Goal: Task Accomplishment & Management: Use online tool/utility

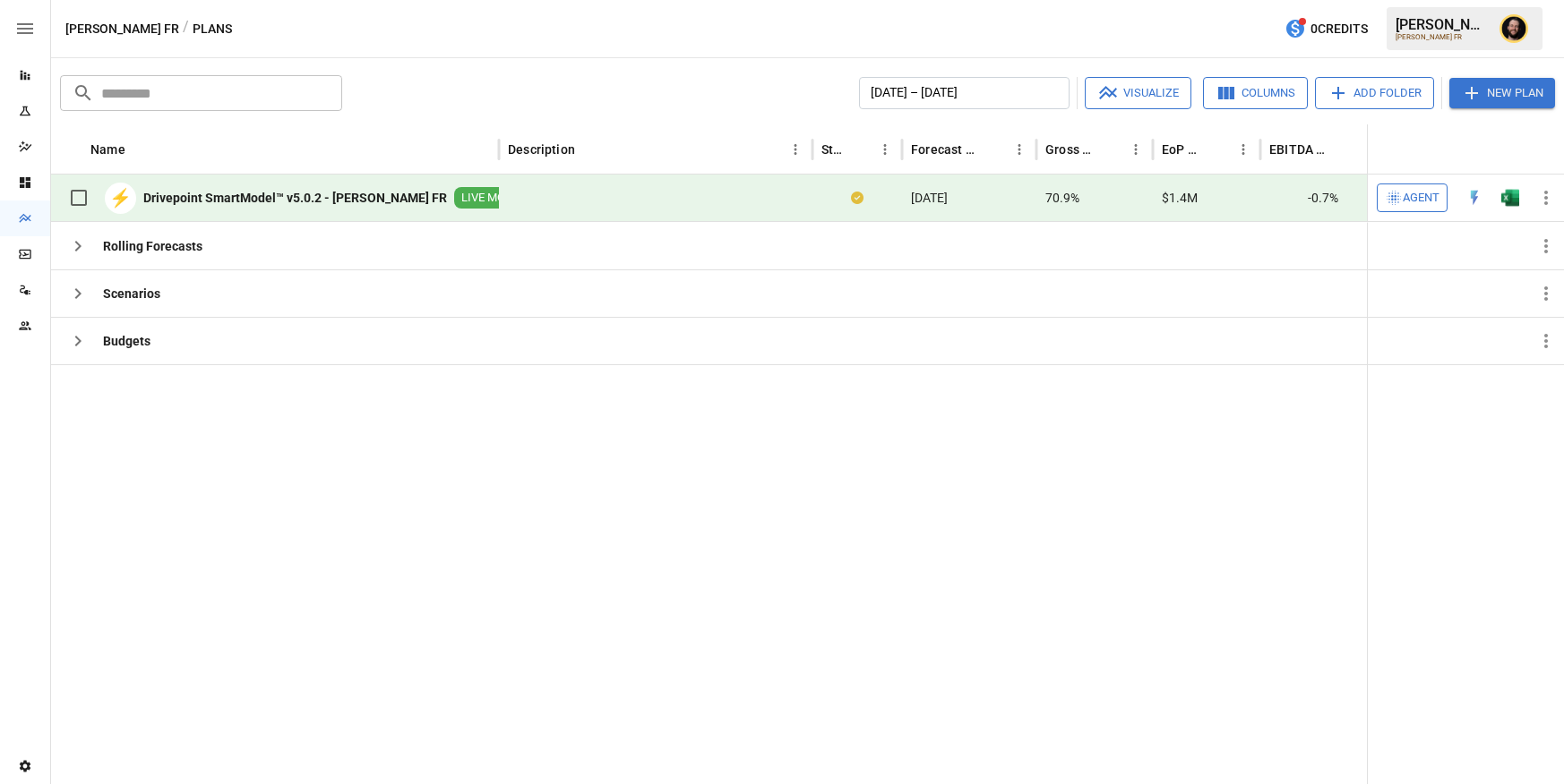
click at [1403, 198] on span "Agent" at bounding box center [1421, 198] width 37 height 20
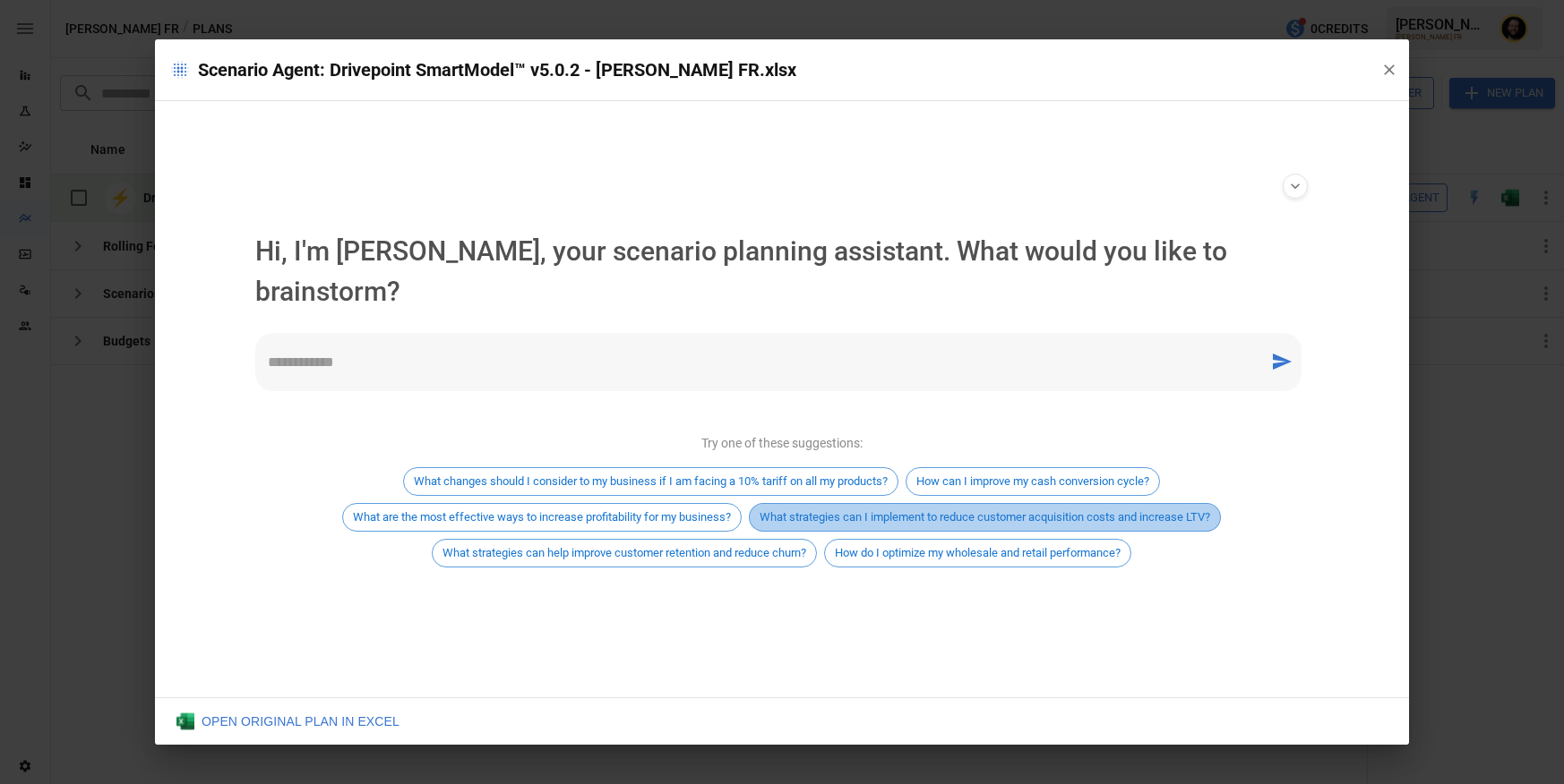
click at [983, 510] on span "What strategies can I implement to reduce customer acquisition costs and increa…" at bounding box center [985, 517] width 471 height 14
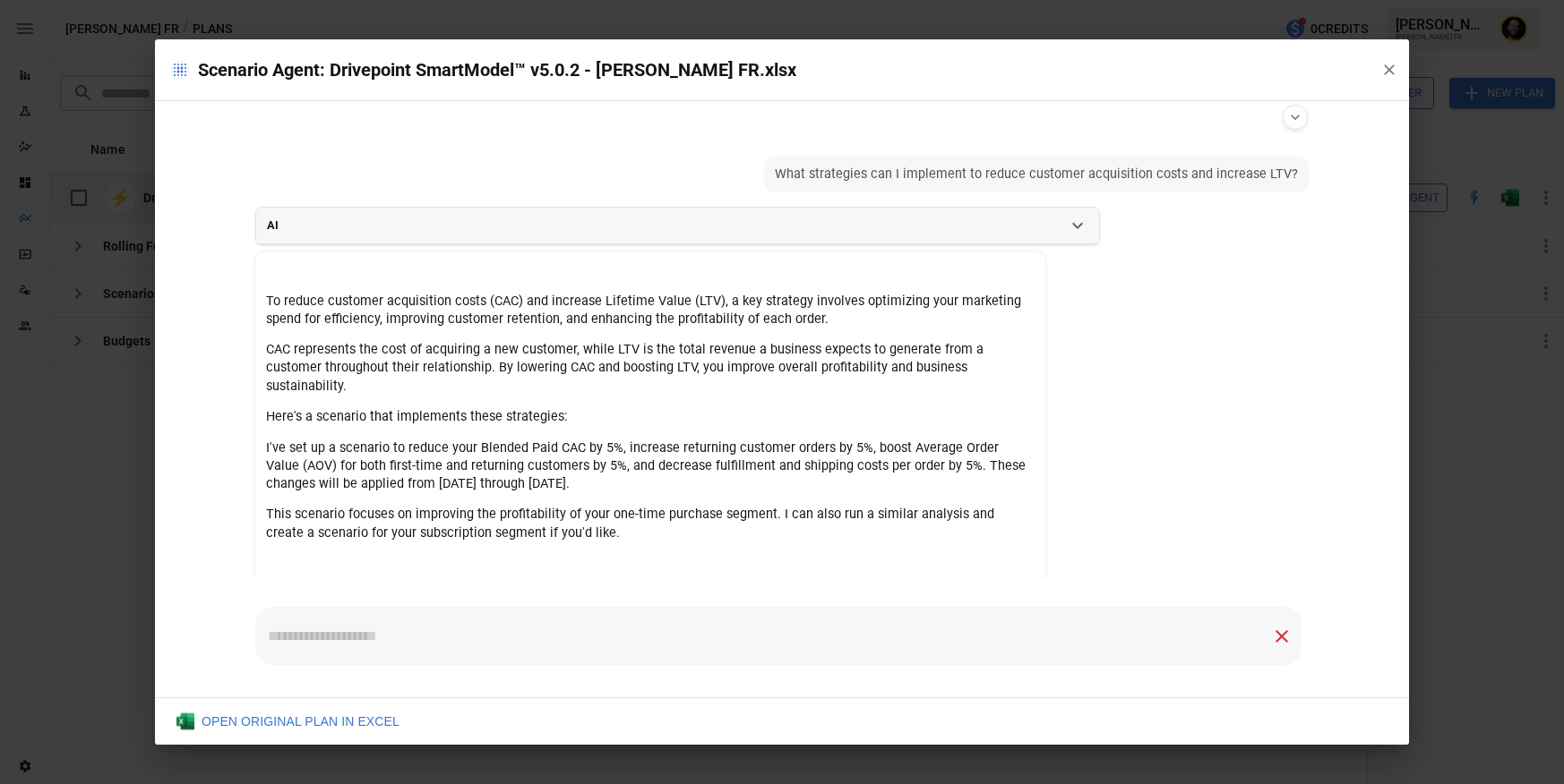
scroll to position [49, 0]
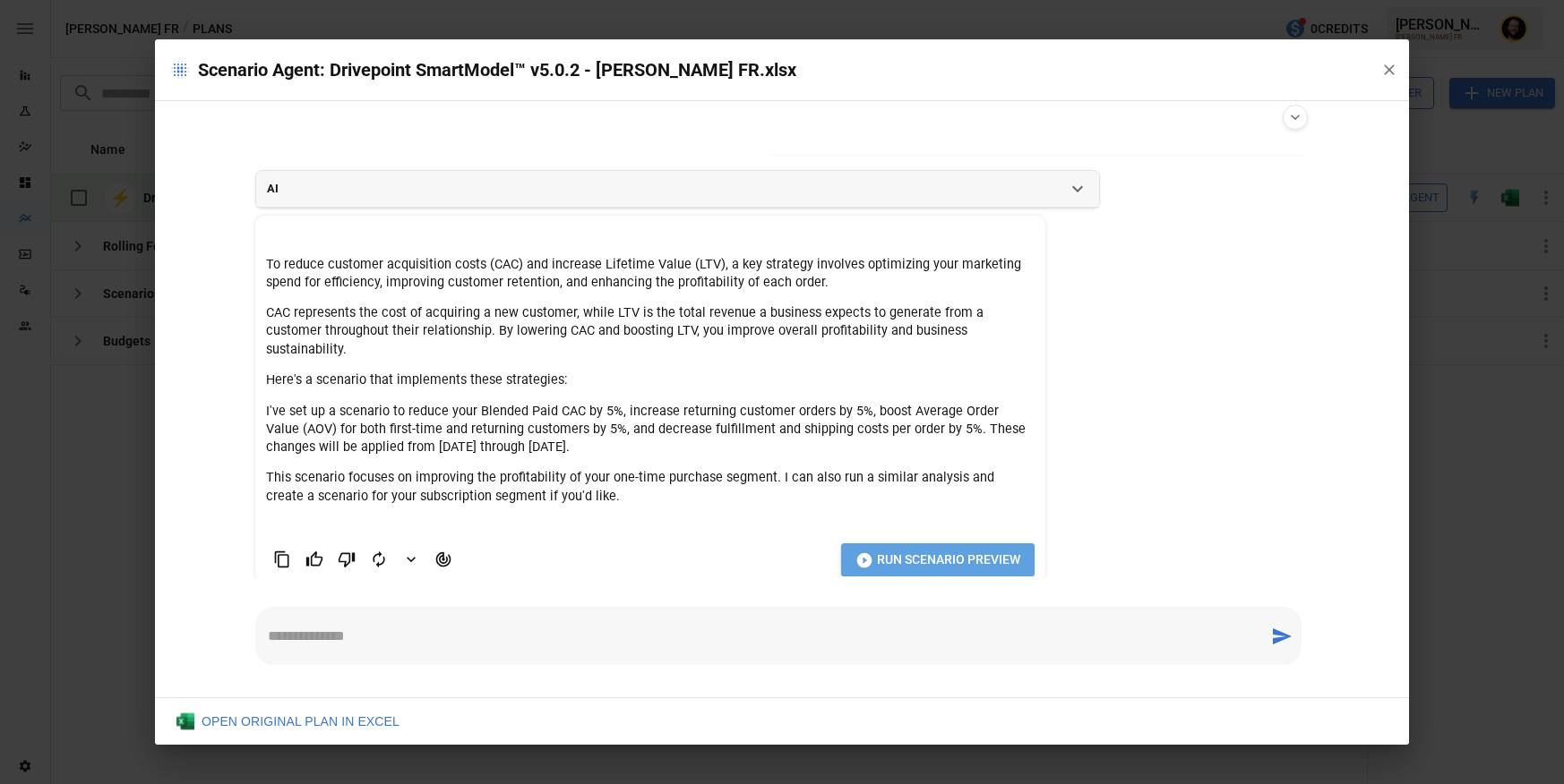
click at [939, 549] on span "Run Scenario Preview" at bounding box center [948, 560] width 143 height 22
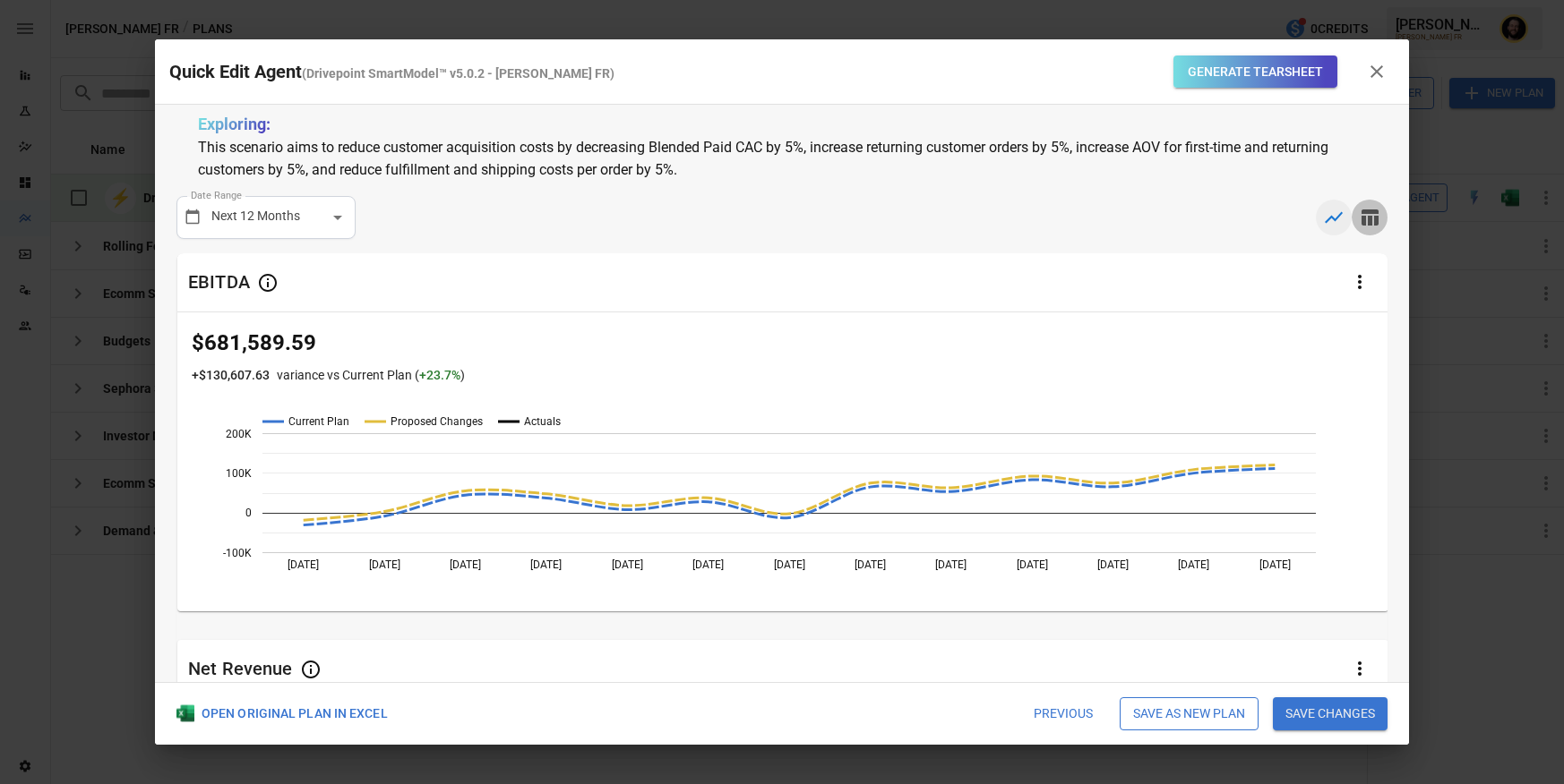
click at [1376, 211] on icon "button" at bounding box center [1370, 217] width 17 height 16
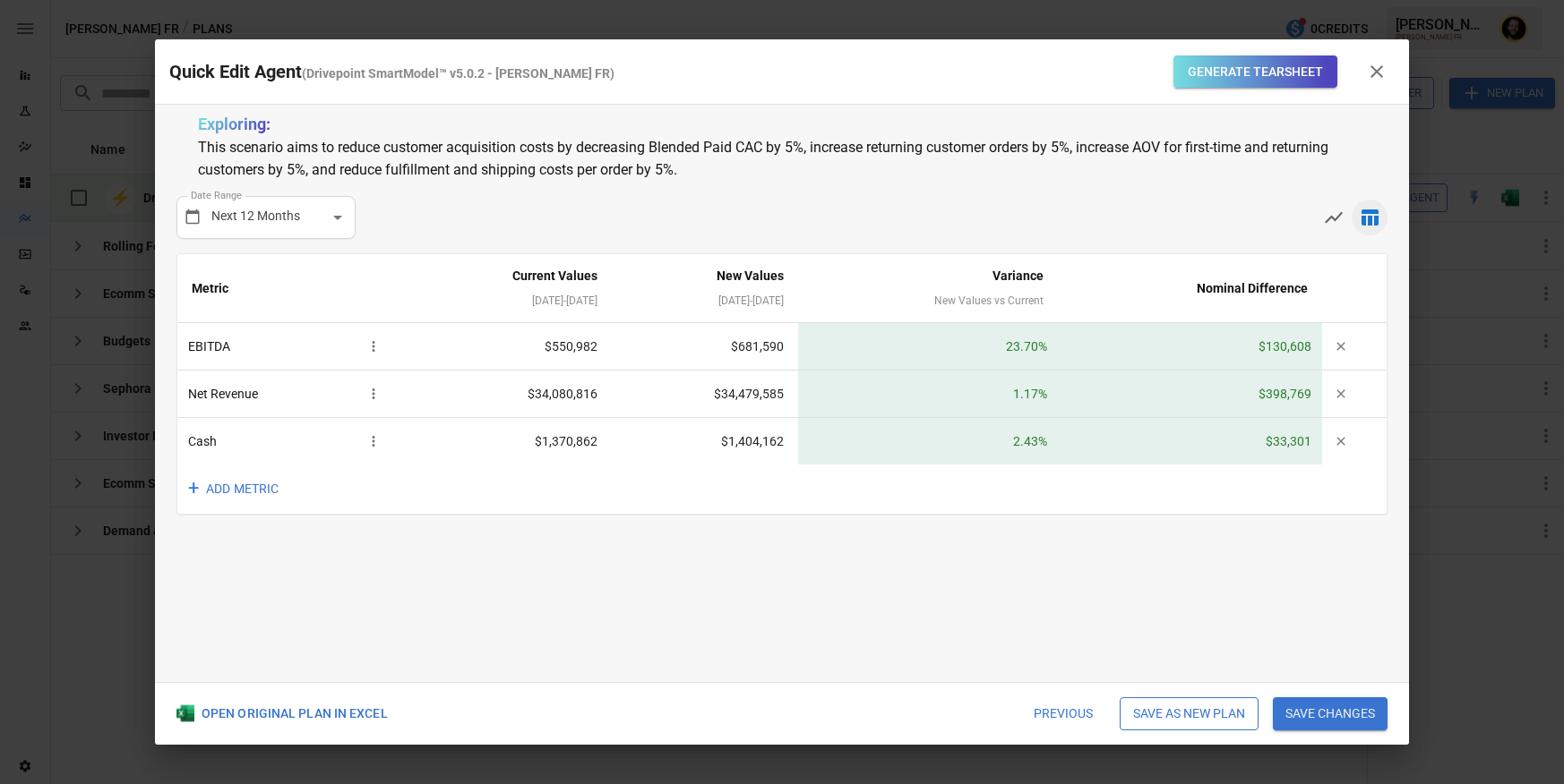
click at [1335, 714] on button "Save changes" at bounding box center [1331, 714] width 114 height 34
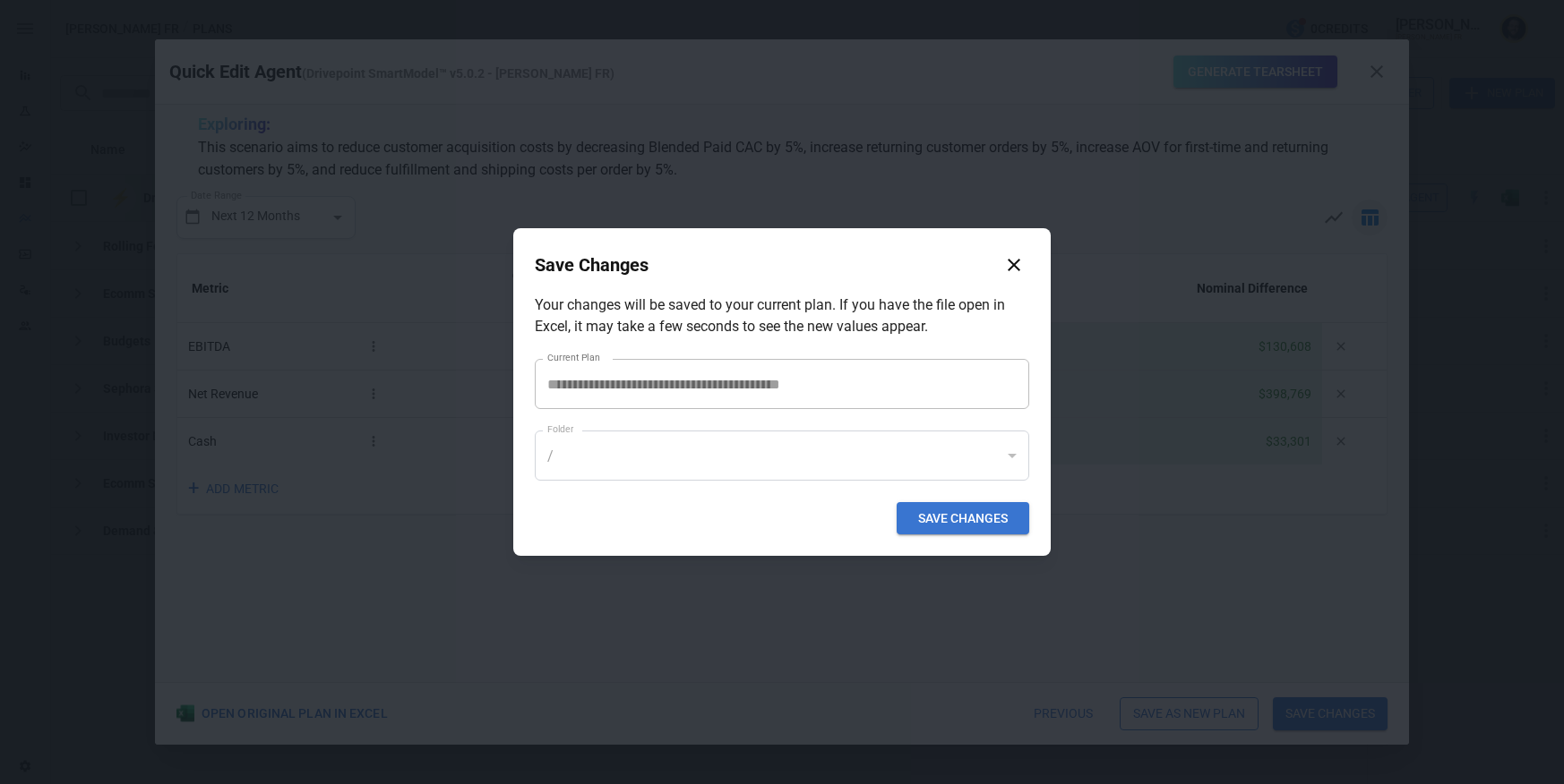
click at [915, 475] on div "/" at bounding box center [782, 456] width 495 height 50
click at [1017, 262] on icon "button" at bounding box center [1014, 266] width 13 height 13
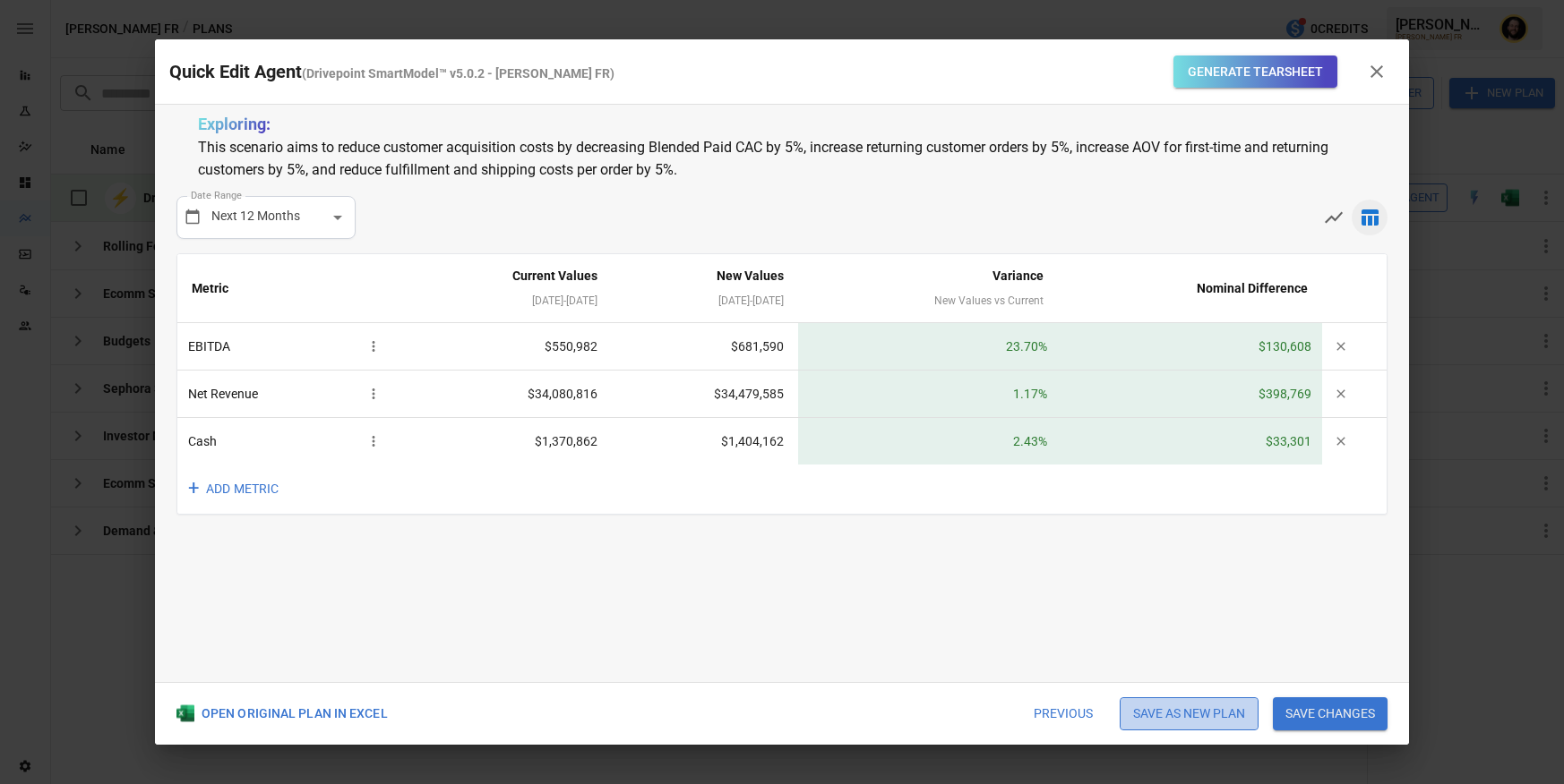
click at [1185, 705] on button "Save as new plan" at bounding box center [1189, 714] width 138 height 34
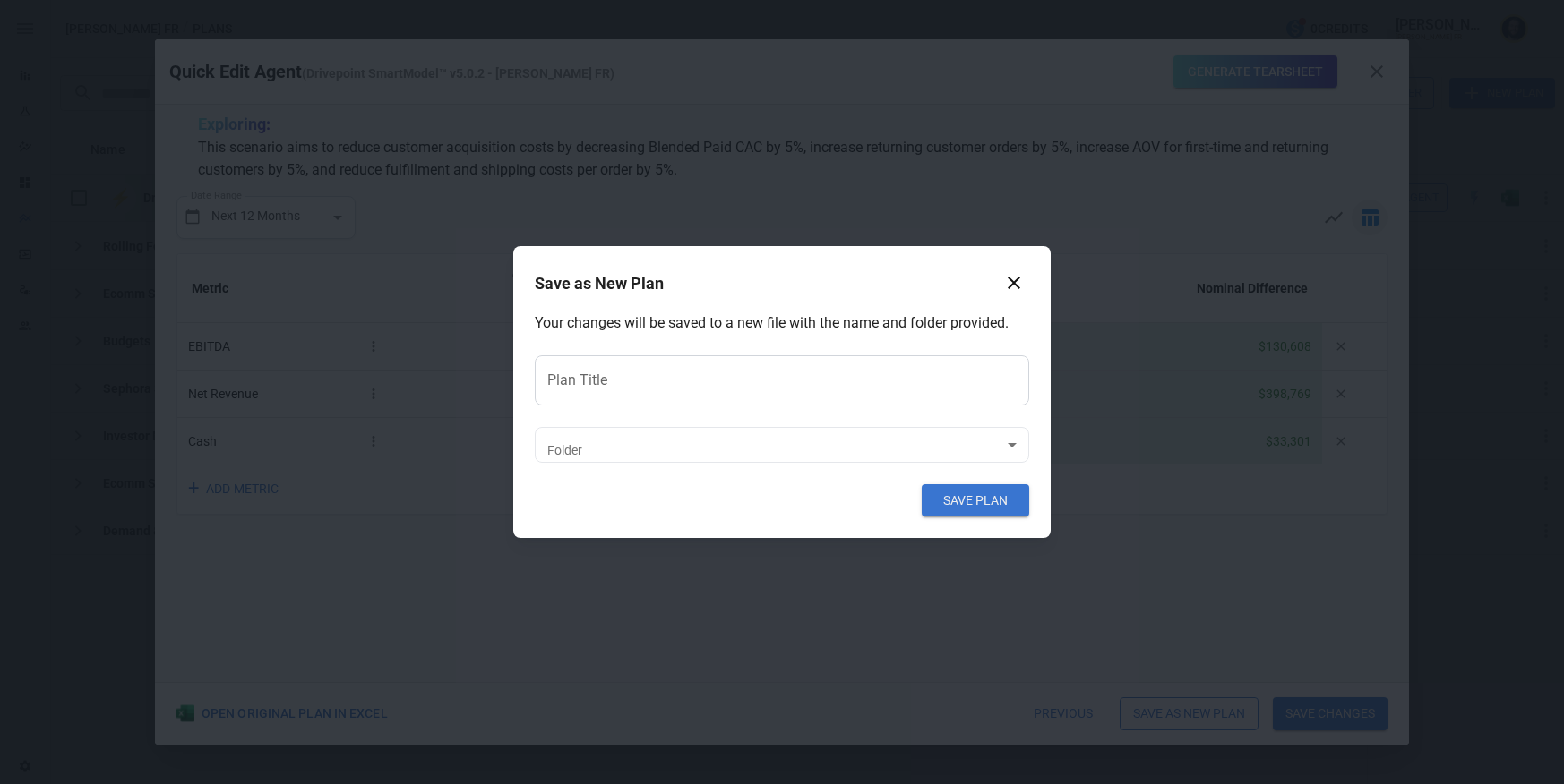
click at [794, 382] on input "Plan Title" at bounding box center [782, 380] width 495 height 50
type input "*"
type input "**********"
click at [731, 0] on body "Reports Experiments Dazzler Studio Dashboards Plans SmartModel ™ Data Sources T…" at bounding box center [782, 0] width 1564 height 0
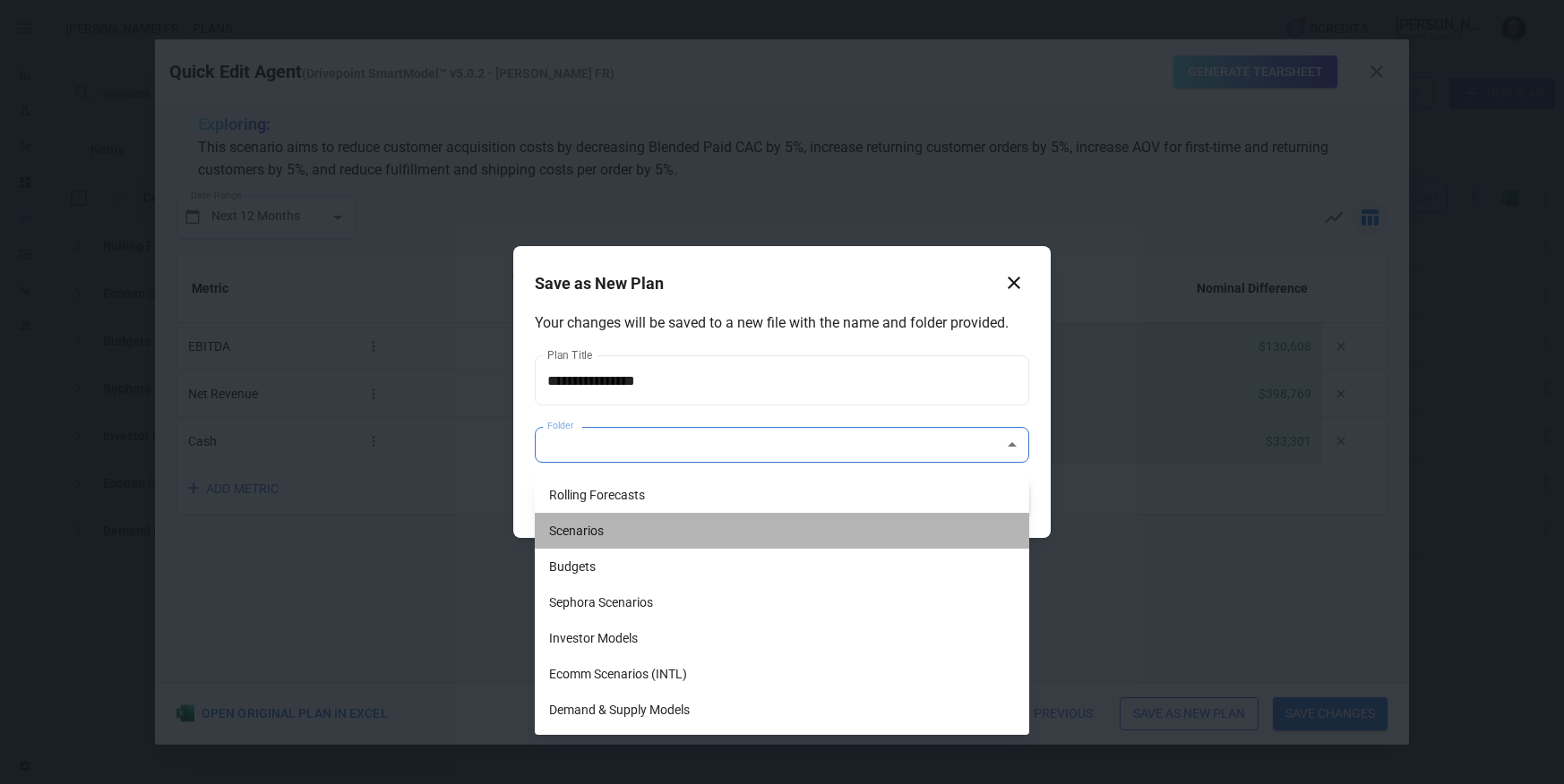
click at [604, 528] on li "Scenarios" at bounding box center [782, 530] width 495 height 36
type input "**********"
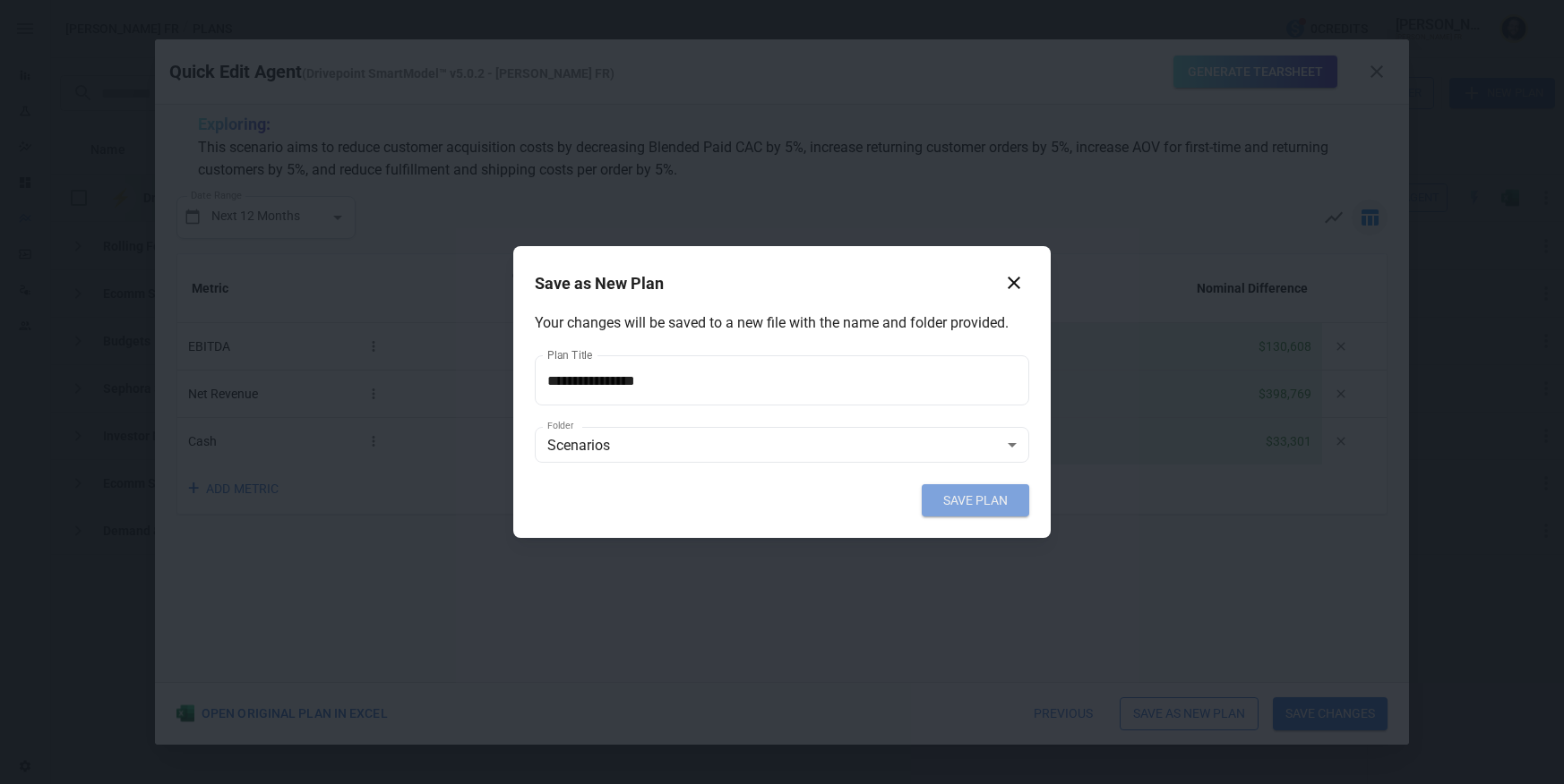
click at [970, 505] on button "SAVE PLAN" at bounding box center [975, 500] width 108 height 32
click at [966, 0] on body "Reports Experiments Dazzler Studio Dashboards Plans SmartModel ™ Data Sources T…" at bounding box center [782, 0] width 1564 height 0
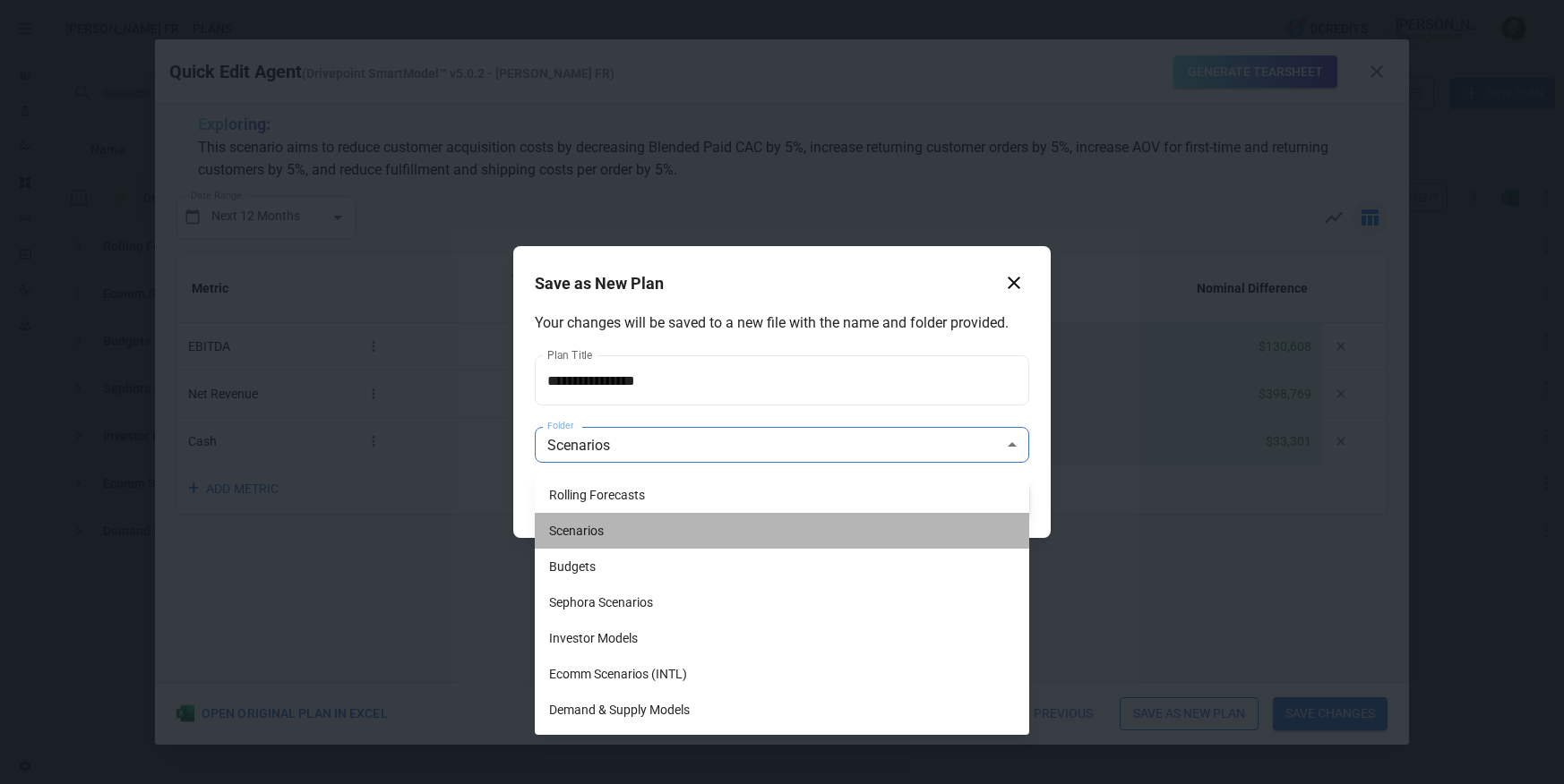
click at [683, 536] on li "Scenarios" at bounding box center [782, 530] width 495 height 36
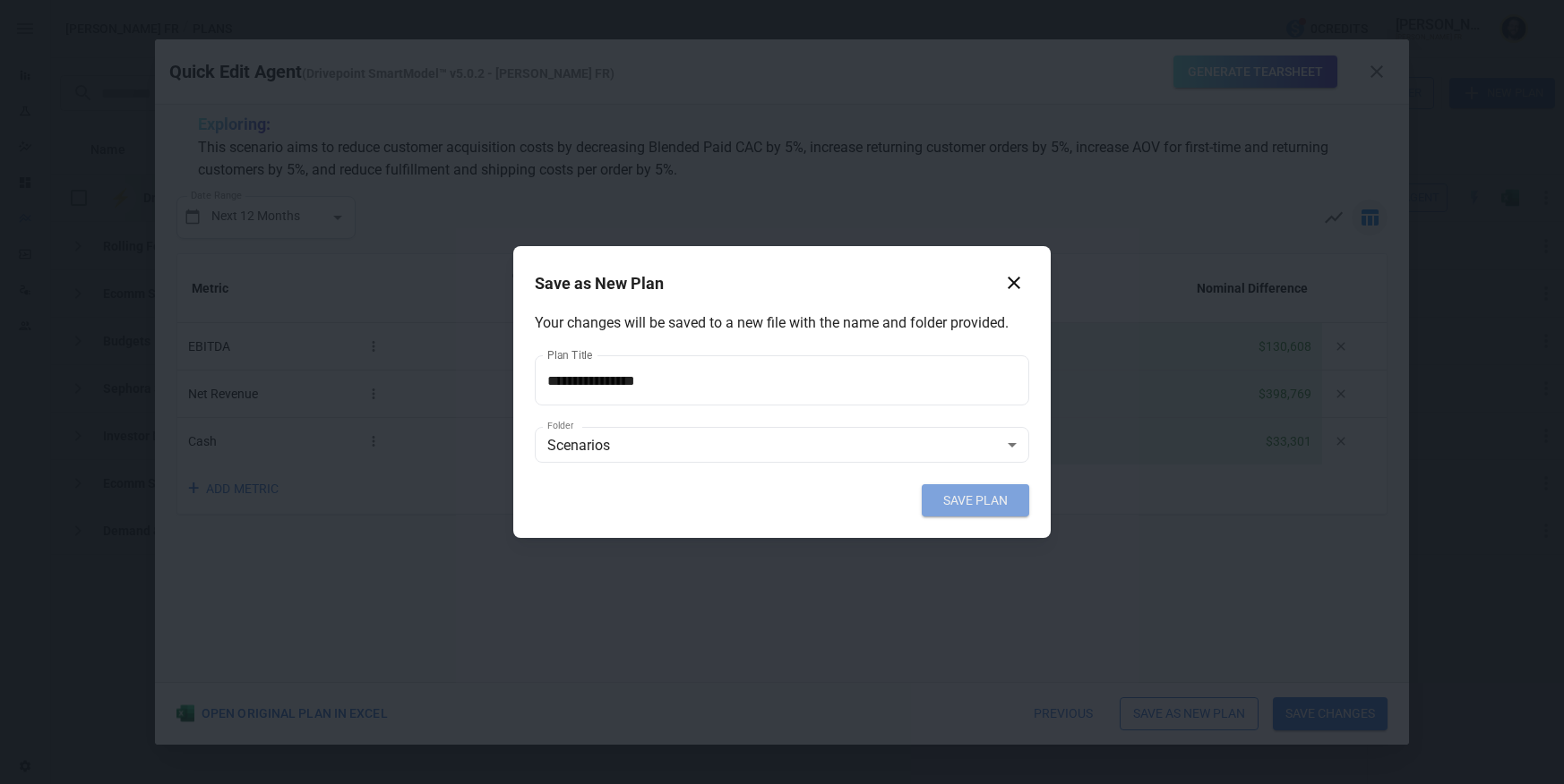
click at [1026, 499] on button "SAVE PLAN" at bounding box center [975, 500] width 108 height 32
click at [572, 386] on input "**********" at bounding box center [782, 380] width 495 height 50
type input "**********"
click at [961, 496] on button "SAVE PLAN" at bounding box center [975, 500] width 108 height 32
click at [762, 0] on body "Reports Experiments Dazzler Studio Dashboards Plans SmartModel ™ Data Sources T…" at bounding box center [782, 0] width 1564 height 0
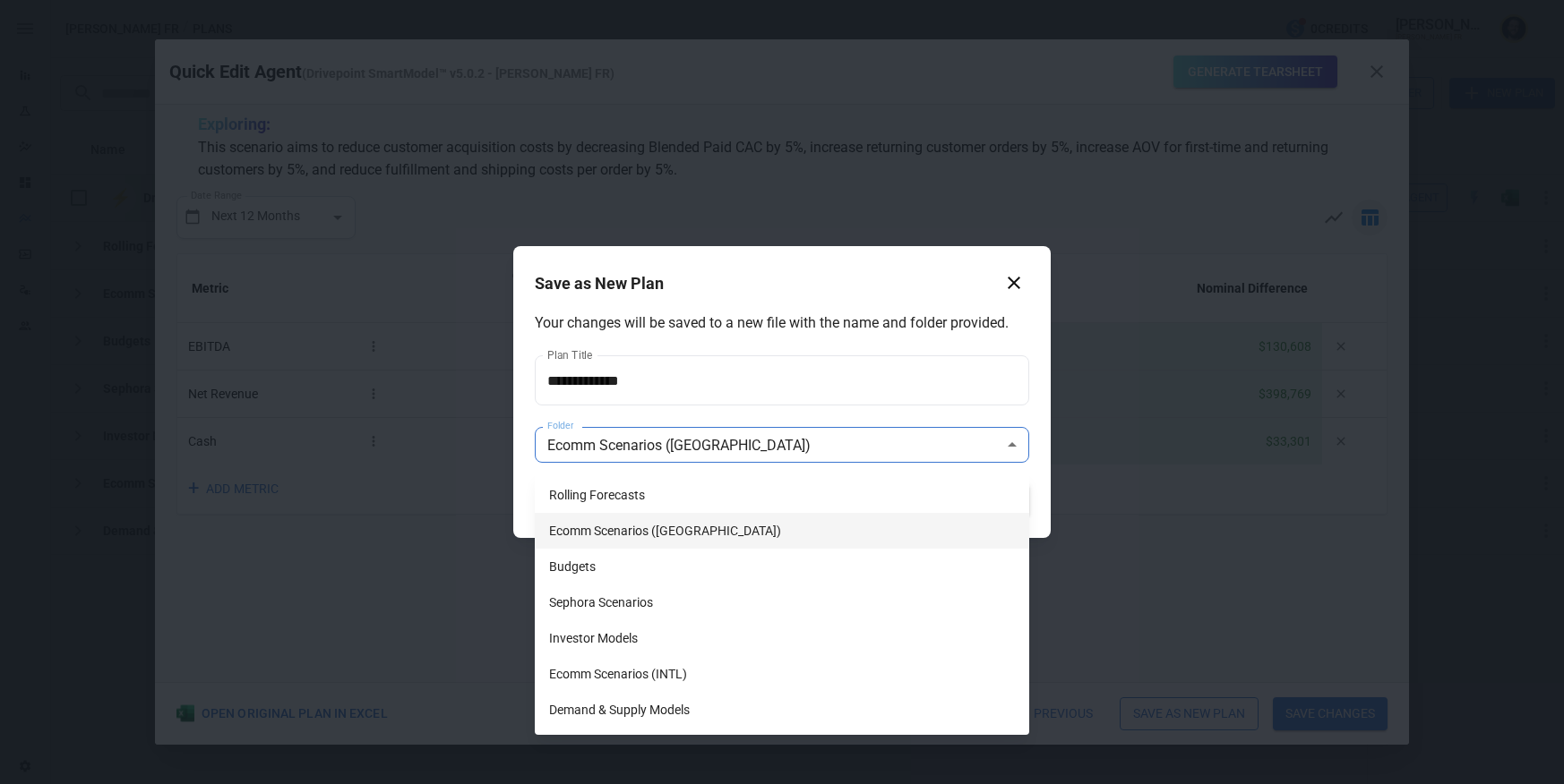
click at [688, 524] on li "Ecomm Scenarios ([GEOGRAPHIC_DATA])" at bounding box center [782, 530] width 495 height 36
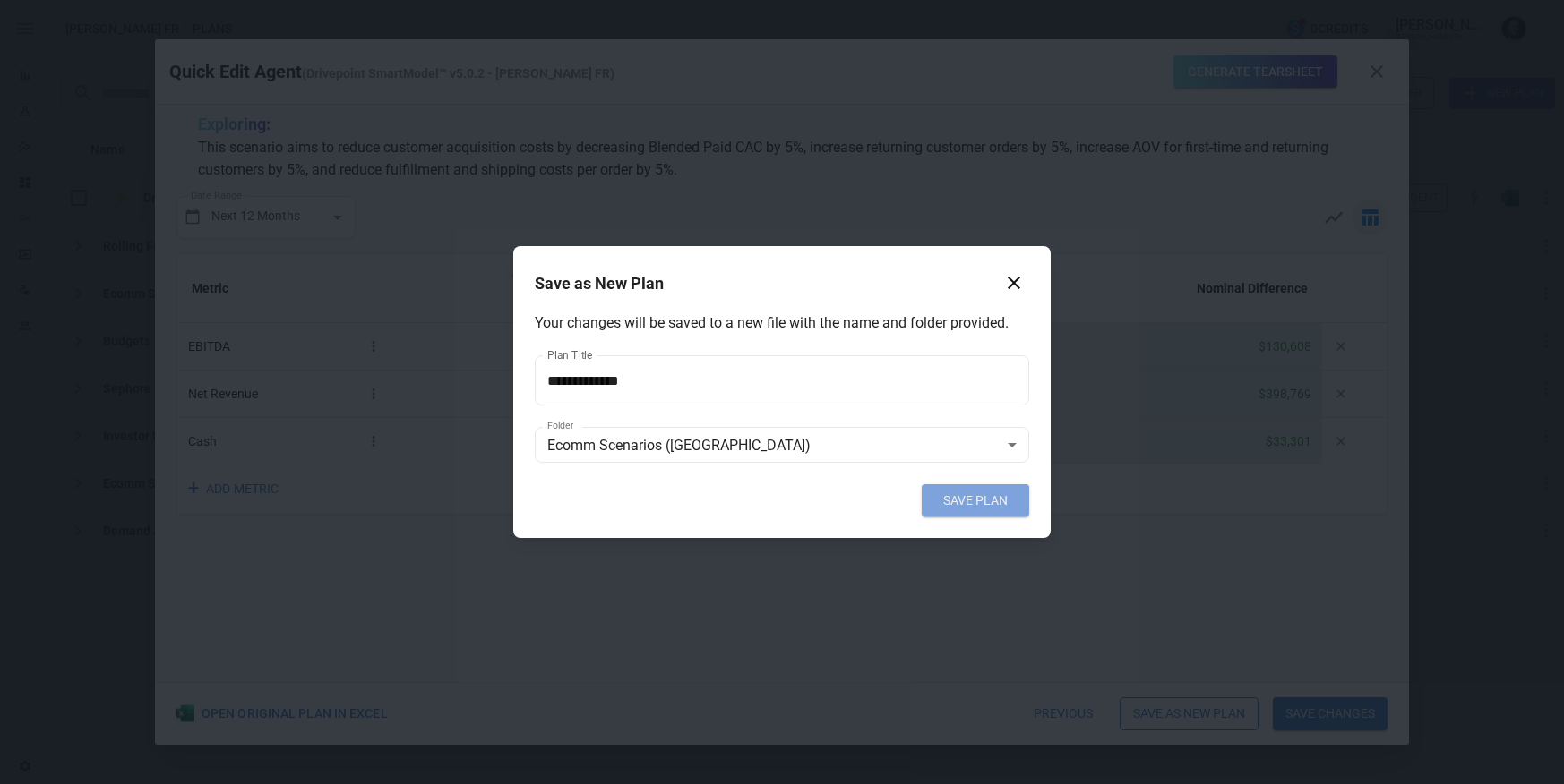
click at [992, 511] on button "SAVE PLAN" at bounding box center [975, 500] width 108 height 32
click at [973, 507] on button "SAVE PLAN" at bounding box center [975, 500] width 108 height 32
click at [1029, 288] on div "Save as New Plan" at bounding box center [782, 282] width 495 height 30
click at [1017, 283] on icon "button" at bounding box center [1013, 282] width 21 height 21
click at [1020, 279] on icon "button" at bounding box center [1013, 282] width 21 height 21
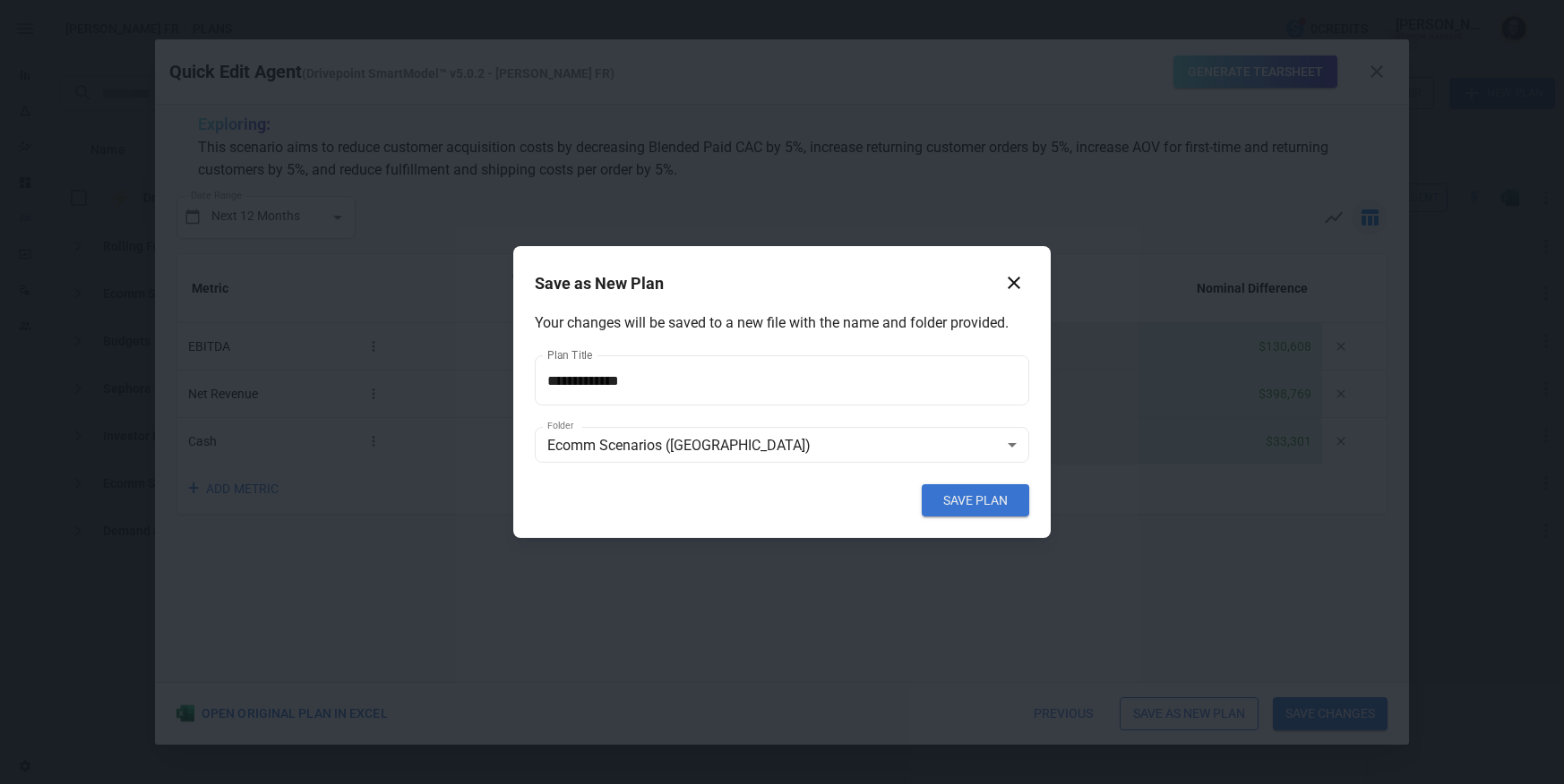
click at [863, 236] on div "**********" at bounding box center [782, 392] width 1564 height 784
click at [1006, 281] on icon "button" at bounding box center [1013, 282] width 21 height 21
click at [1012, 279] on icon "button" at bounding box center [1013, 282] width 21 height 21
click at [1022, 292] on icon "button" at bounding box center [1013, 282] width 21 height 21
click at [1023, 291] on icon "button" at bounding box center [1013, 282] width 21 height 21
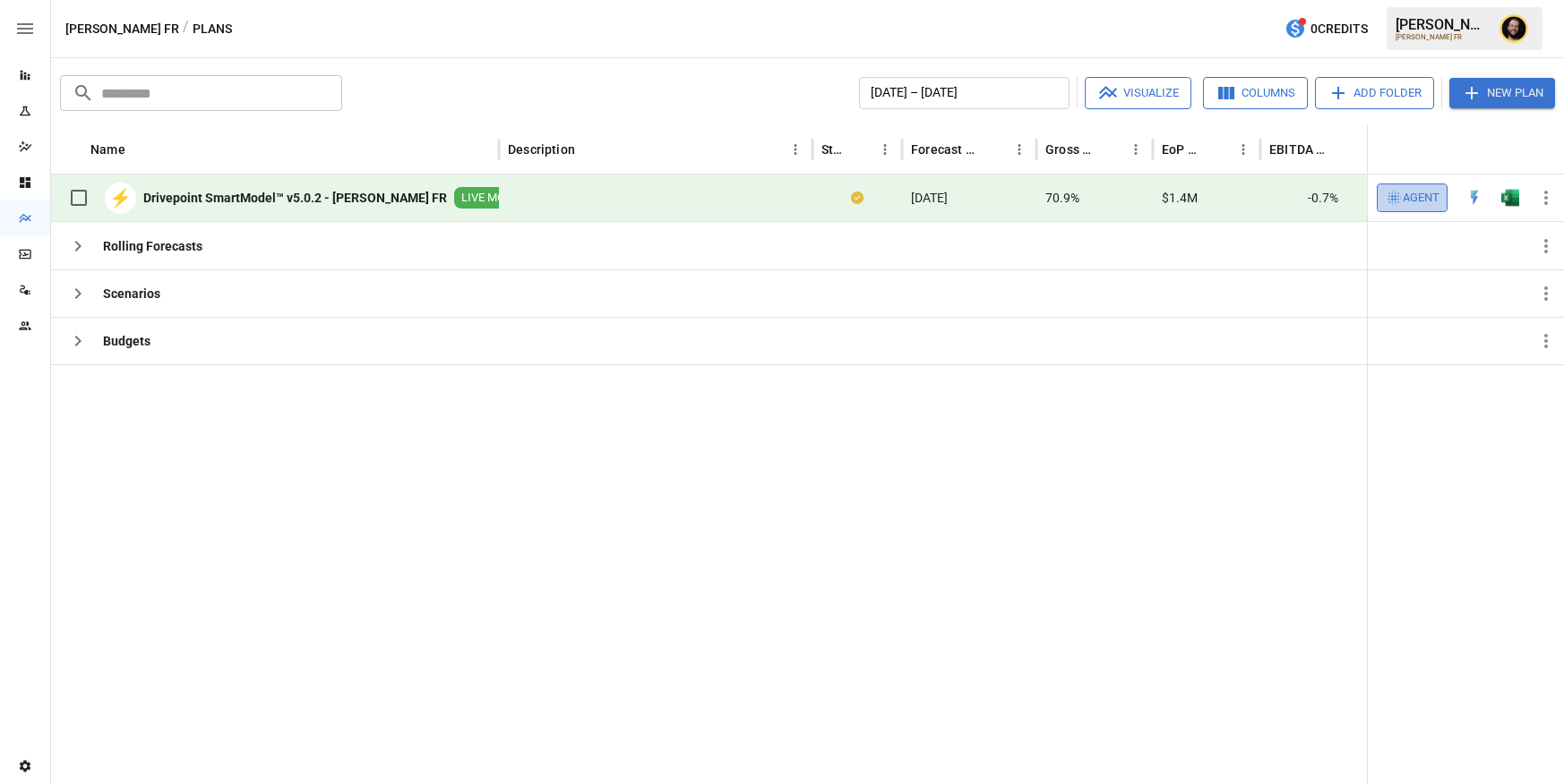
click at [1403, 196] on span "Agent" at bounding box center [1421, 198] width 37 height 20
click at [1415, 201] on span "Agent" at bounding box center [1421, 198] width 37 height 20
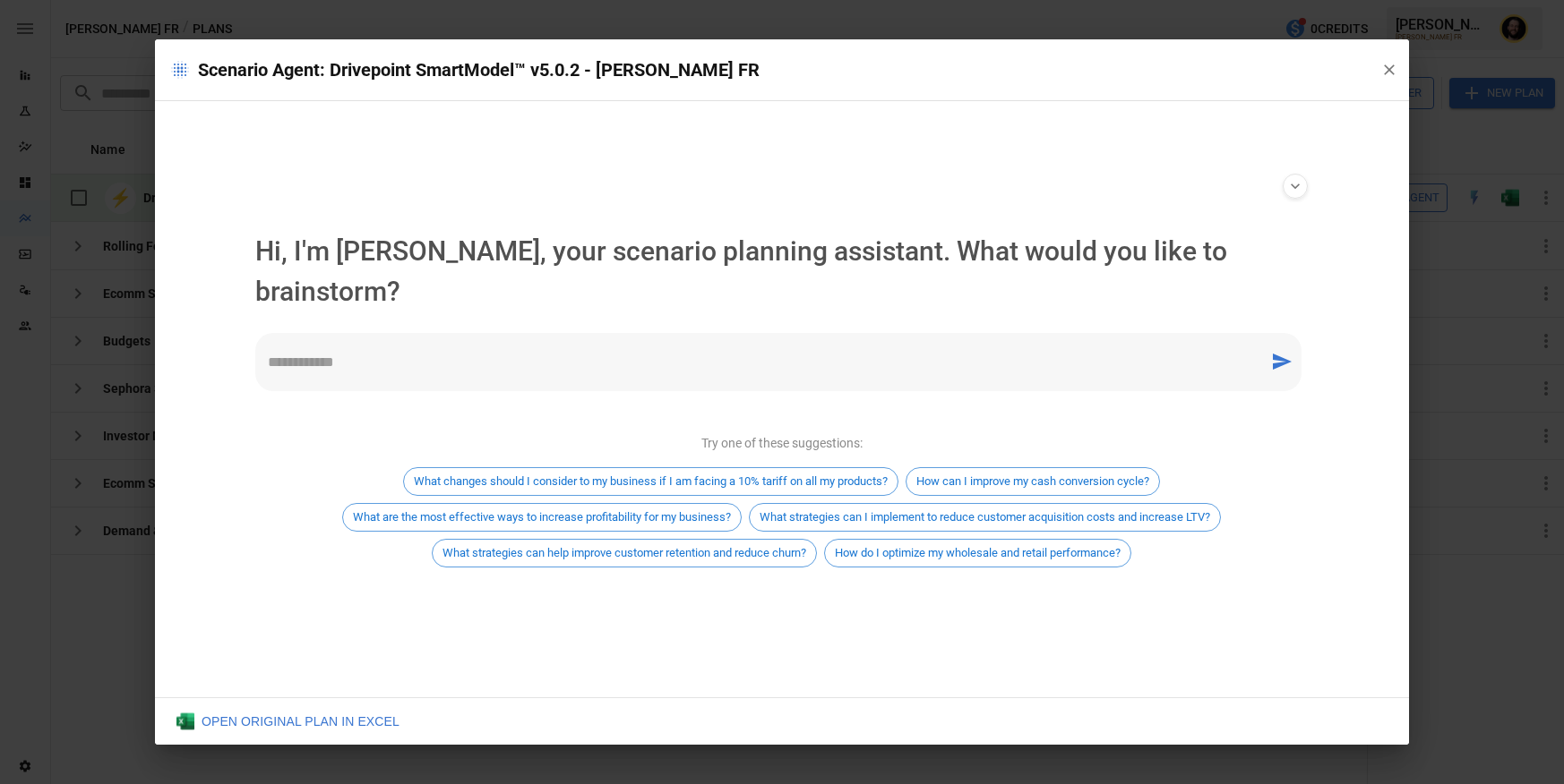
click at [1392, 51] on h2 "Scenario Agent: Drivepoint SmartModel™ v5.0.2 - Violette FR" at bounding box center [782, 70] width 1254 height 62
click at [1393, 55] on button "button" at bounding box center [1389, 69] width 32 height 32
click at [1391, 72] on icon "button" at bounding box center [1390, 70] width 11 height 11
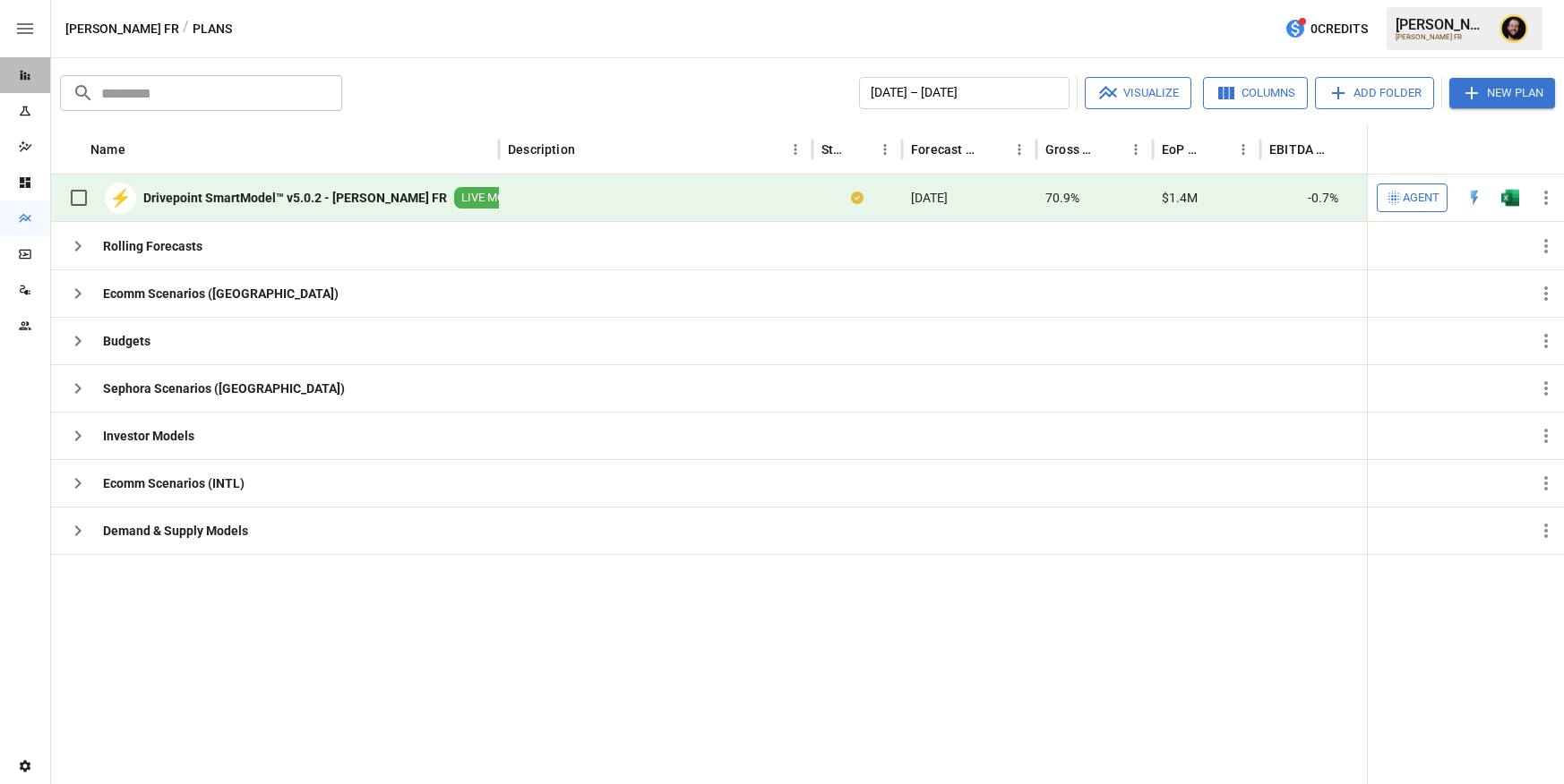
click at [30, 65] on div "Reports" at bounding box center [25, 75] width 50 height 36
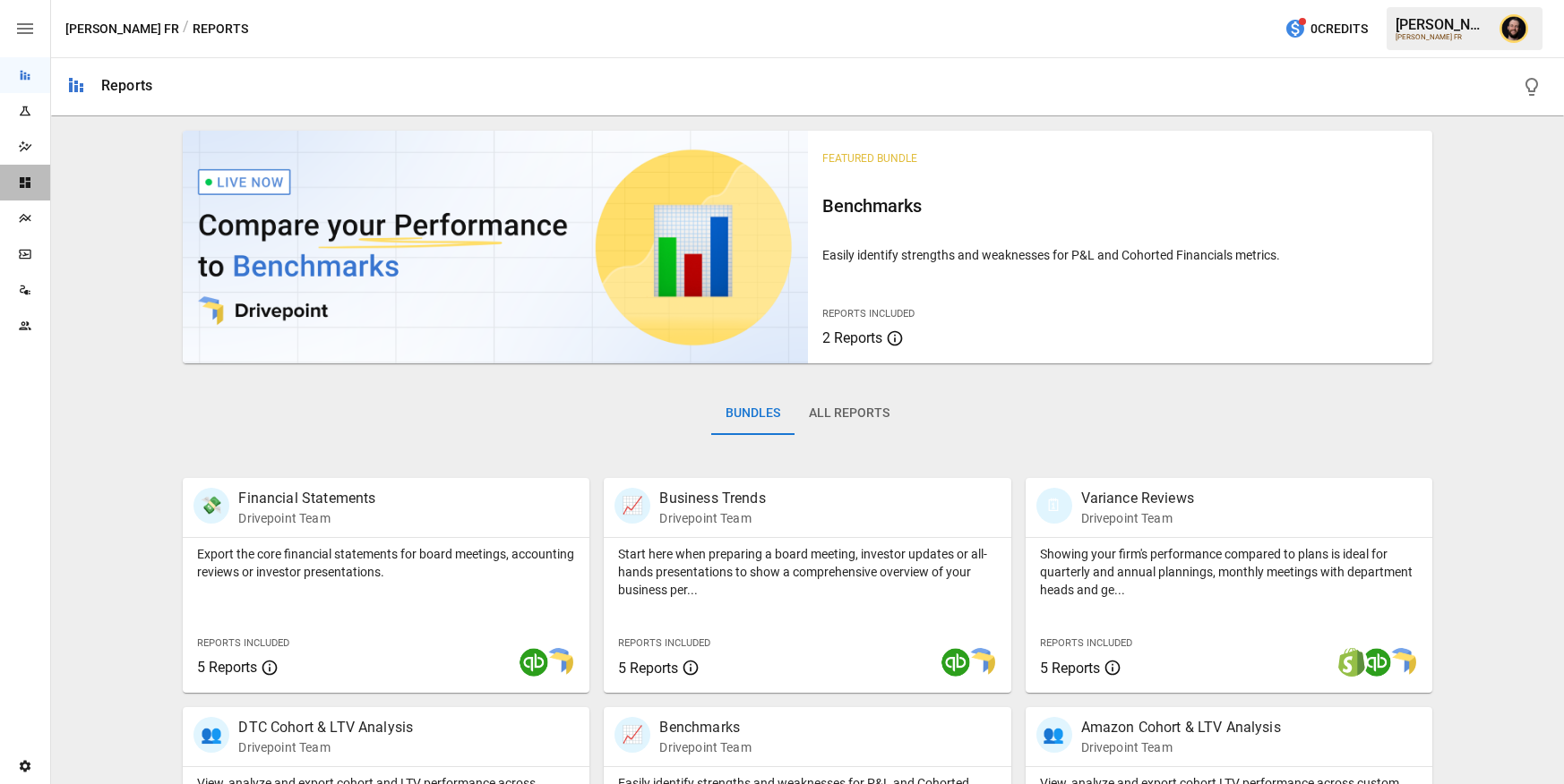
click at [25, 187] on icon "Dashboards" at bounding box center [25, 183] width 11 height 11
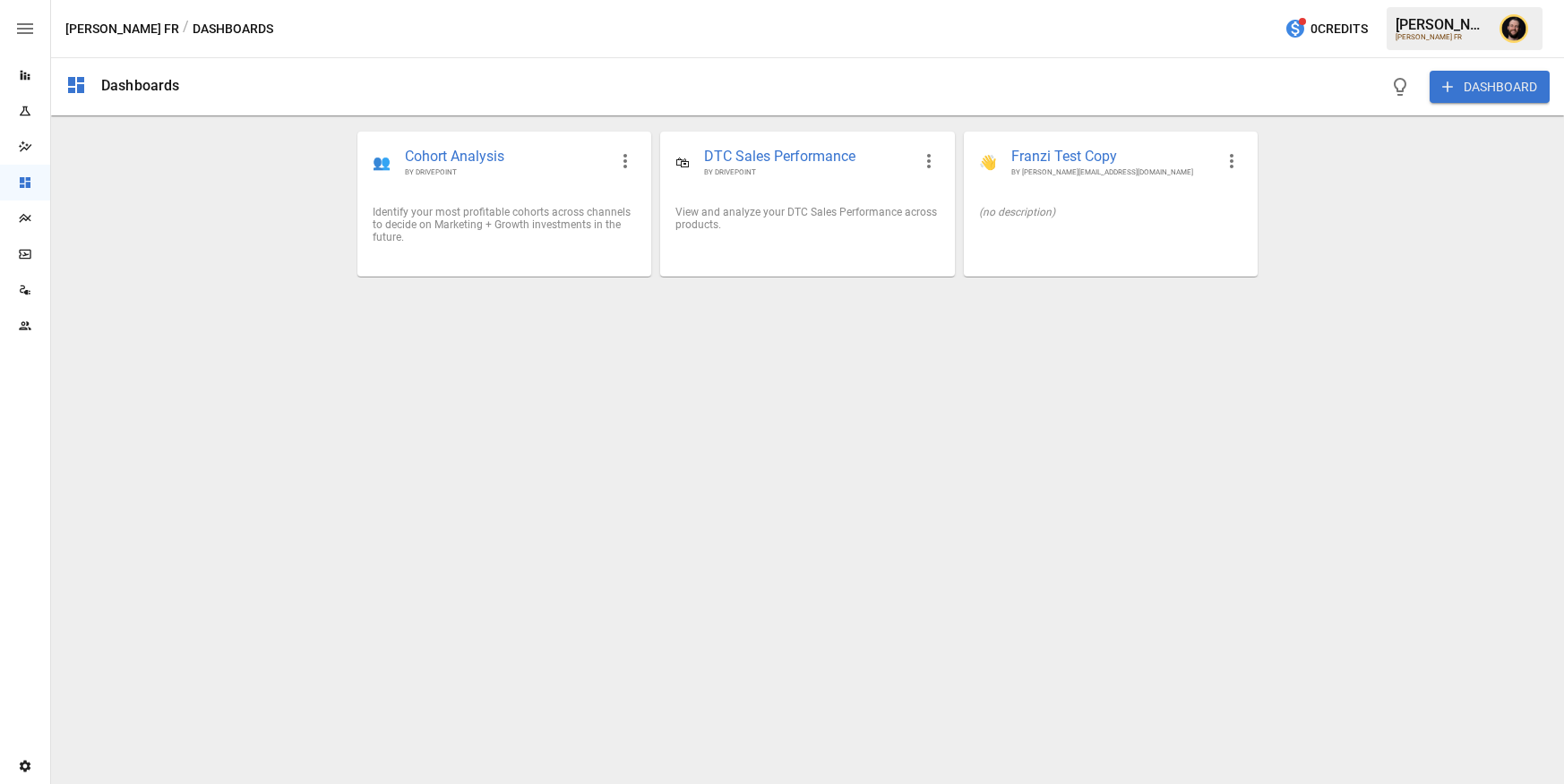
click at [1496, 86] on button "DASHBOARD" at bounding box center [1489, 87] width 120 height 32
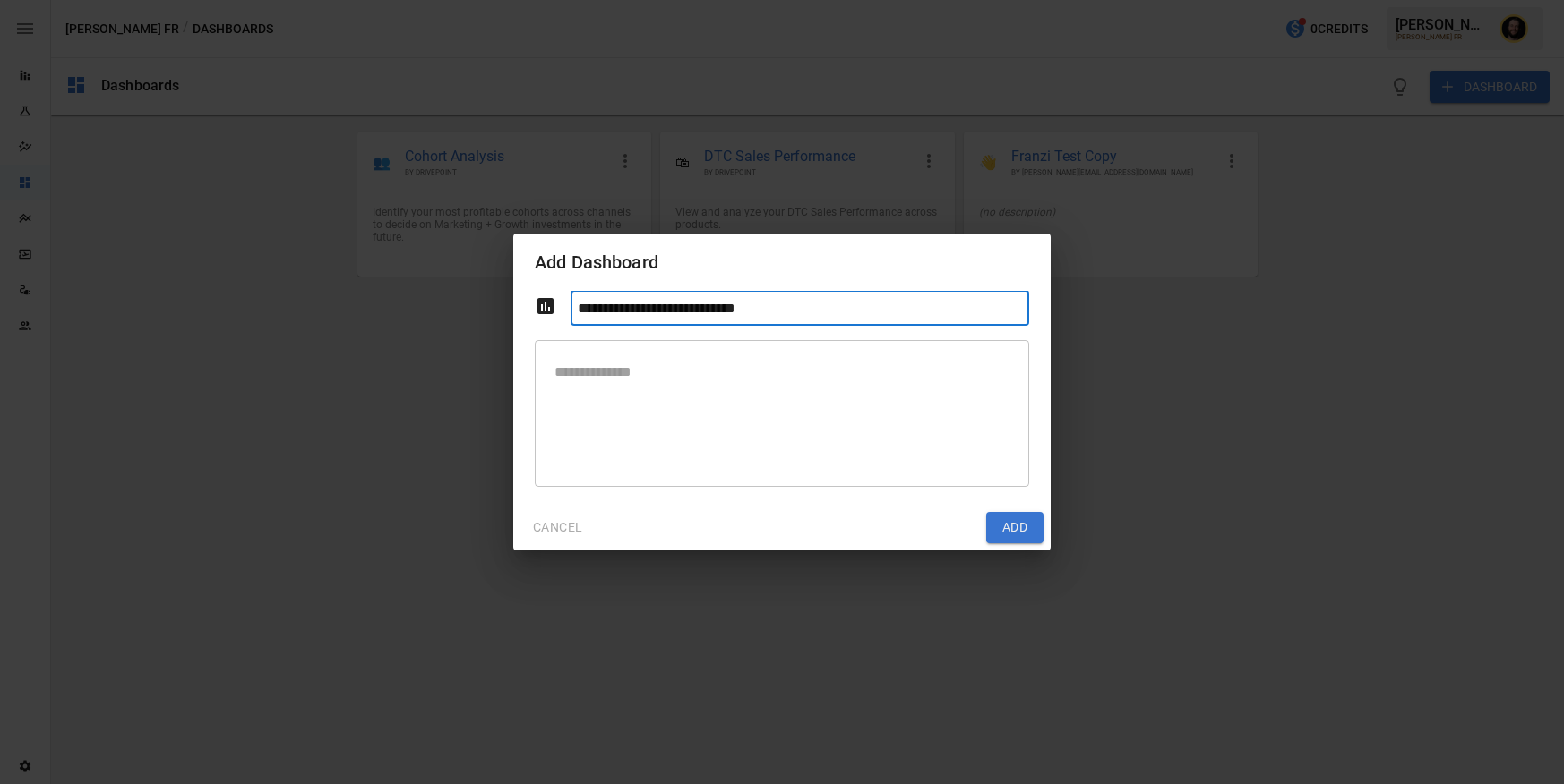
click at [579, 310] on input "**********" at bounding box center [799, 309] width 459 height 35
type input "**********"
click at [608, 387] on textarea at bounding box center [782, 412] width 470 height 117
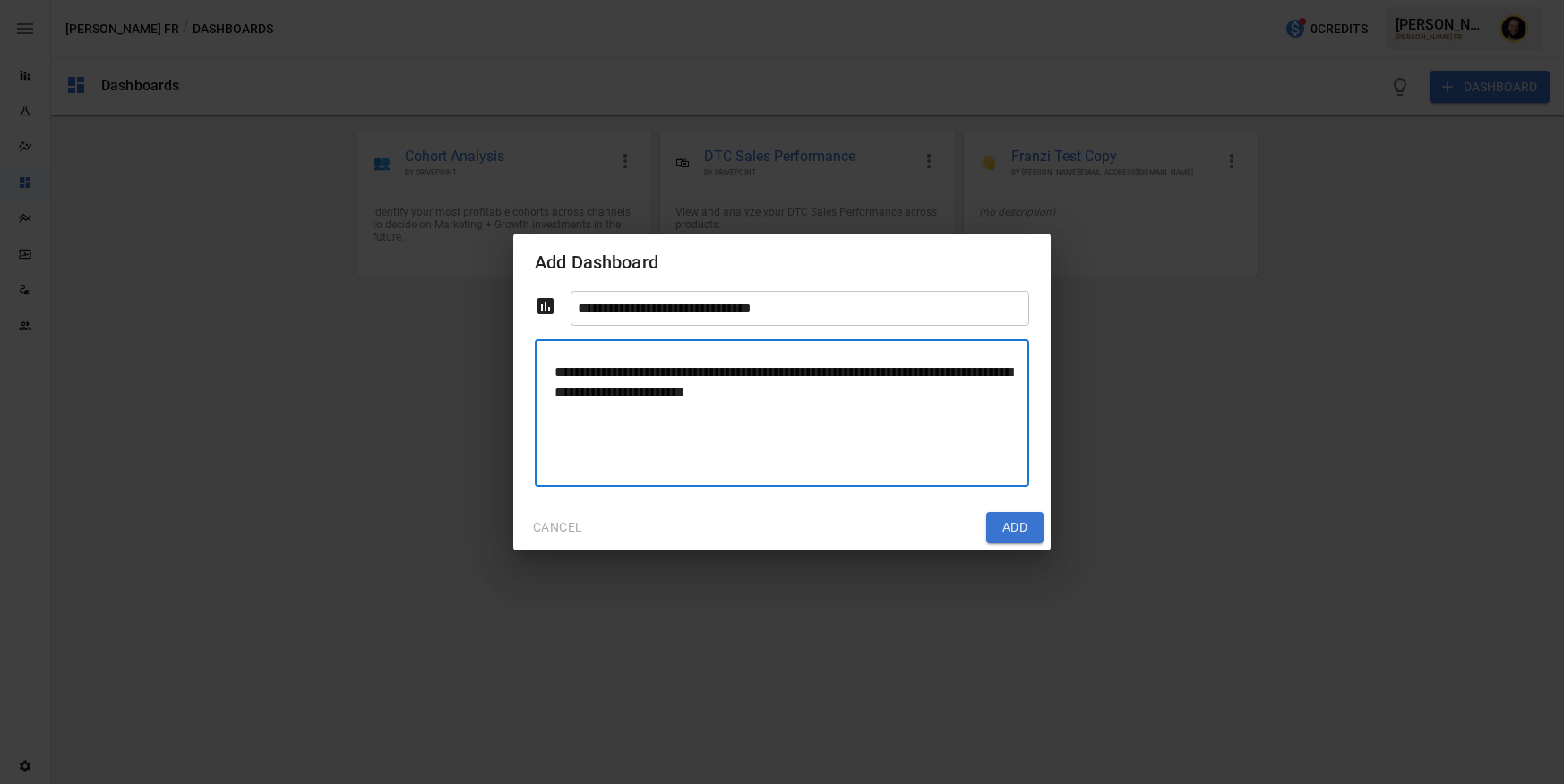
type textarea "**********"
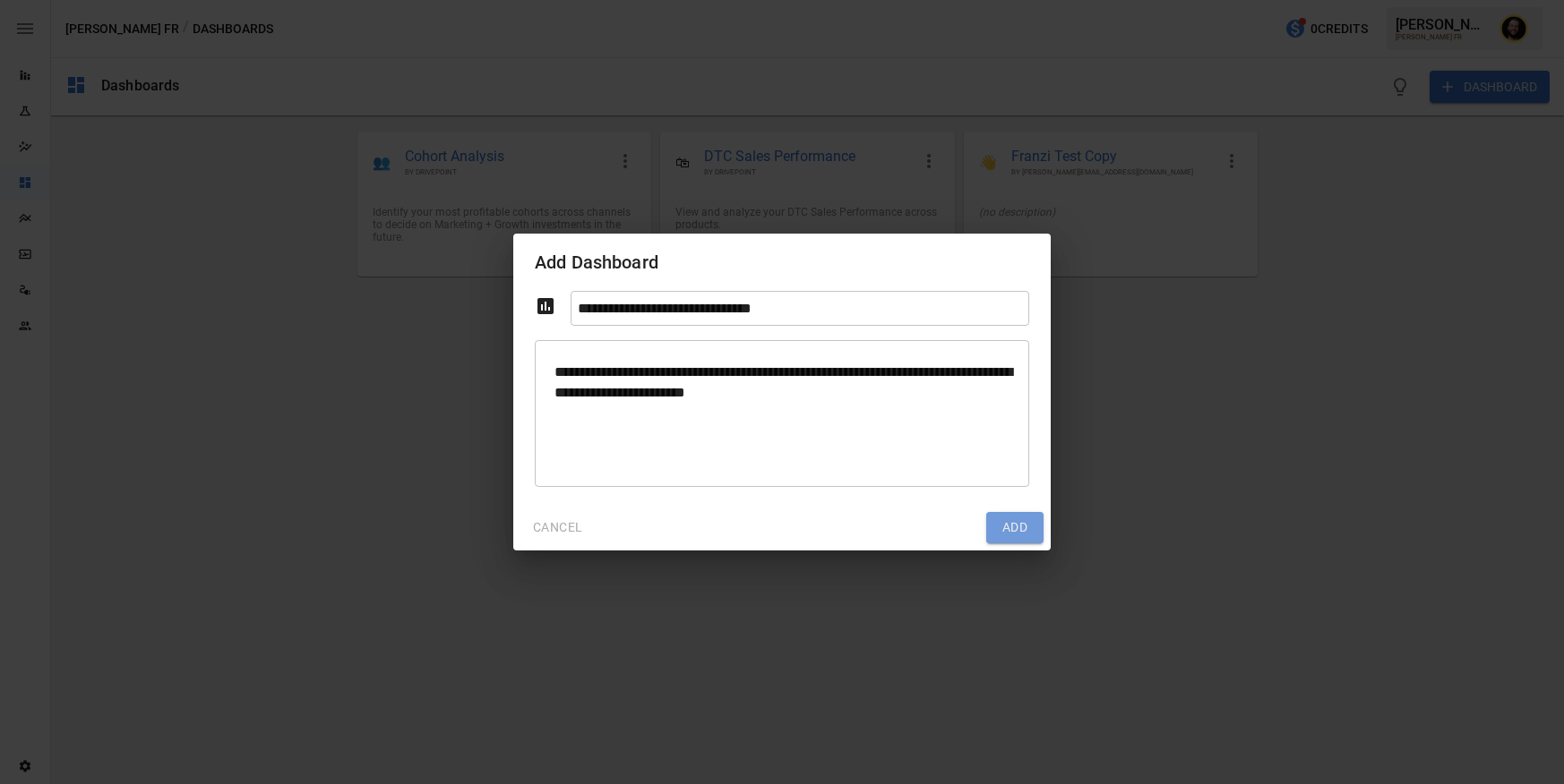
click at [1009, 515] on button "Add" at bounding box center [1015, 528] width 57 height 32
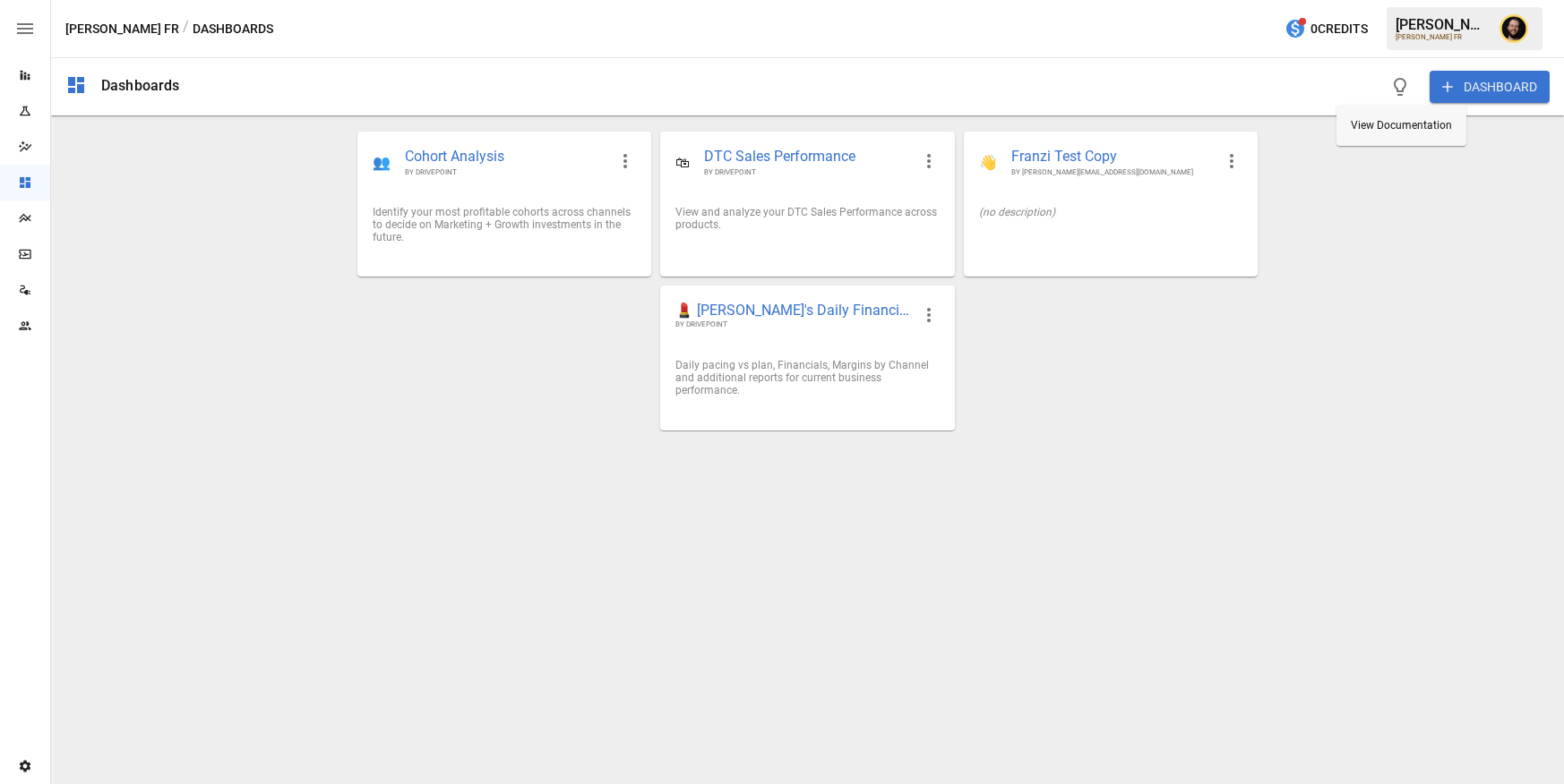
click at [1483, 76] on button "DASHBOARD" at bounding box center [1489, 87] width 120 height 32
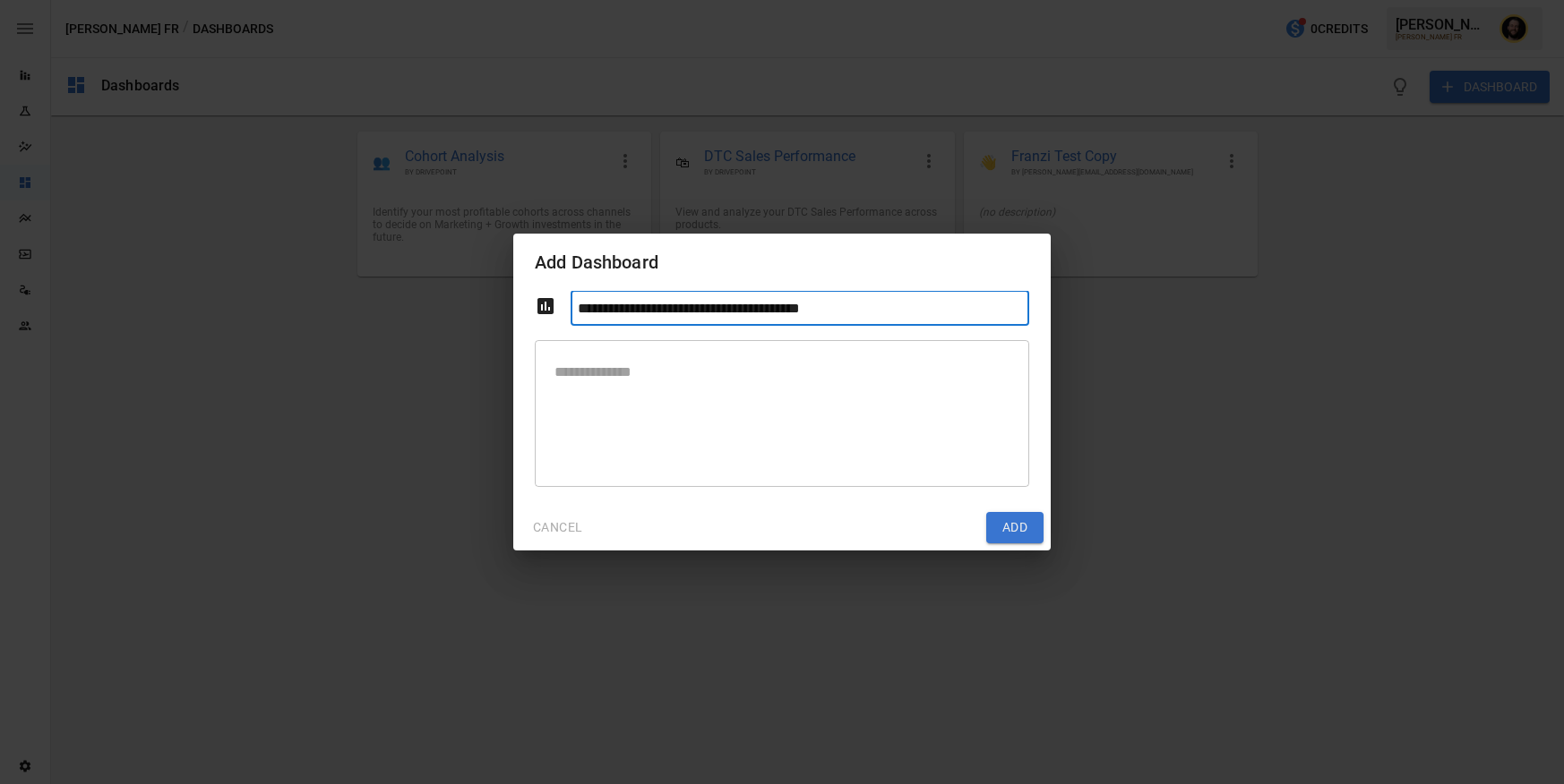
type input "**********"
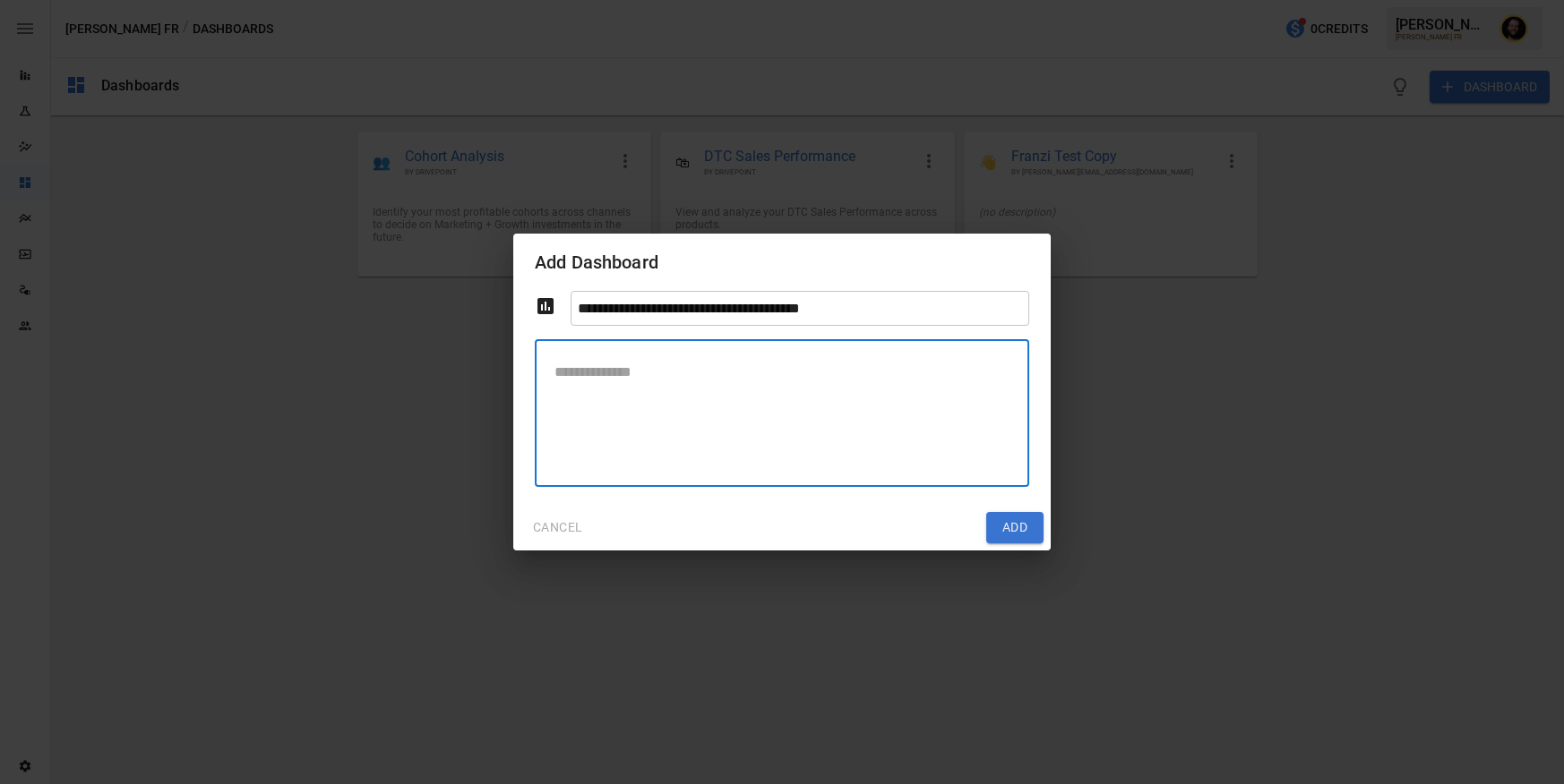
click at [770, 403] on textarea at bounding box center [782, 412] width 470 height 117
type textarea "**********"
click at [681, 307] on input "**********" at bounding box center [799, 309] width 459 height 35
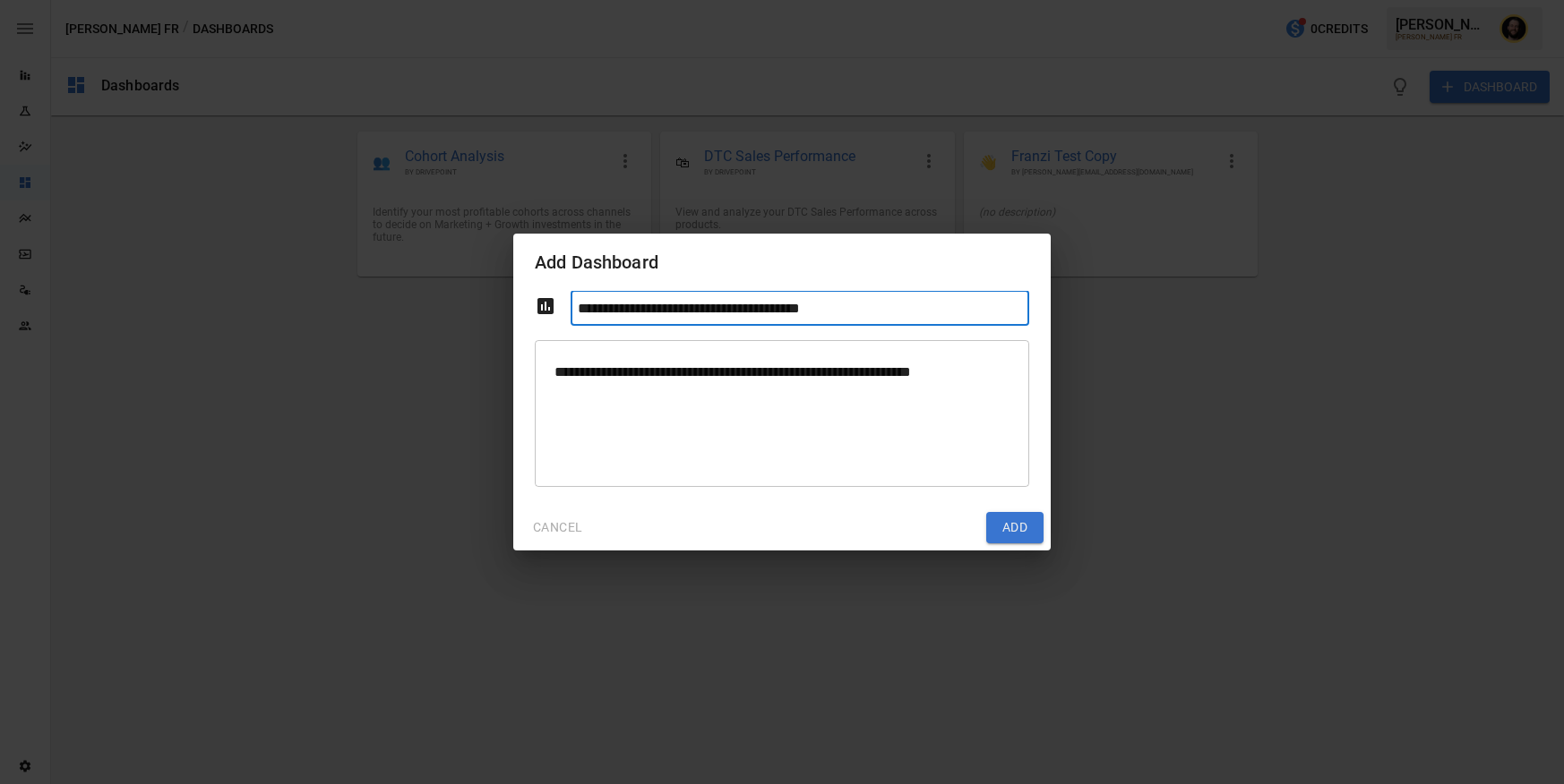
click at [702, 303] on input "**********" at bounding box center [799, 309] width 459 height 35
click at [866, 310] on input "**********" at bounding box center [799, 309] width 459 height 35
type input "**********"
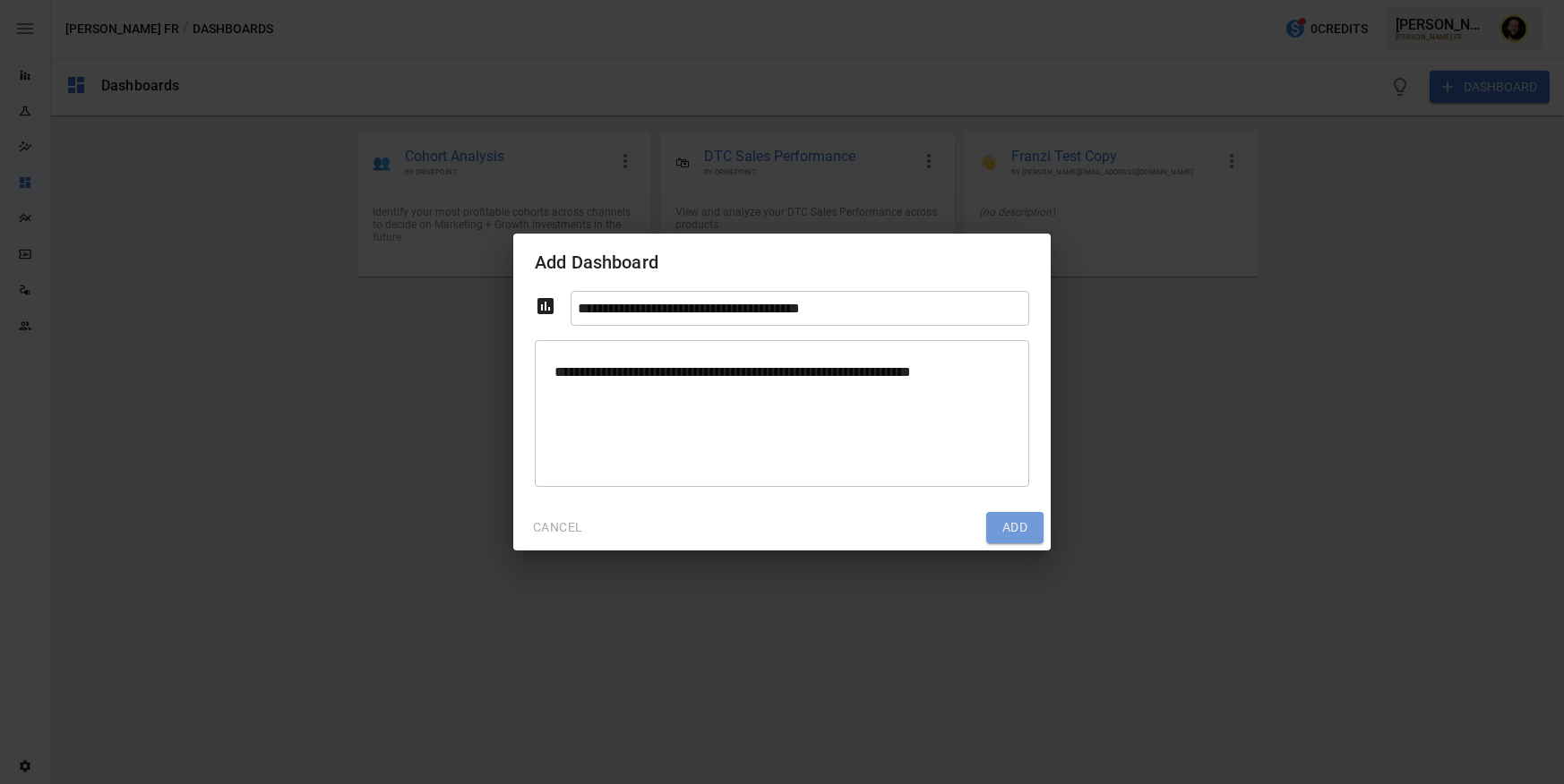
click at [1017, 539] on button "Add" at bounding box center [1015, 528] width 57 height 32
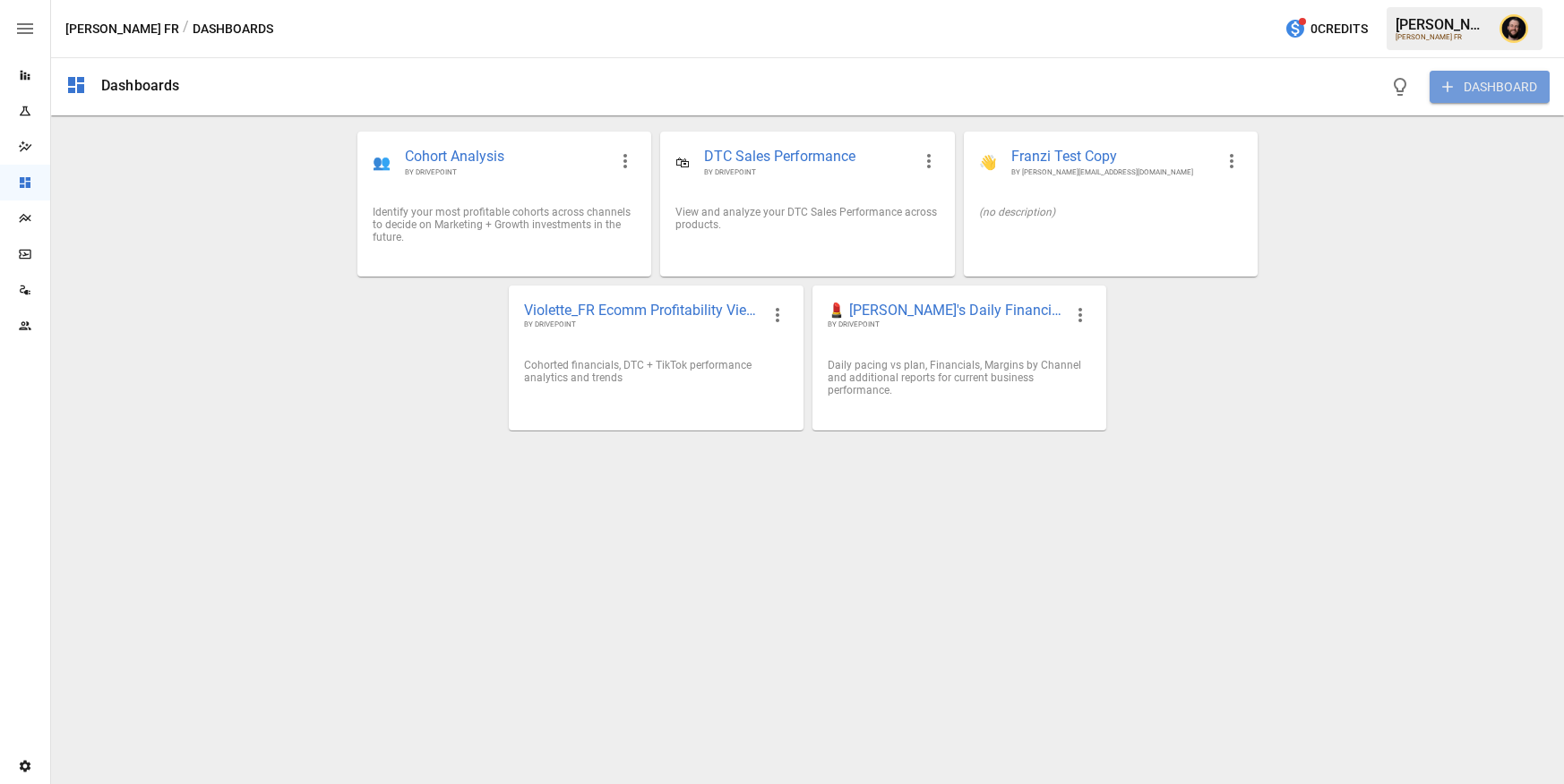
click at [1466, 87] on button "DASHBOARD" at bounding box center [1489, 87] width 120 height 32
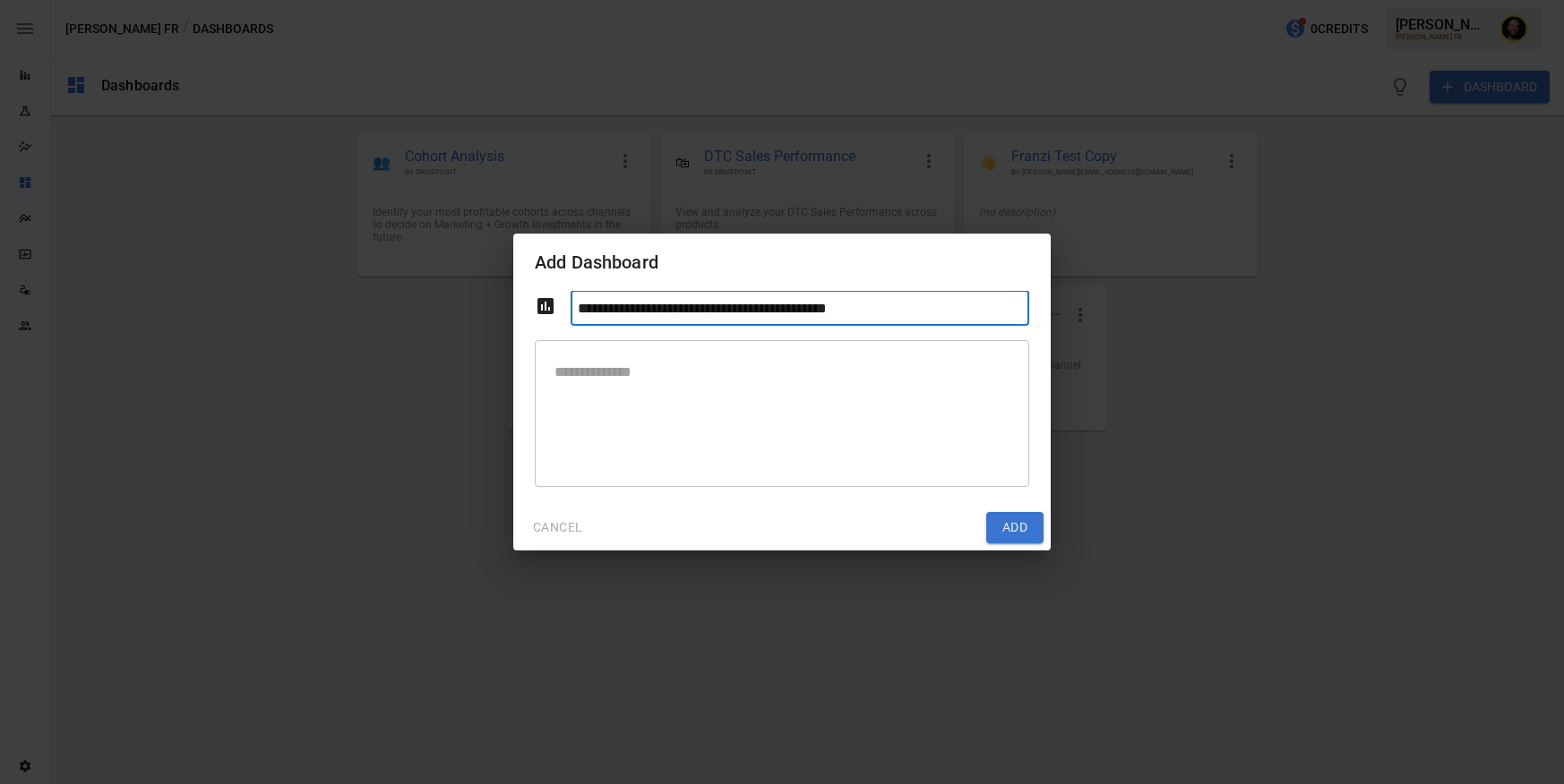
type input "**********"
click at [808, 350] on div "* ​" at bounding box center [782, 413] width 495 height 147
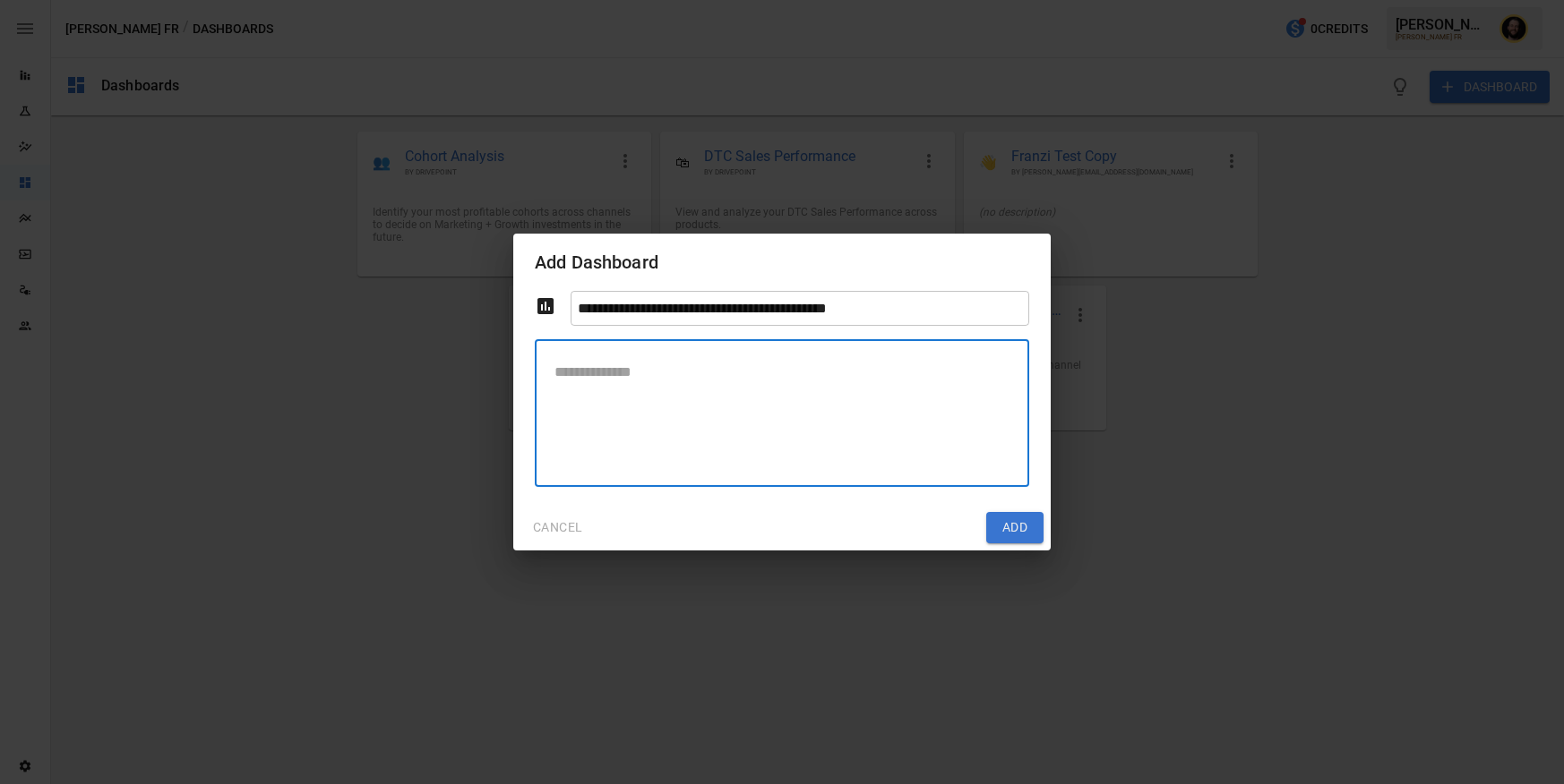
click at [942, 305] on input "**********" at bounding box center [799, 309] width 459 height 35
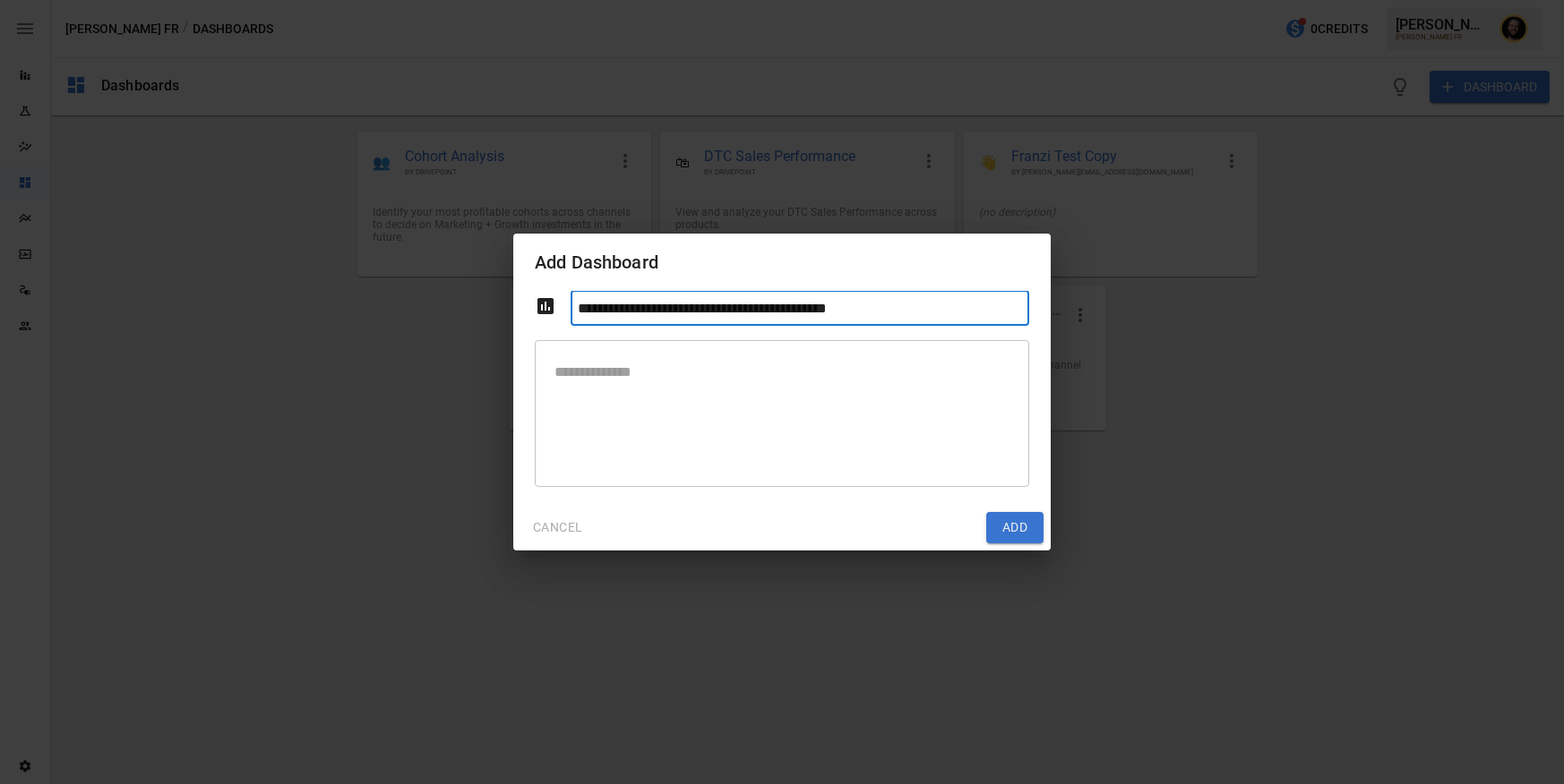
click at [942, 305] on input "**********" at bounding box center [799, 309] width 459 height 35
click at [666, 422] on textarea at bounding box center [782, 412] width 470 height 117
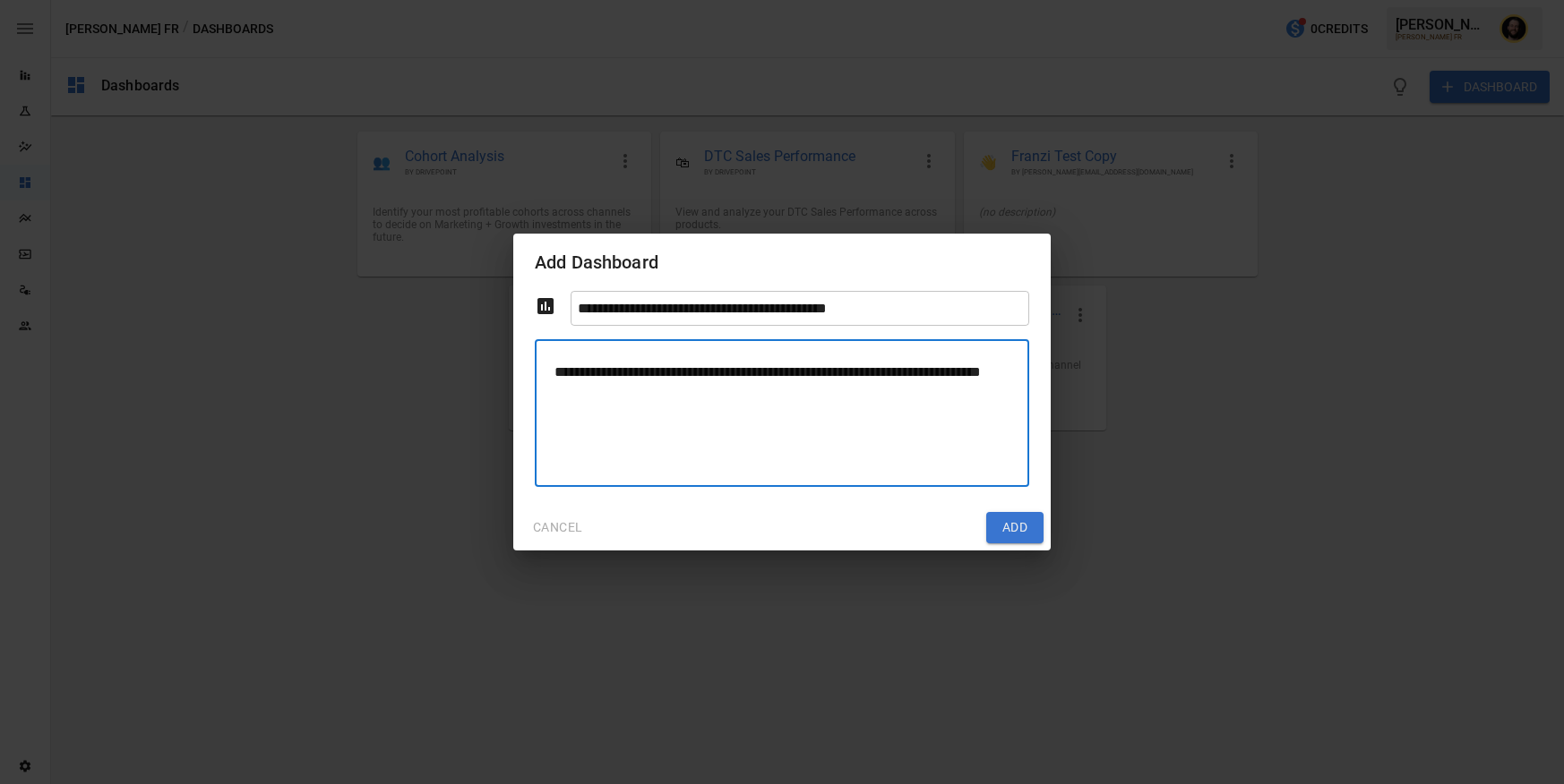
type textarea "**********"
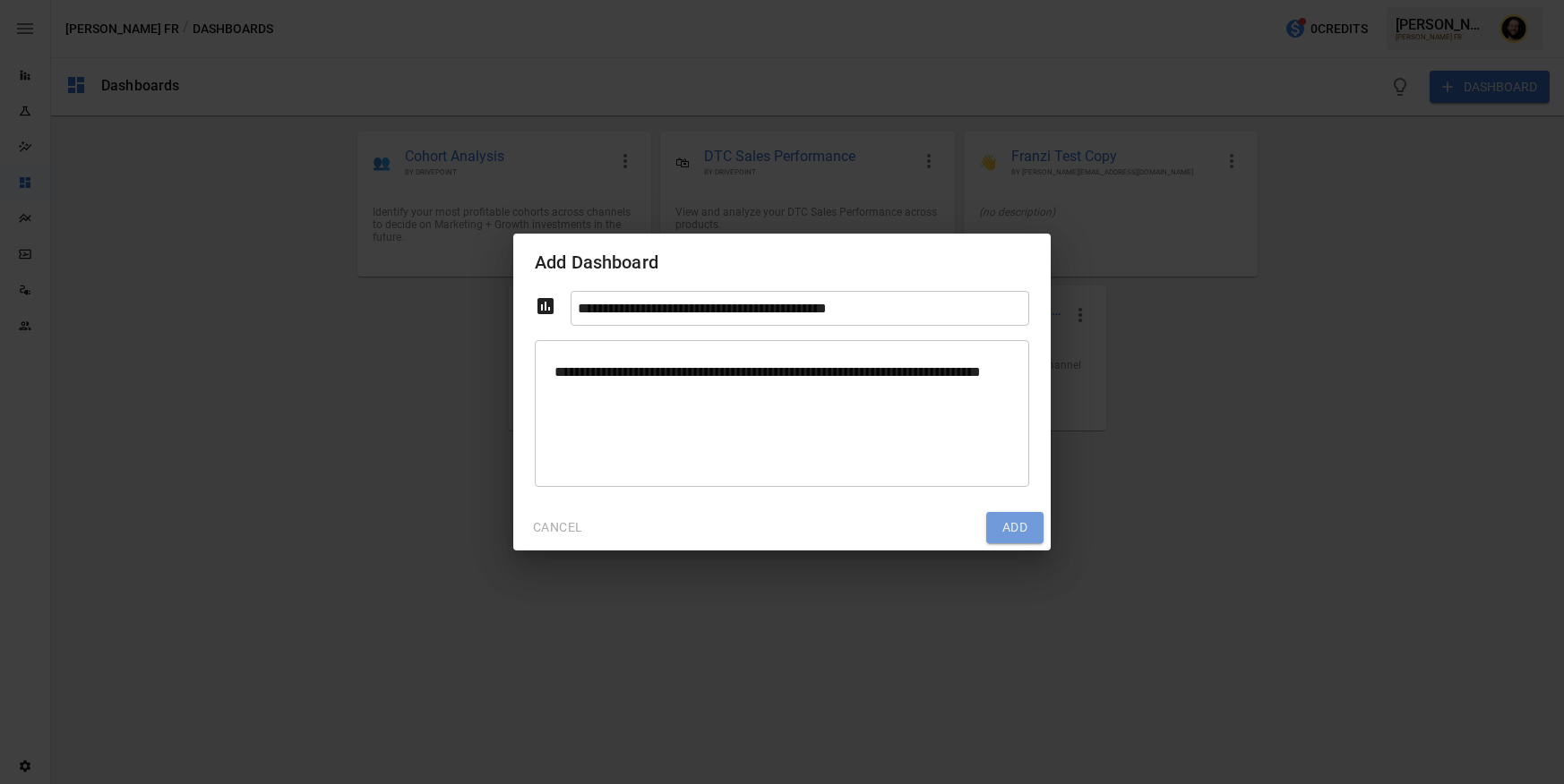
click at [1021, 521] on button "Add" at bounding box center [1015, 528] width 57 height 32
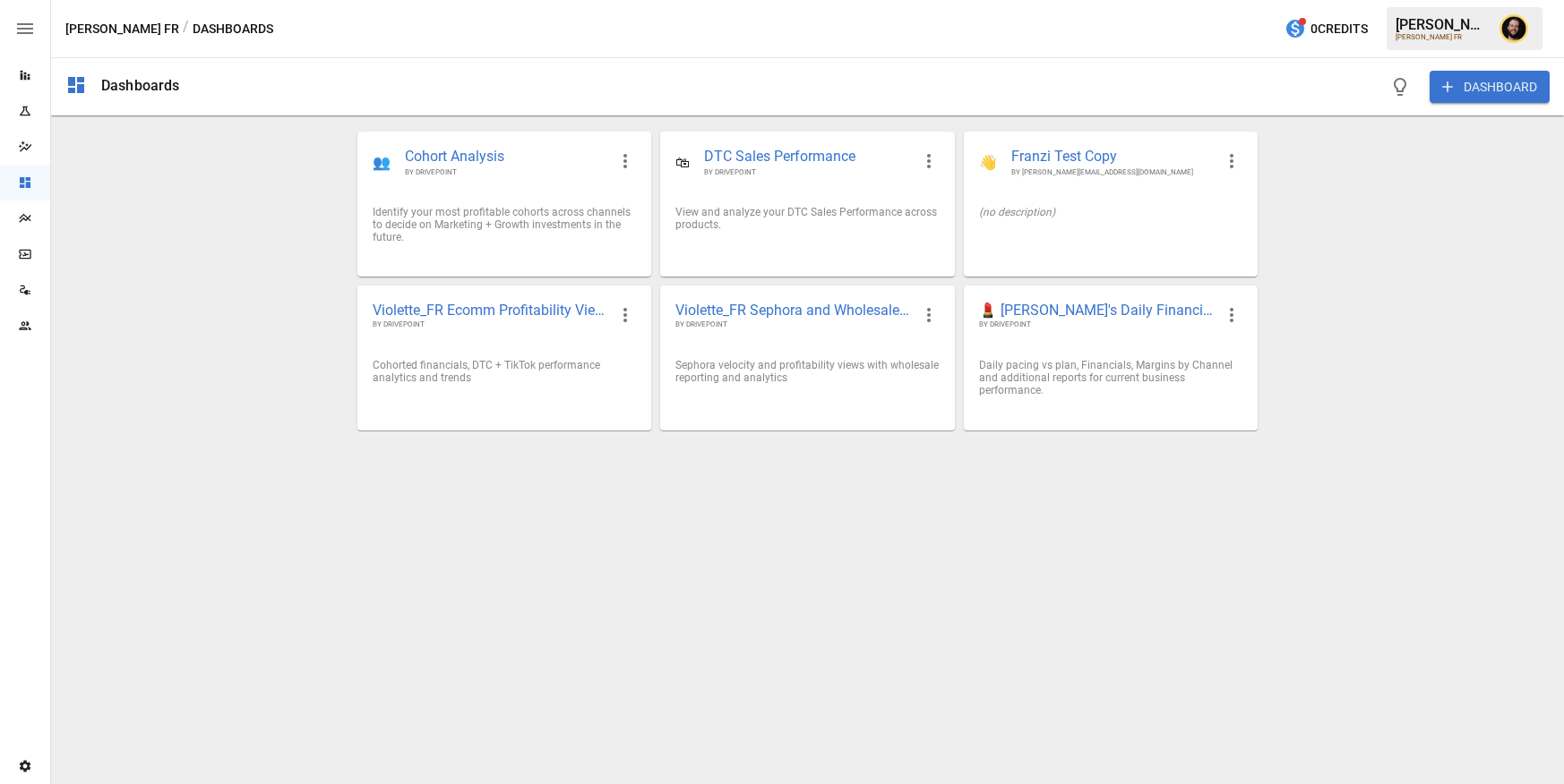
click at [23, 73] on icon "Reports" at bounding box center [25, 76] width 15 height 15
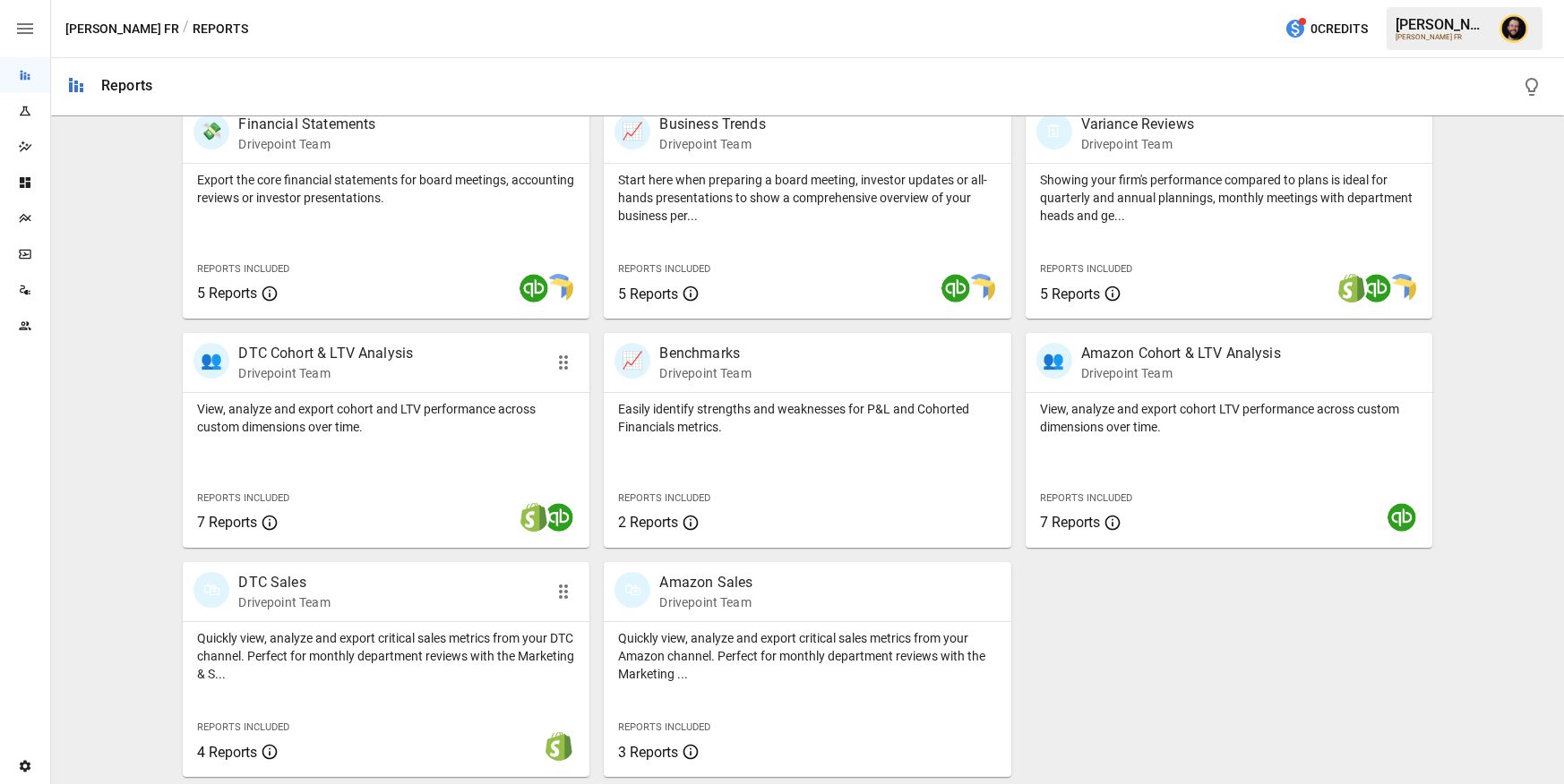
scroll to position [238, 0]
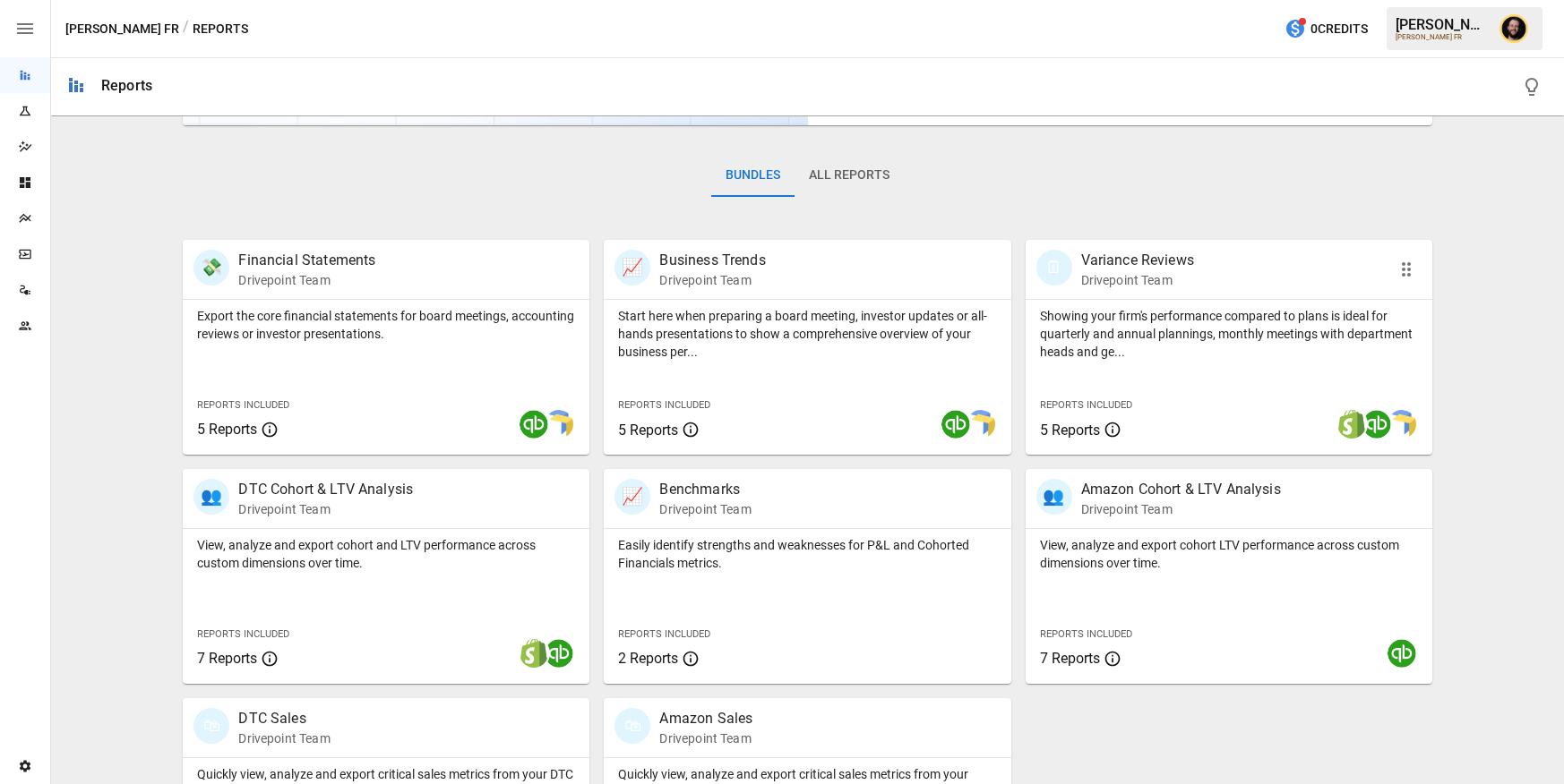
click at [1113, 332] on p "Showing your firm's performance compared to plans is ideal for quarterly and an…" at bounding box center [1229, 334] width 378 height 53
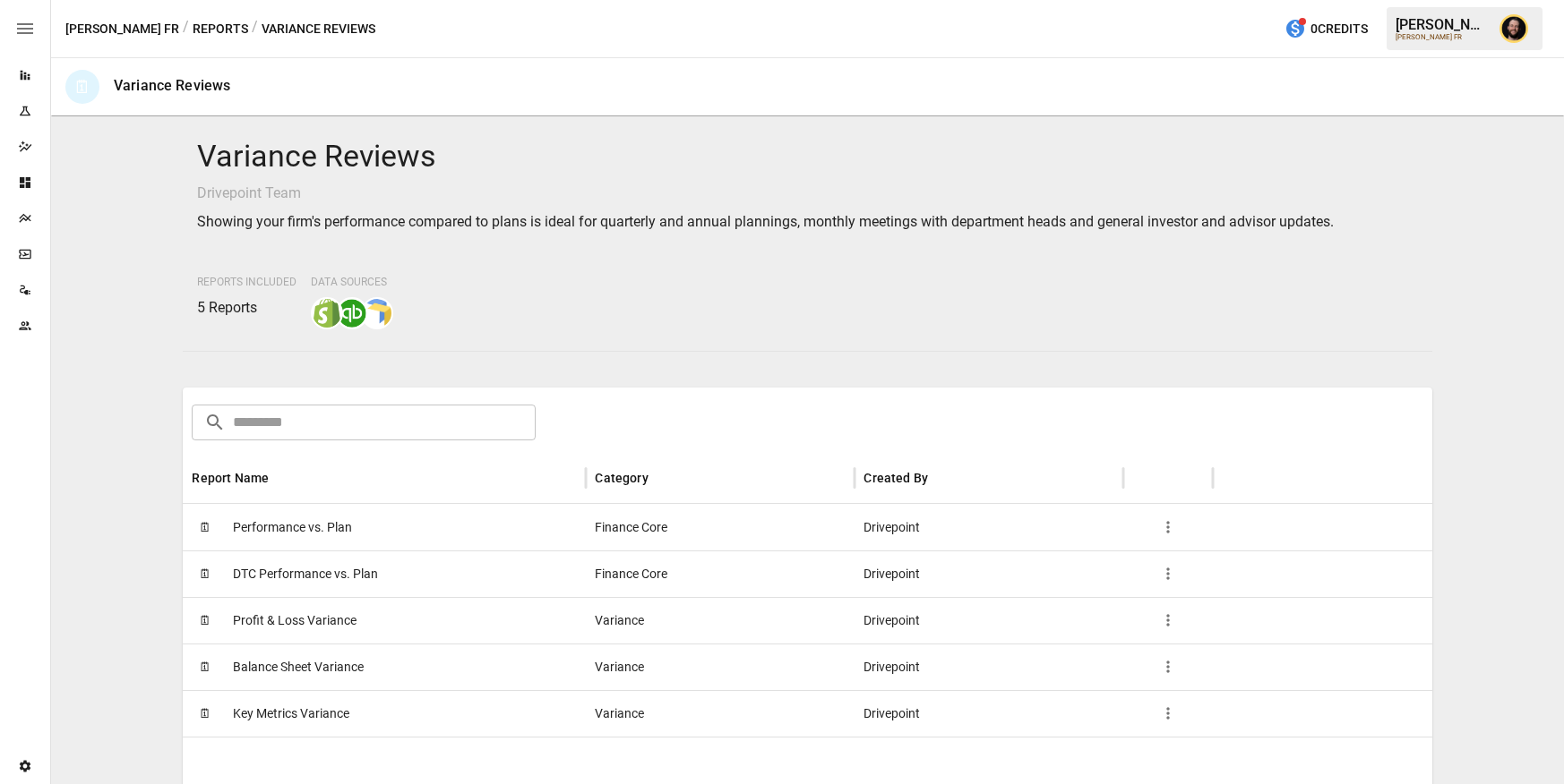
click at [324, 525] on span "Performance vs. Plan" at bounding box center [292, 529] width 119 height 46
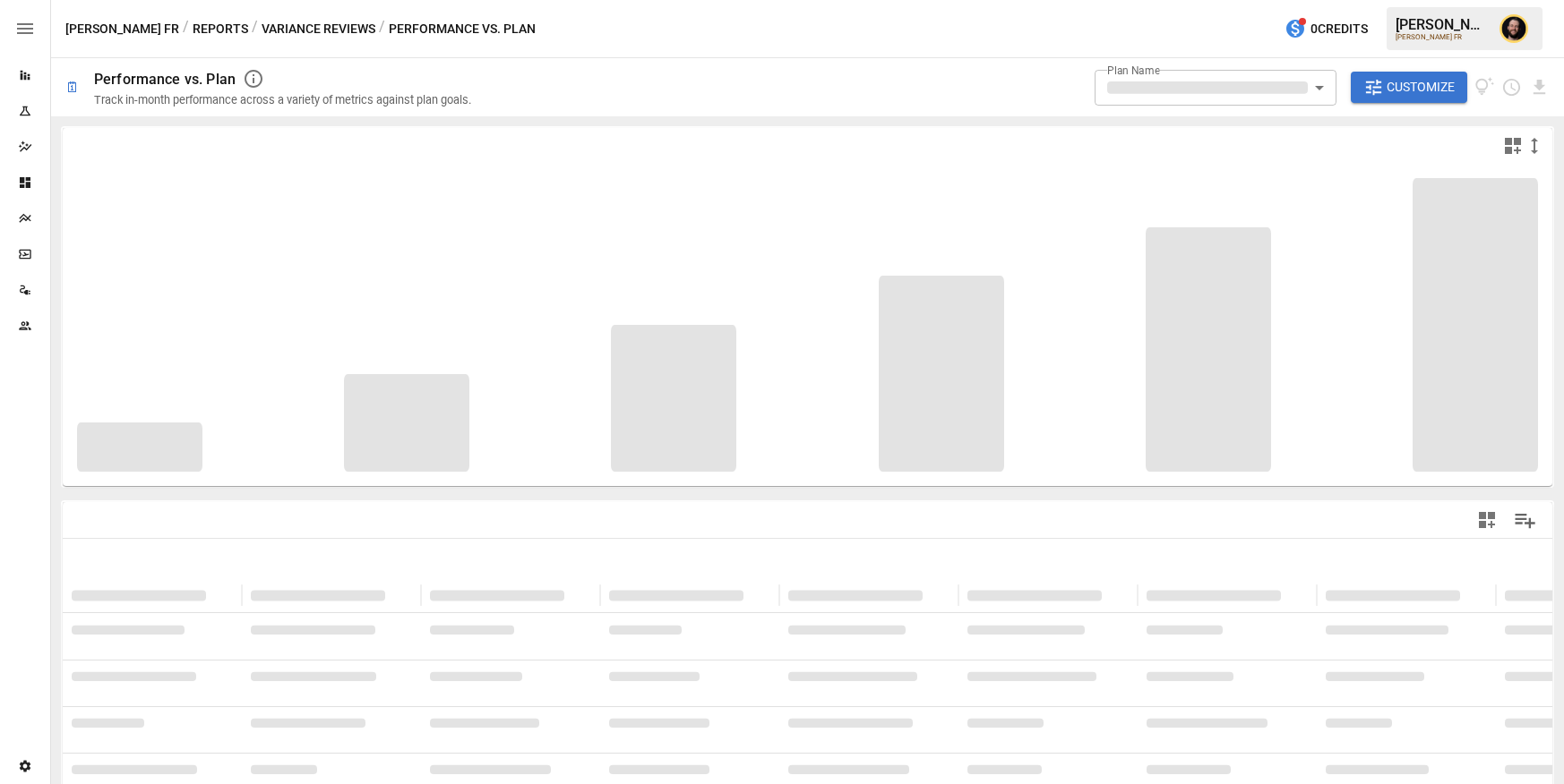
type input "**********"
click at [1110, 0] on body "**********" at bounding box center [782, 0] width 1564 height 0
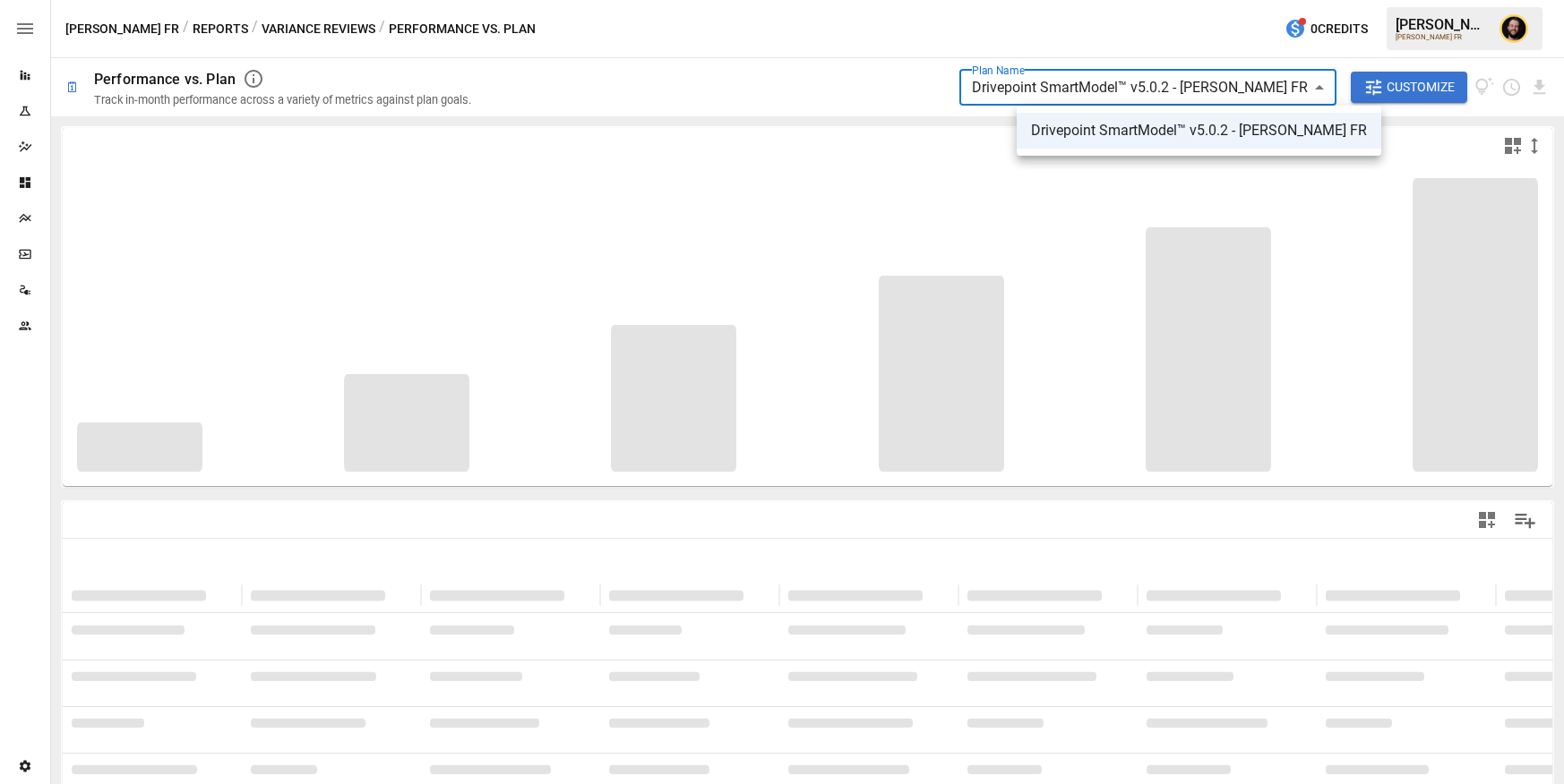
click at [904, 73] on div at bounding box center [782, 392] width 1564 height 784
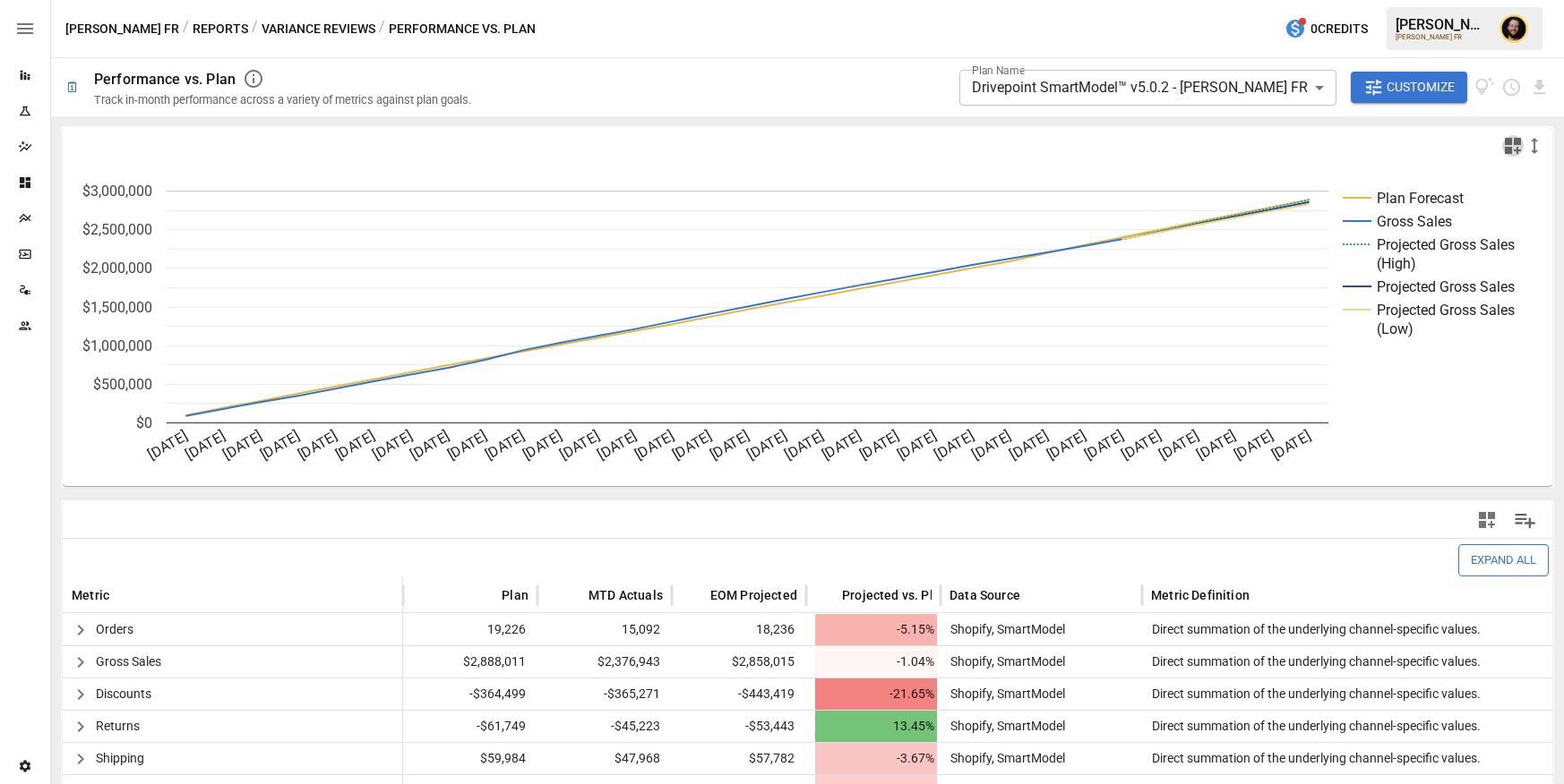
click at [1516, 147] on icon "button" at bounding box center [1512, 146] width 21 height 21
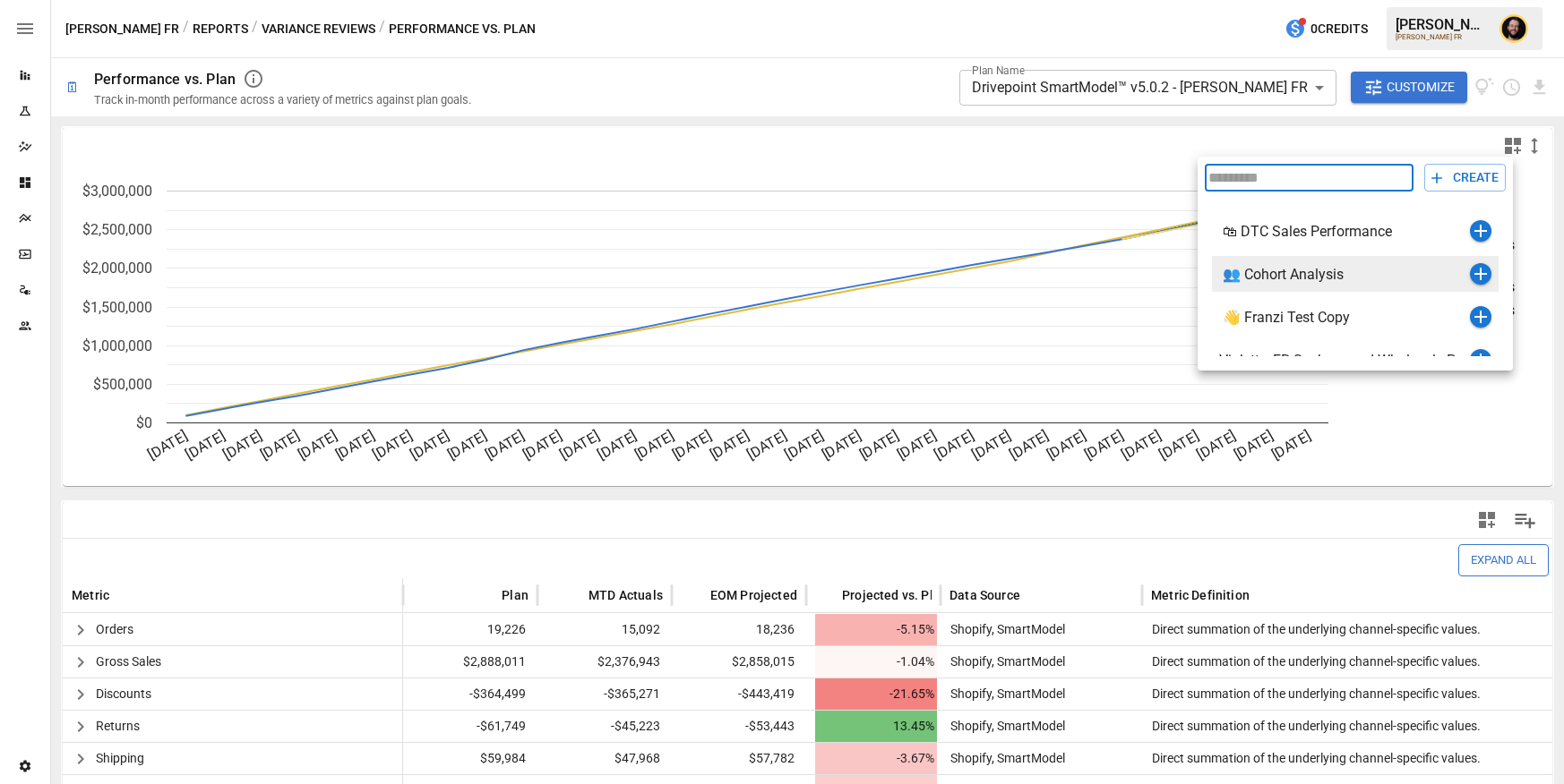
scroll to position [116, 0]
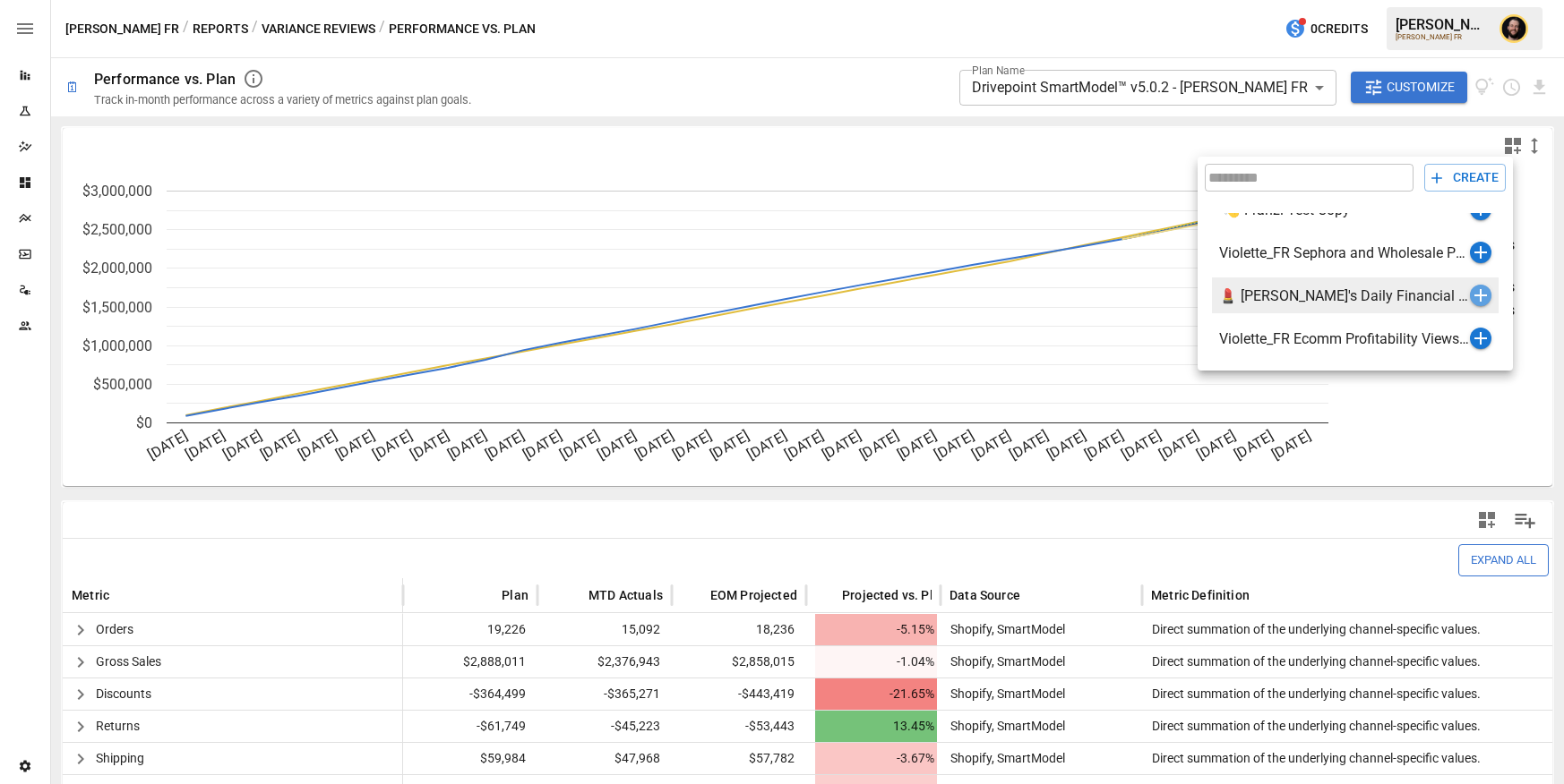
click at [1479, 289] on icon "button" at bounding box center [1480, 295] width 21 height 21
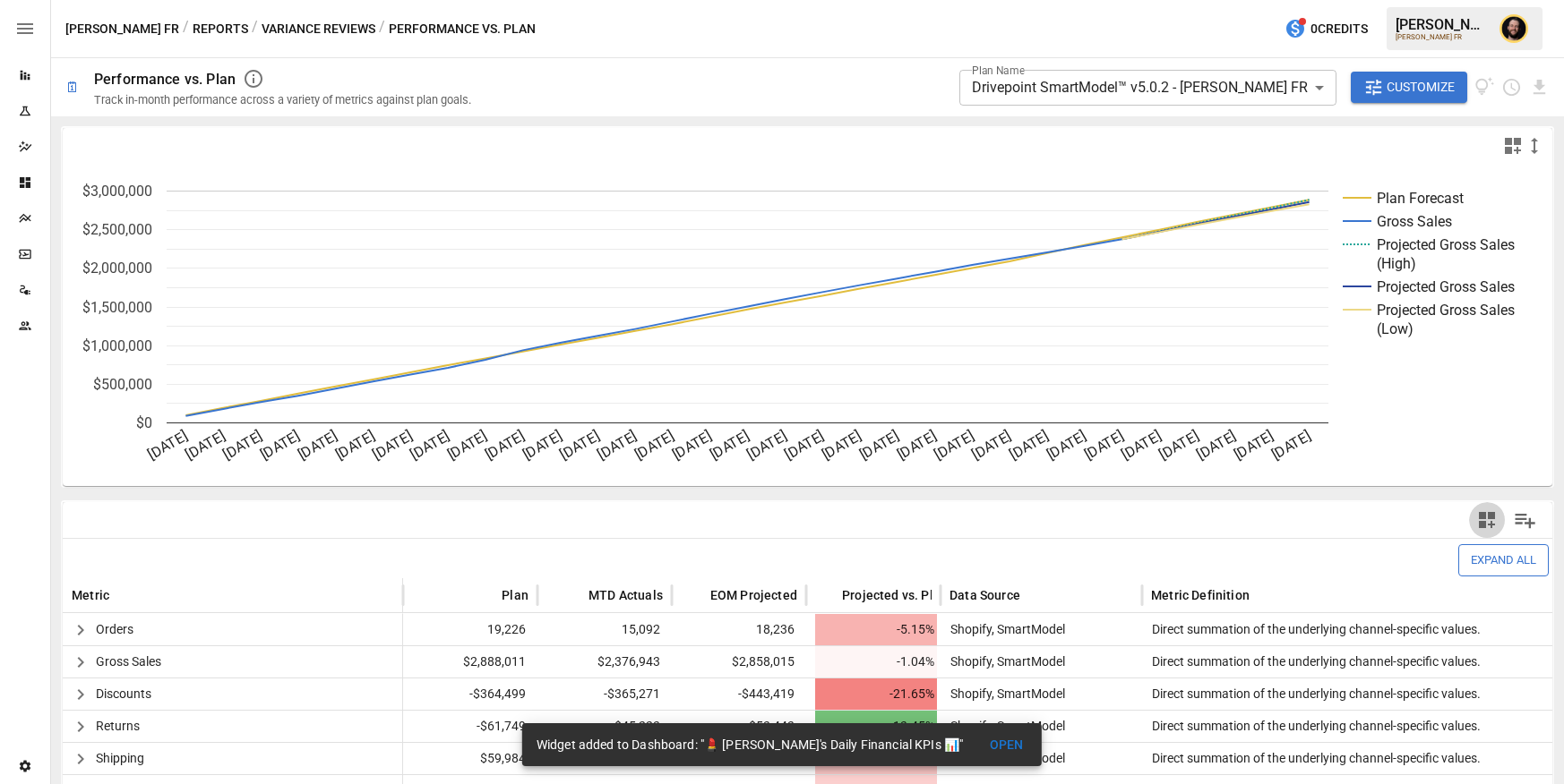
click at [1490, 521] on icon "button" at bounding box center [1486, 519] width 21 height 21
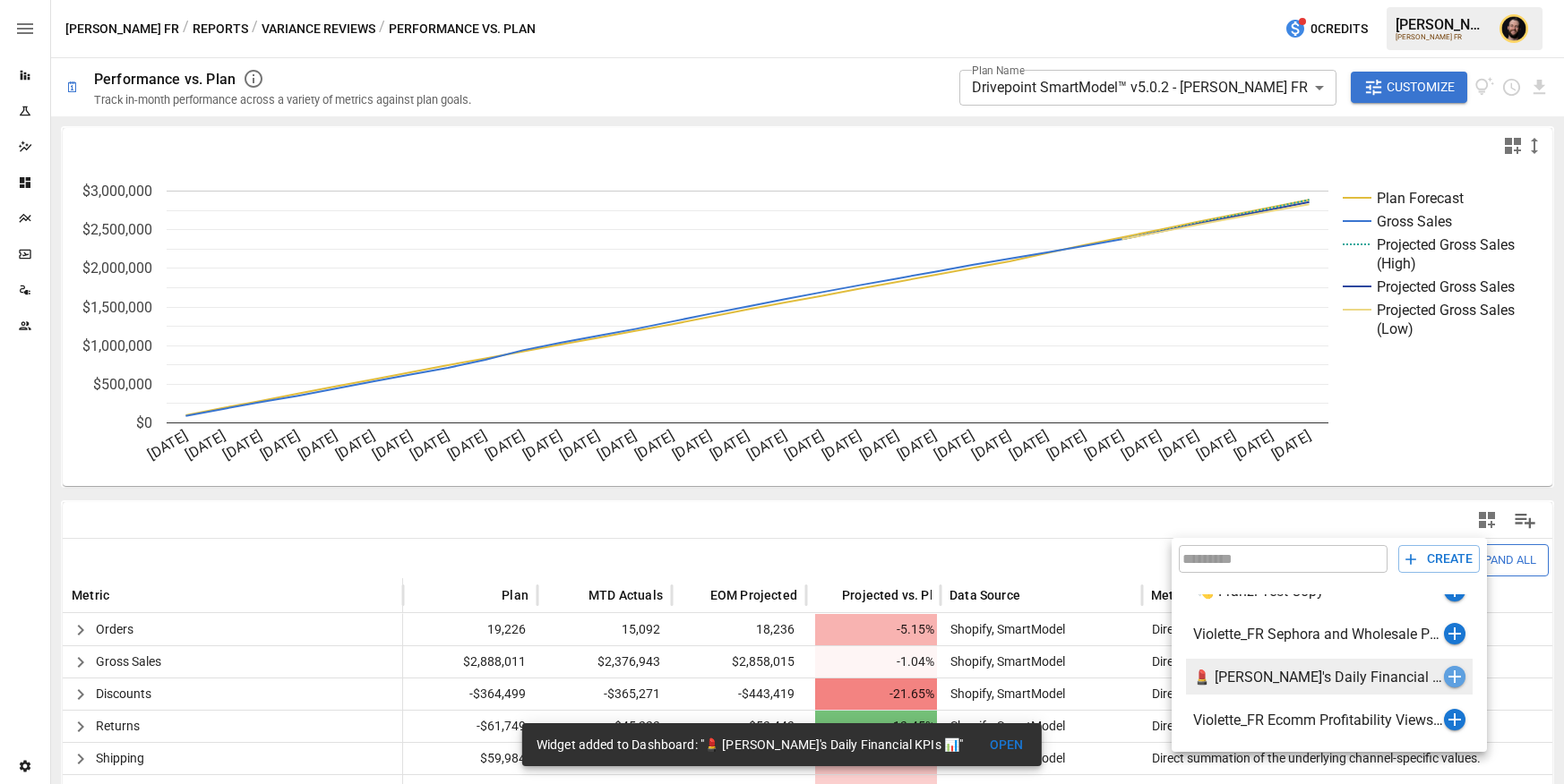
click at [1453, 672] on icon "button" at bounding box center [1454, 676] width 21 height 21
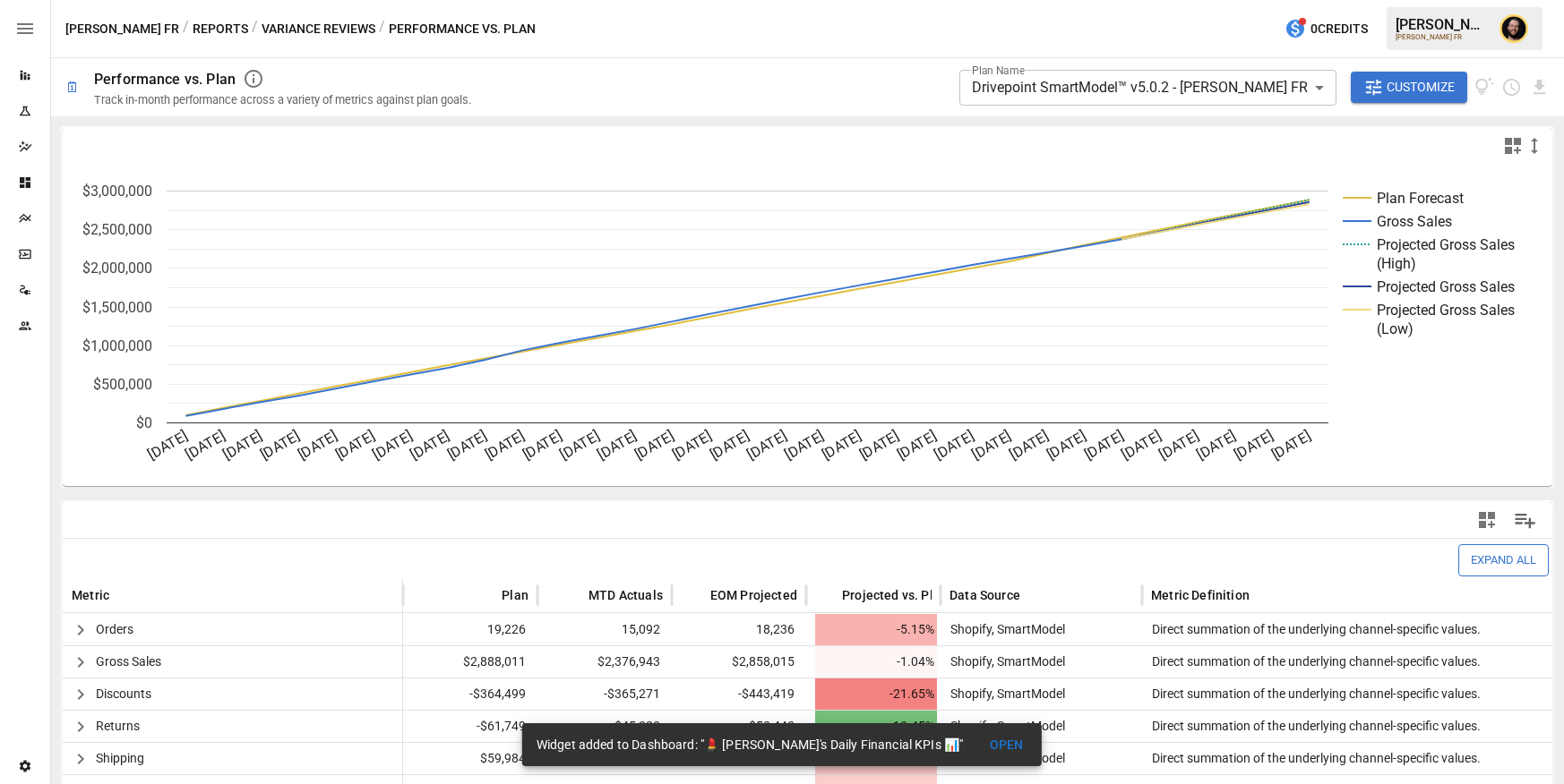
click at [193, 24] on button "Reports" at bounding box center [221, 29] width 55 height 22
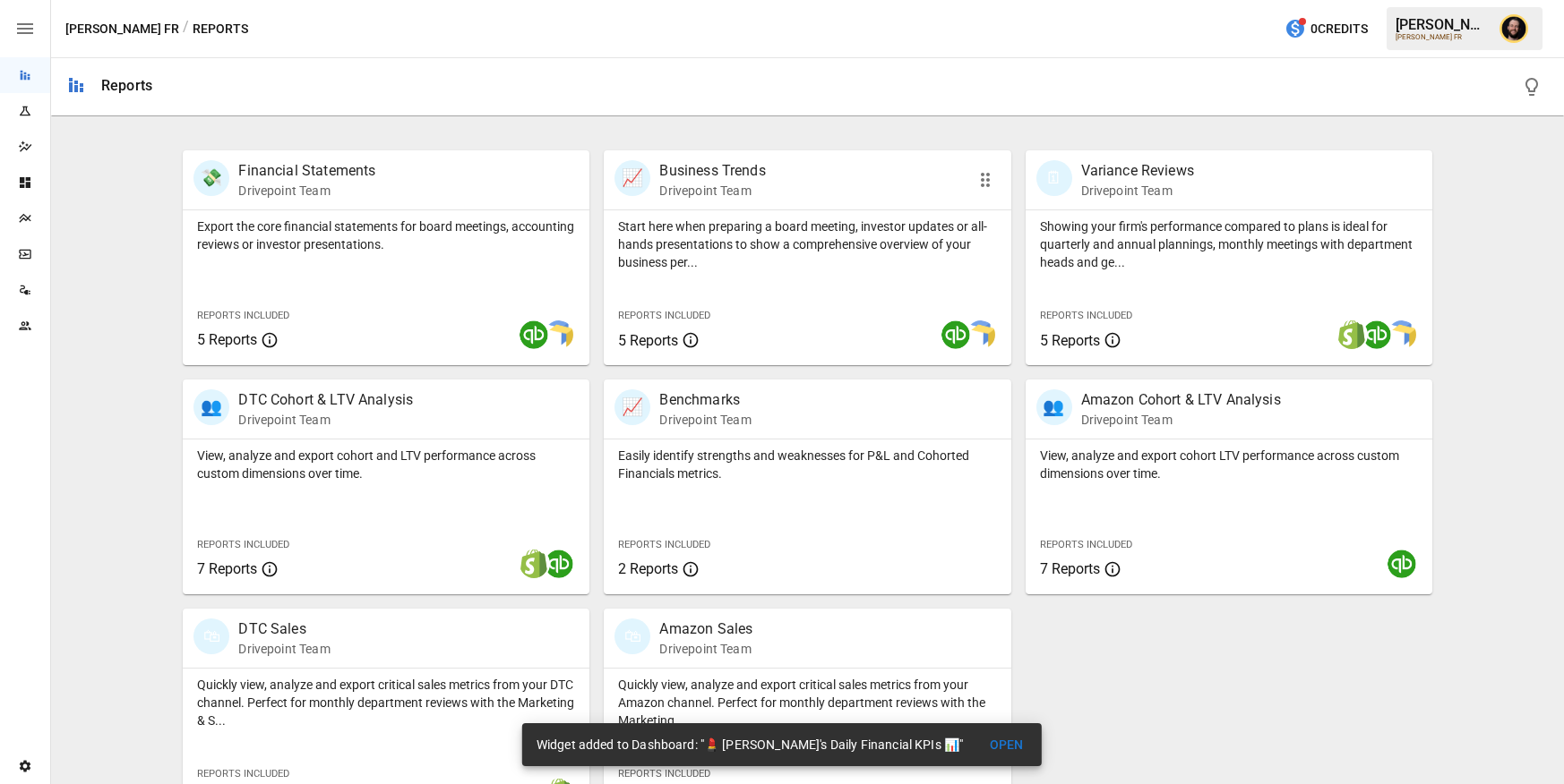
scroll to position [374, 0]
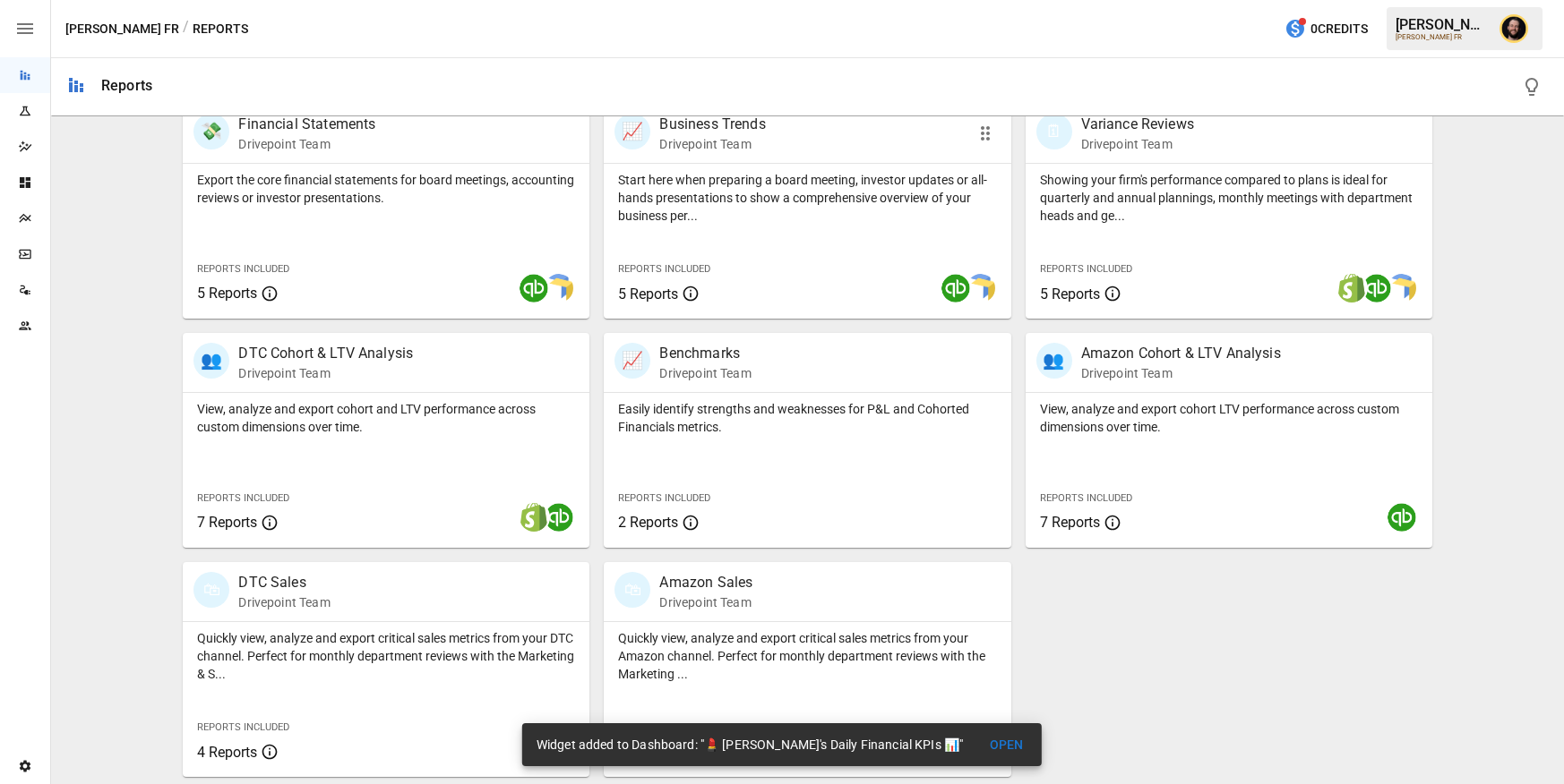
click at [398, 217] on div "Export the core financial statements for board meetings, accounting reviews or …" at bounding box center [386, 242] width 407 height 155
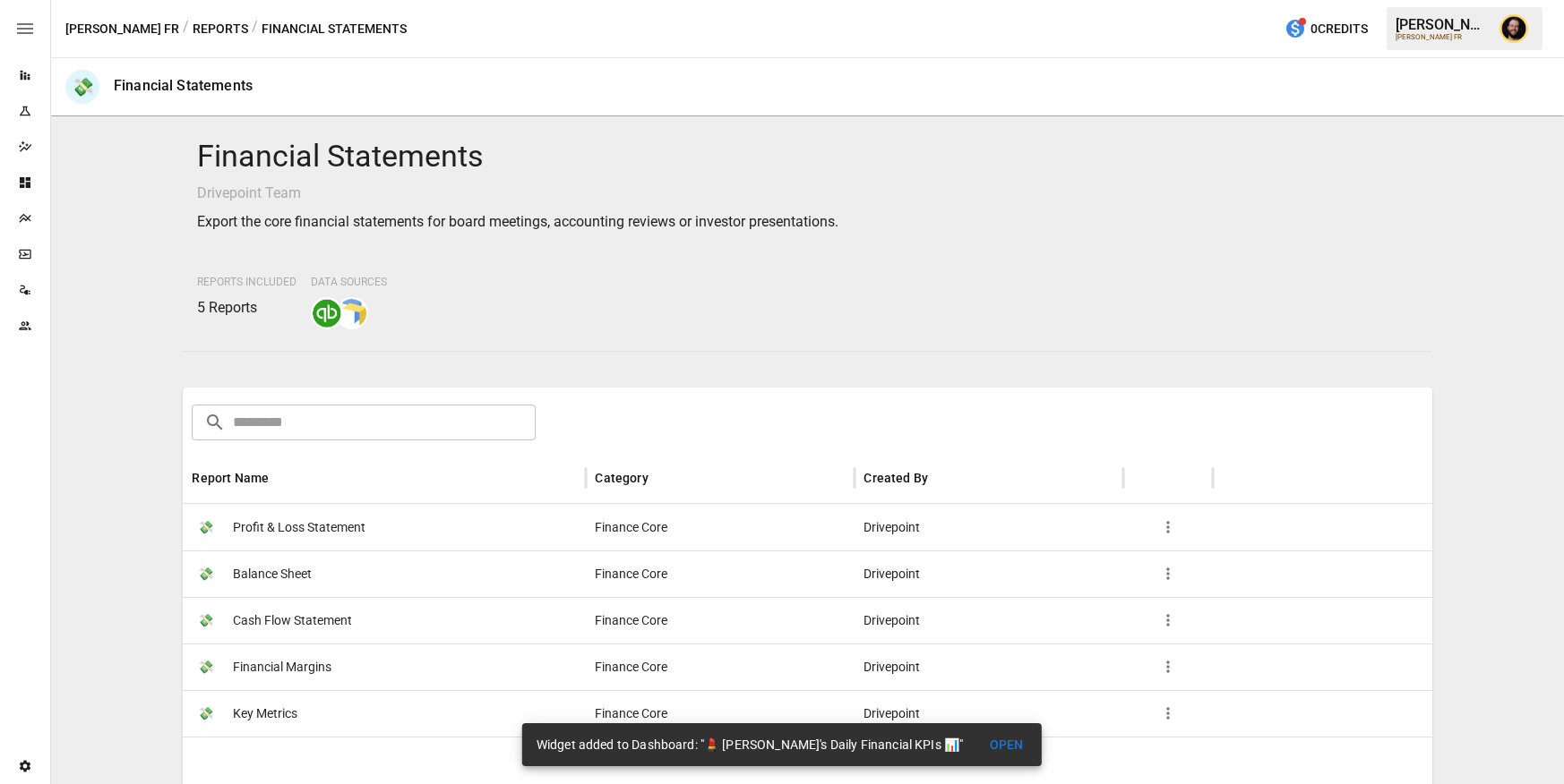
click at [372, 658] on div "💸 Financial Margins" at bounding box center [384, 667] width 403 height 46
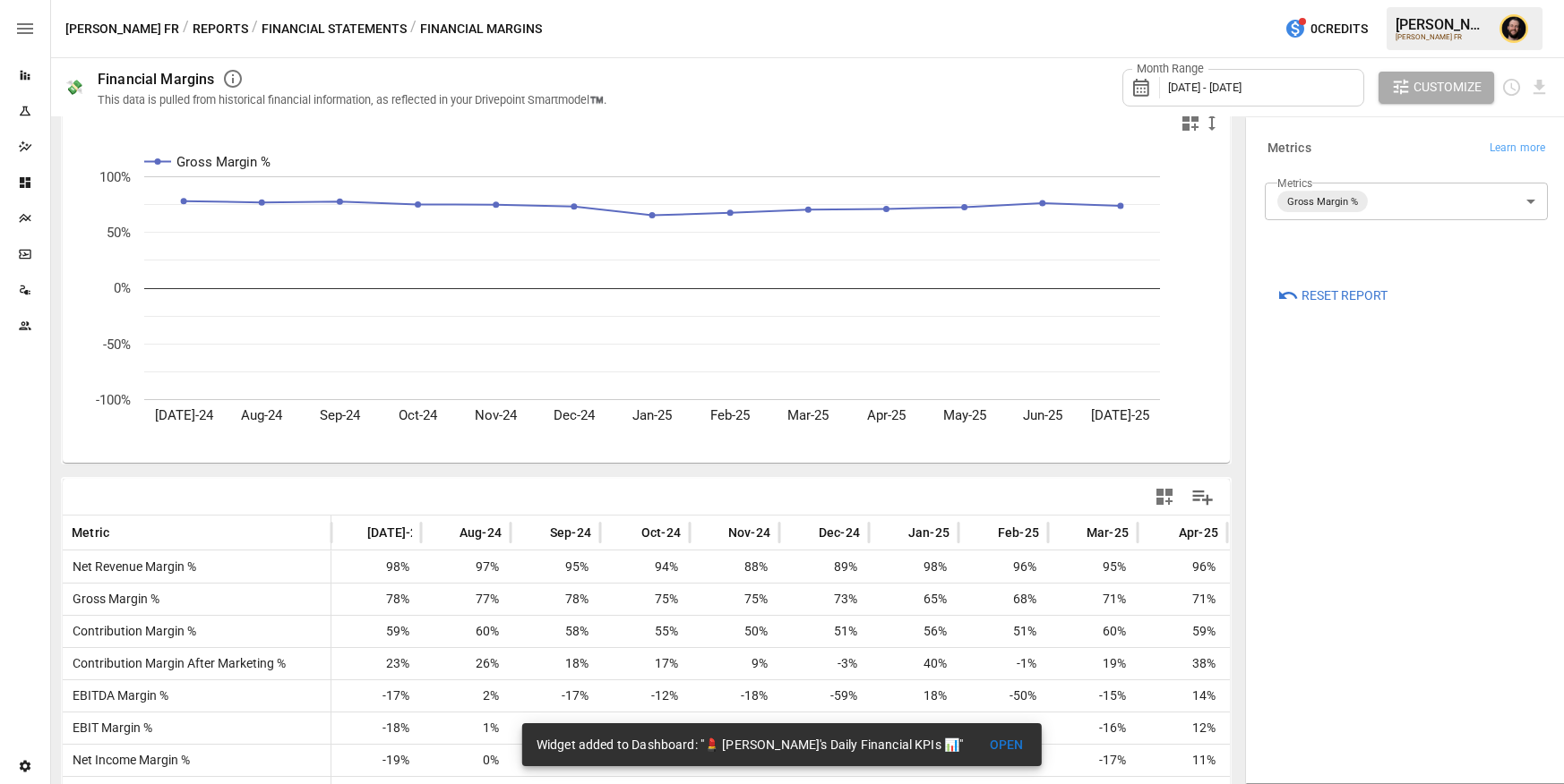
scroll to position [88, 0]
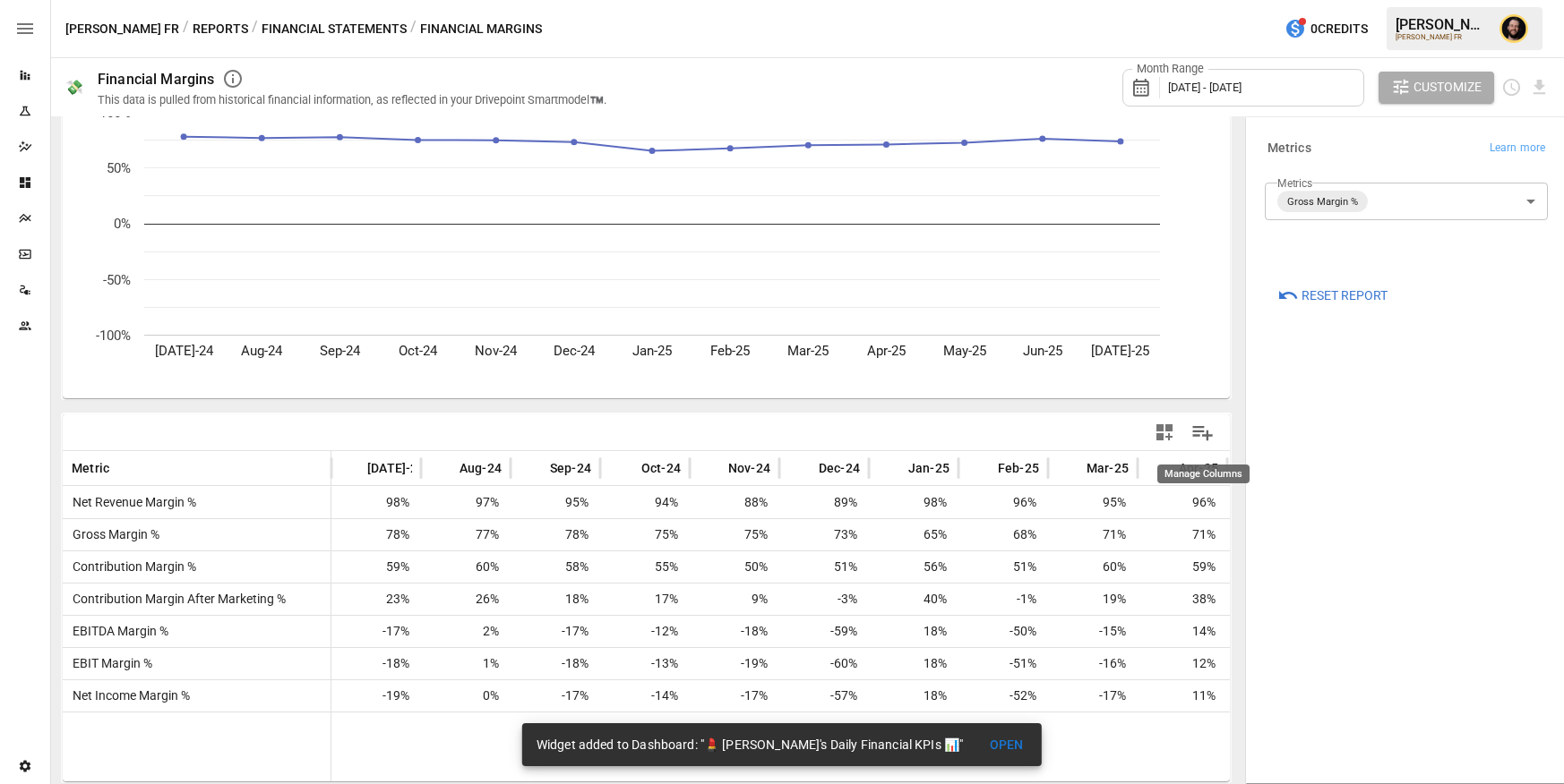
click at [1204, 434] on icon "Manage Columns" at bounding box center [1202, 433] width 26 height 26
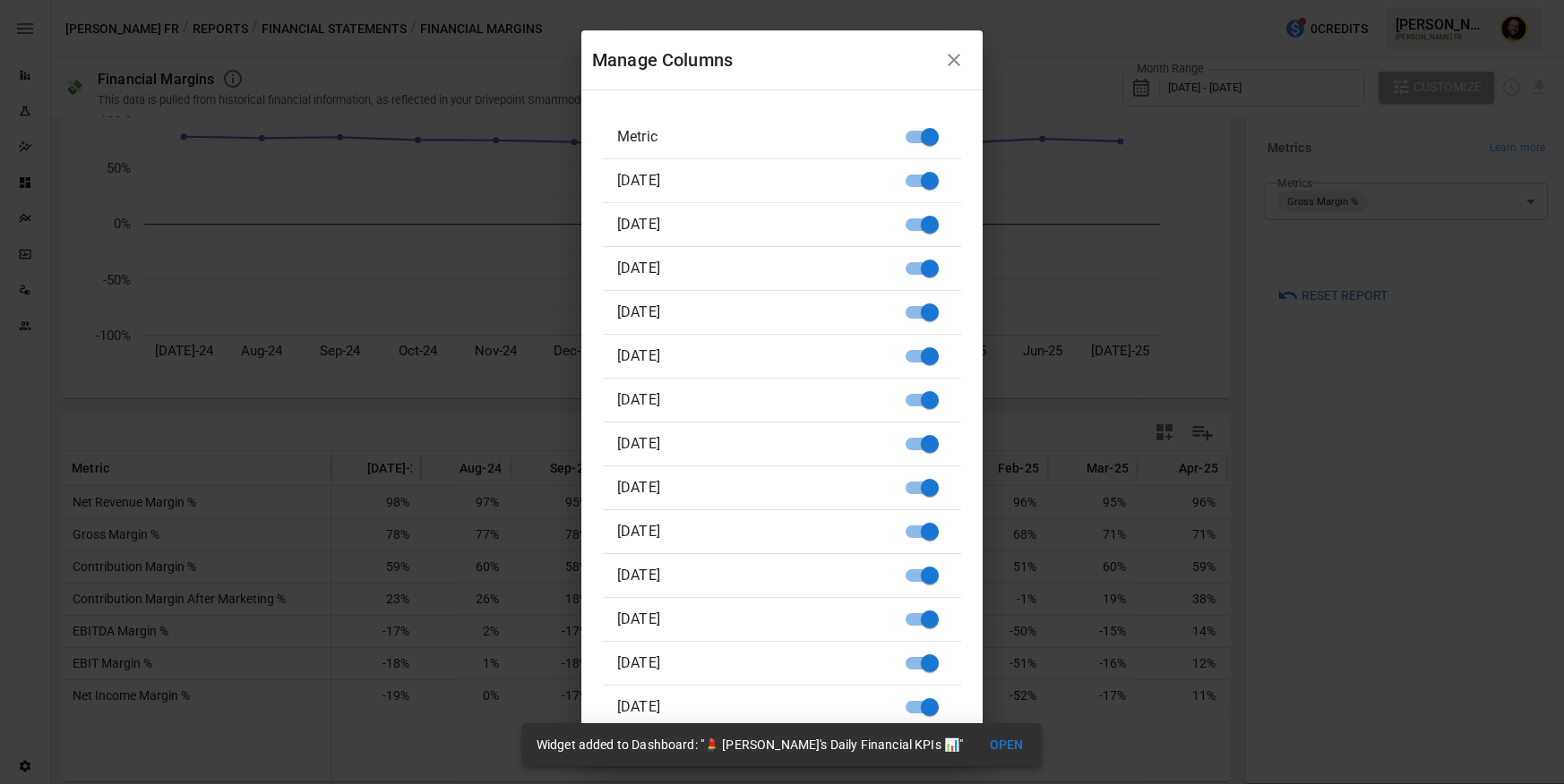
click at [953, 50] on icon "button" at bounding box center [953, 59] width 21 height 21
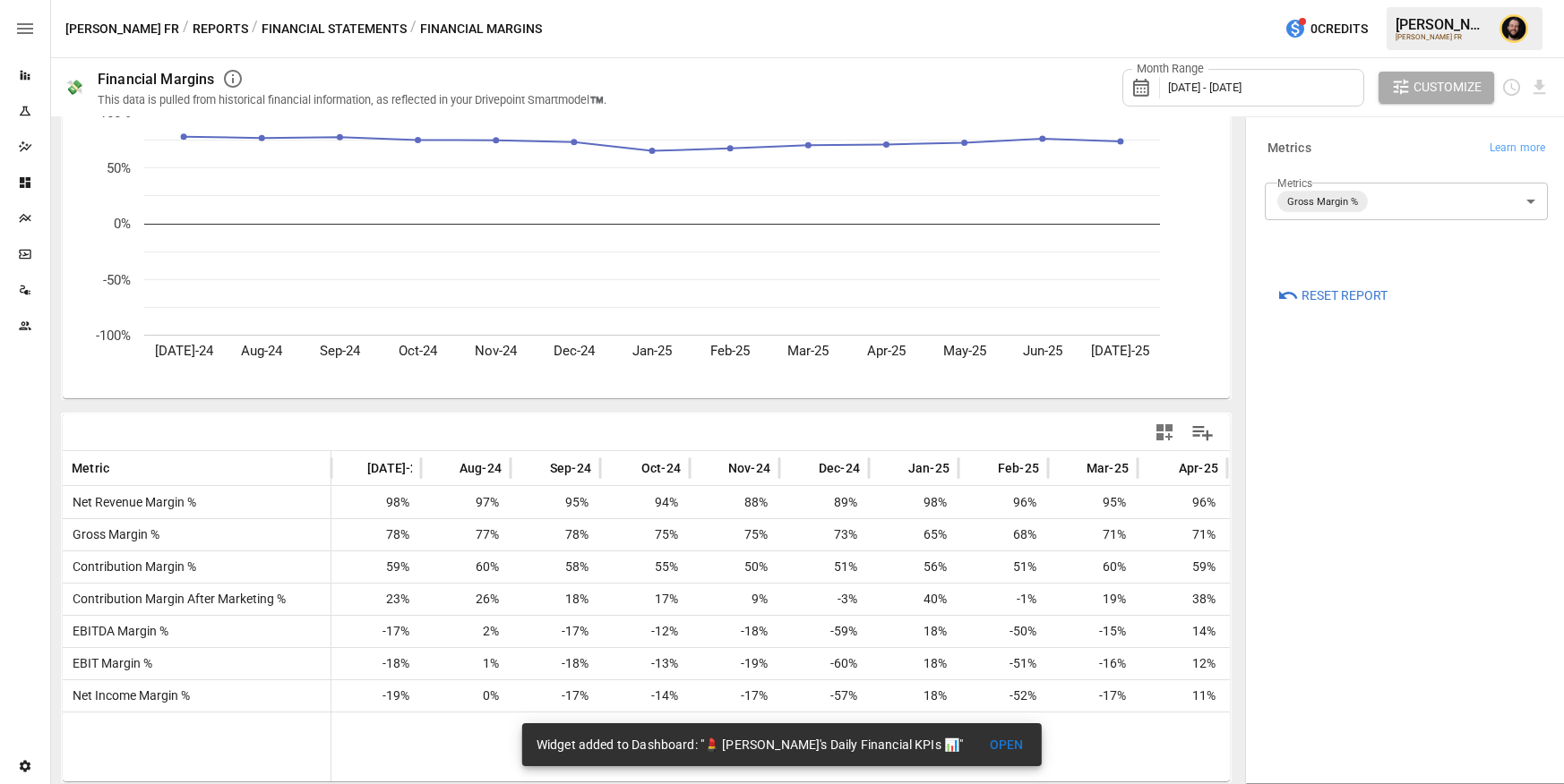
click at [1168, 436] on icon "button" at bounding box center [1164, 432] width 16 height 16
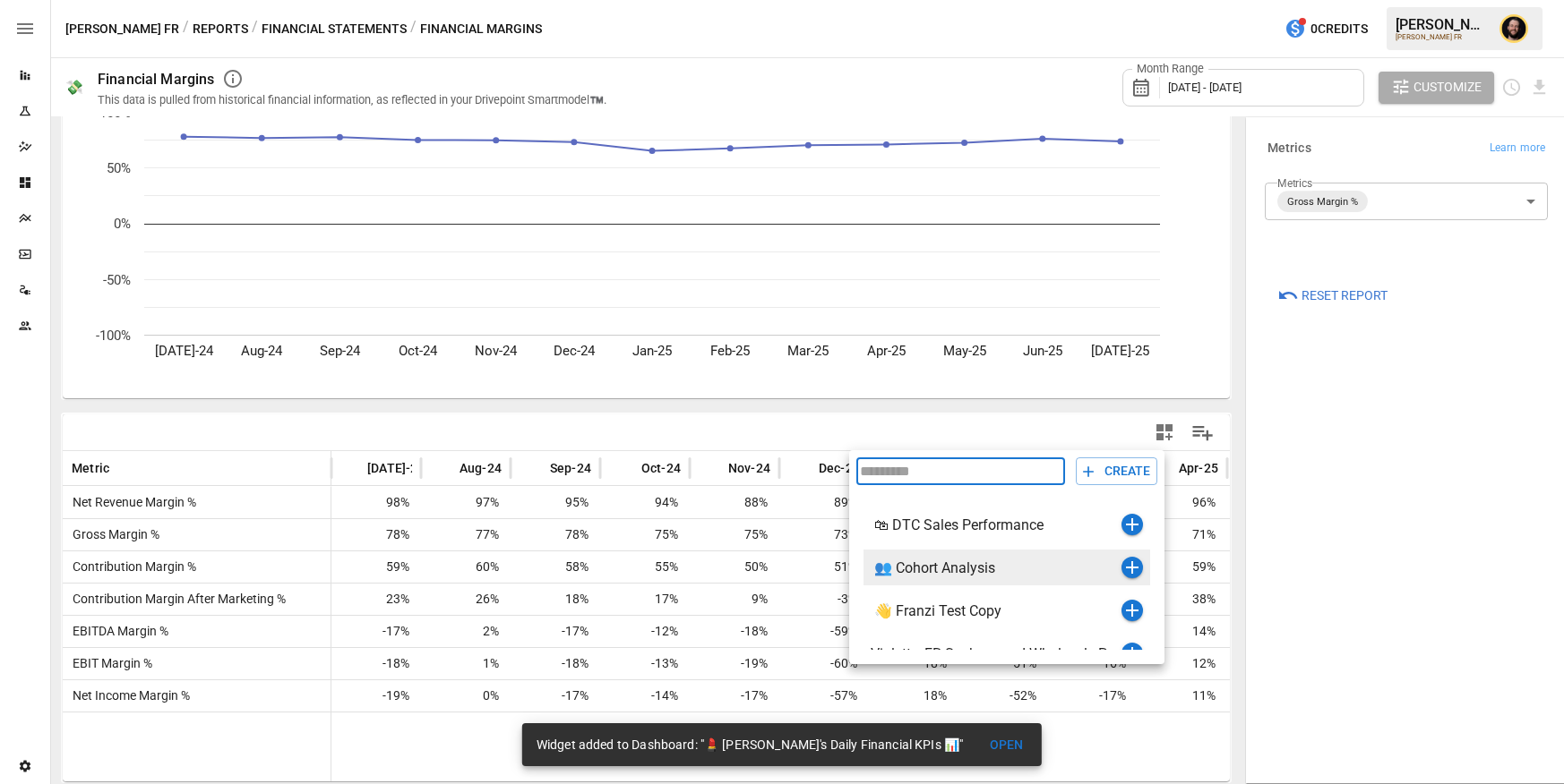
scroll to position [116, 0]
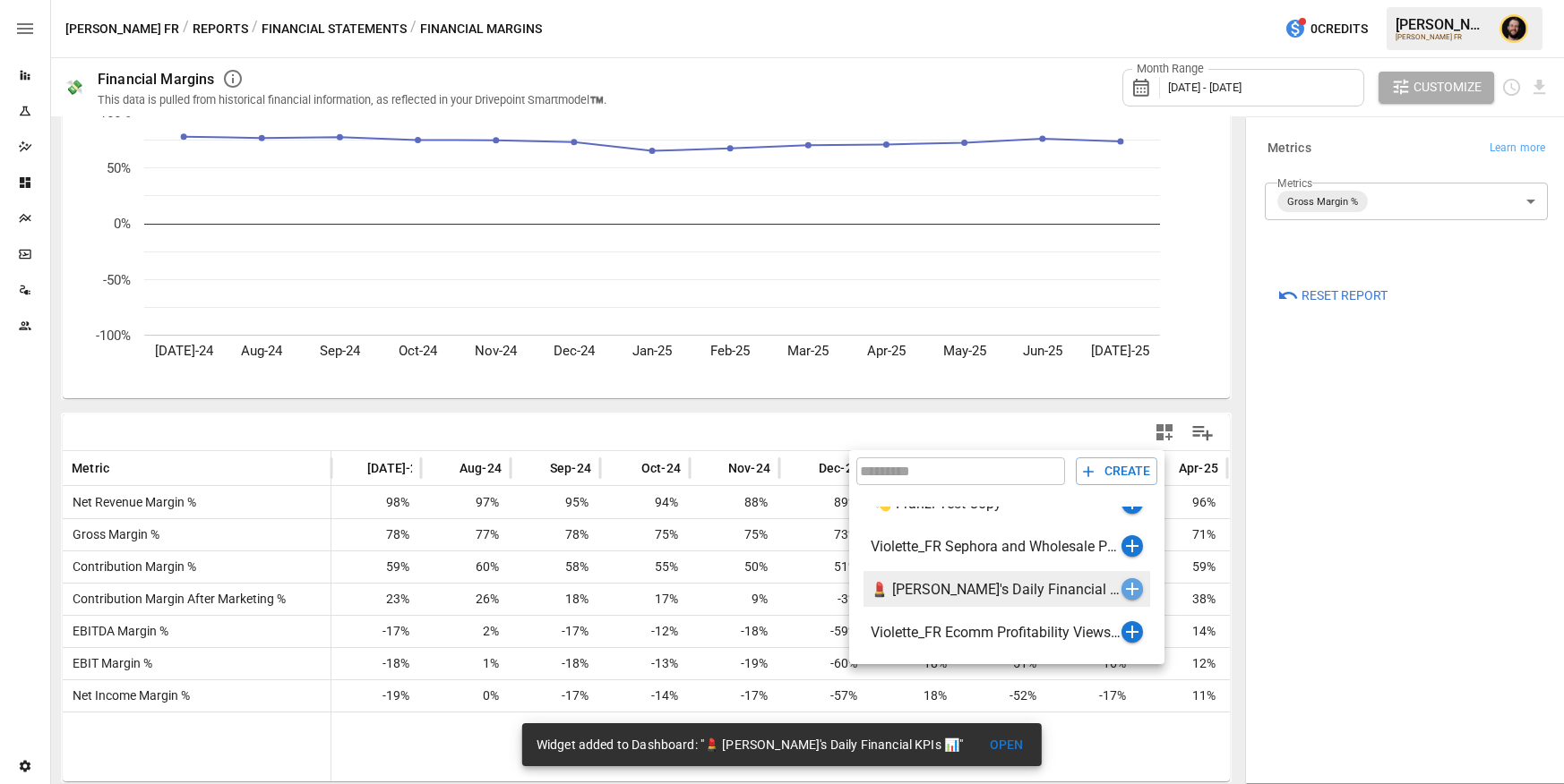
click at [1130, 588] on icon "button" at bounding box center [1132, 588] width 21 height 21
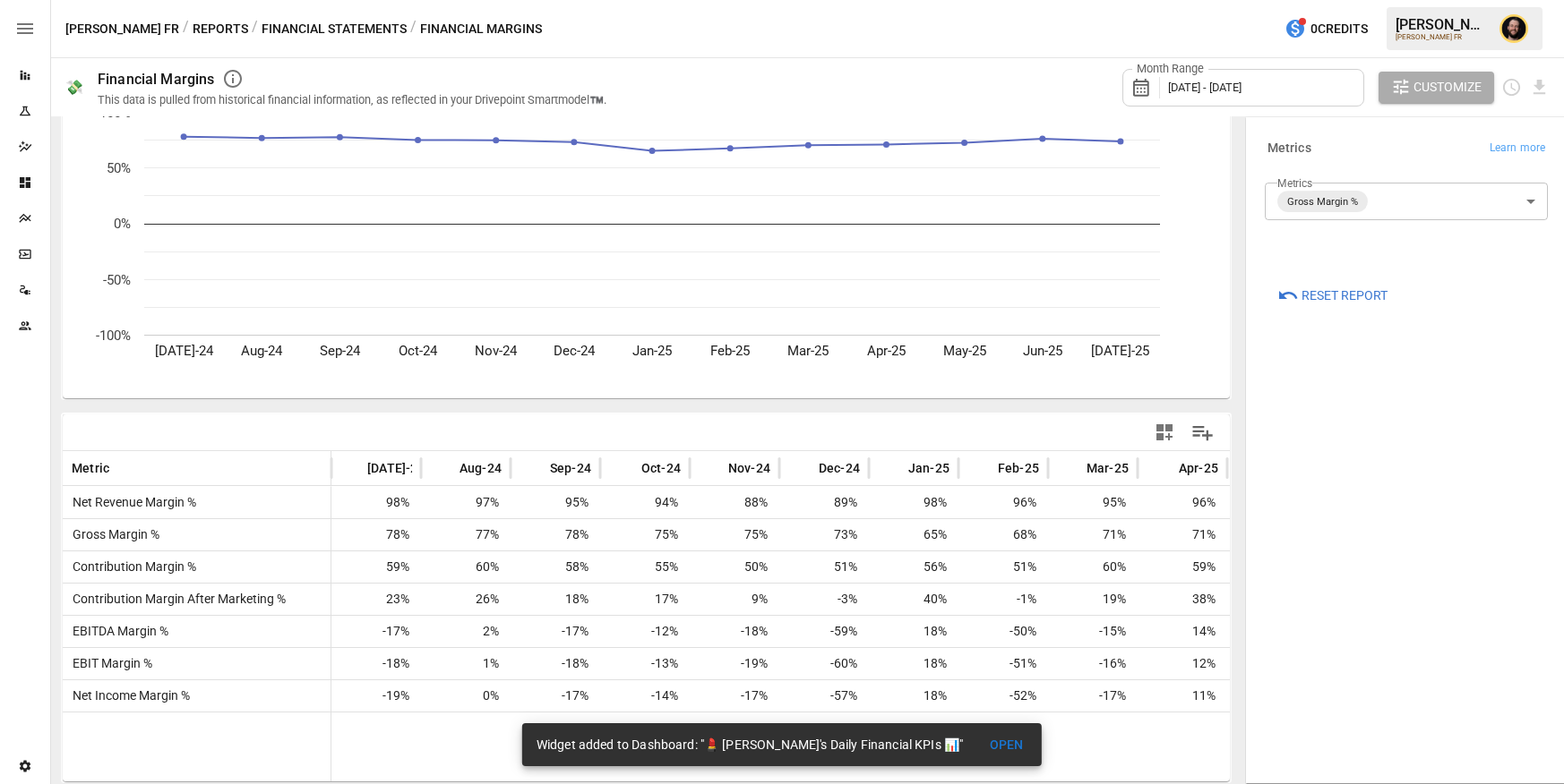
click at [285, 22] on button "Financial Statements" at bounding box center [333, 29] width 145 height 22
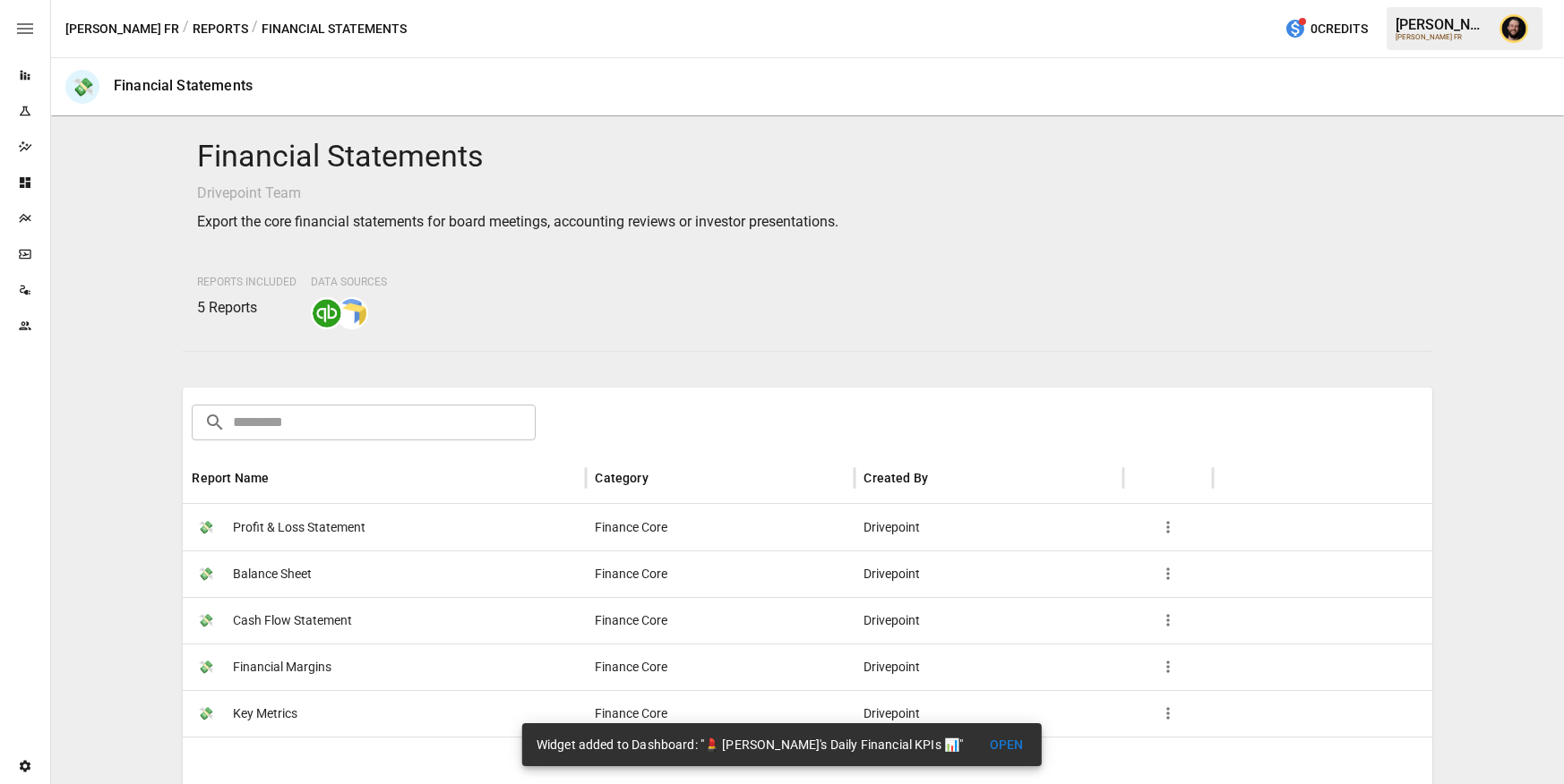
click at [193, 32] on button "Reports" at bounding box center [221, 29] width 55 height 22
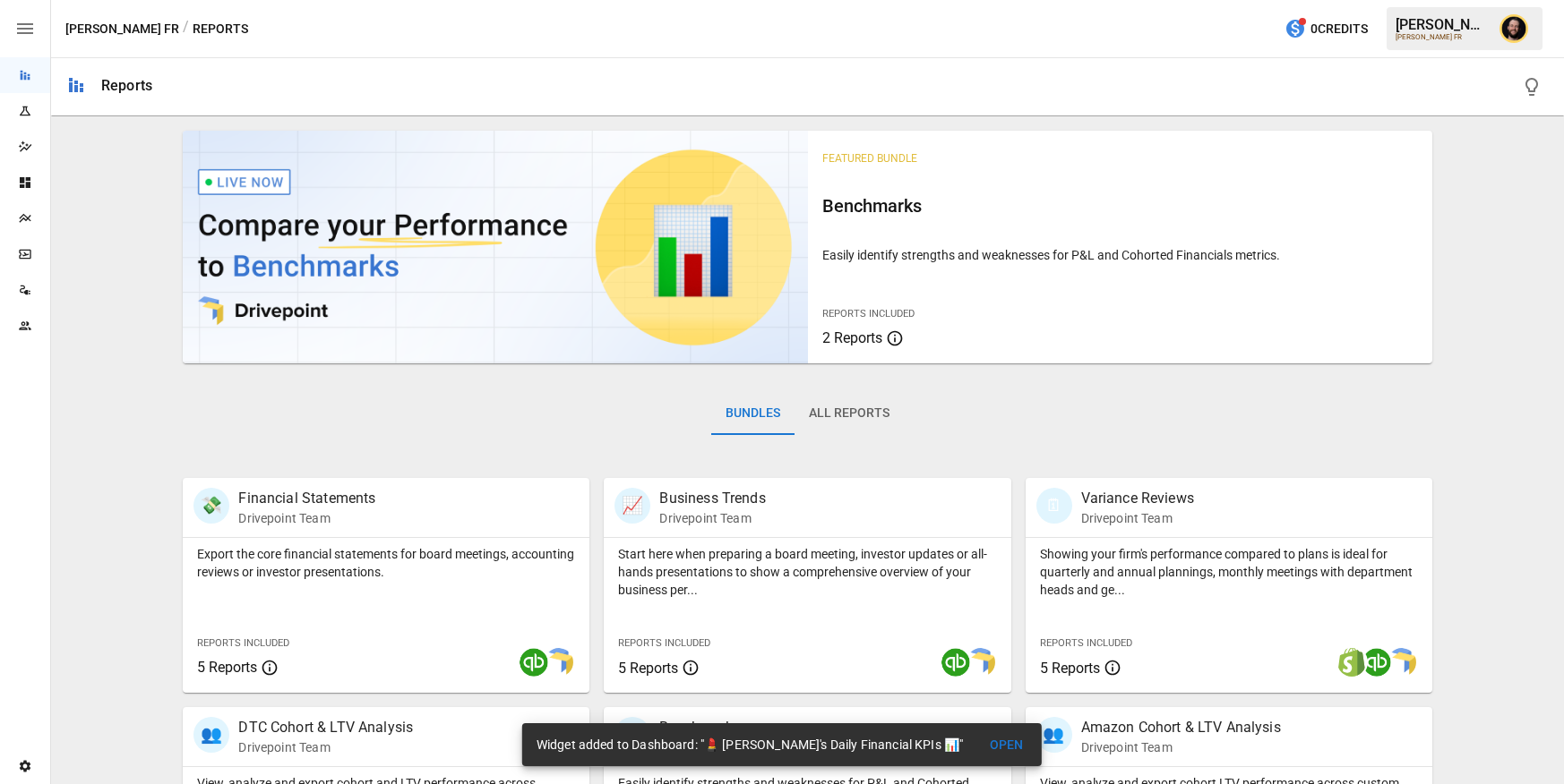
scroll to position [270, 0]
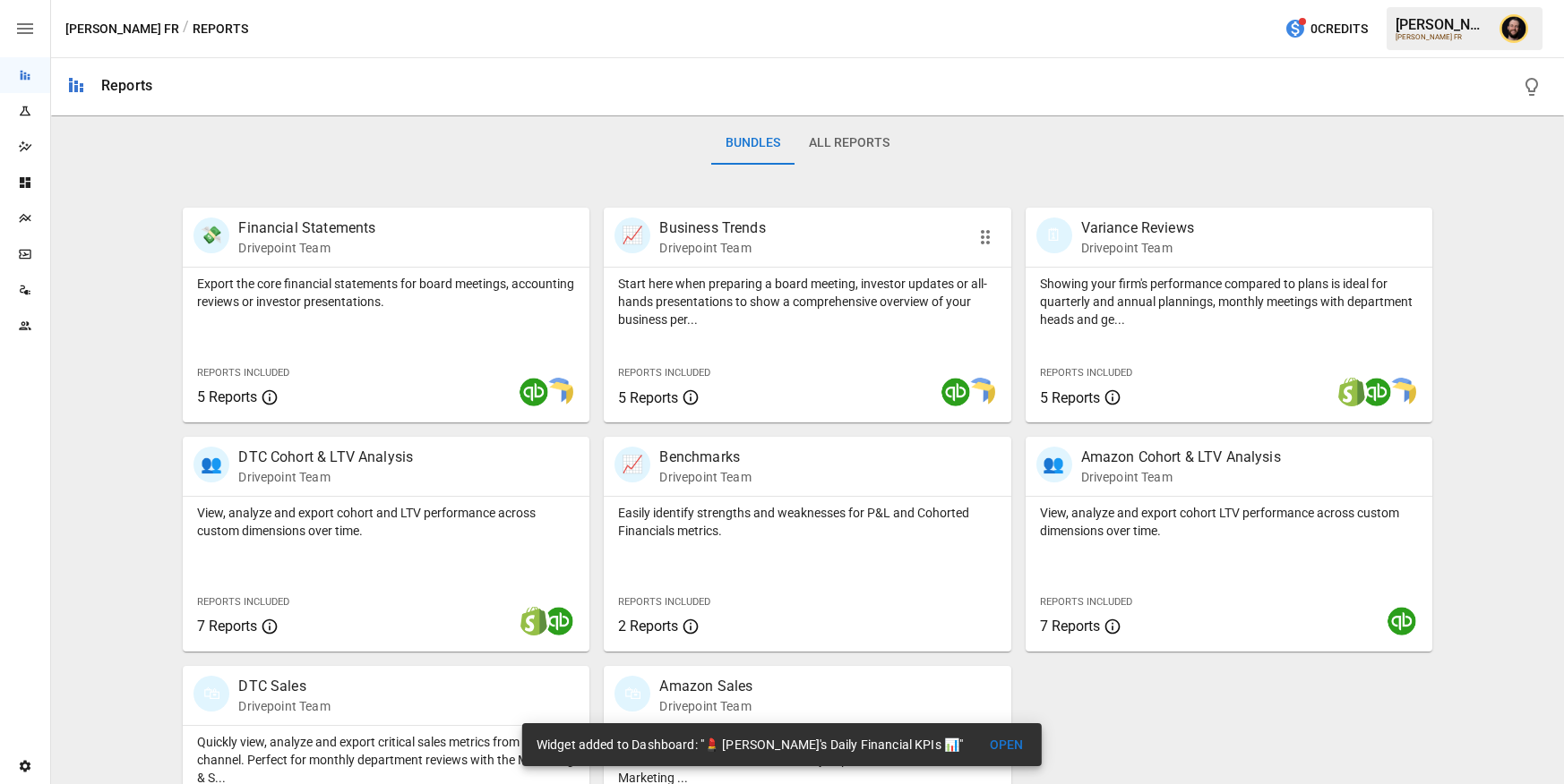
click at [758, 291] on p "Start here when preparing a board meeting, investor updates or all-hands presen…" at bounding box center [807, 302] width 378 height 53
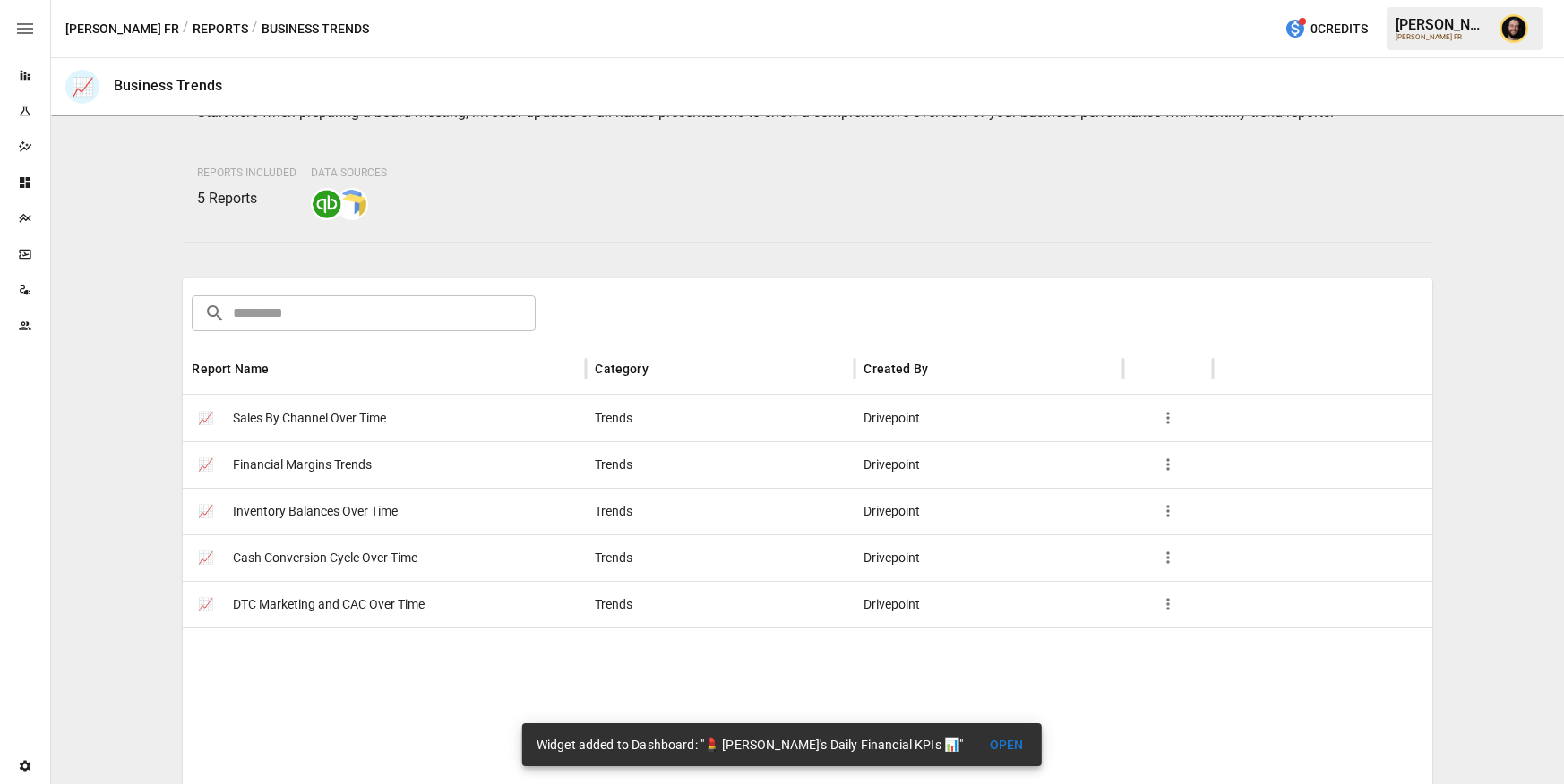
scroll to position [257, 0]
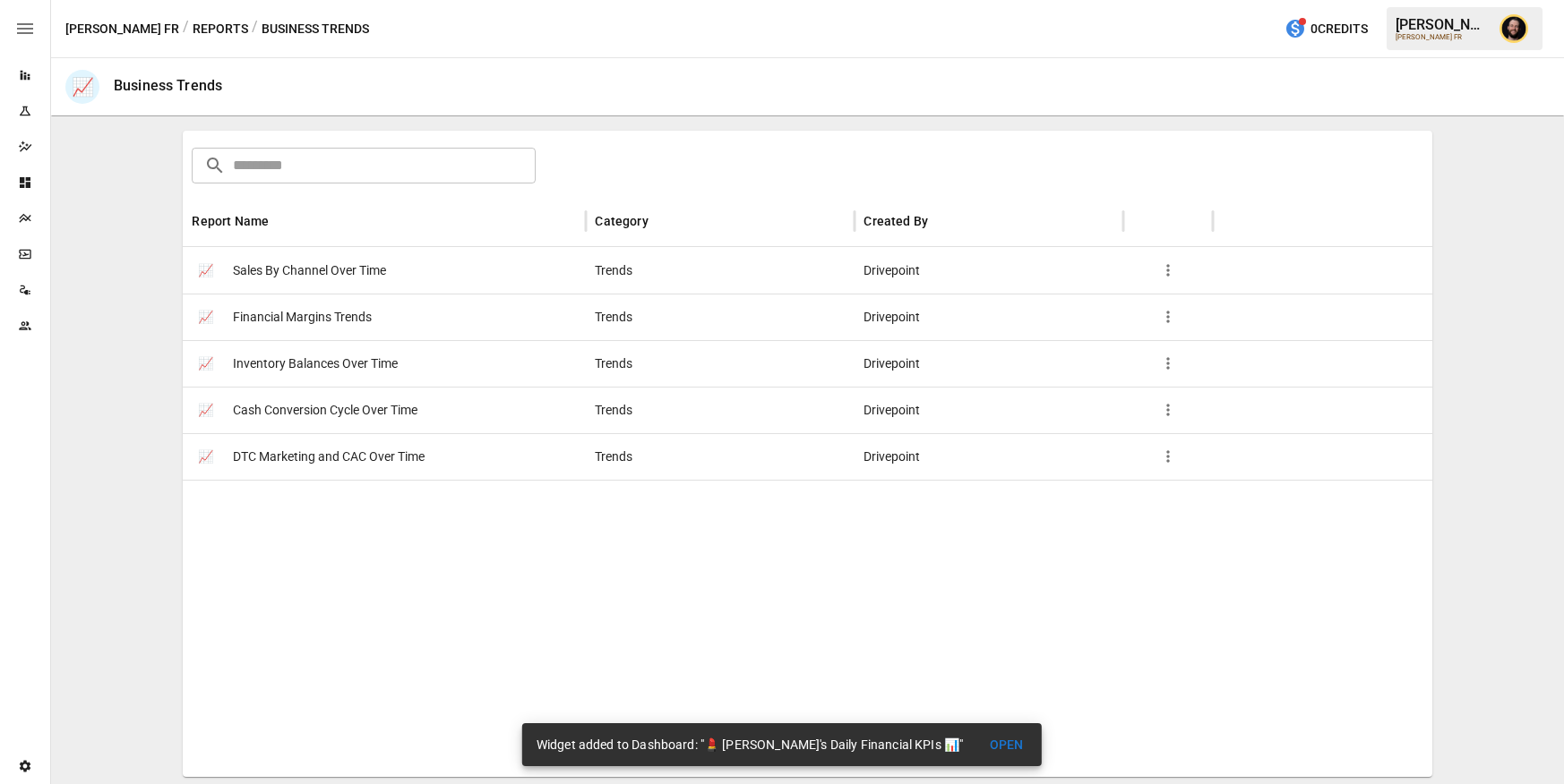
click at [459, 415] on div "📈 Cash Conversion Cycle Over Time" at bounding box center [384, 410] width 403 height 46
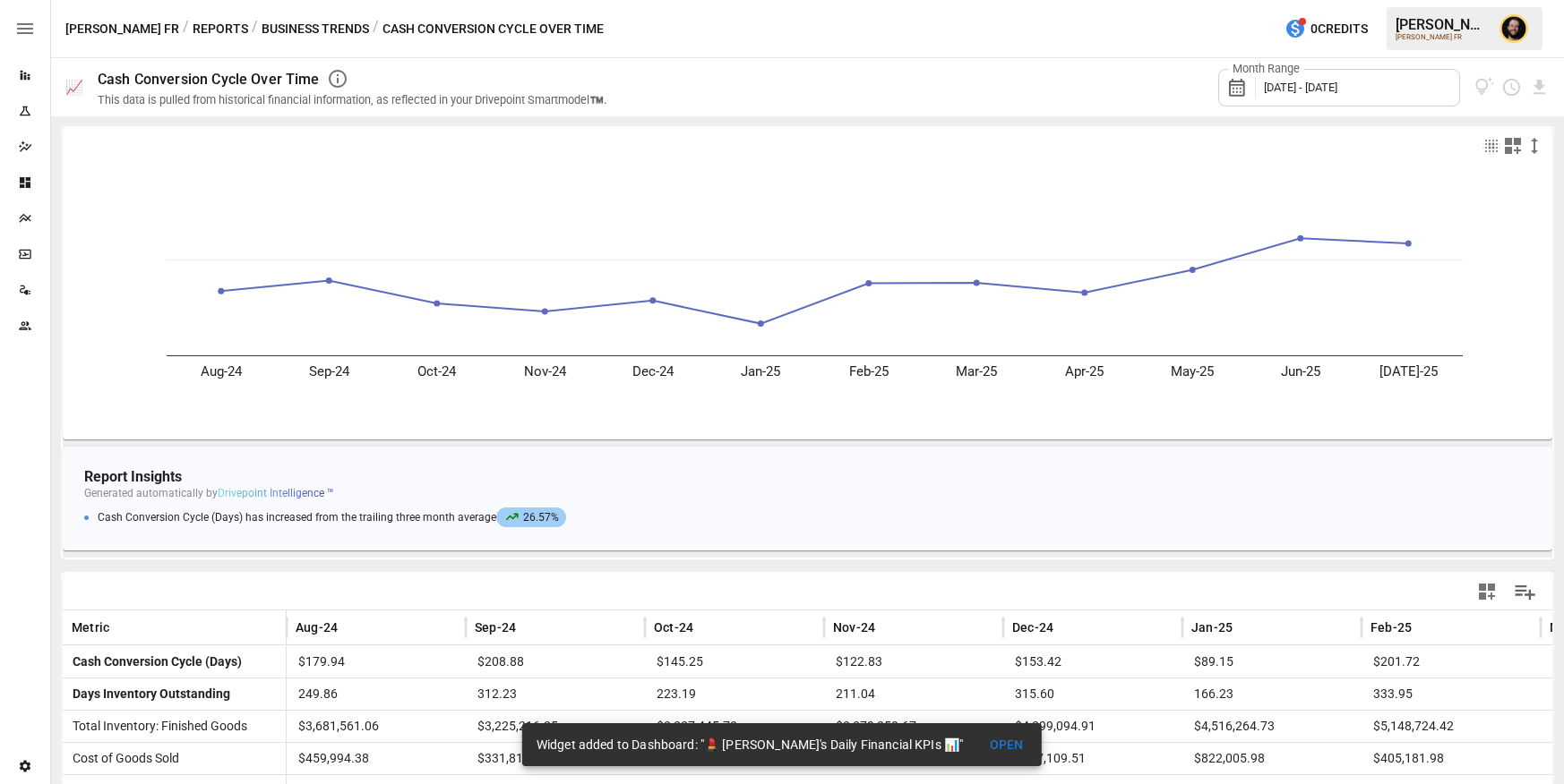
scroll to position [196, 0]
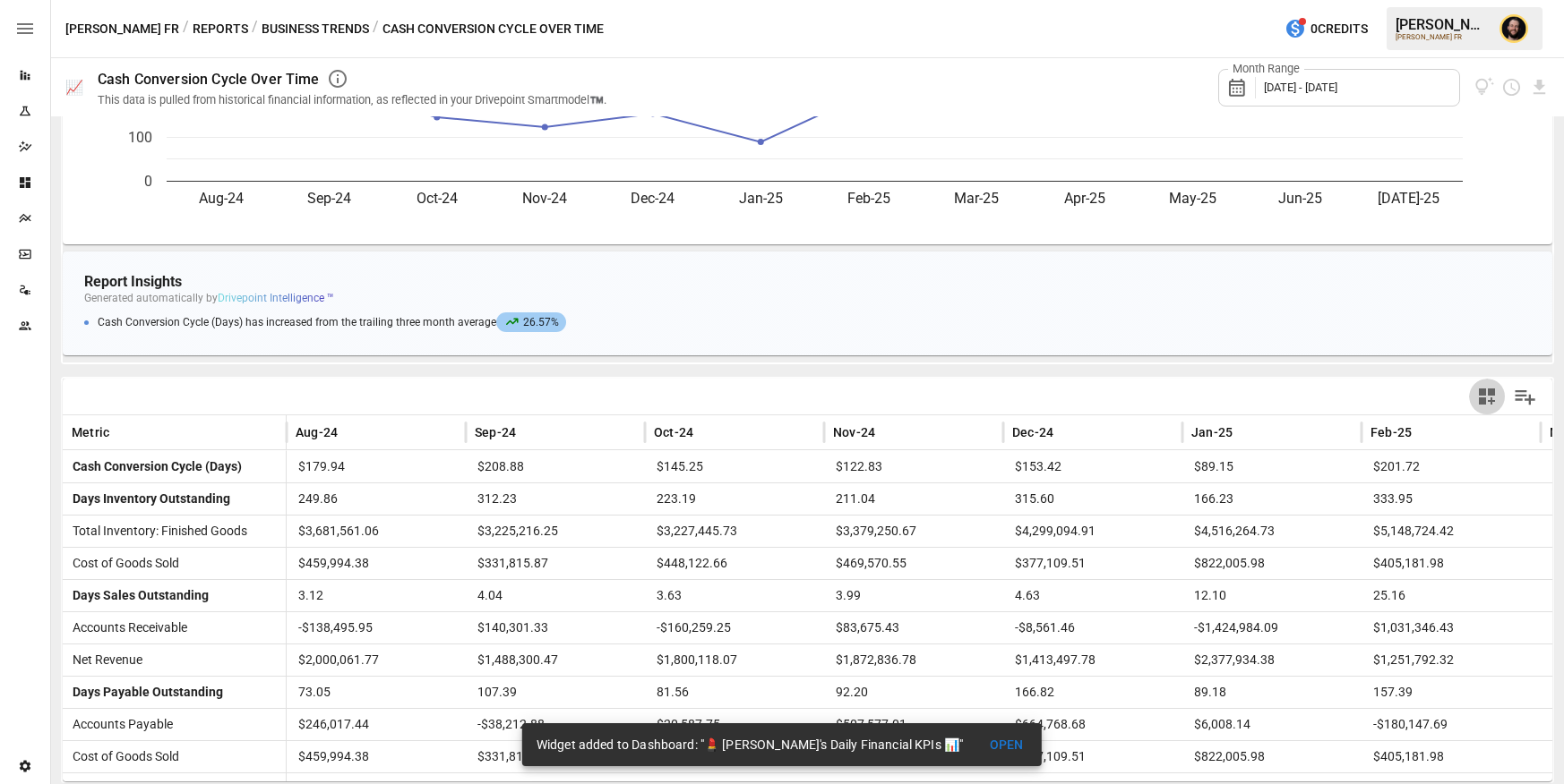
click at [1492, 399] on icon "button" at bounding box center [1486, 396] width 21 height 21
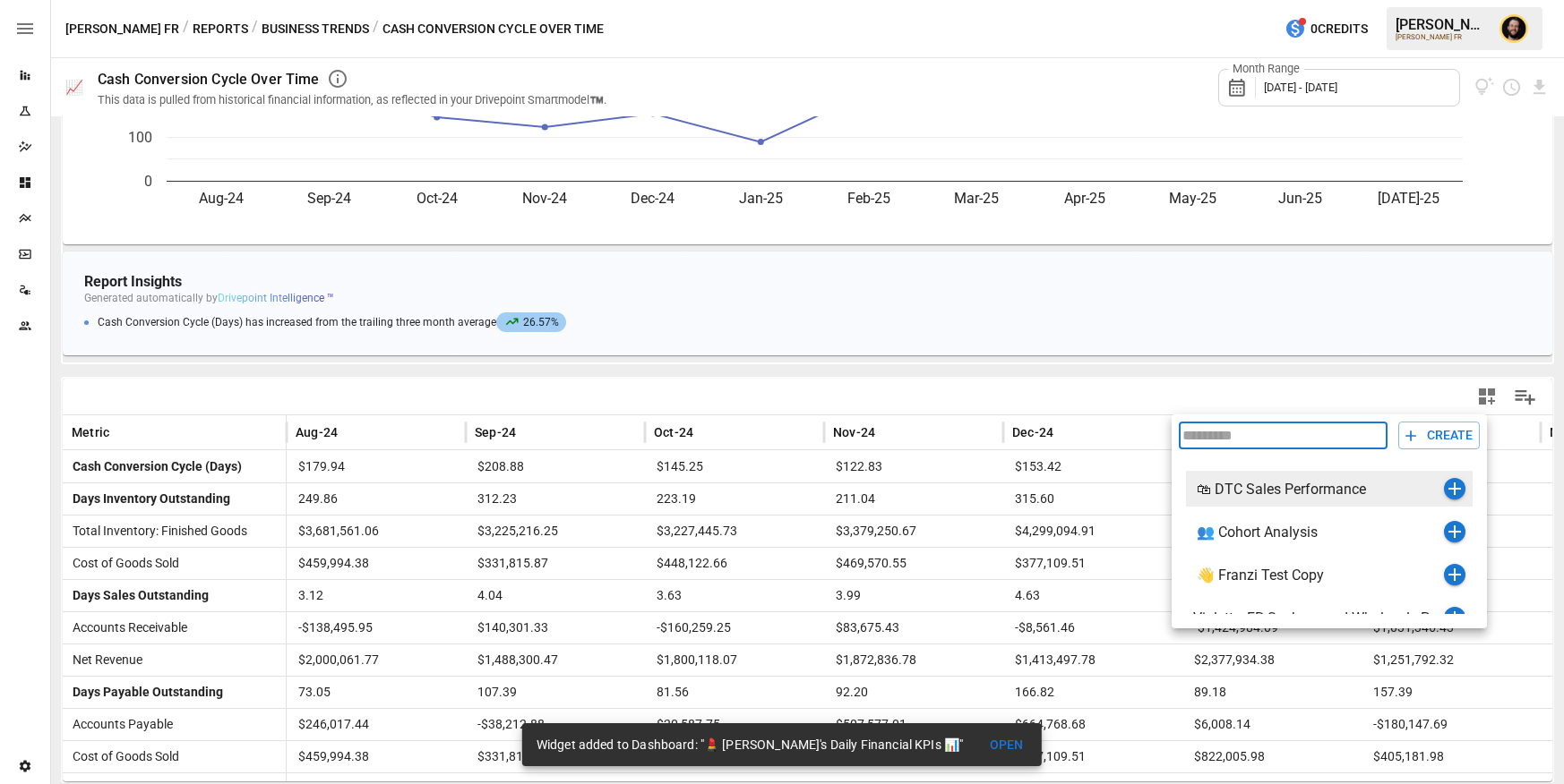
scroll to position [116, 0]
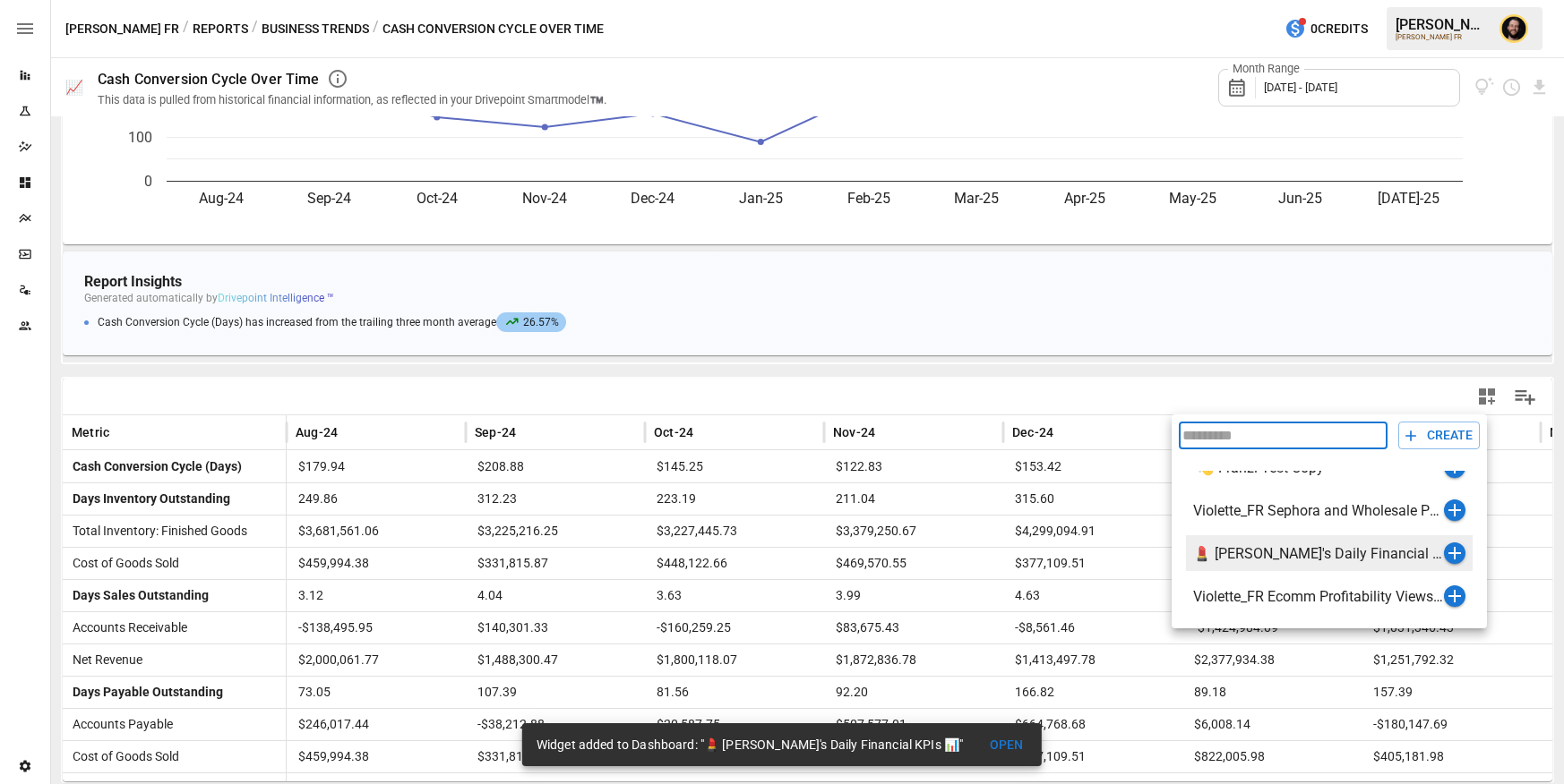
click at [1455, 552] on icon "button" at bounding box center [1455, 553] width 13 height 13
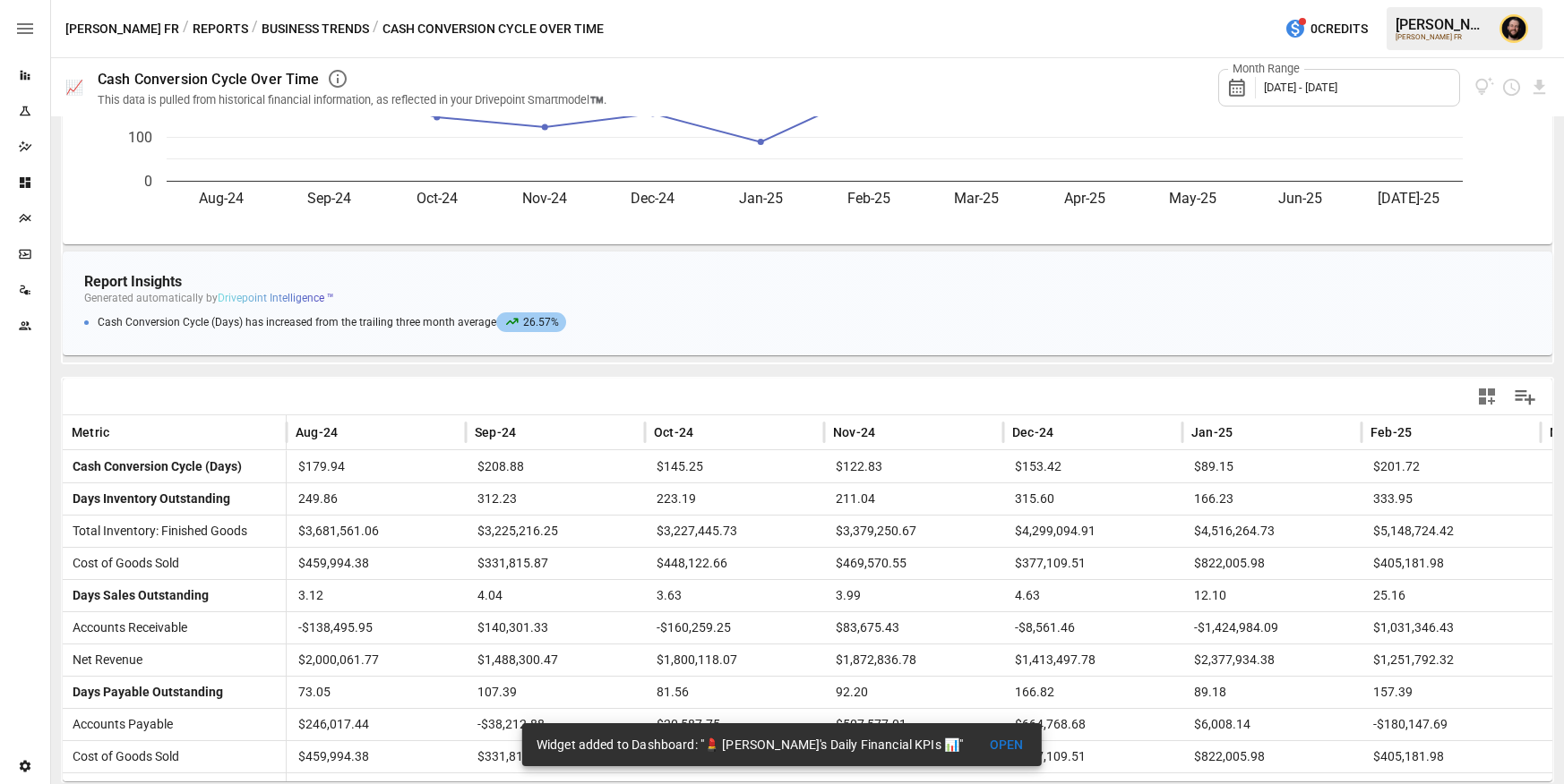
click at [268, 27] on button "Business Trends" at bounding box center [315, 29] width 108 height 22
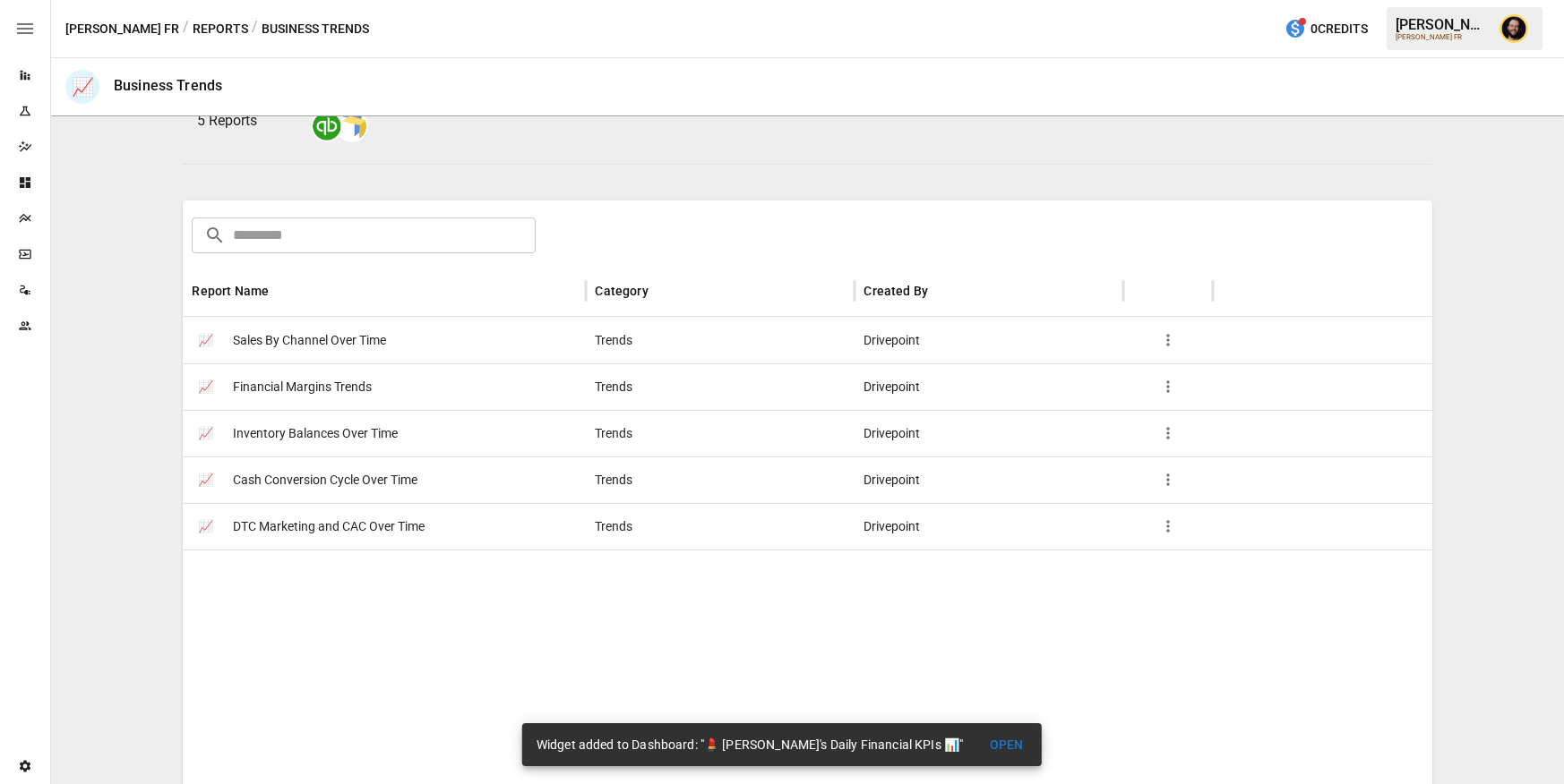
scroll to position [257, 0]
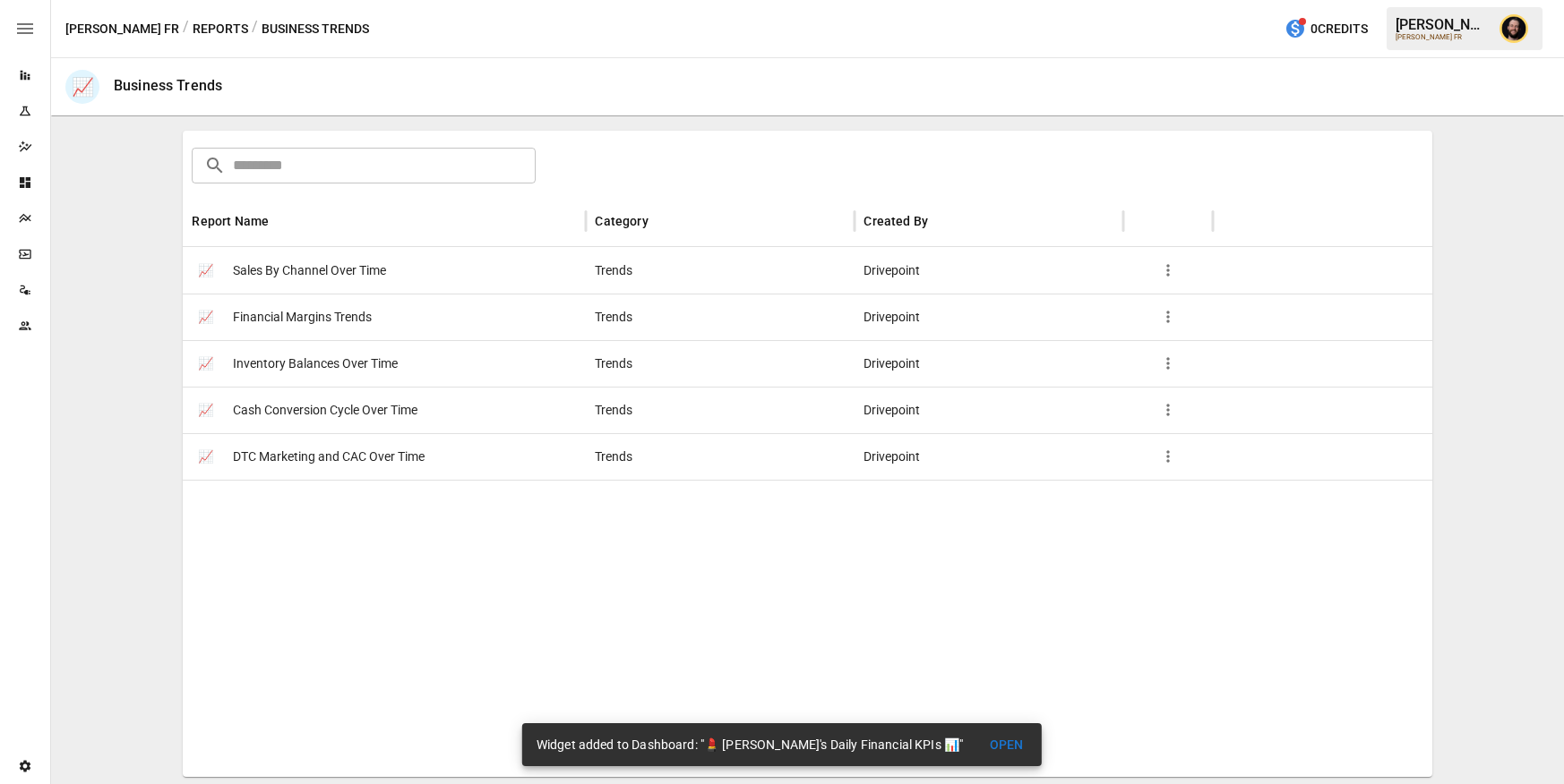
click at [444, 464] on div "📈 DTC Marketing and CAC Over Time" at bounding box center [384, 457] width 403 height 46
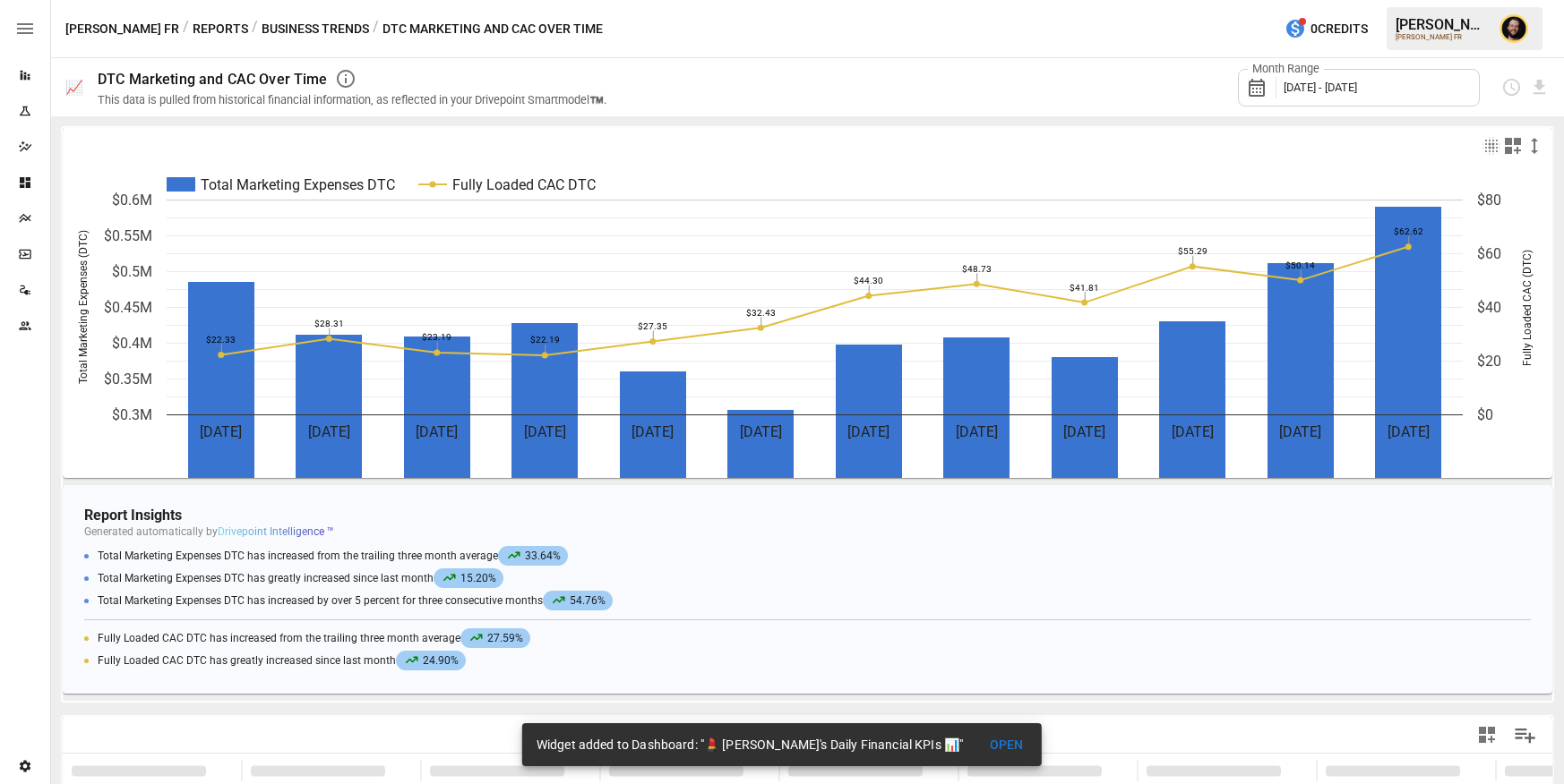
click at [1506, 150] on icon "button" at bounding box center [1512, 146] width 16 height 16
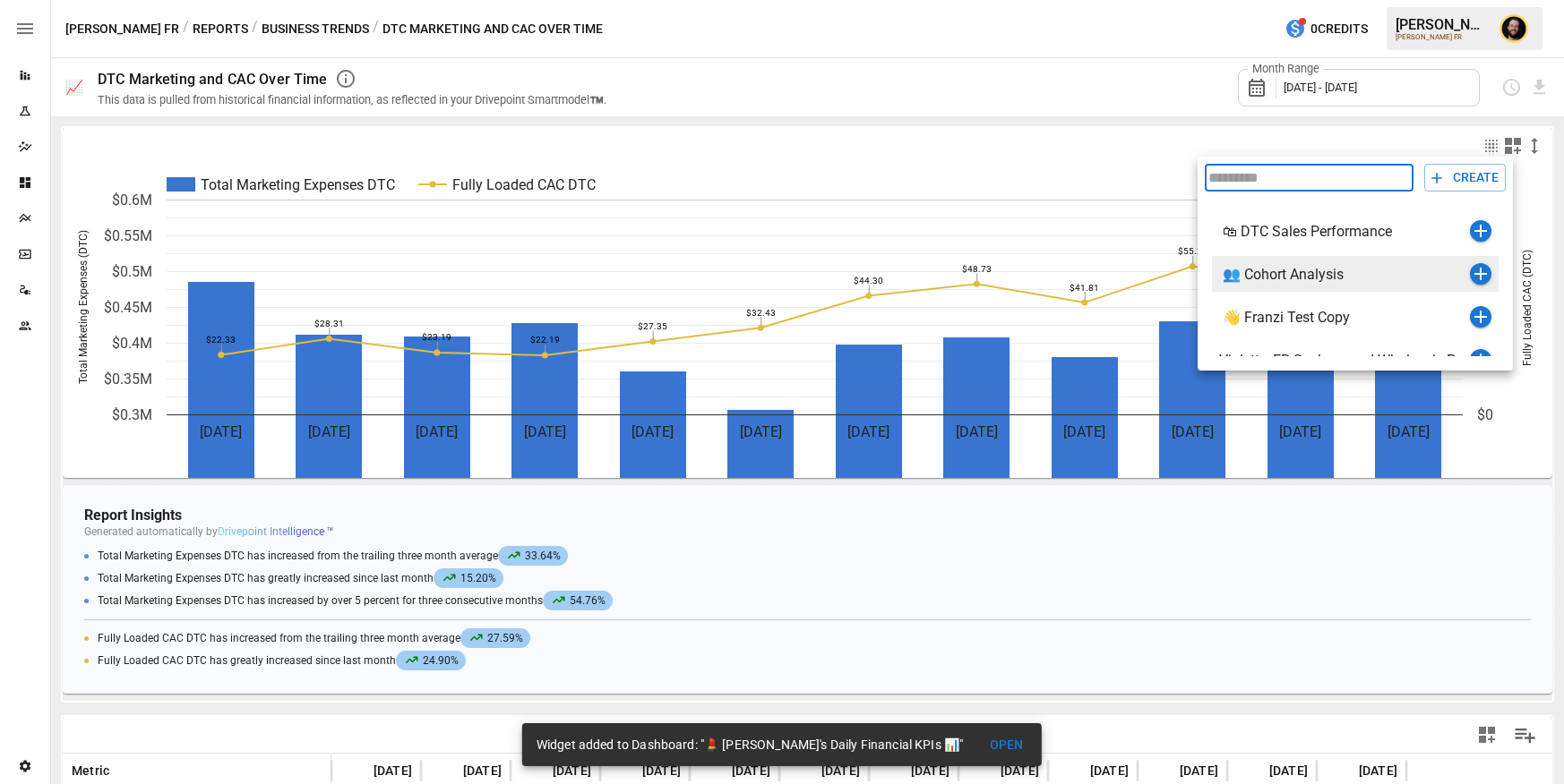
scroll to position [116, 0]
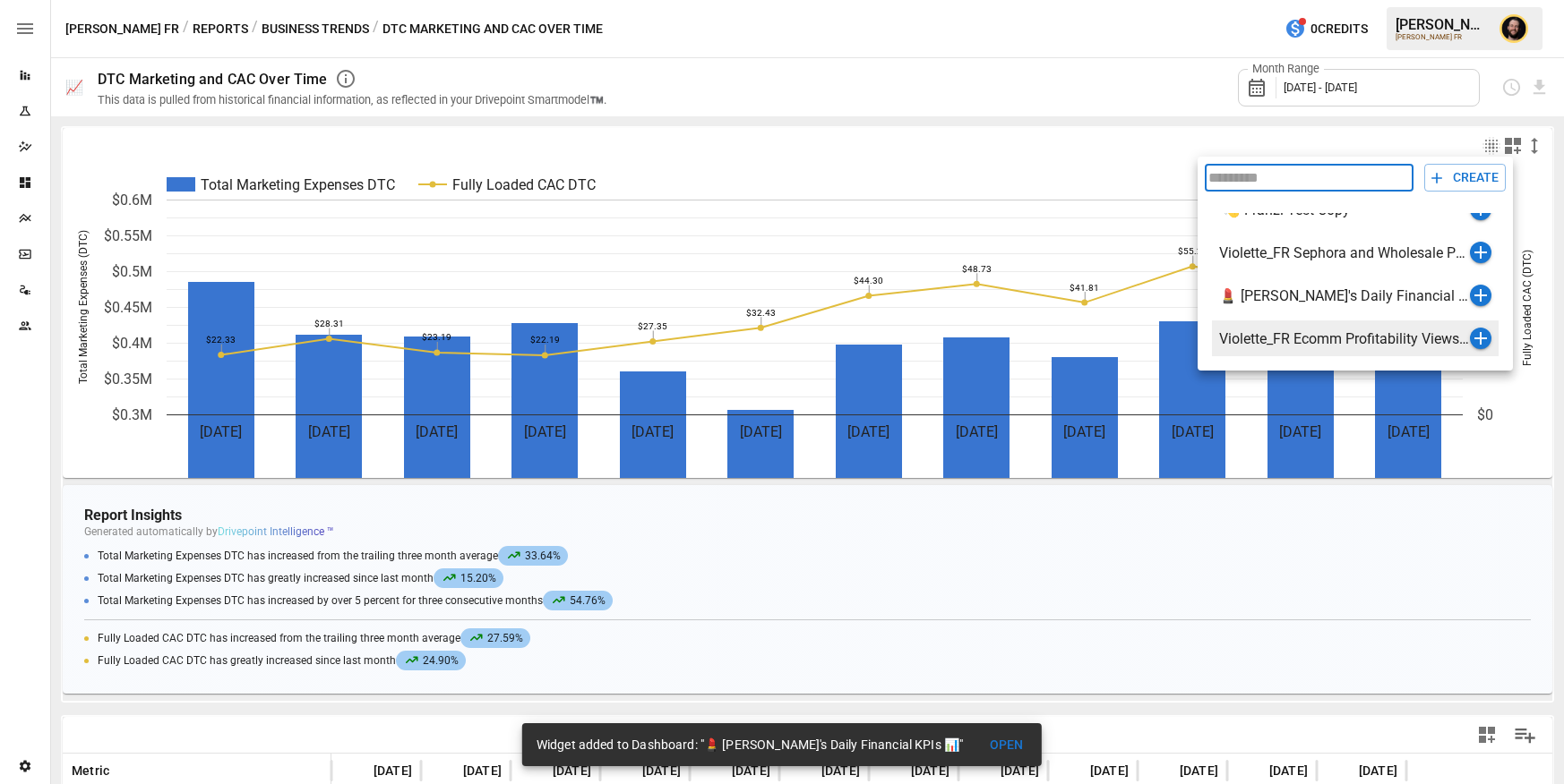
click at [1480, 338] on icon "button" at bounding box center [1481, 339] width 13 height 13
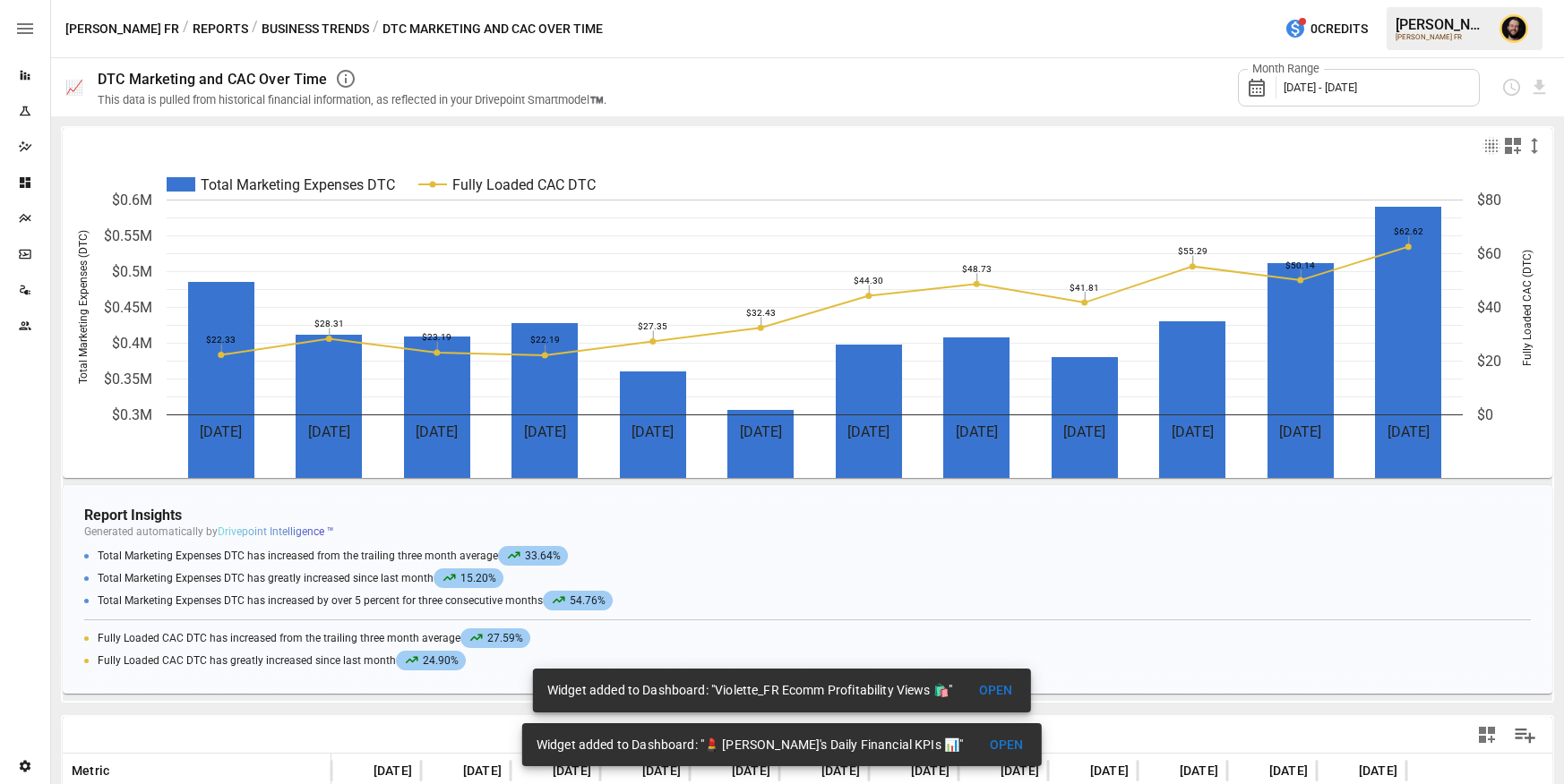
scroll to position [303, 0]
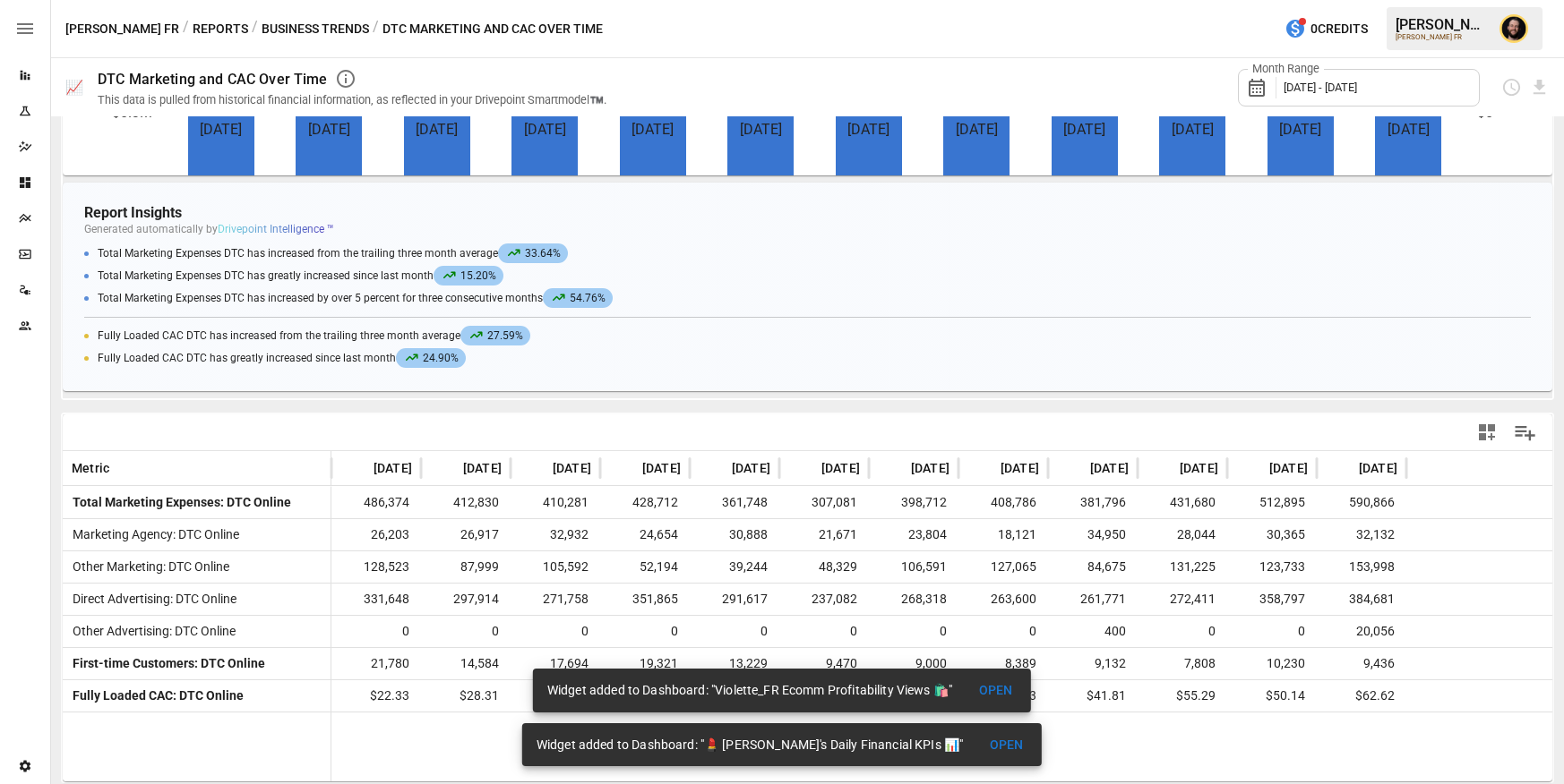
click at [286, 23] on button "Business Trends" at bounding box center [315, 29] width 108 height 22
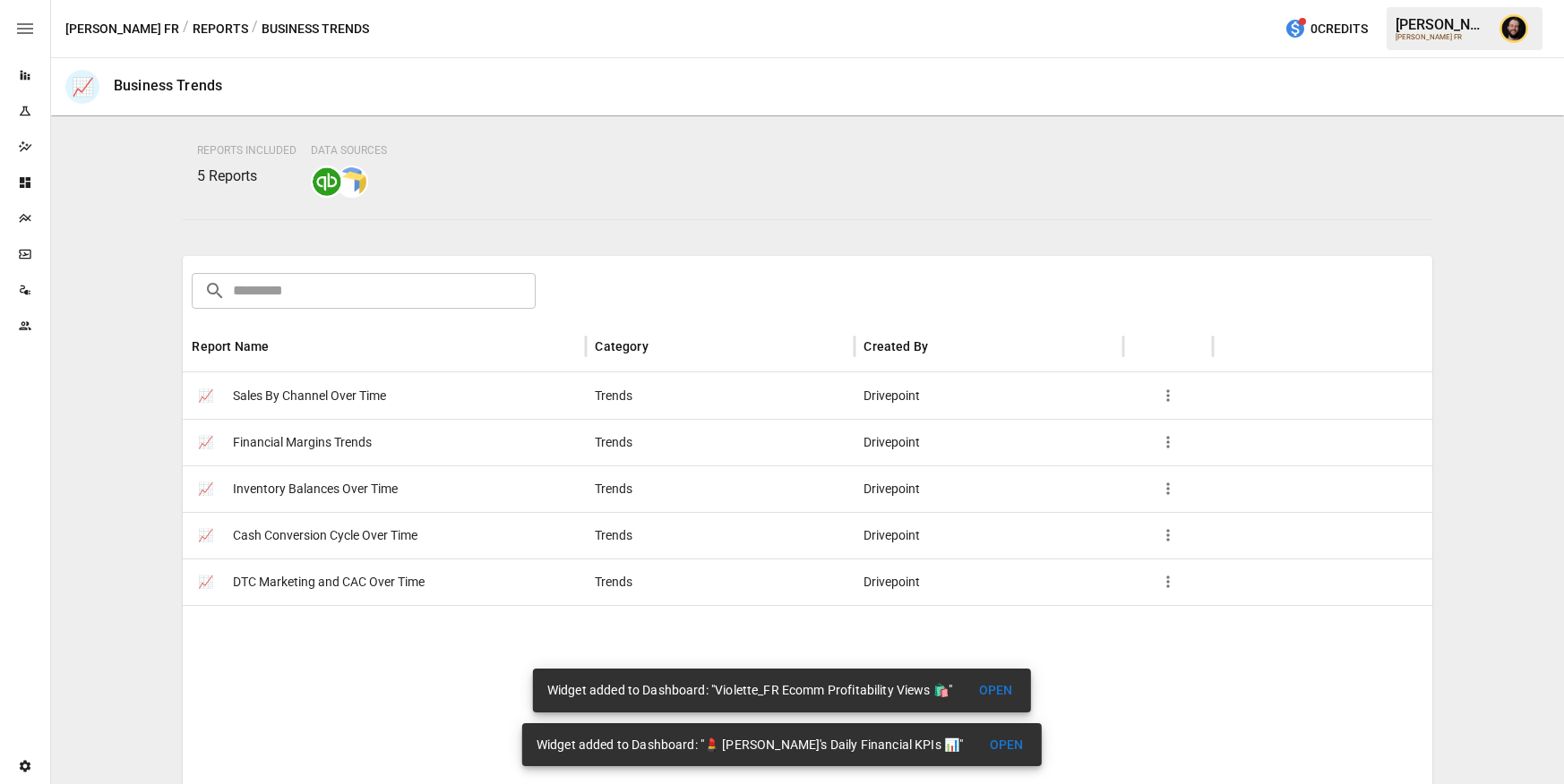
scroll to position [257, 0]
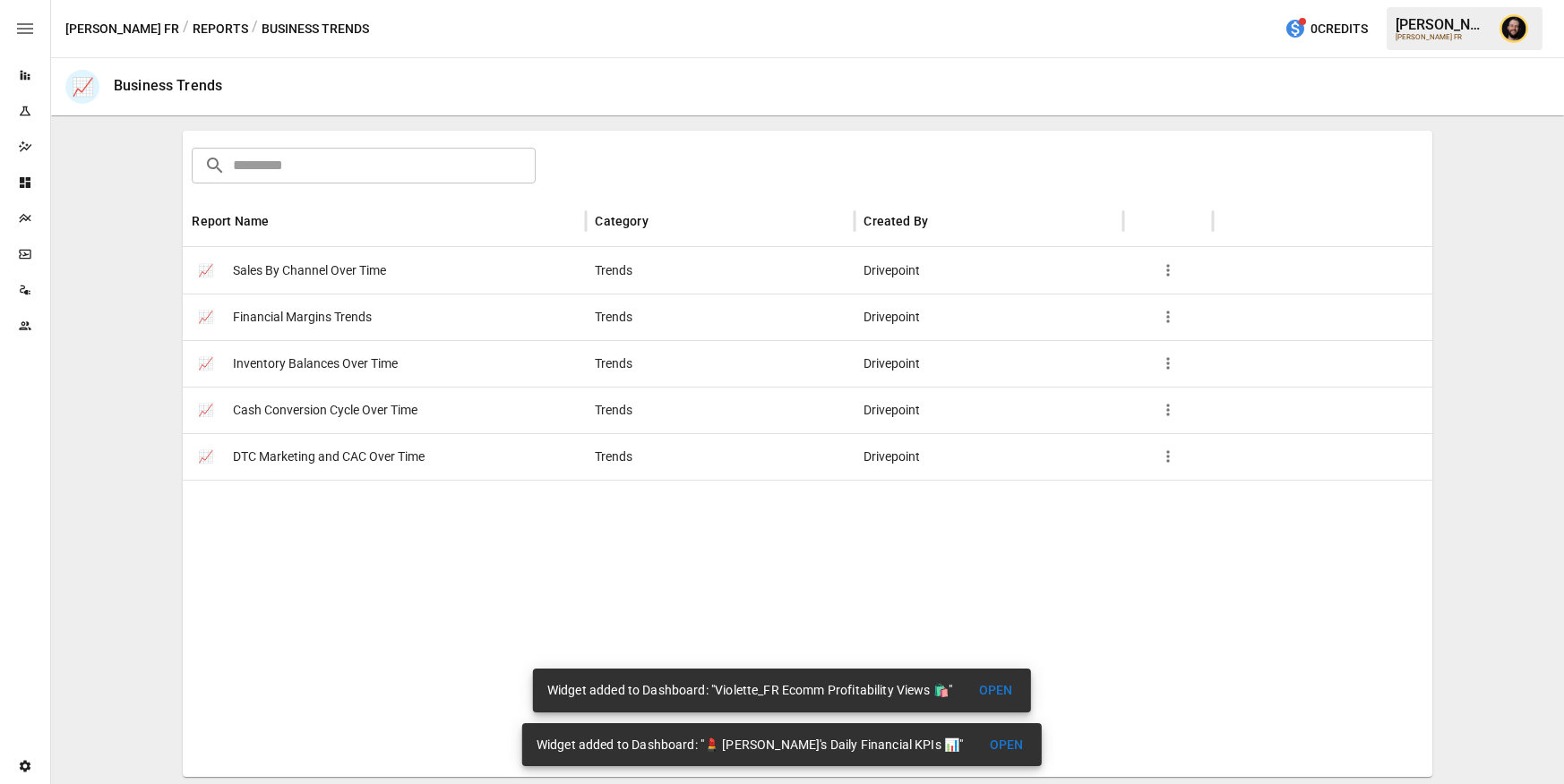
click at [436, 353] on div "📈 Inventory Balances Over Time" at bounding box center [384, 363] width 403 height 46
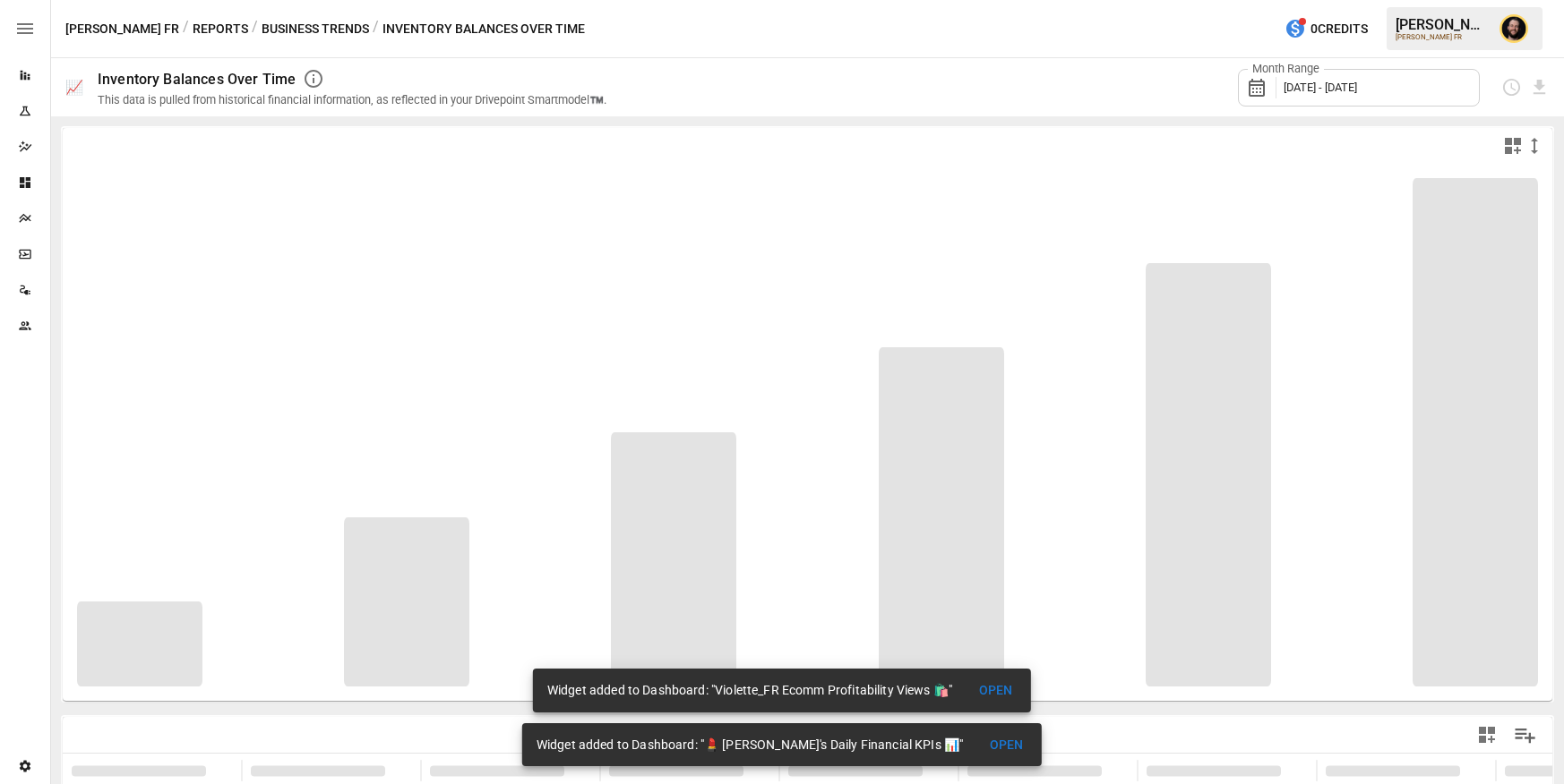
click at [276, 29] on button "Business Trends" at bounding box center [315, 29] width 108 height 22
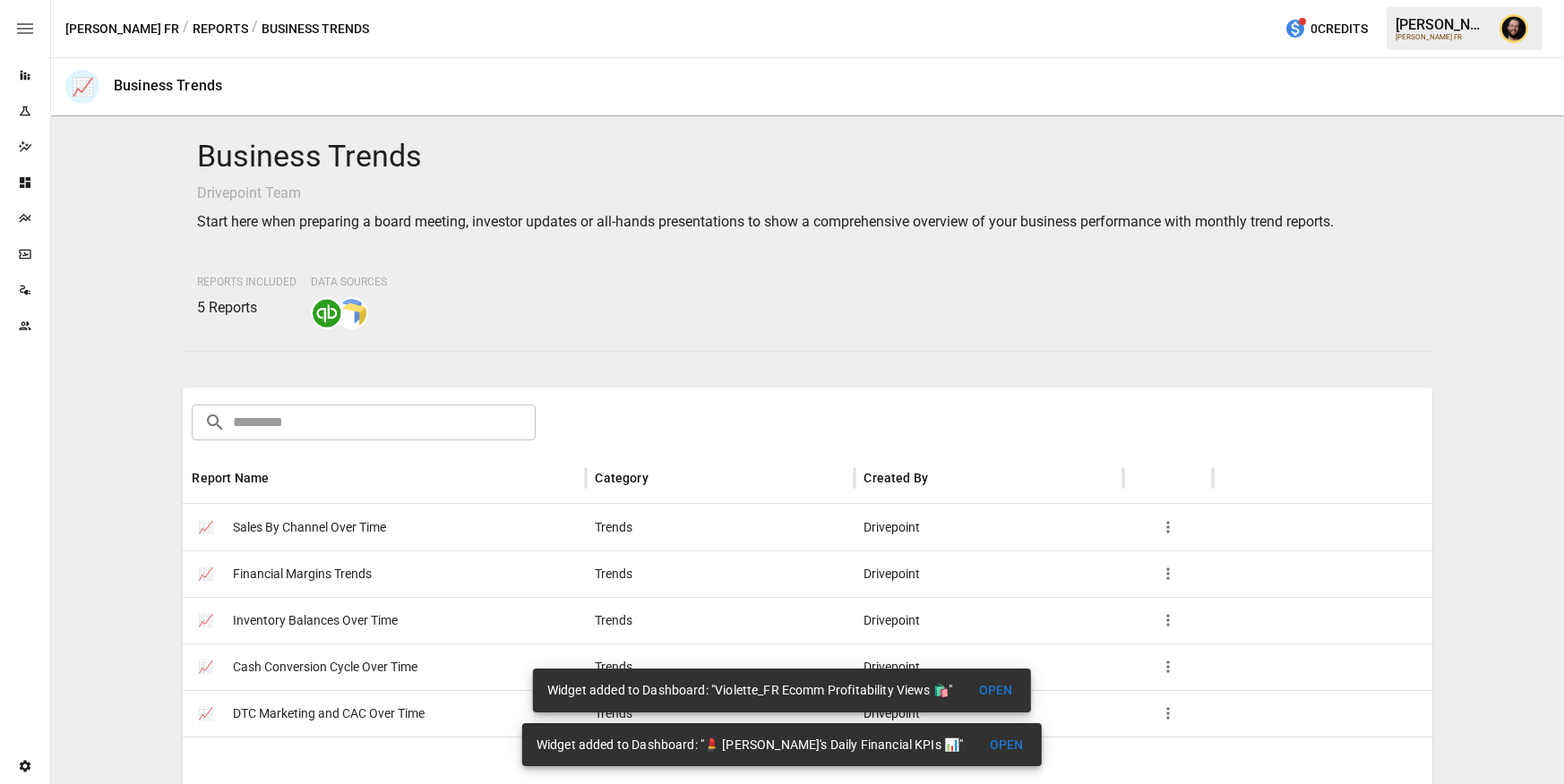
scroll to position [42, 0]
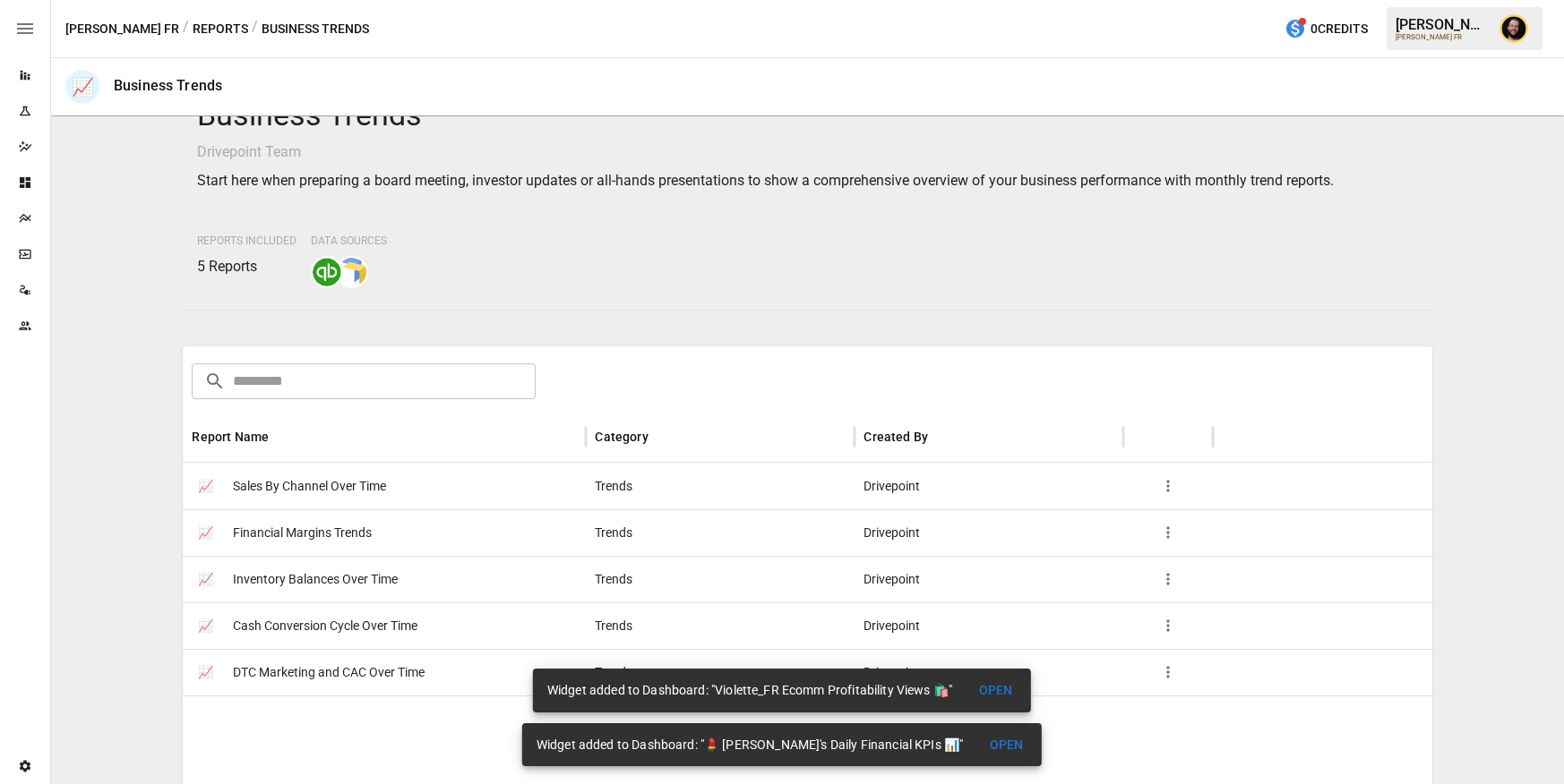
click at [193, 30] on button "Reports" at bounding box center [221, 29] width 55 height 22
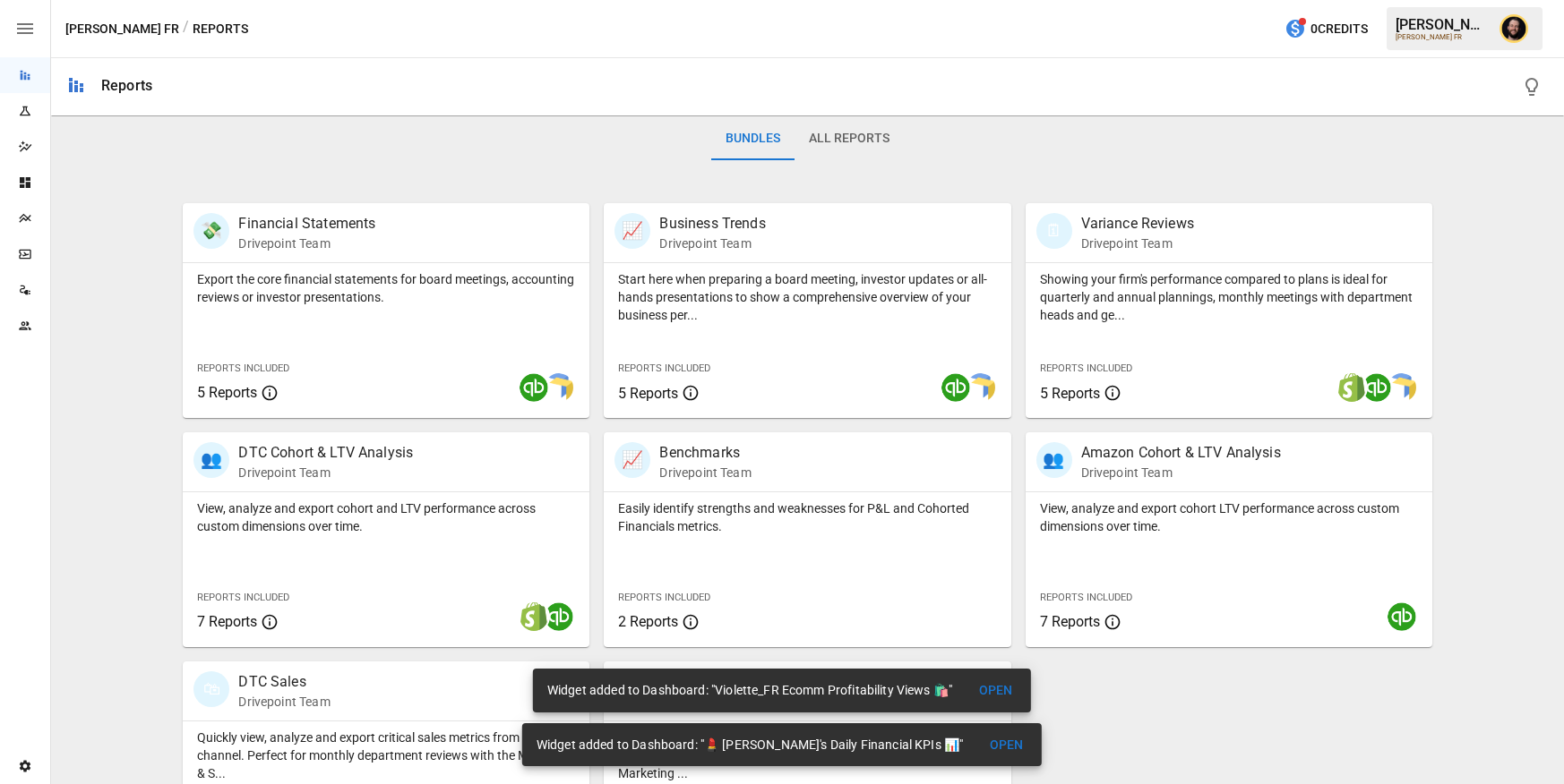
scroll to position [374, 0]
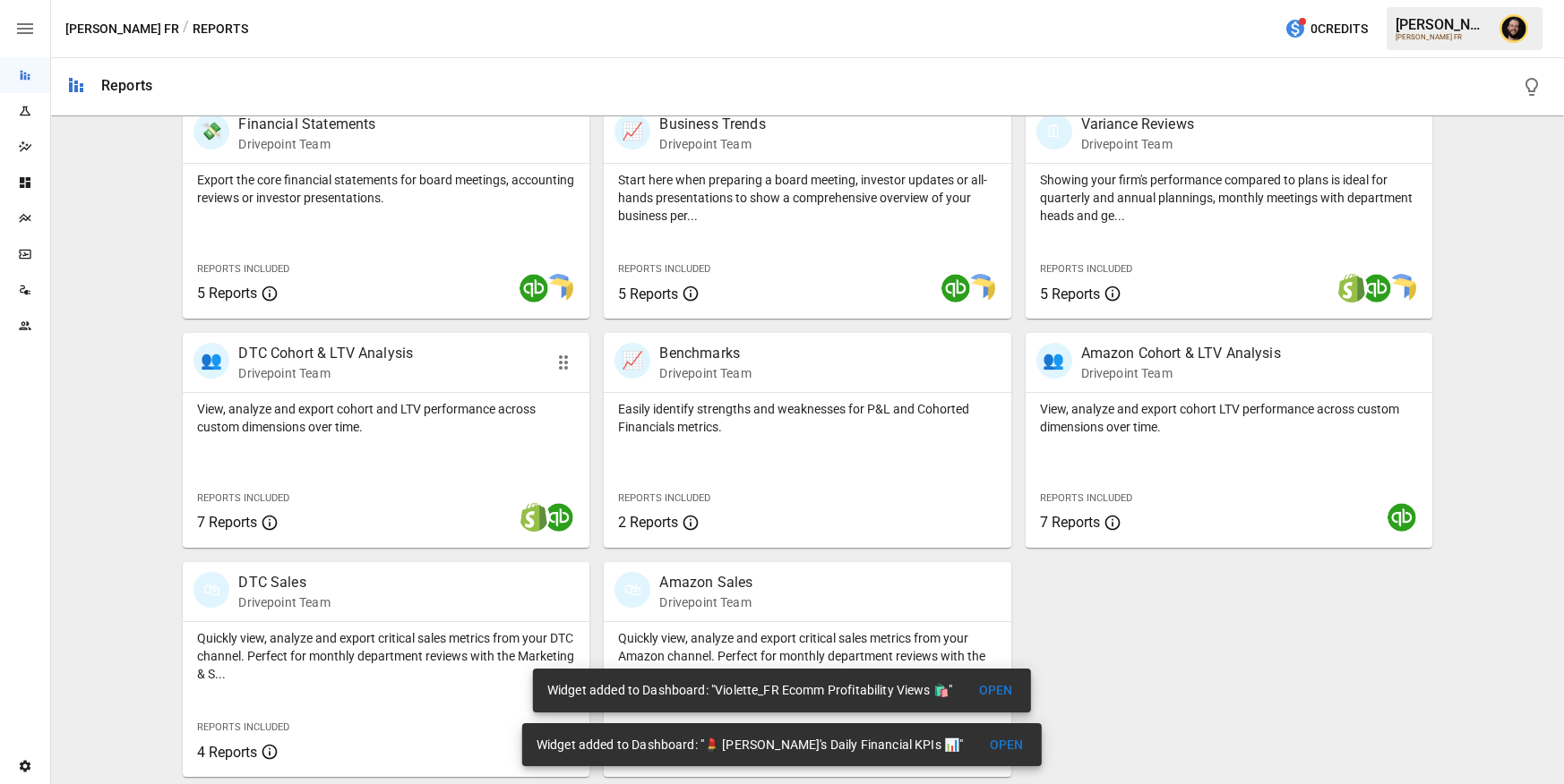
click at [483, 408] on p "View, analyze and export cohort and LTV performance across custom dimensions ov…" at bounding box center [387, 418] width 378 height 36
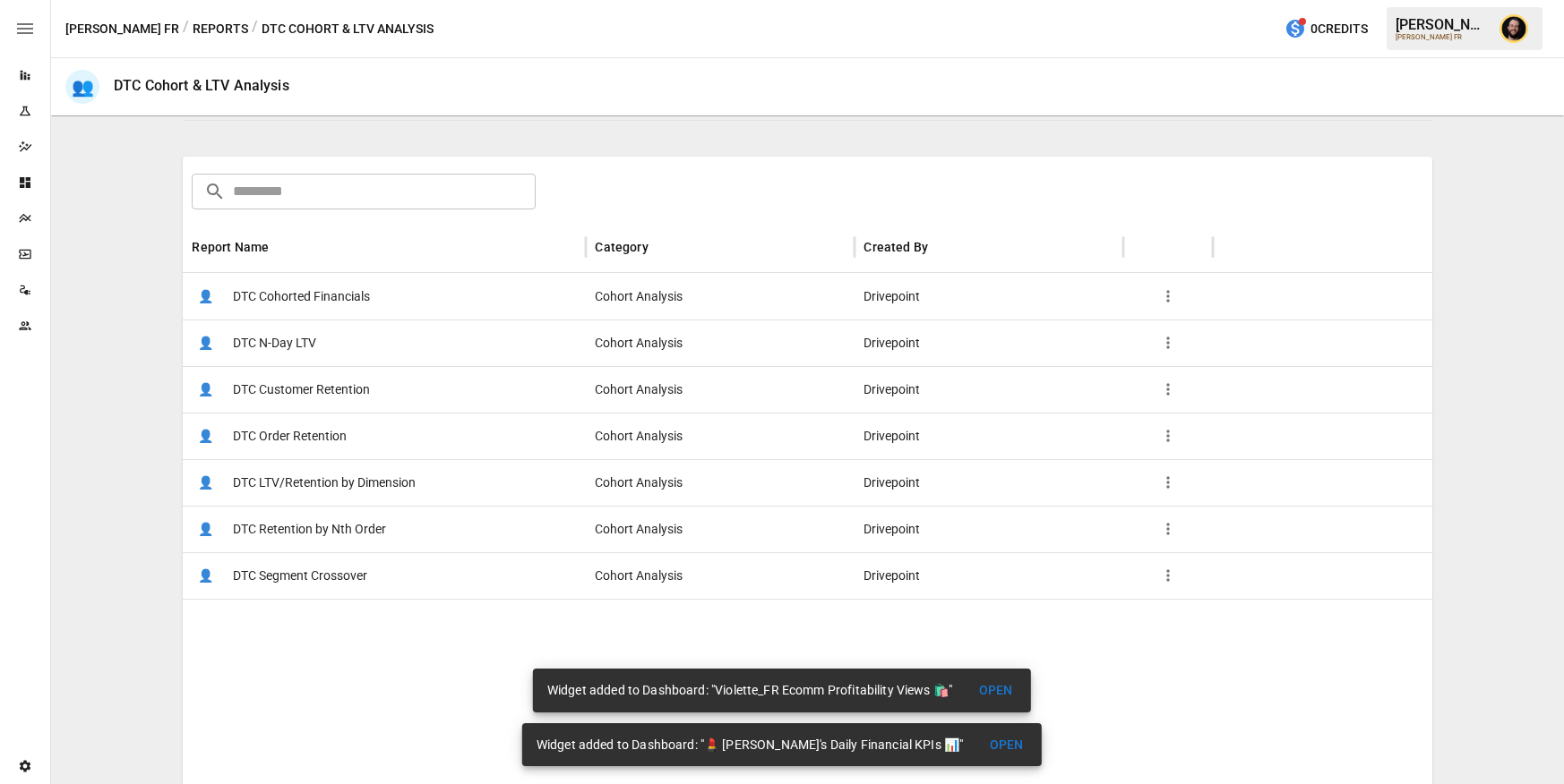
scroll to position [317, 0]
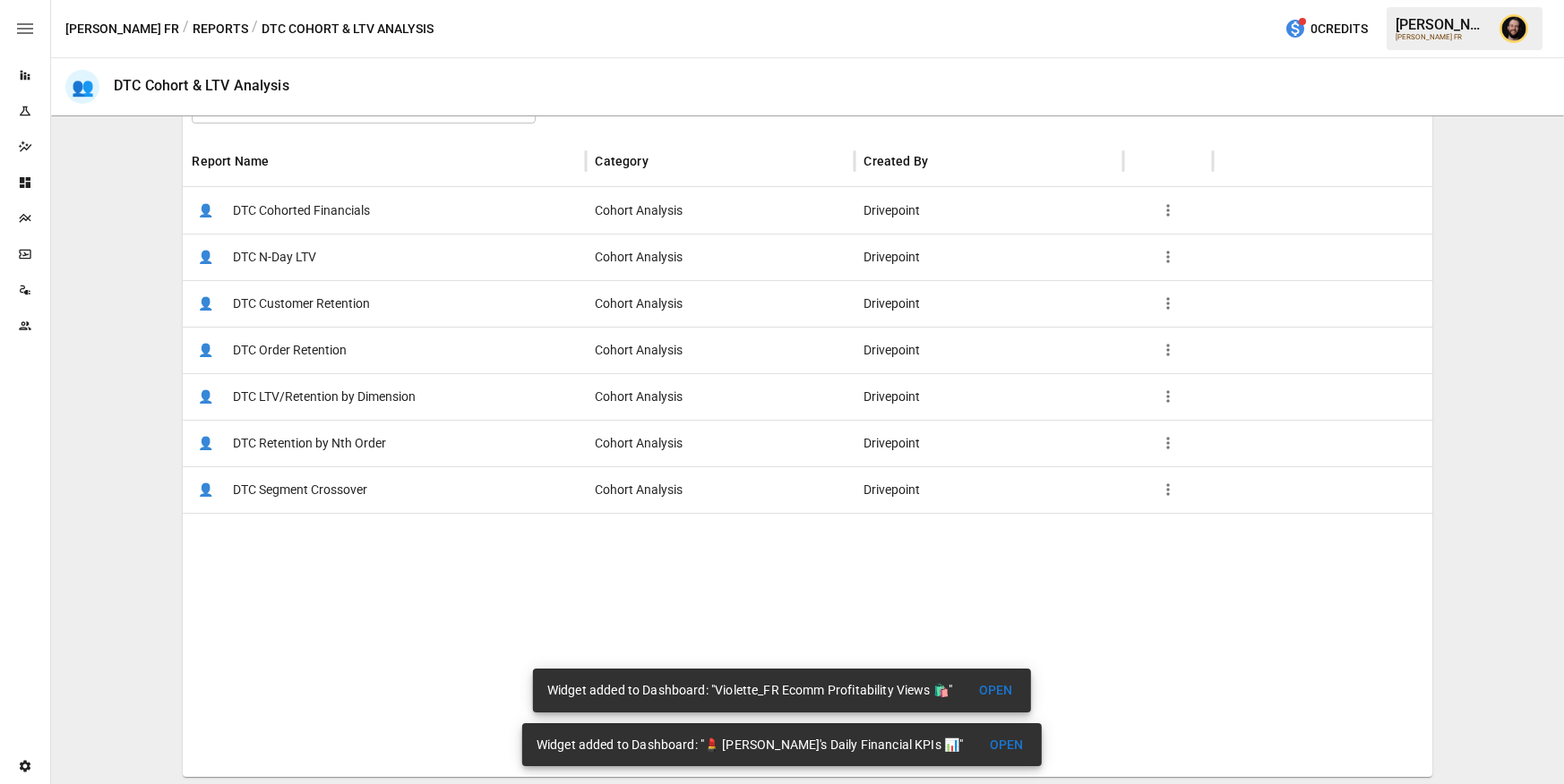
click at [364, 384] on span "DTC LTV/Retention by Dimension" at bounding box center [324, 398] width 183 height 46
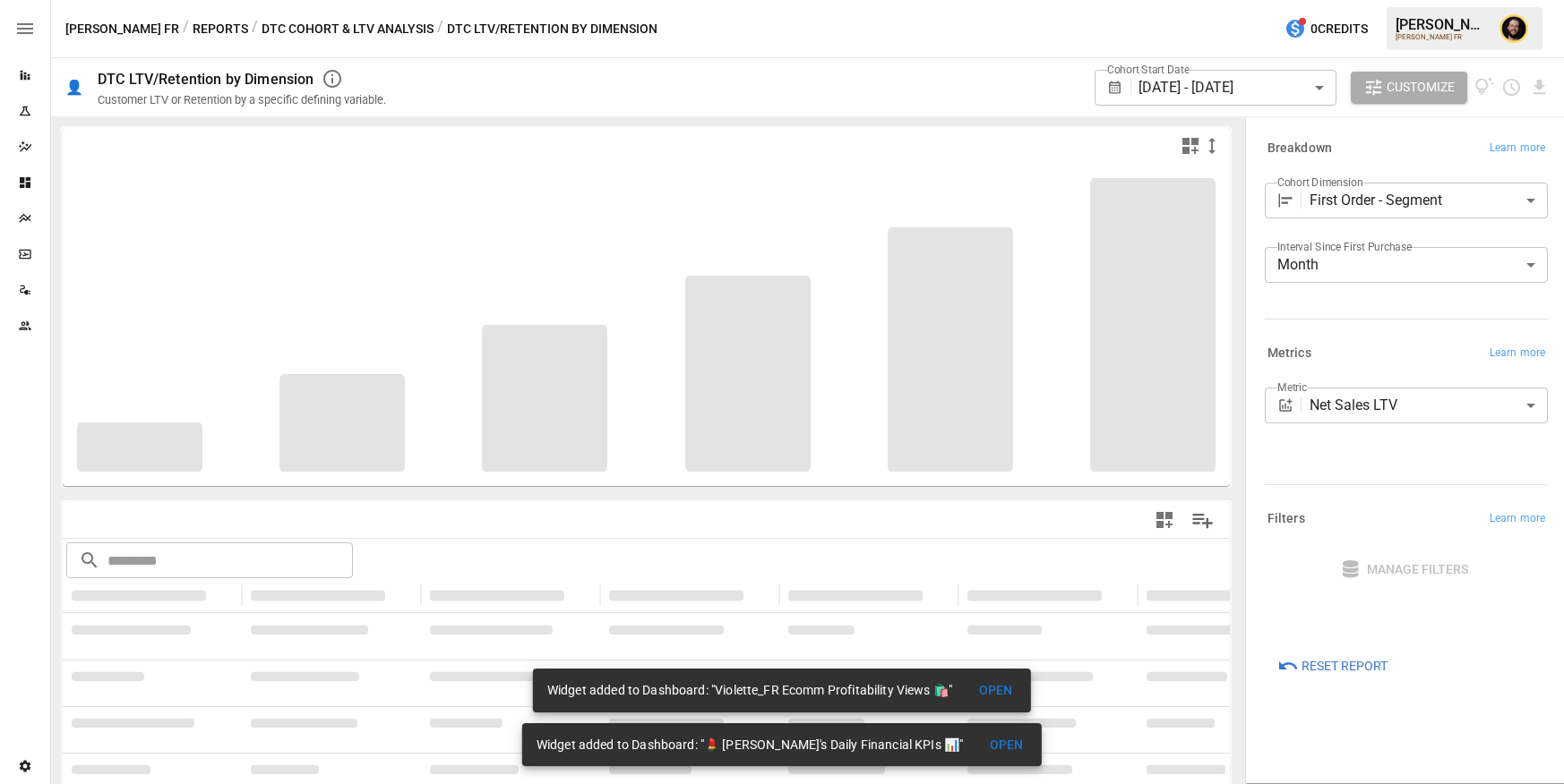
click at [1382, 0] on body "**********" at bounding box center [782, 0] width 1564 height 0
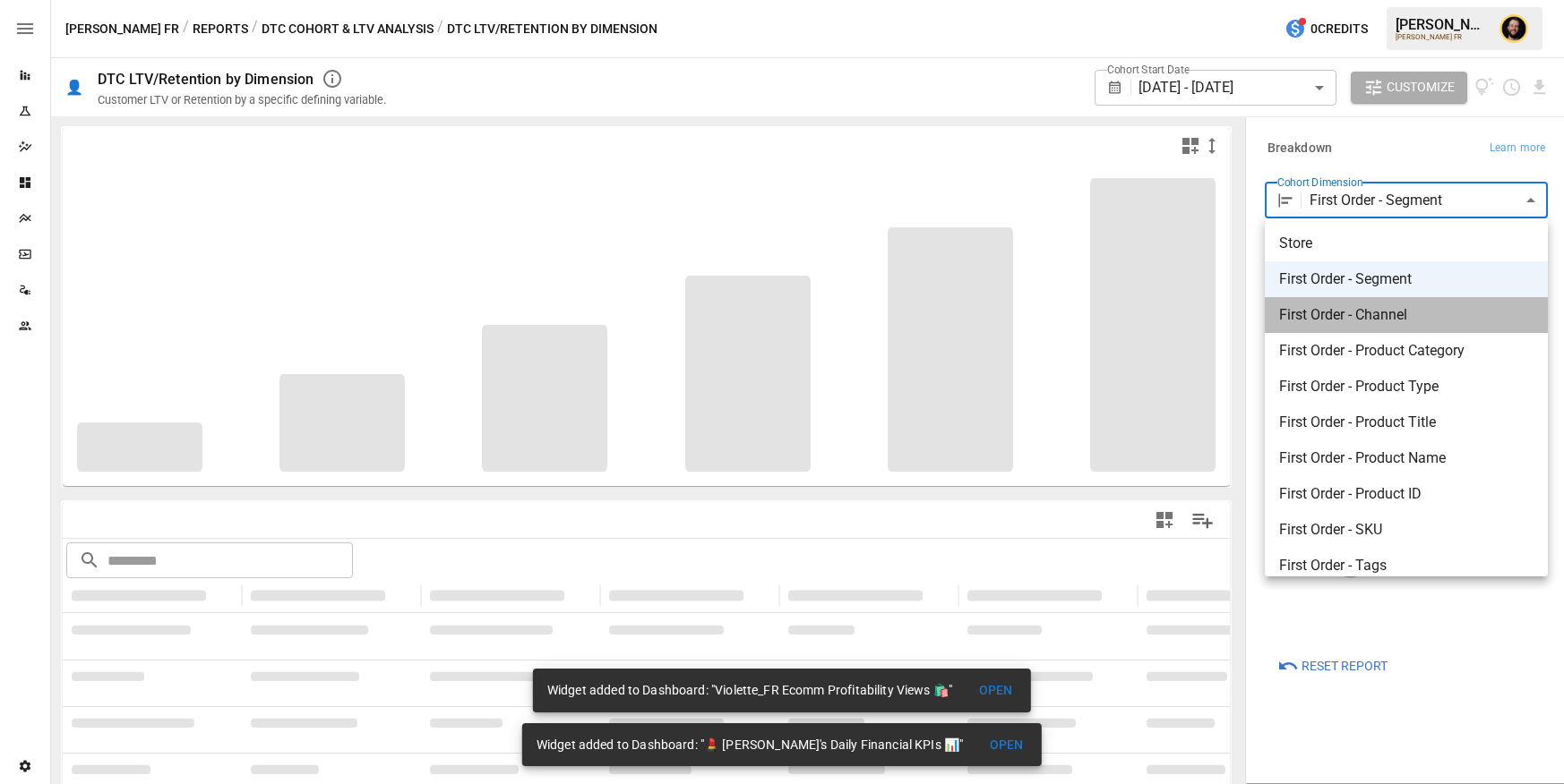
click at [1373, 320] on span "First Order - Channel" at bounding box center [1406, 315] width 255 height 21
type input "**********"
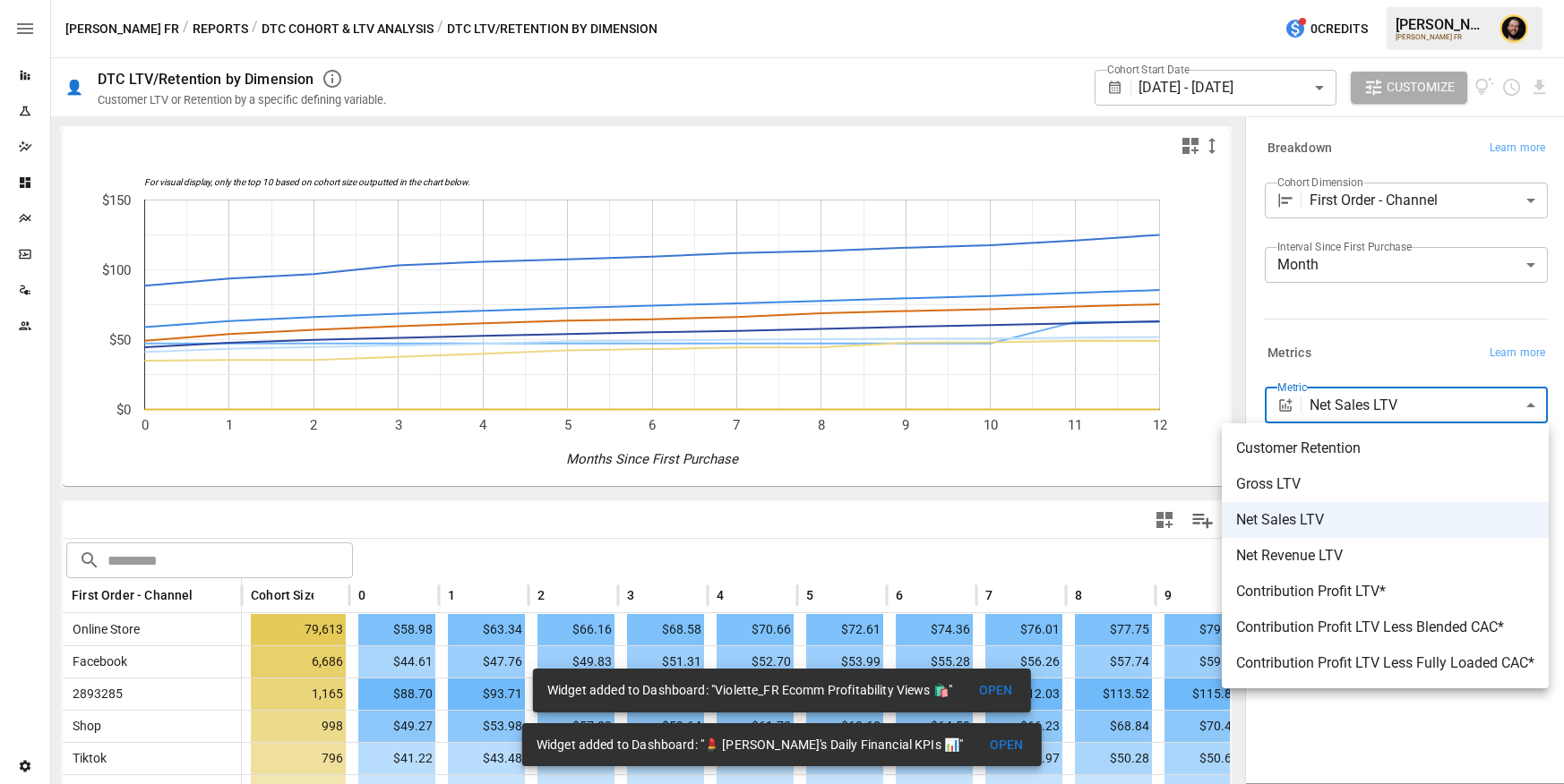
click at [1372, 0] on body "Reports Experiments Dazzler Studio Dashboards Plans SmartModel ™ Data Sources T…" at bounding box center [782, 0] width 1564 height 0
click at [1339, 626] on span "Contribution Profit LTV Less Blended CAC*" at bounding box center [1385, 627] width 298 height 21
type input "**********"
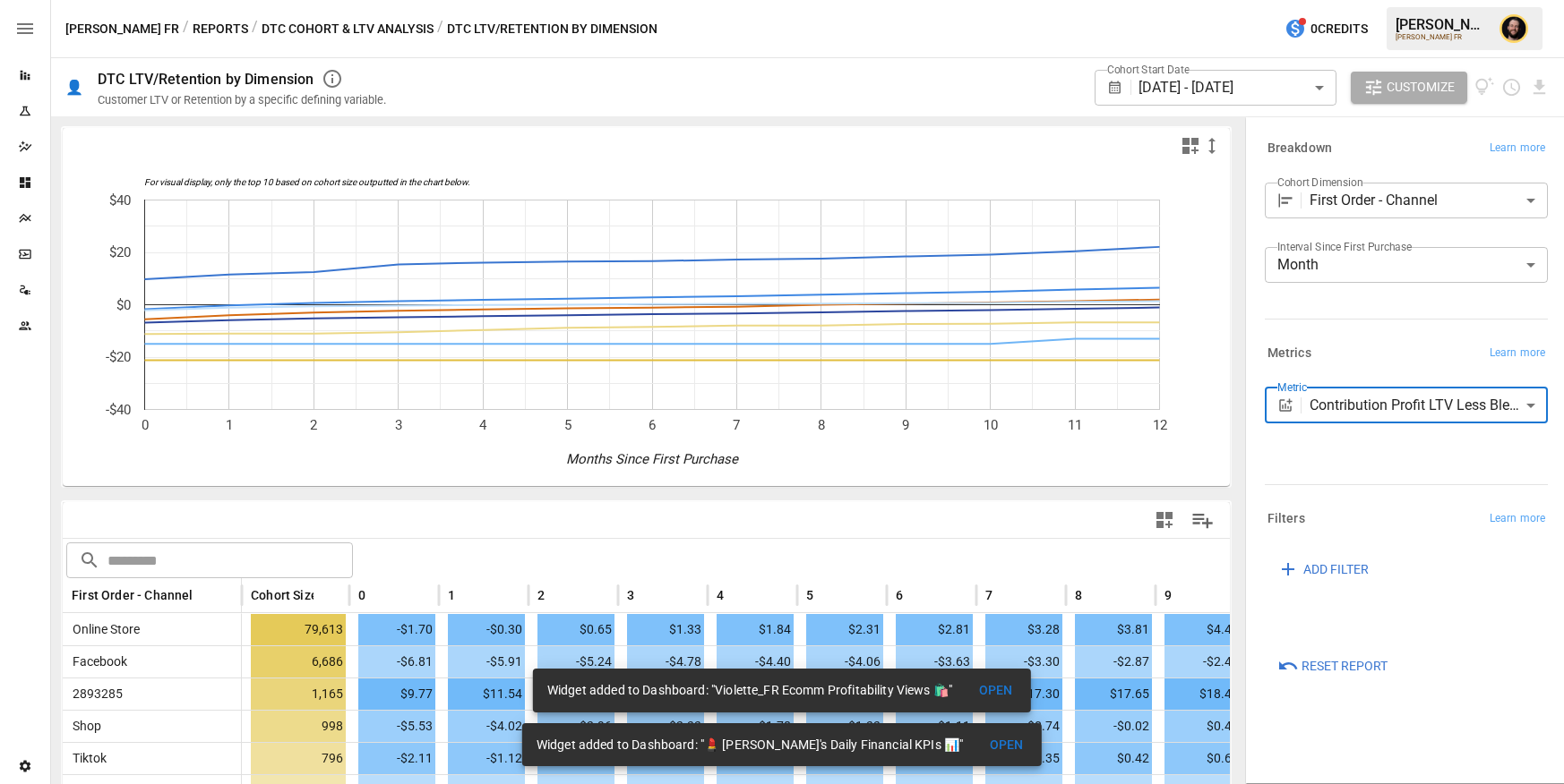
scroll to position [99, 0]
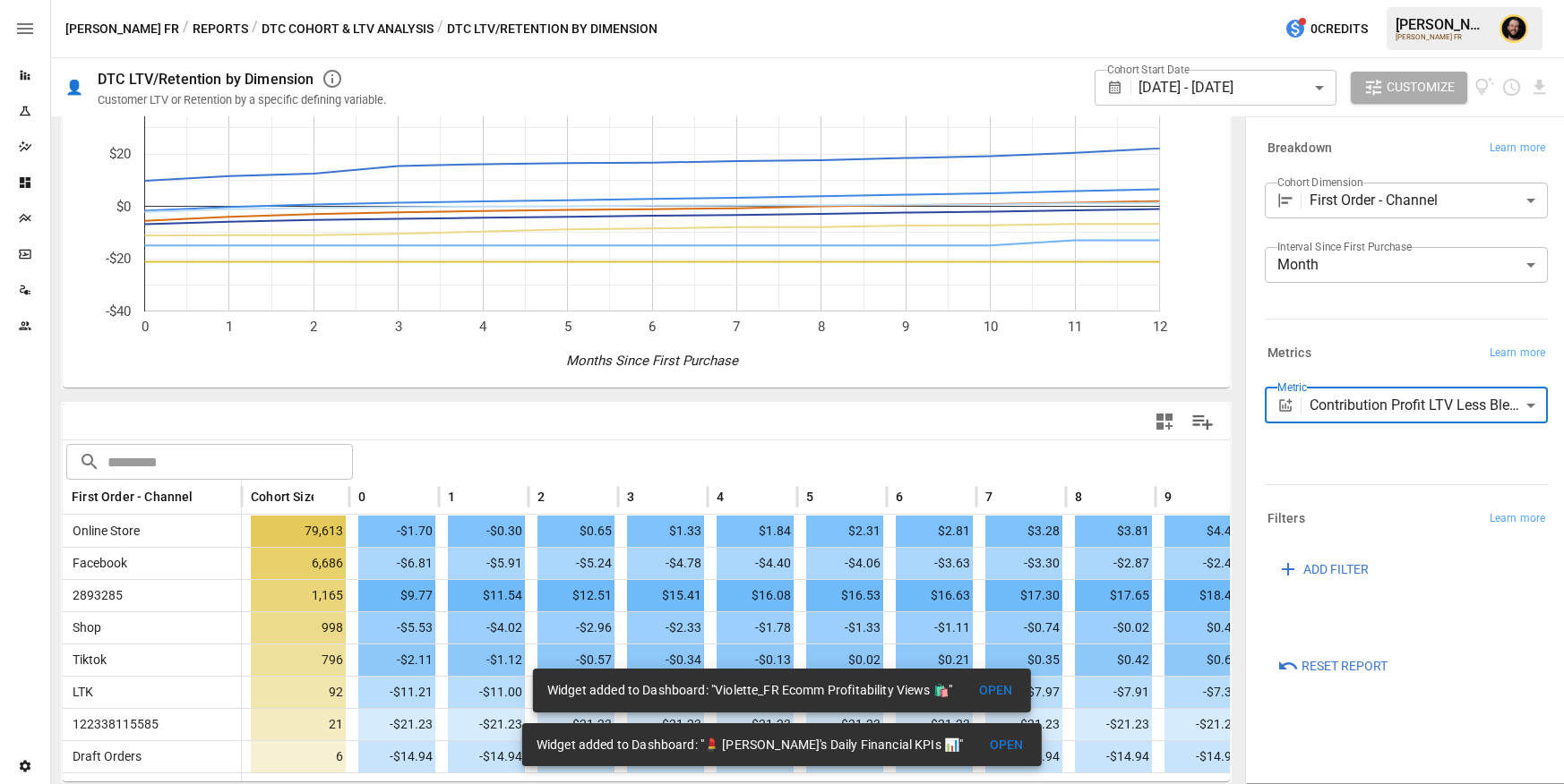
click at [1163, 415] on icon "button" at bounding box center [1164, 422] width 16 height 16
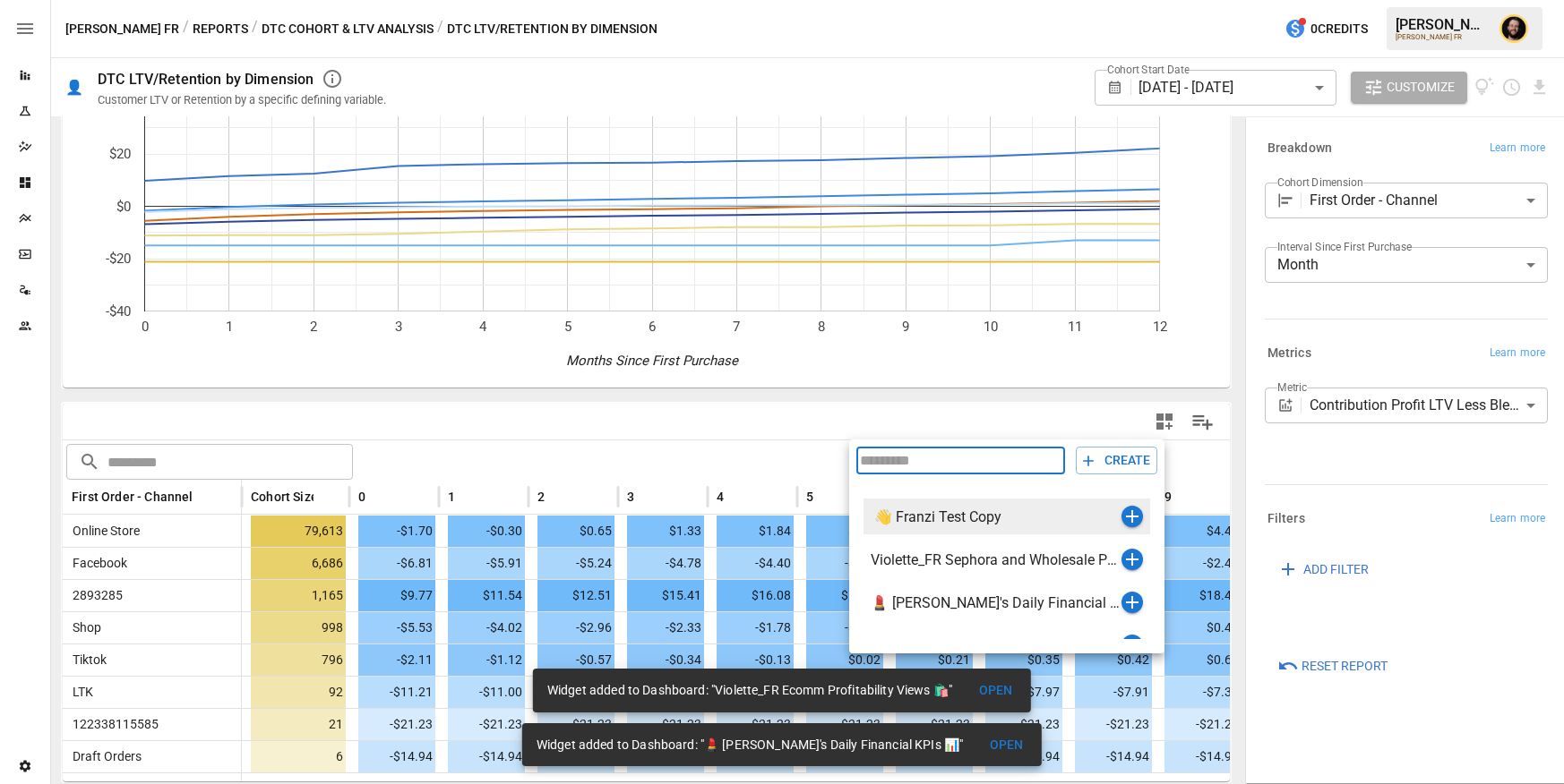
scroll to position [116, 0]
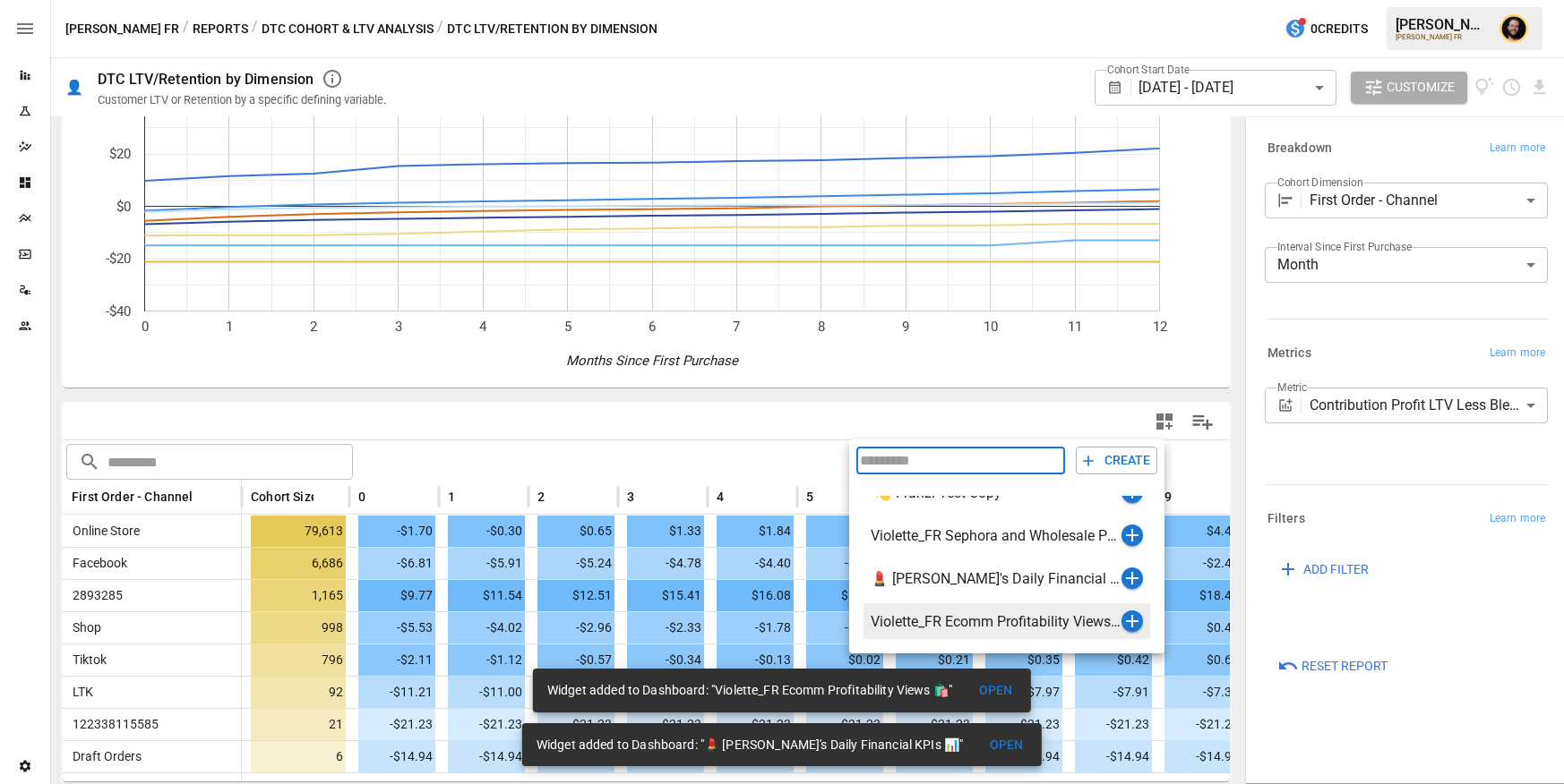
click at [1128, 621] on icon "button" at bounding box center [1132, 622] width 13 height 13
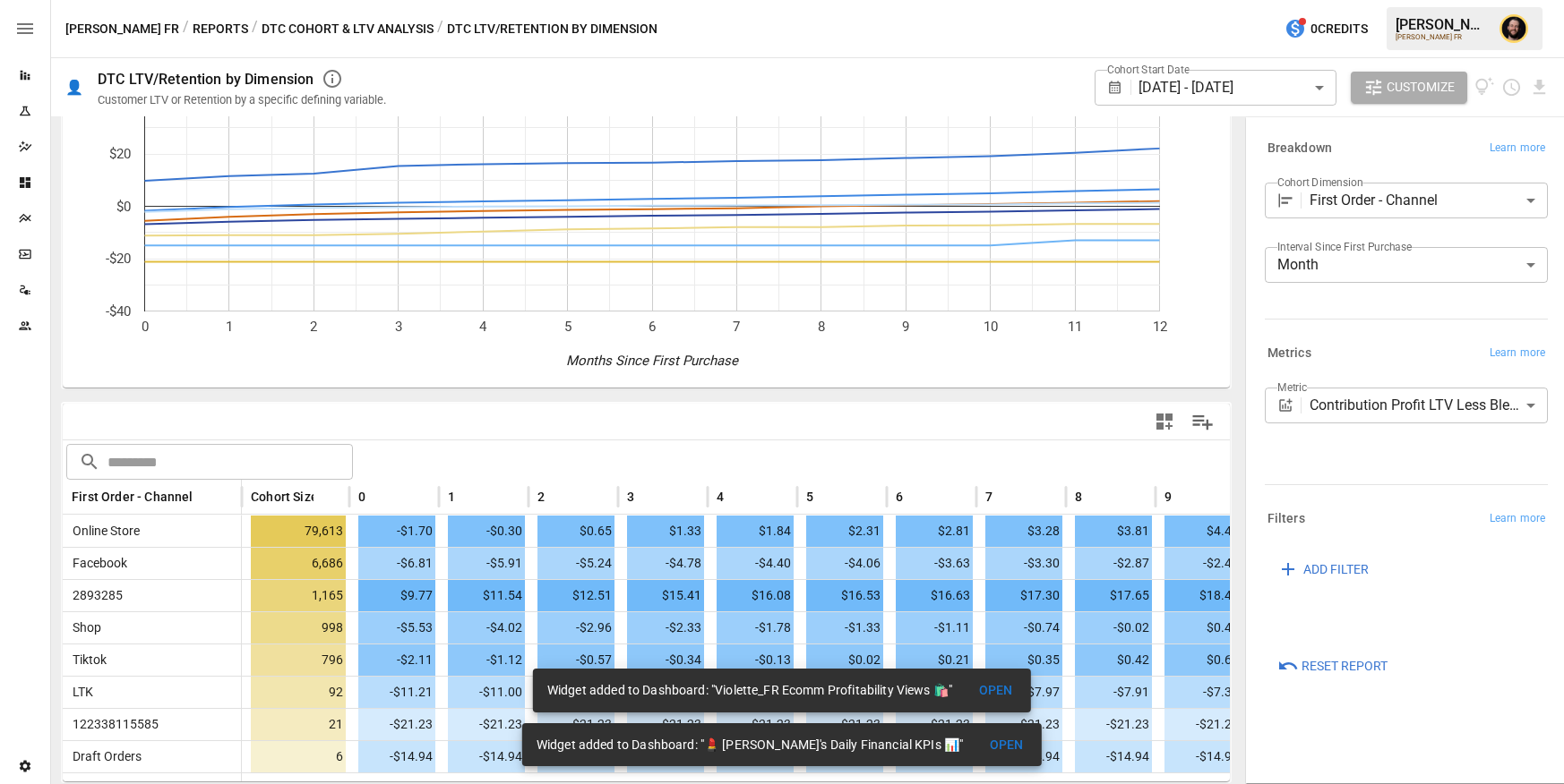
click at [1343, 0] on body "Reports Experiments Dazzler Studio Dashboards Plans SmartModel ™ Data Sources T…" at bounding box center [782, 0] width 1564 height 0
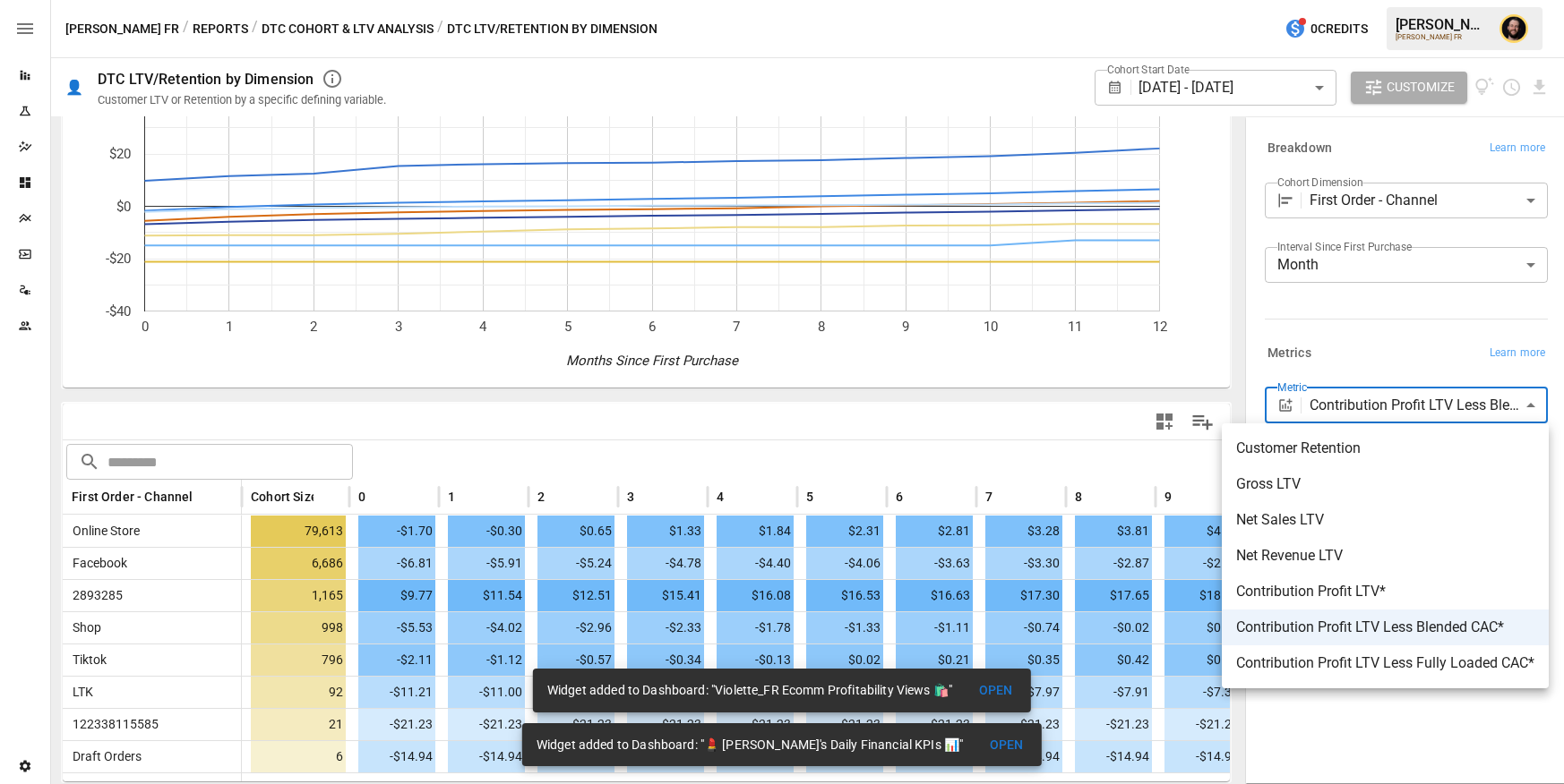
click at [1355, 189] on div at bounding box center [782, 392] width 1564 height 784
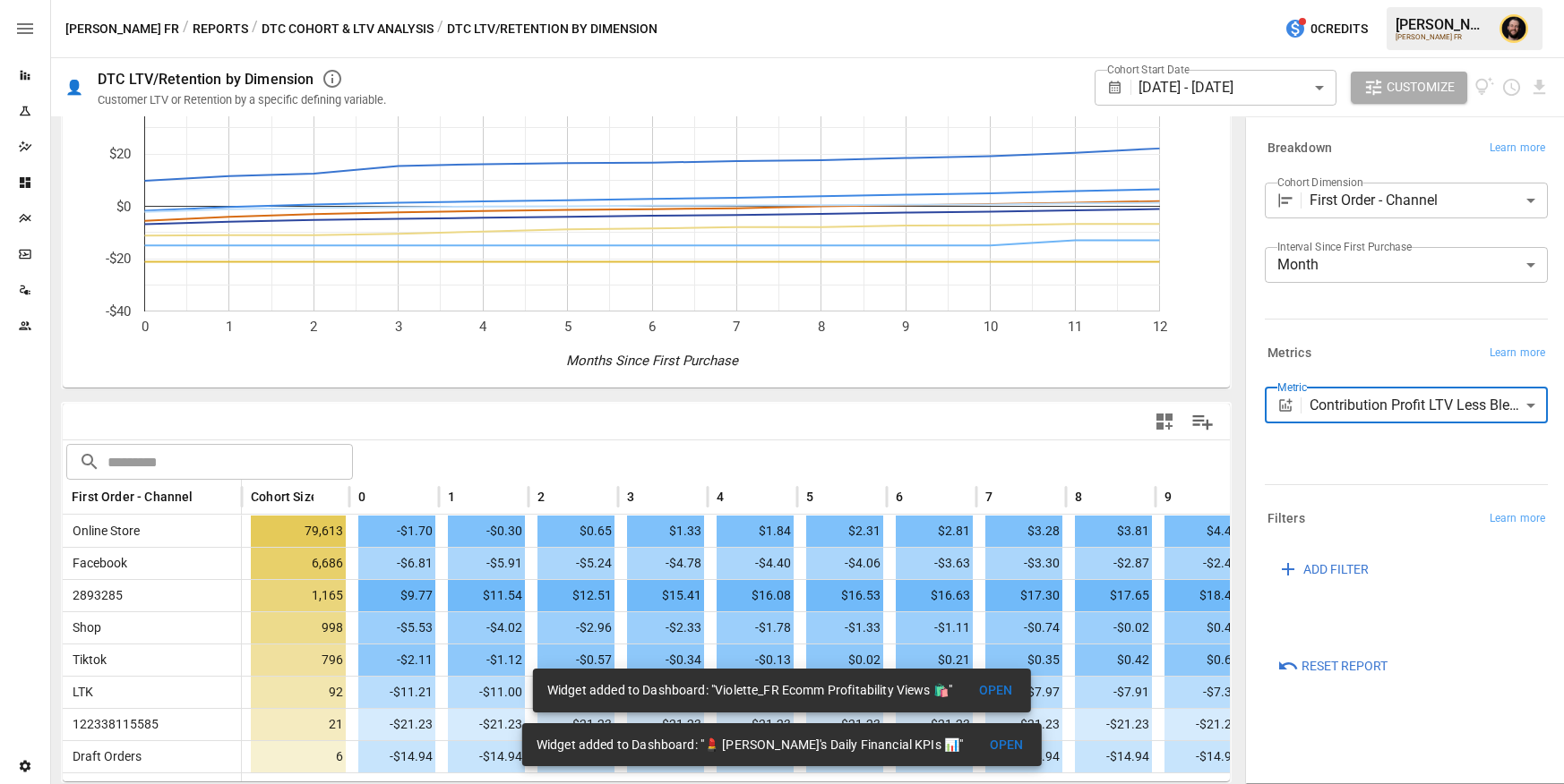
click at [1351, 195] on div "Customer Retention Gross LTV Net Sales LTV Net Revenue LTV Contribution Profit …" at bounding box center [782, 392] width 1564 height 784
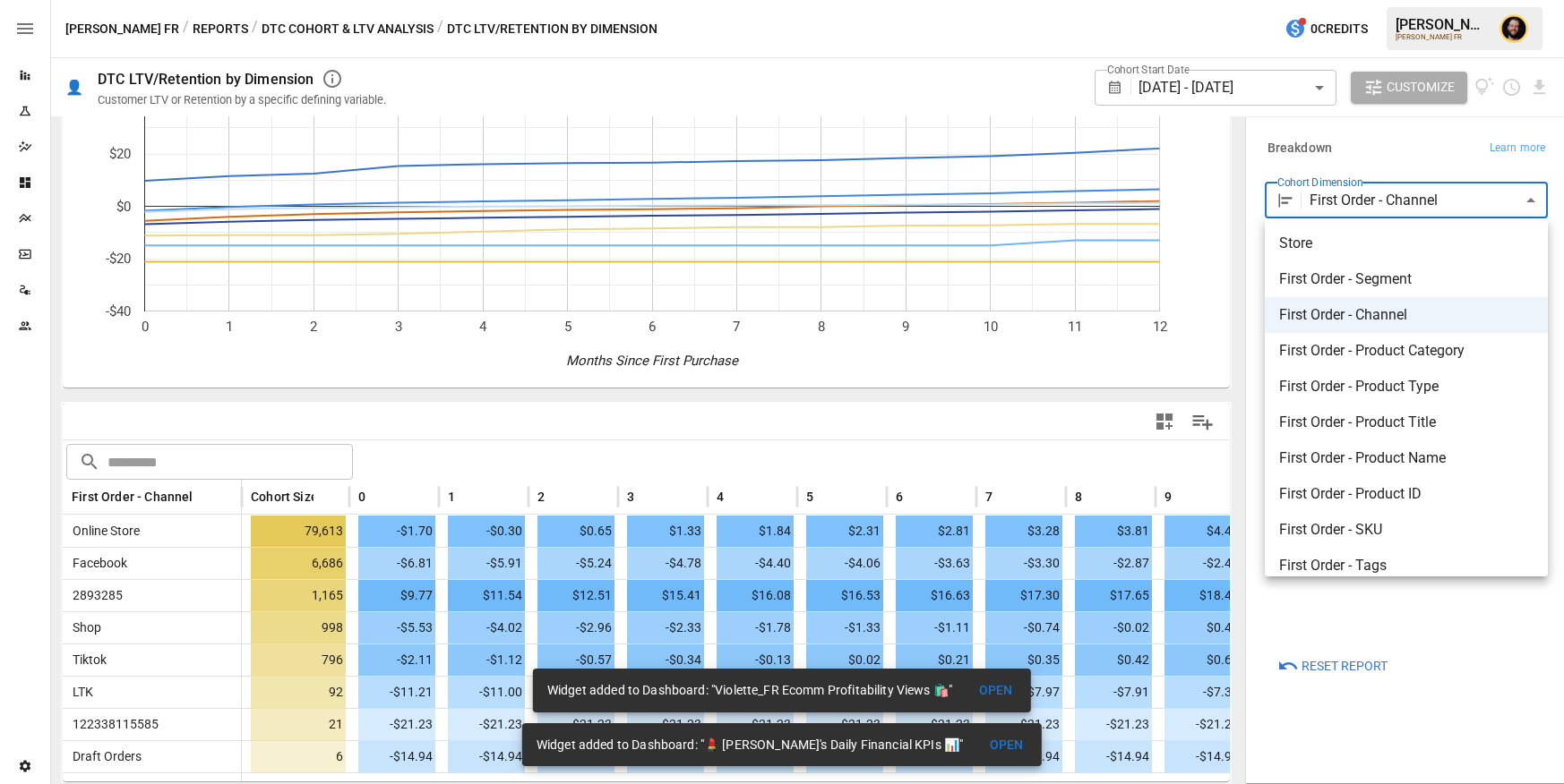
click at [1345, 0] on body "Reports Experiments Dazzler Studio Dashboards Plans SmartModel ™ Data Sources T…" at bounding box center [782, 0] width 1564 height 0
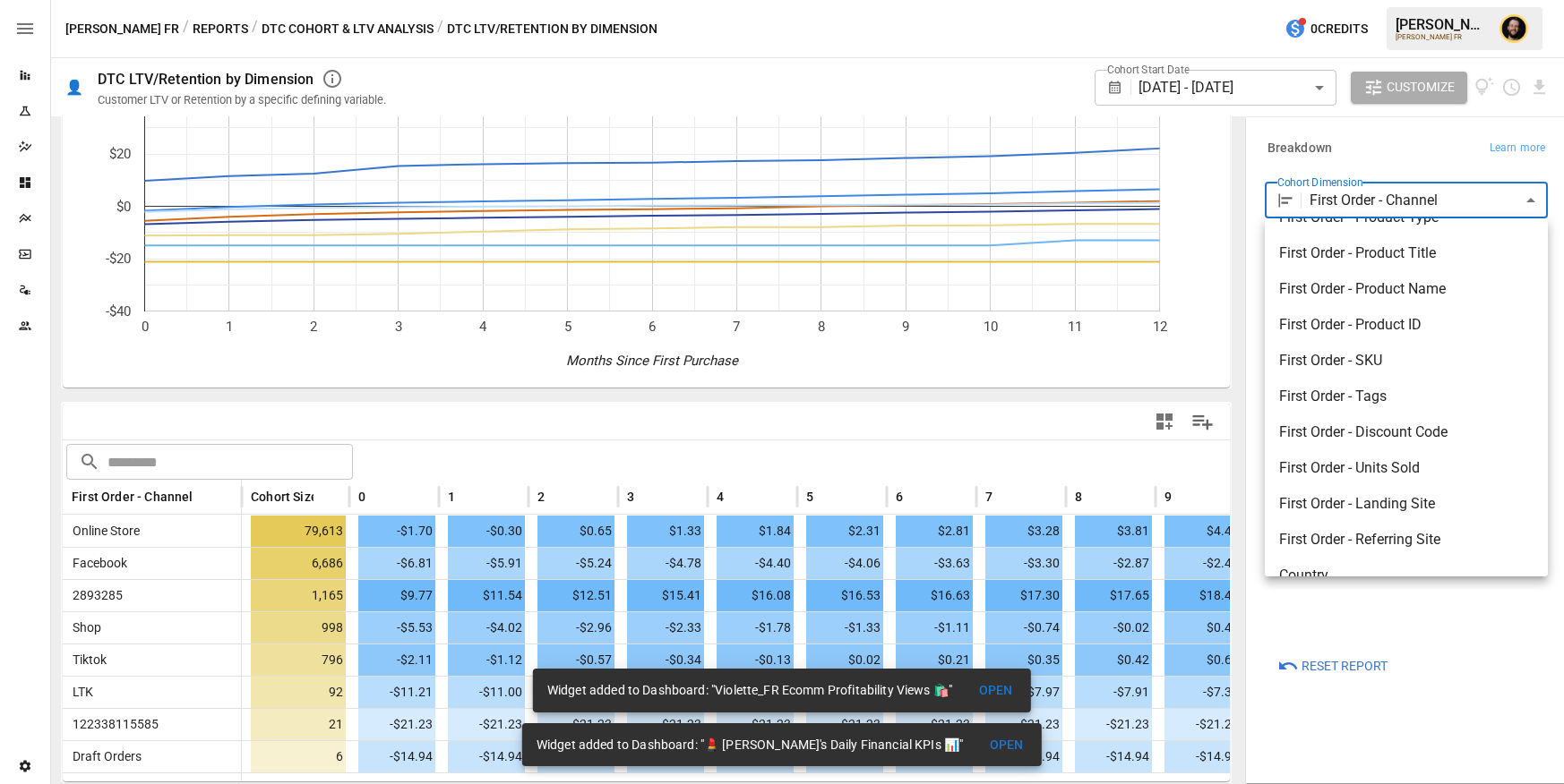
scroll to position [164, 0]
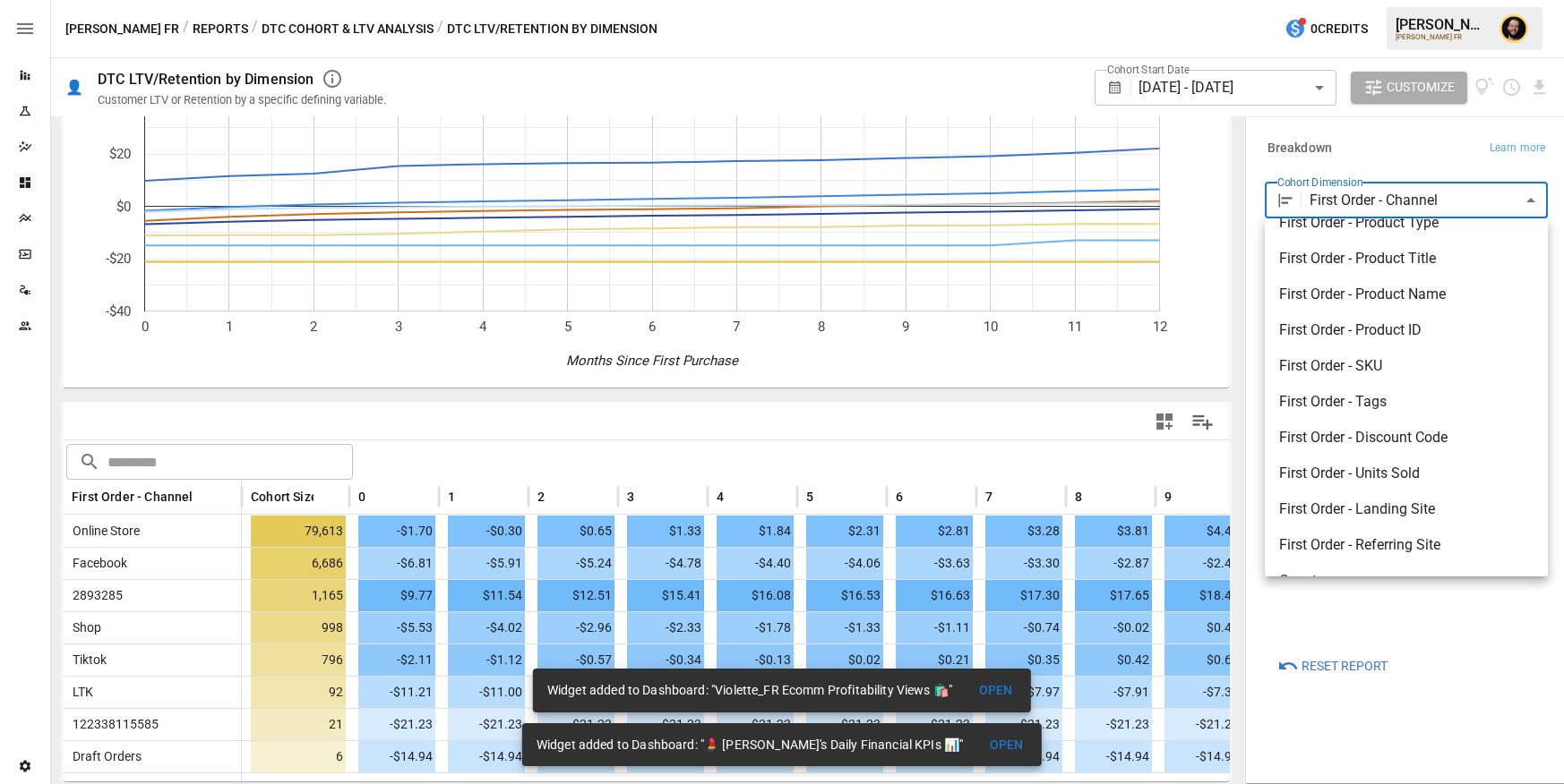
click at [1339, 423] on li "First Order - Discount Code" at bounding box center [1406, 437] width 283 height 36
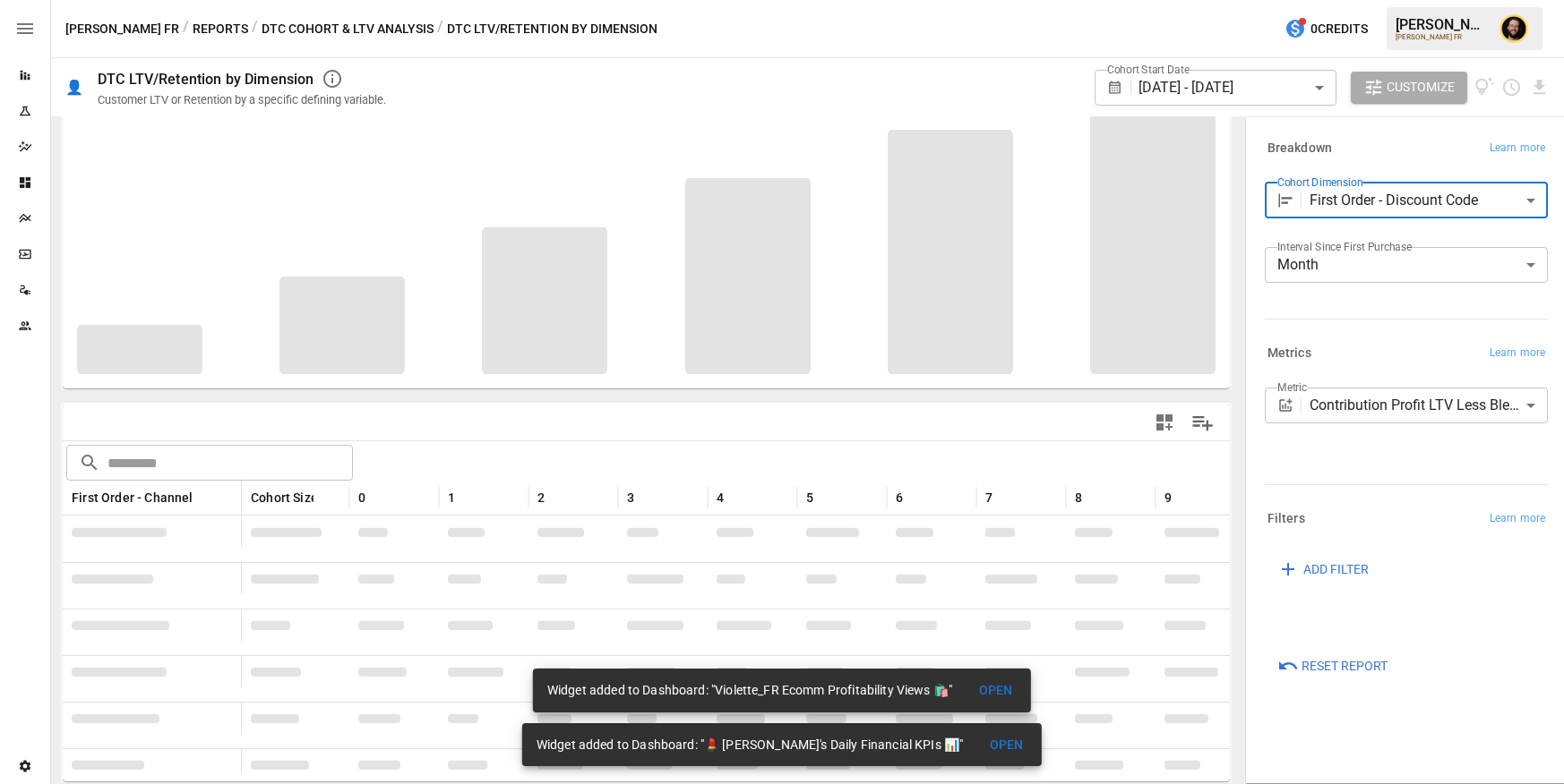
scroll to position [98, 0]
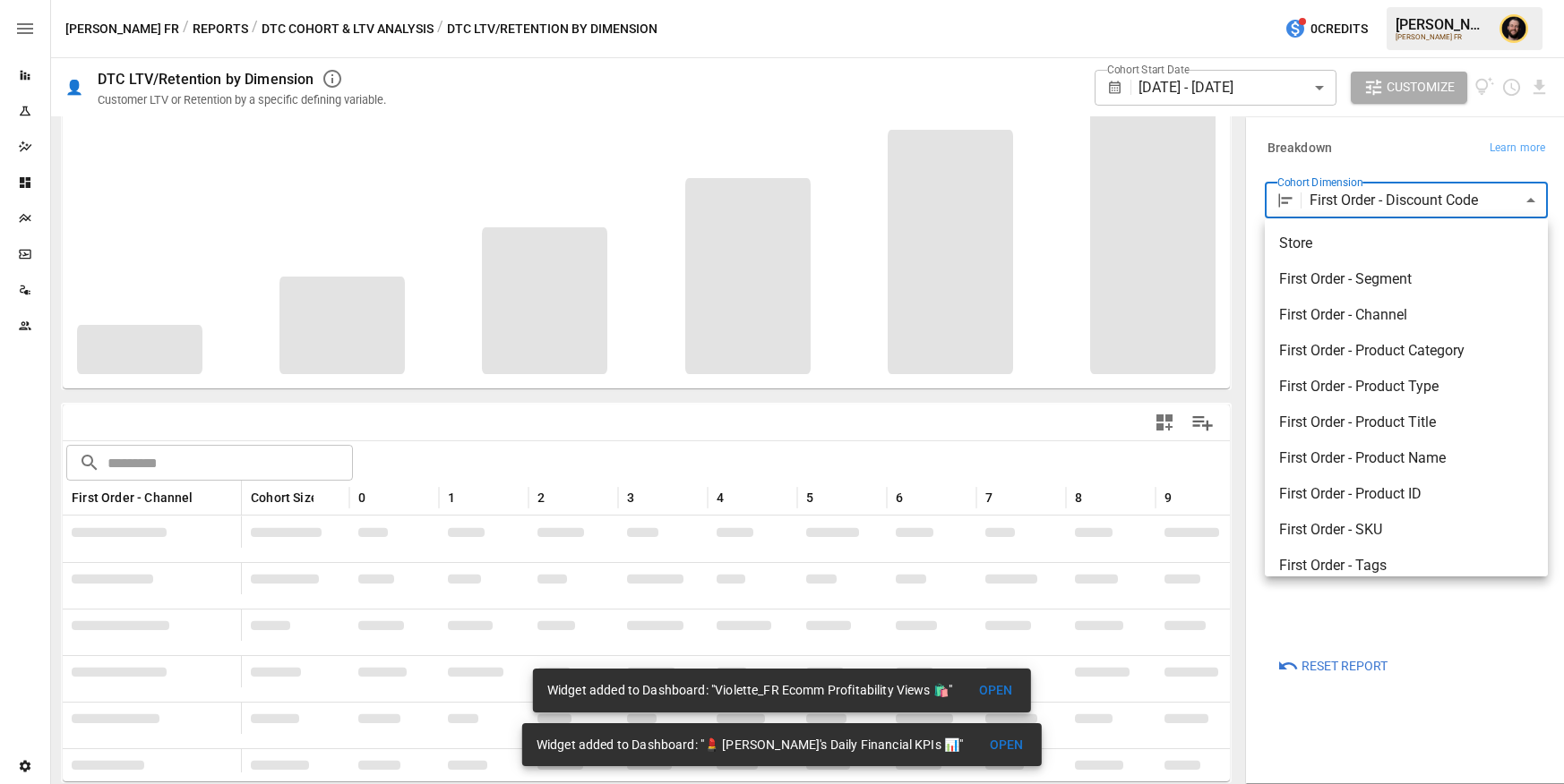
click at [1422, 0] on body "Reports Experiments Dazzler Studio Dashboards Plans SmartModel ™ Data Sources T…" at bounding box center [782, 0] width 1564 height 0
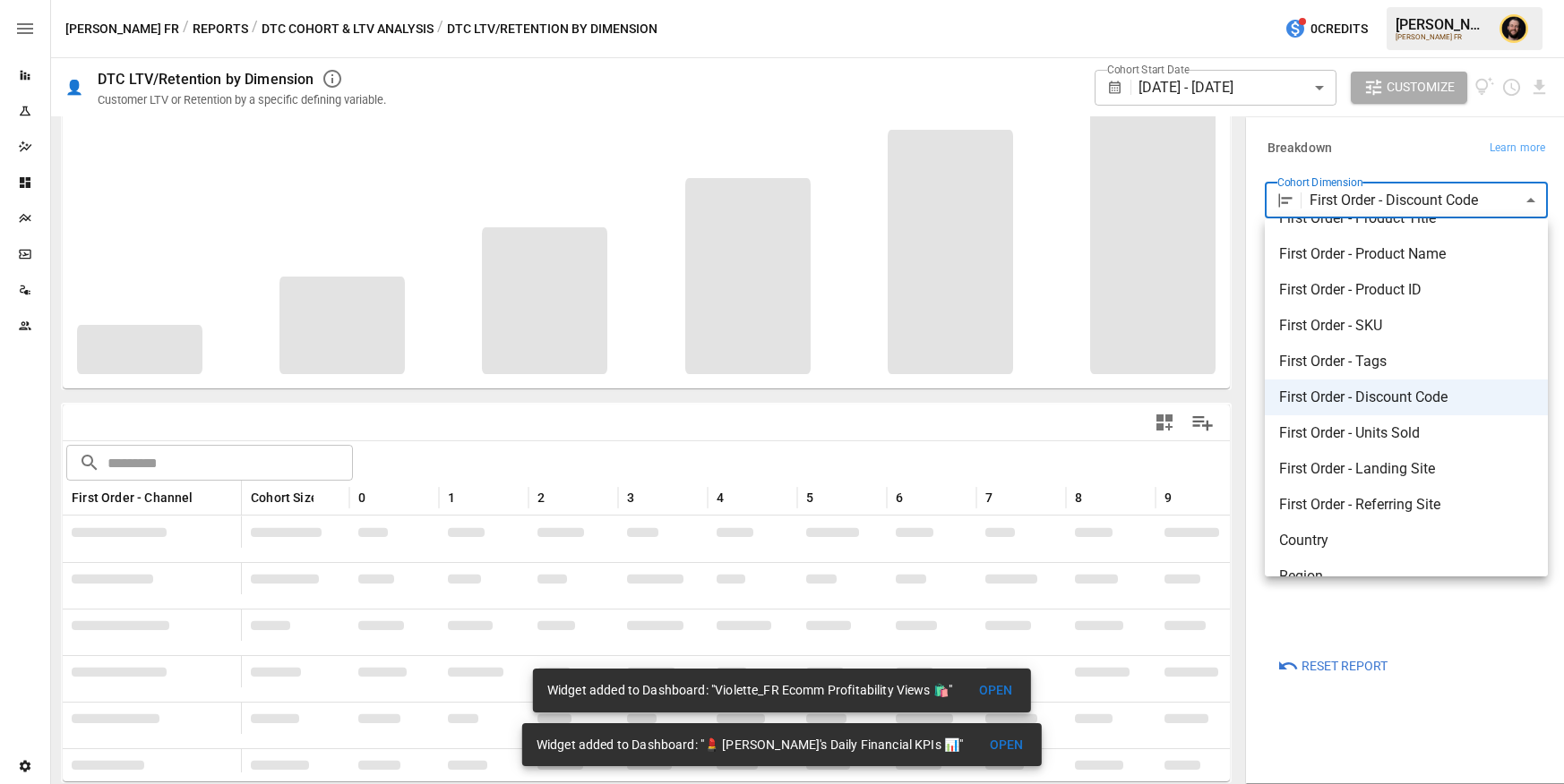
click at [1371, 763] on div at bounding box center [782, 392] width 1564 height 784
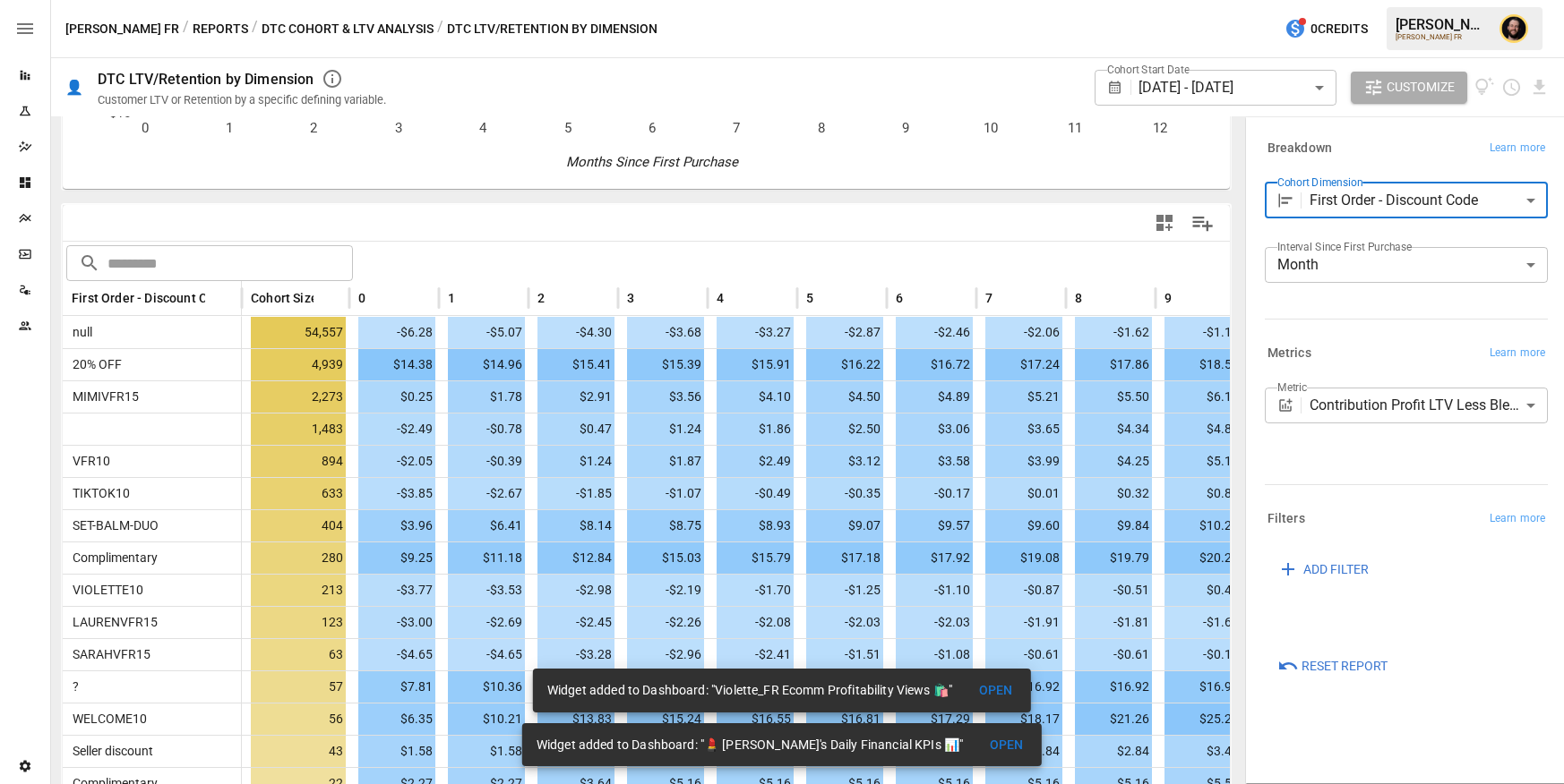
scroll to position [250, 0]
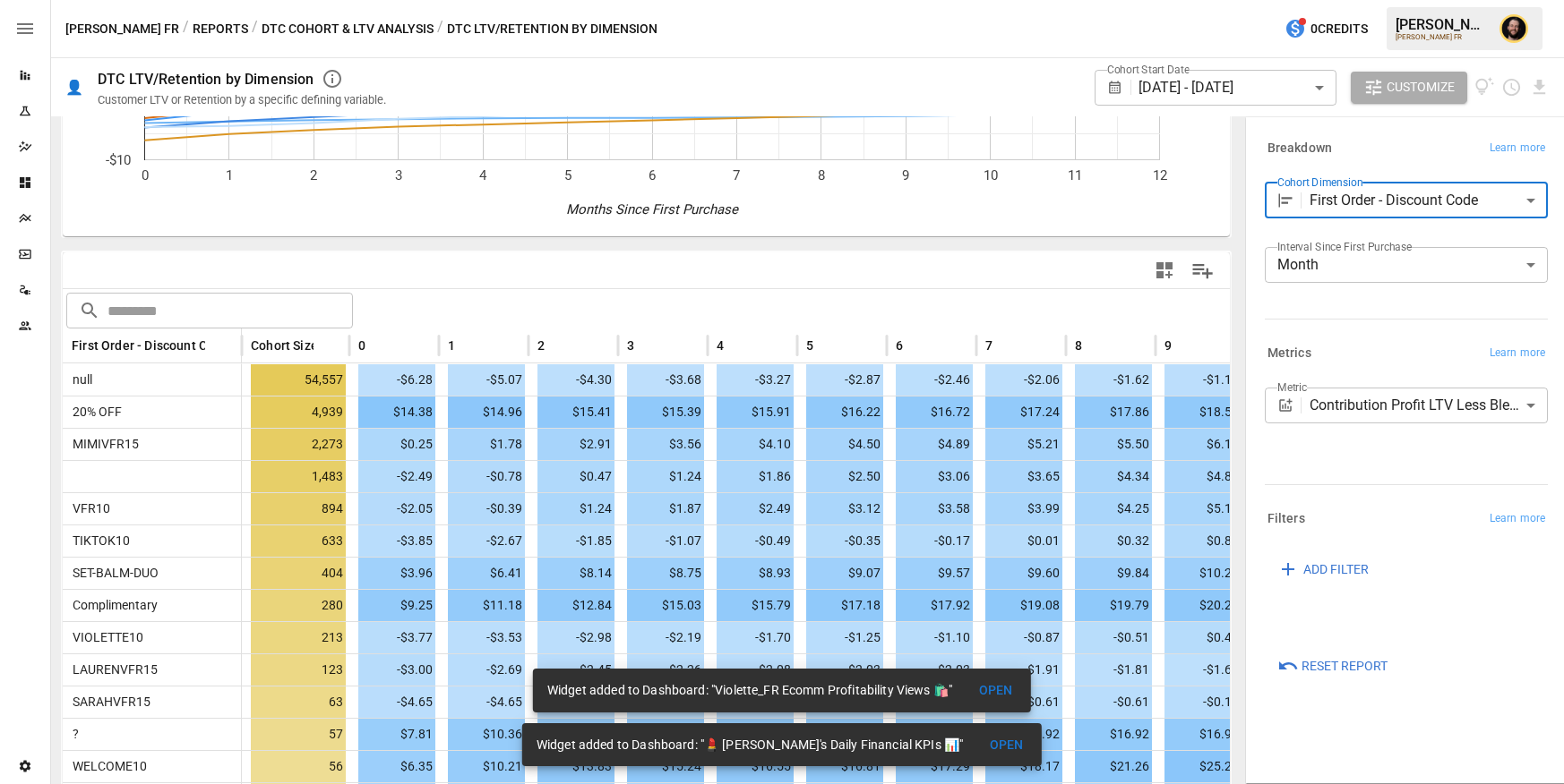
click at [1165, 274] on icon "button" at bounding box center [1164, 269] width 16 height 16
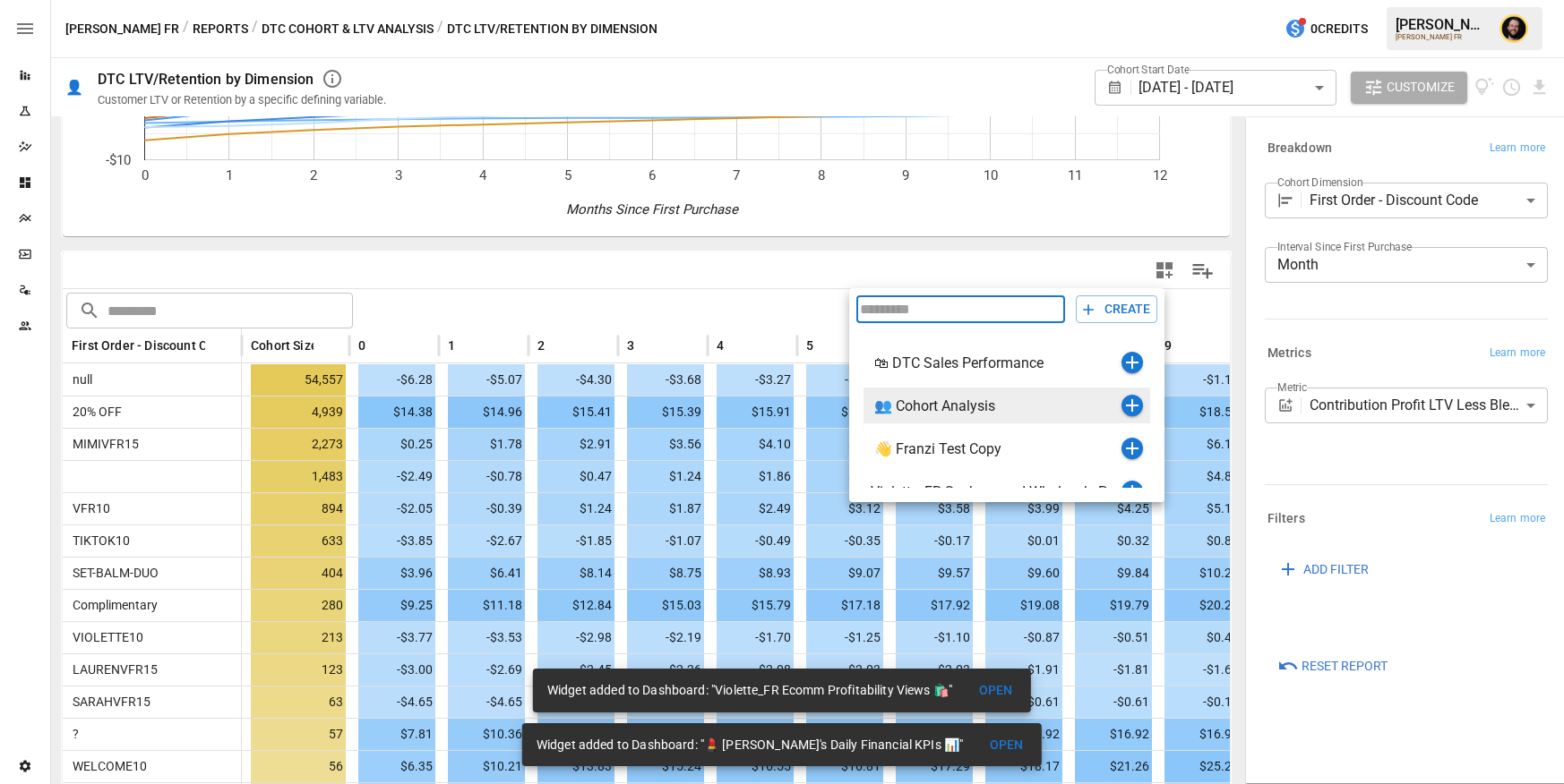
scroll to position [116, 0]
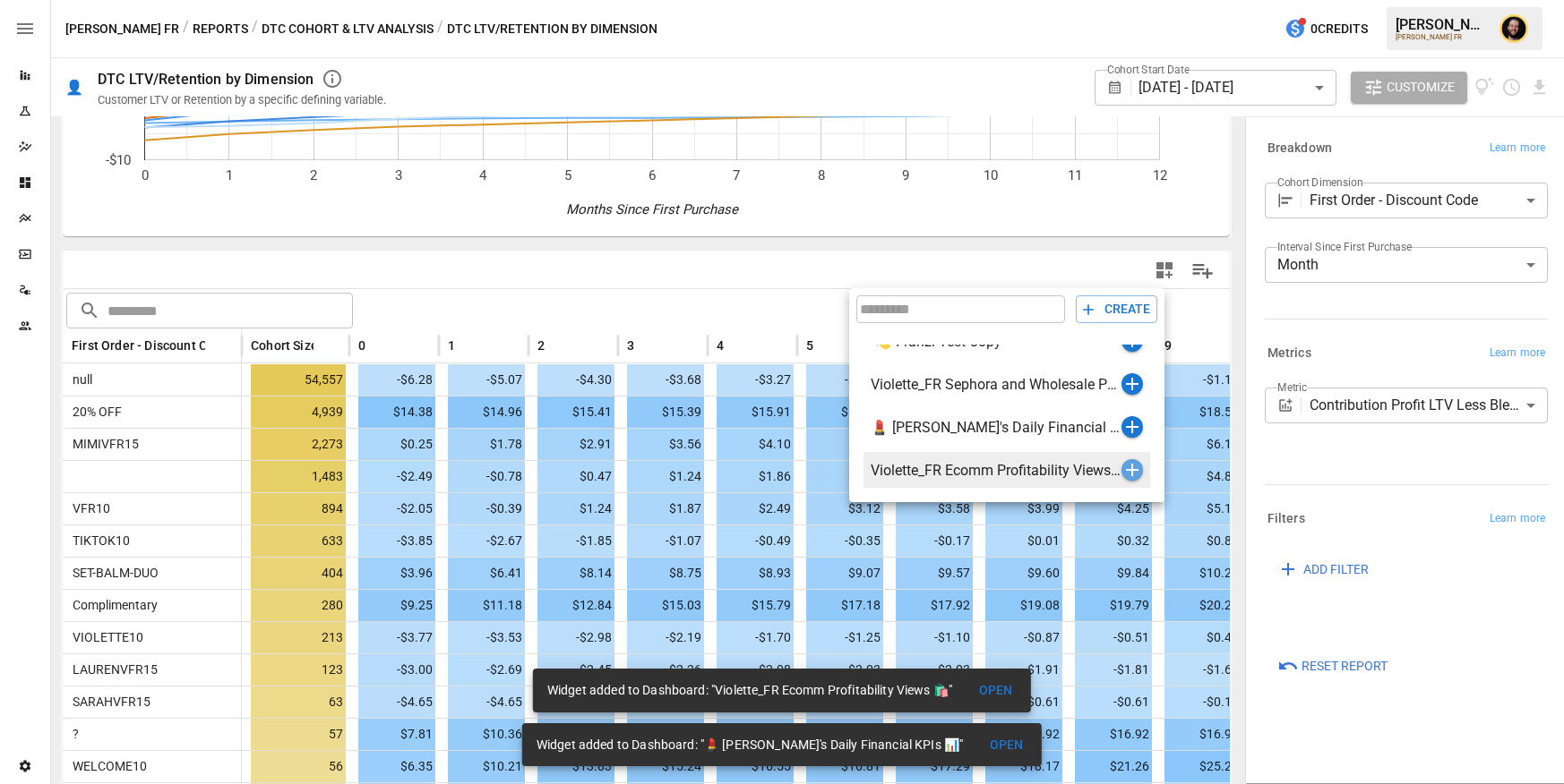
click at [1129, 471] on icon "button" at bounding box center [1132, 469] width 21 height 21
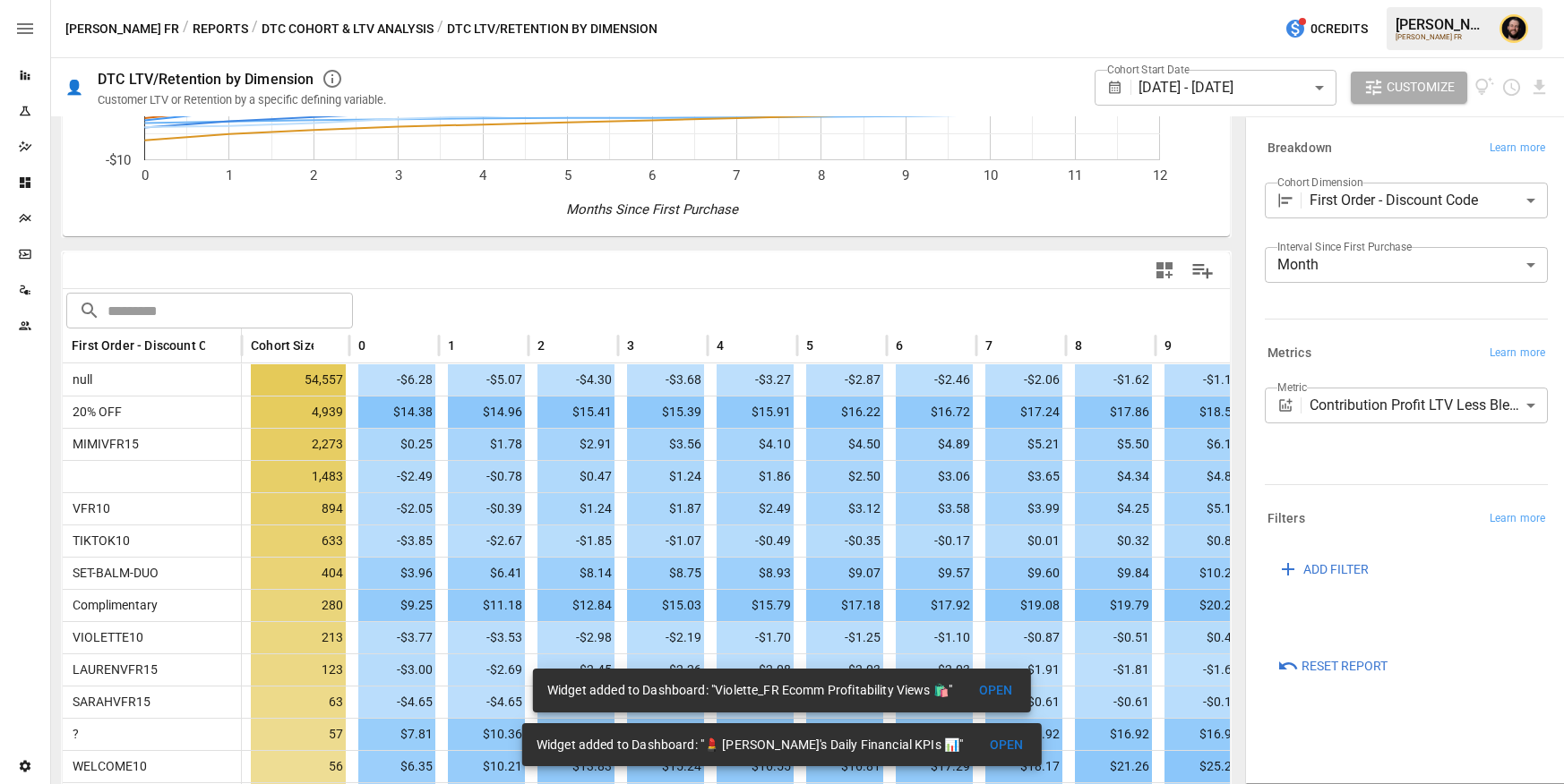
click at [1348, 0] on body "Reports Experiments Dazzler Studio Dashboards Plans SmartModel ™ Data Sources T…" at bounding box center [782, 0] width 1564 height 0
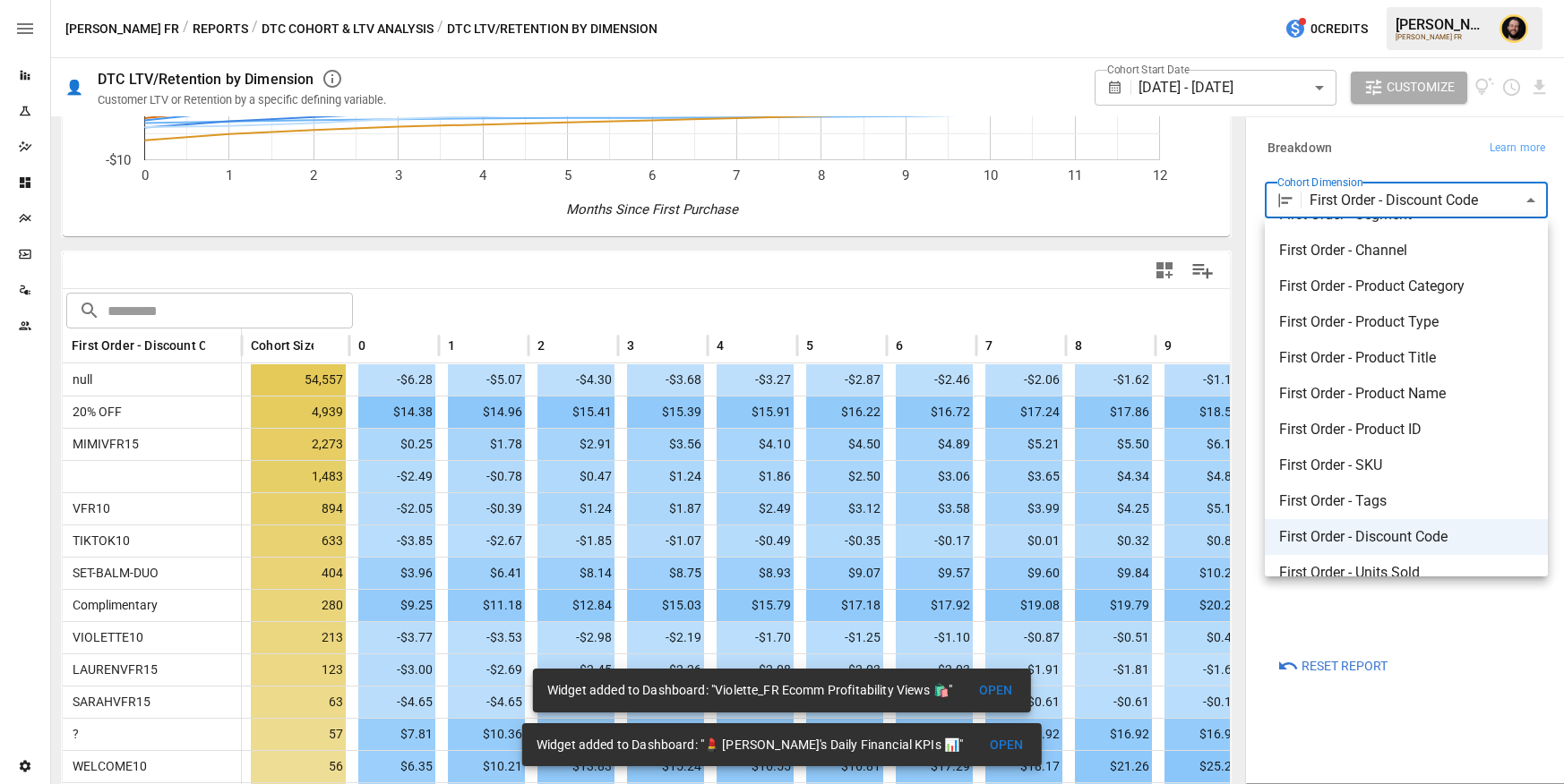
scroll to position [0, 0]
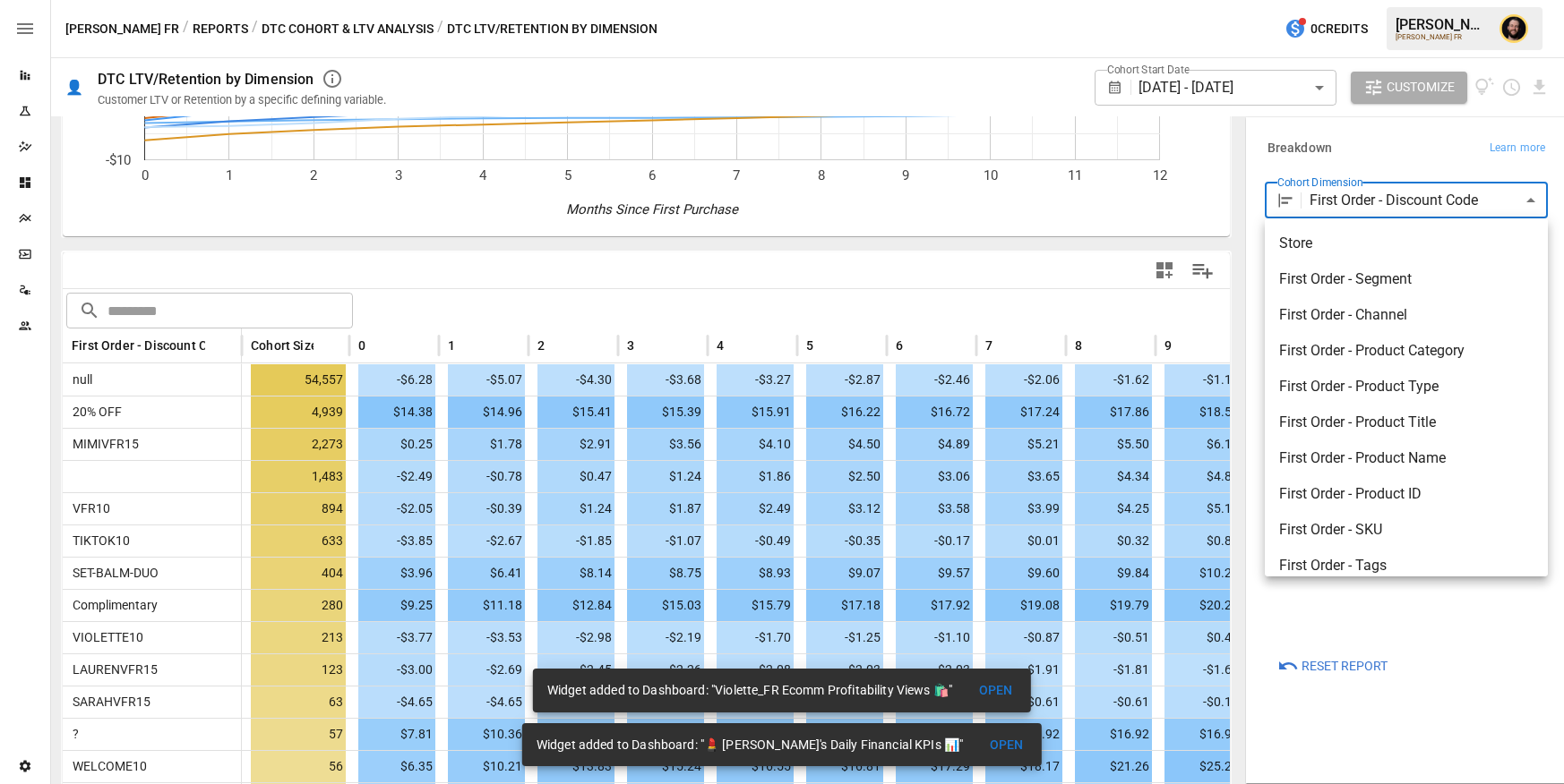
click at [1362, 448] on span "First Order - Product Name" at bounding box center [1406, 457] width 255 height 21
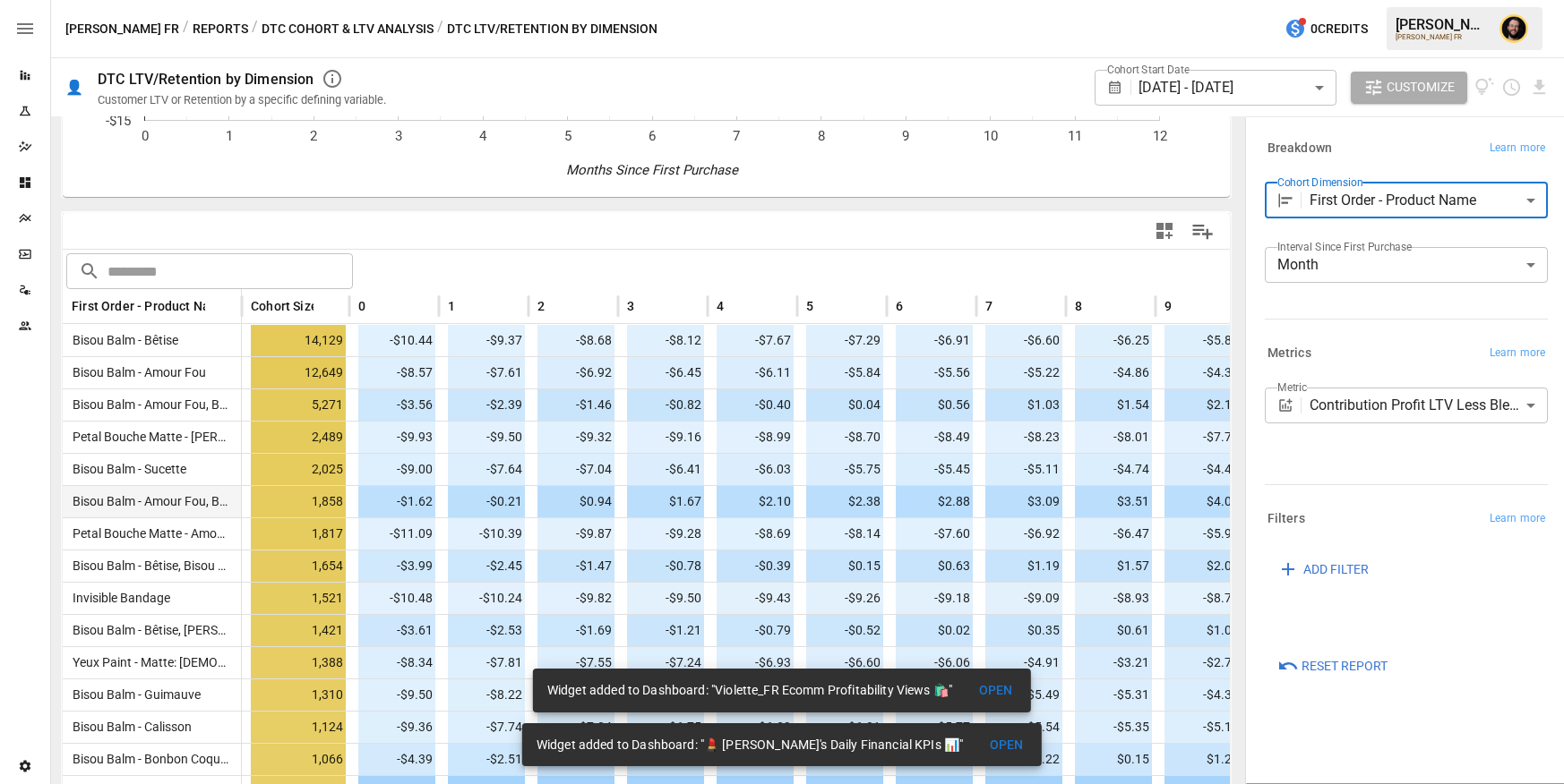
scroll to position [296, 0]
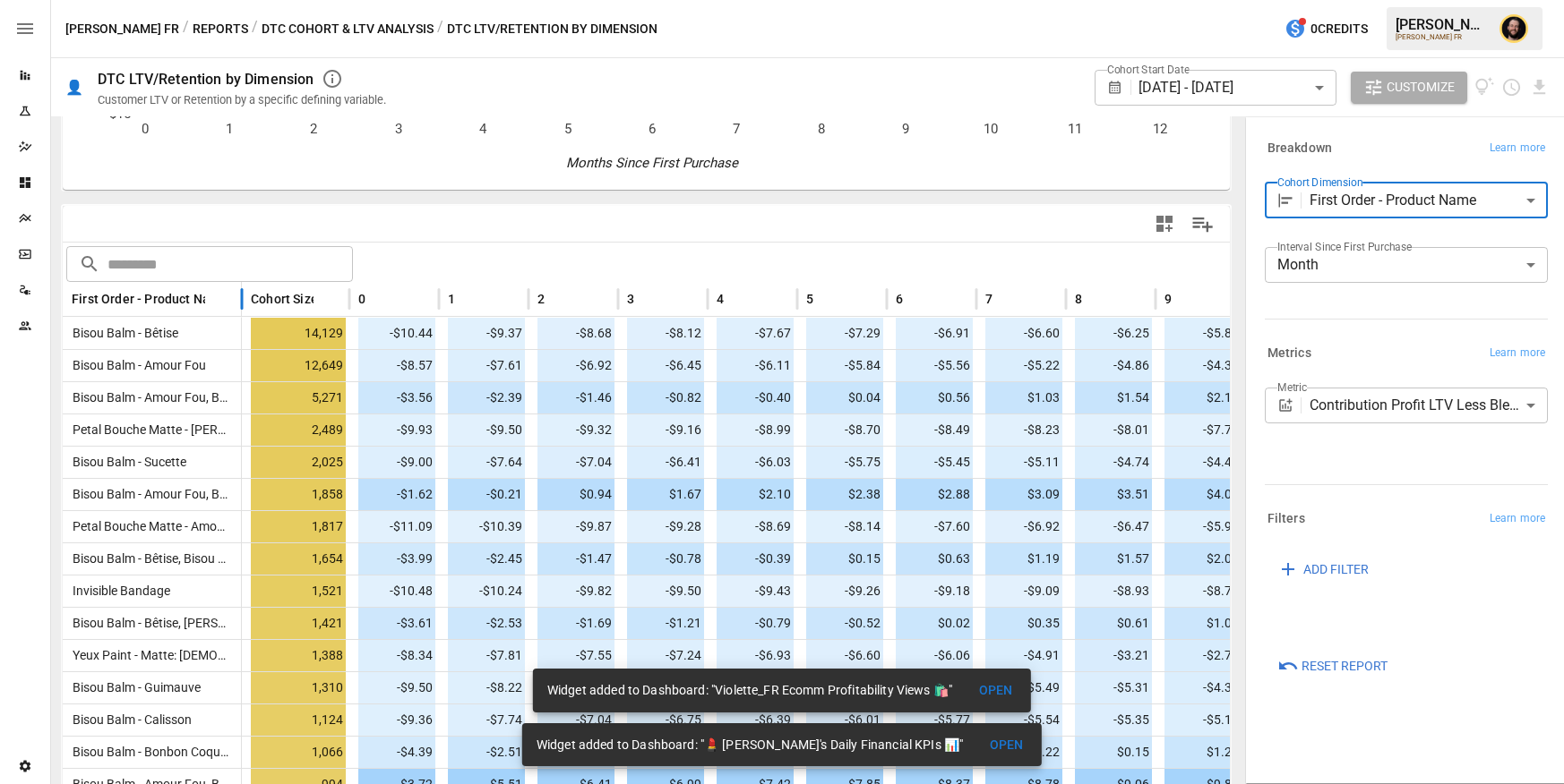
drag, startPoint x: 244, startPoint y: 294, endPoint x: 338, endPoint y: 303, distance: 94.4
click at [246, 303] on div at bounding box center [242, 300] width 9 height 35
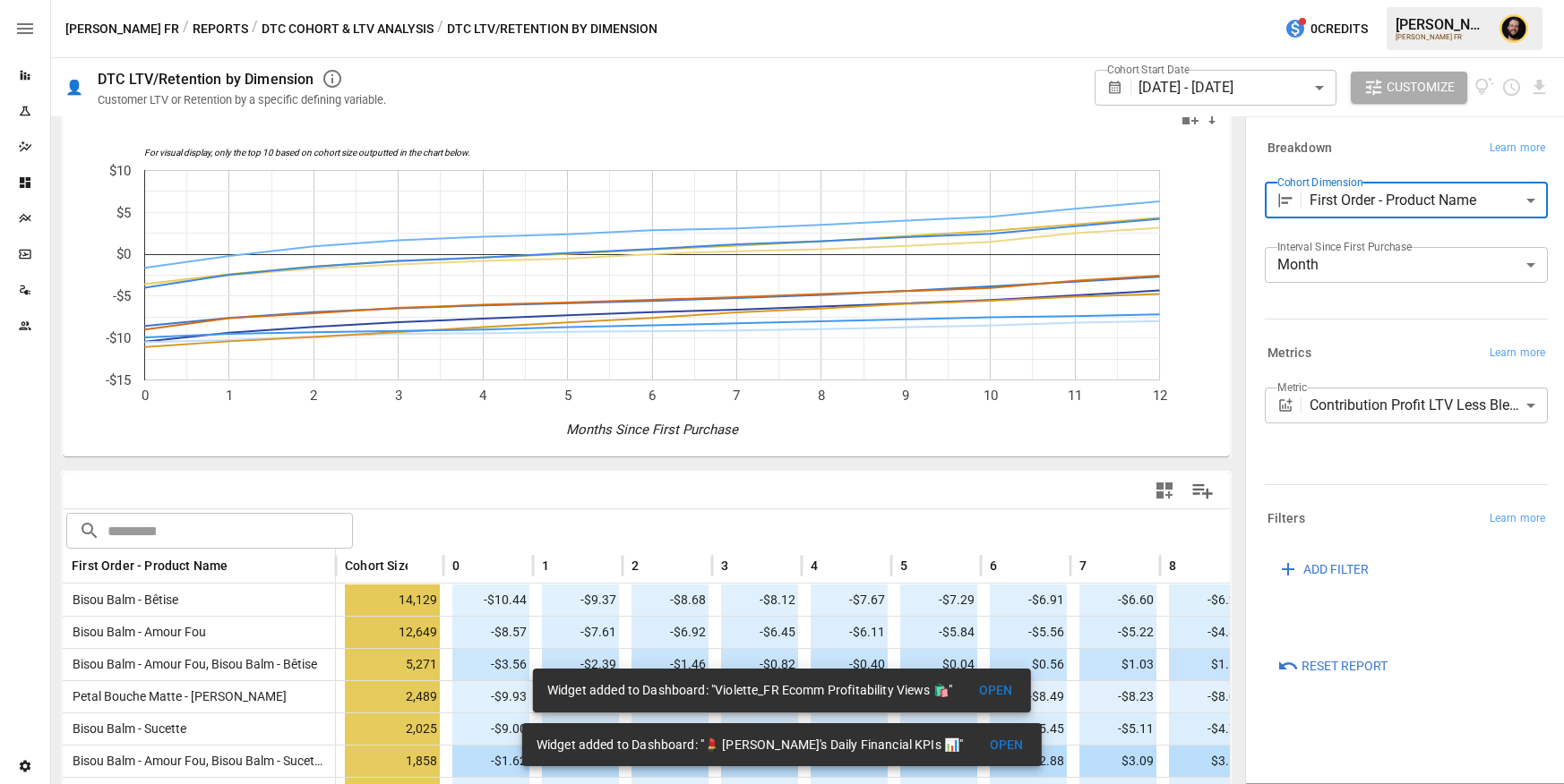
scroll to position [0, 0]
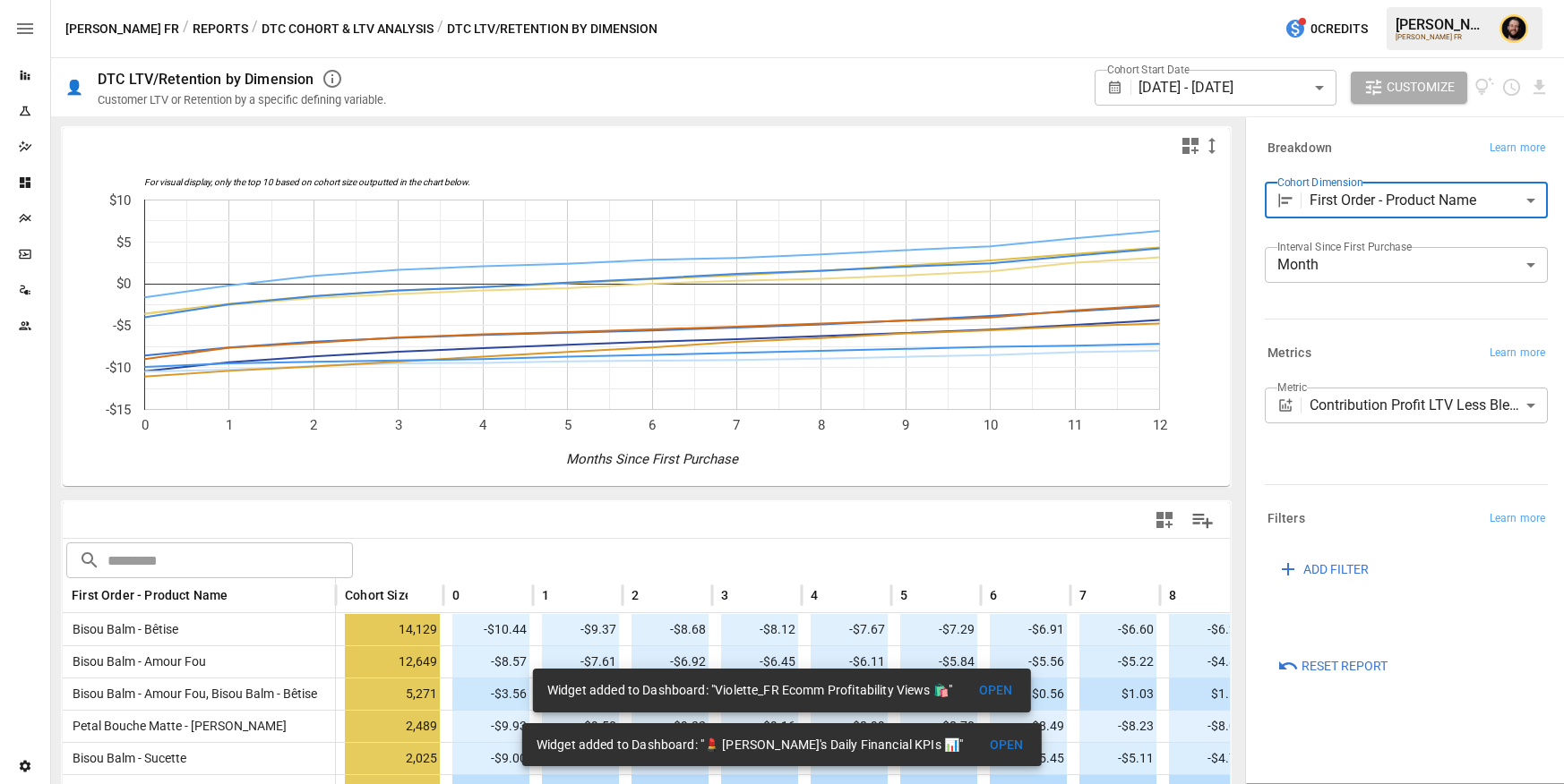
click at [1352, 0] on body "Reports Experiments Dazzler Studio Dashboards Plans SmartModel ™ Data Sources T…" at bounding box center [782, 0] width 1564 height 0
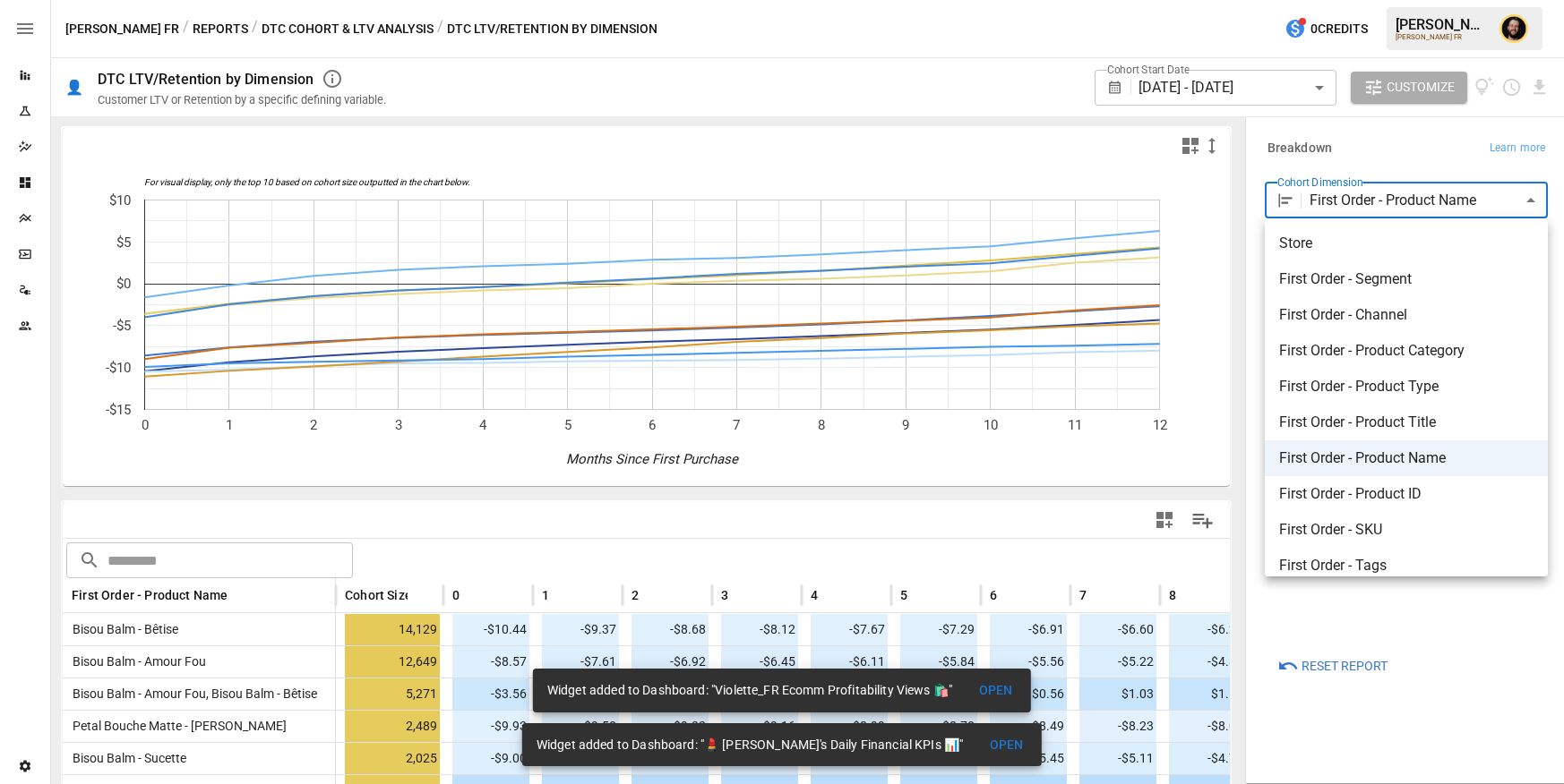
click at [1378, 358] on span "First Order - Product Category" at bounding box center [1406, 350] width 255 height 21
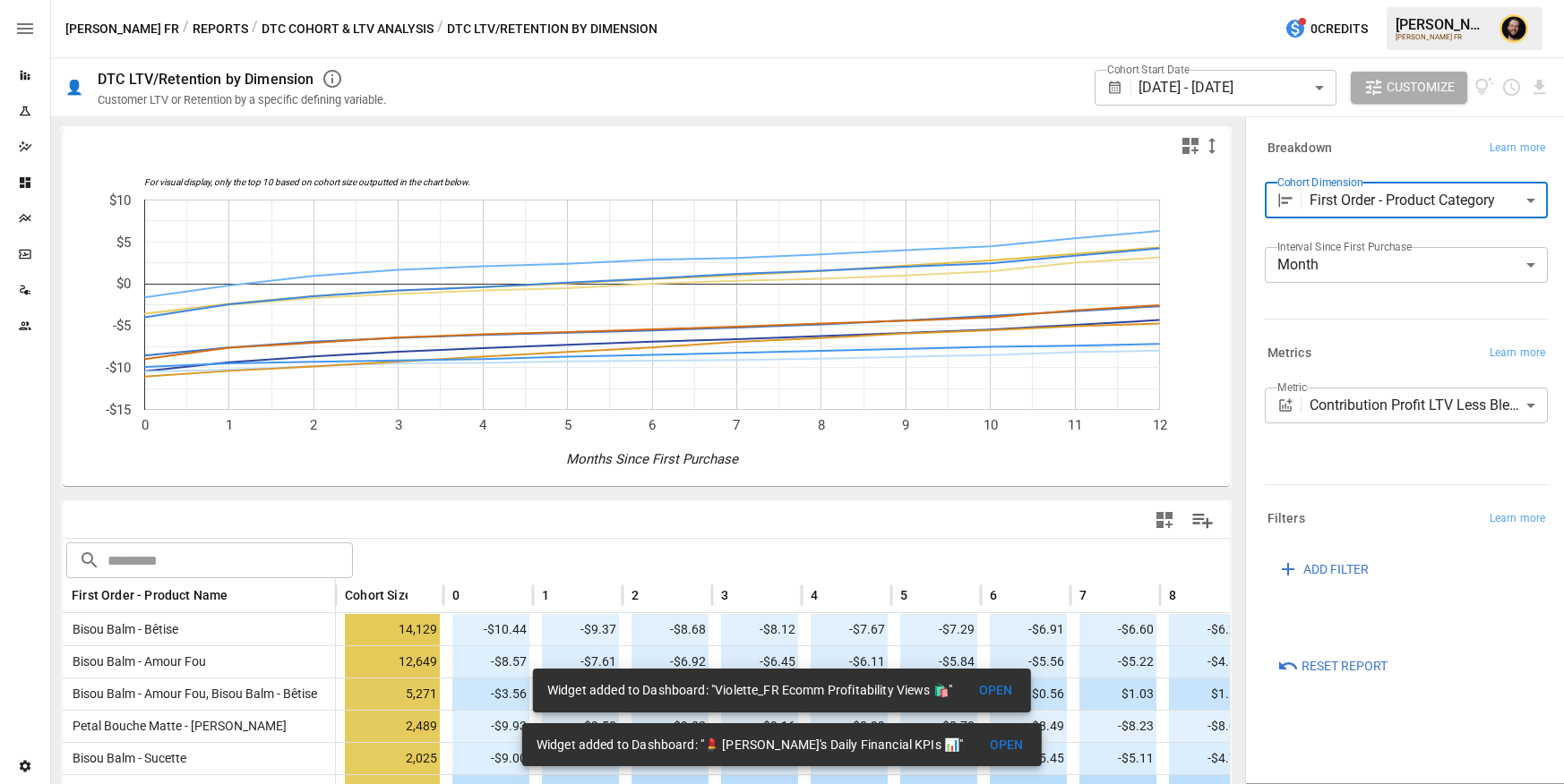
type input "**********"
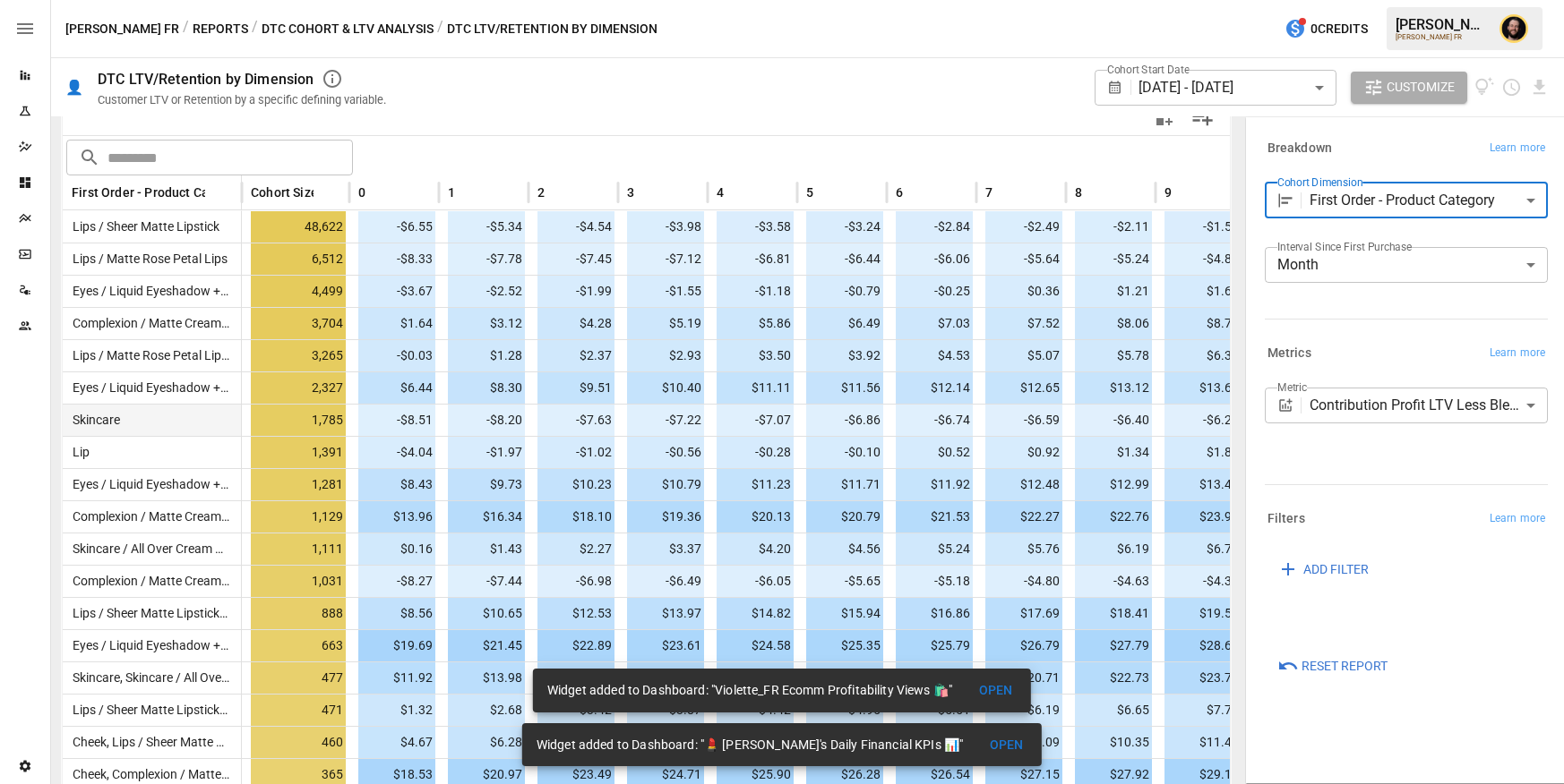
scroll to position [314, 0]
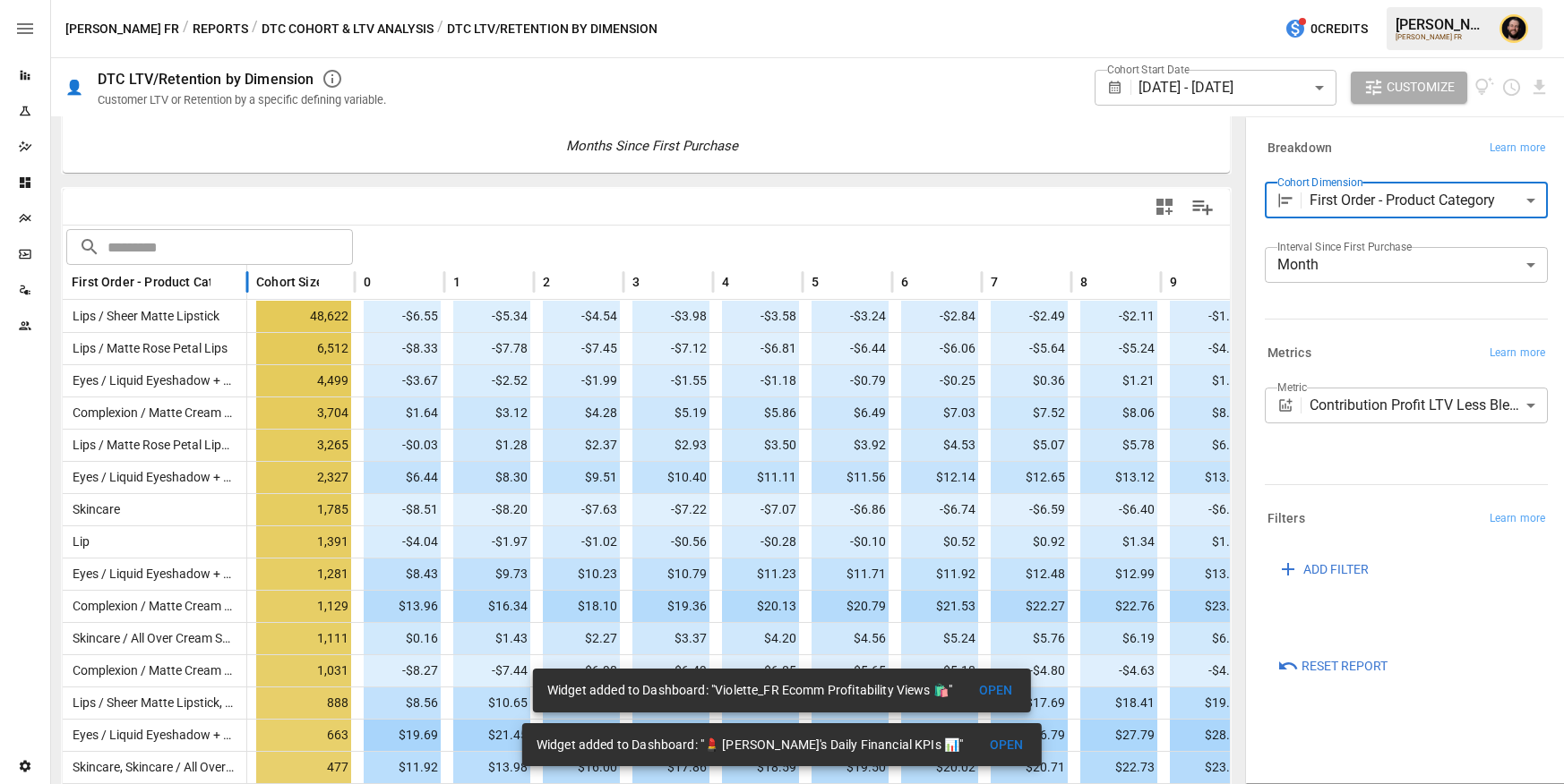
drag, startPoint x: 239, startPoint y: 278, endPoint x: 316, endPoint y: 278, distance: 77.0
click at [252, 278] on div at bounding box center [247, 282] width 9 height 35
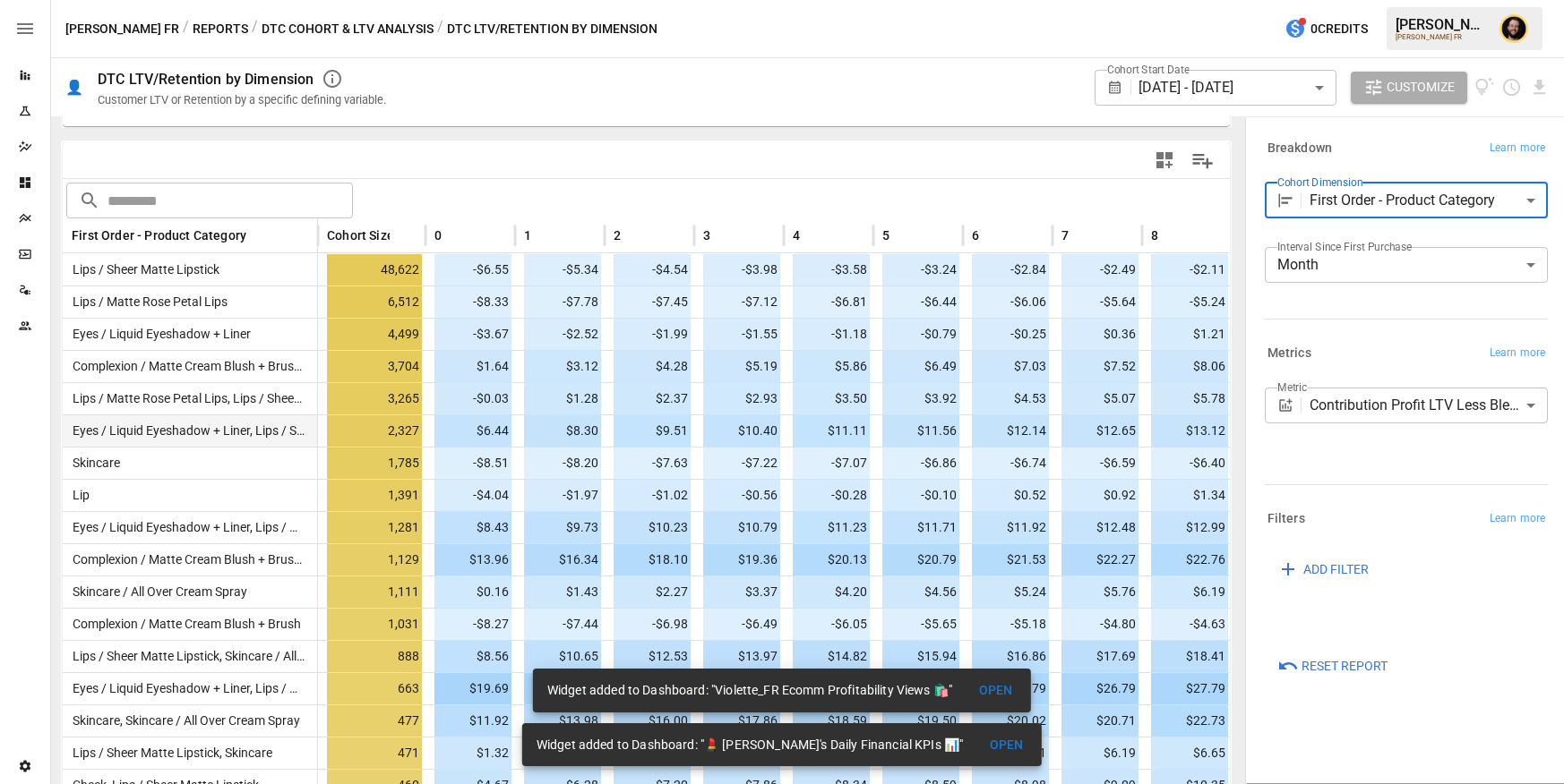
scroll to position [359, 0]
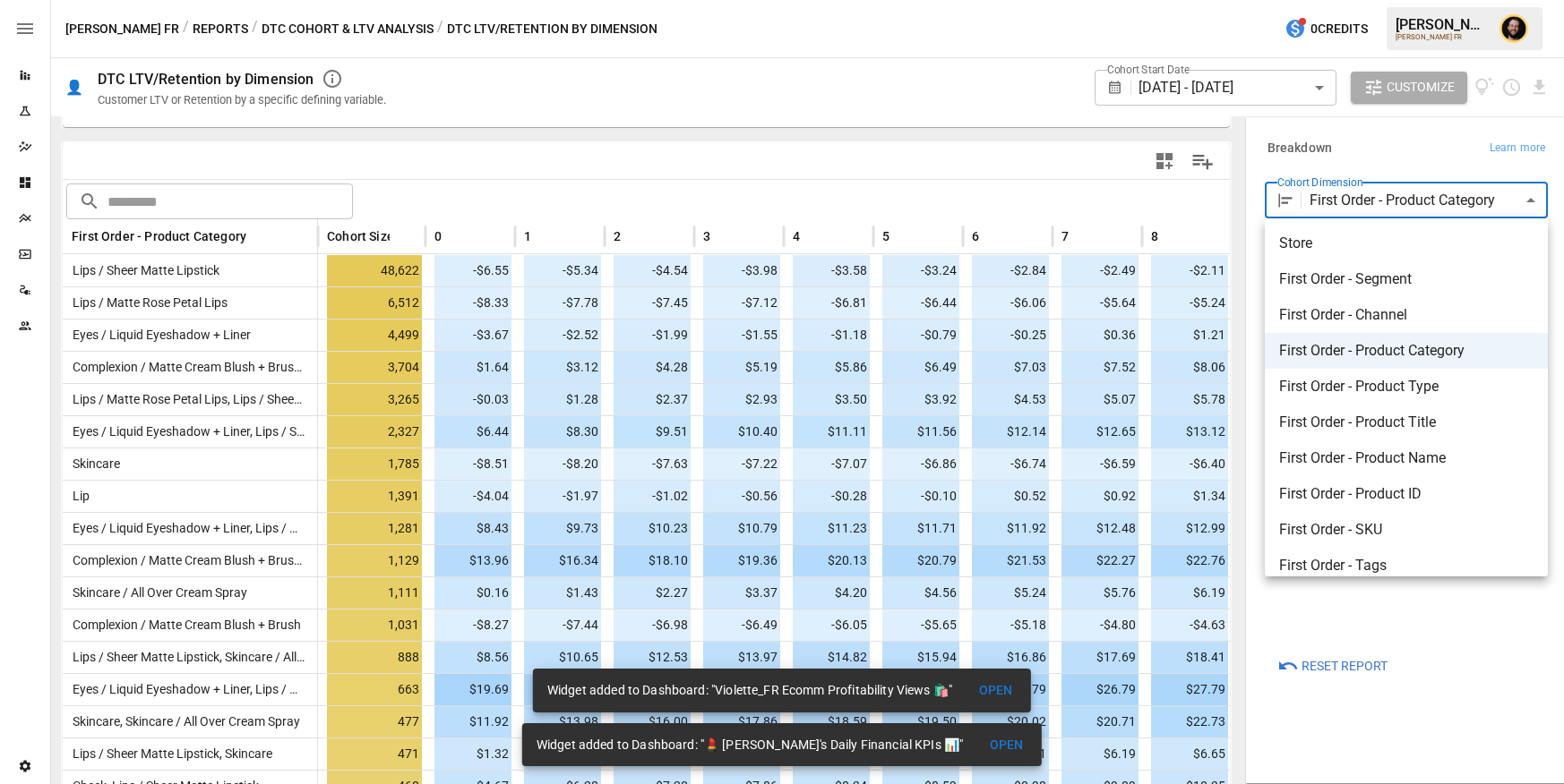
click at [1485, 0] on body "Reports Experiments Dazzler Studio Dashboards Plans SmartModel ™ Data Sources T…" at bounding box center [782, 0] width 1564 height 0
click at [967, 189] on div at bounding box center [782, 392] width 1564 height 784
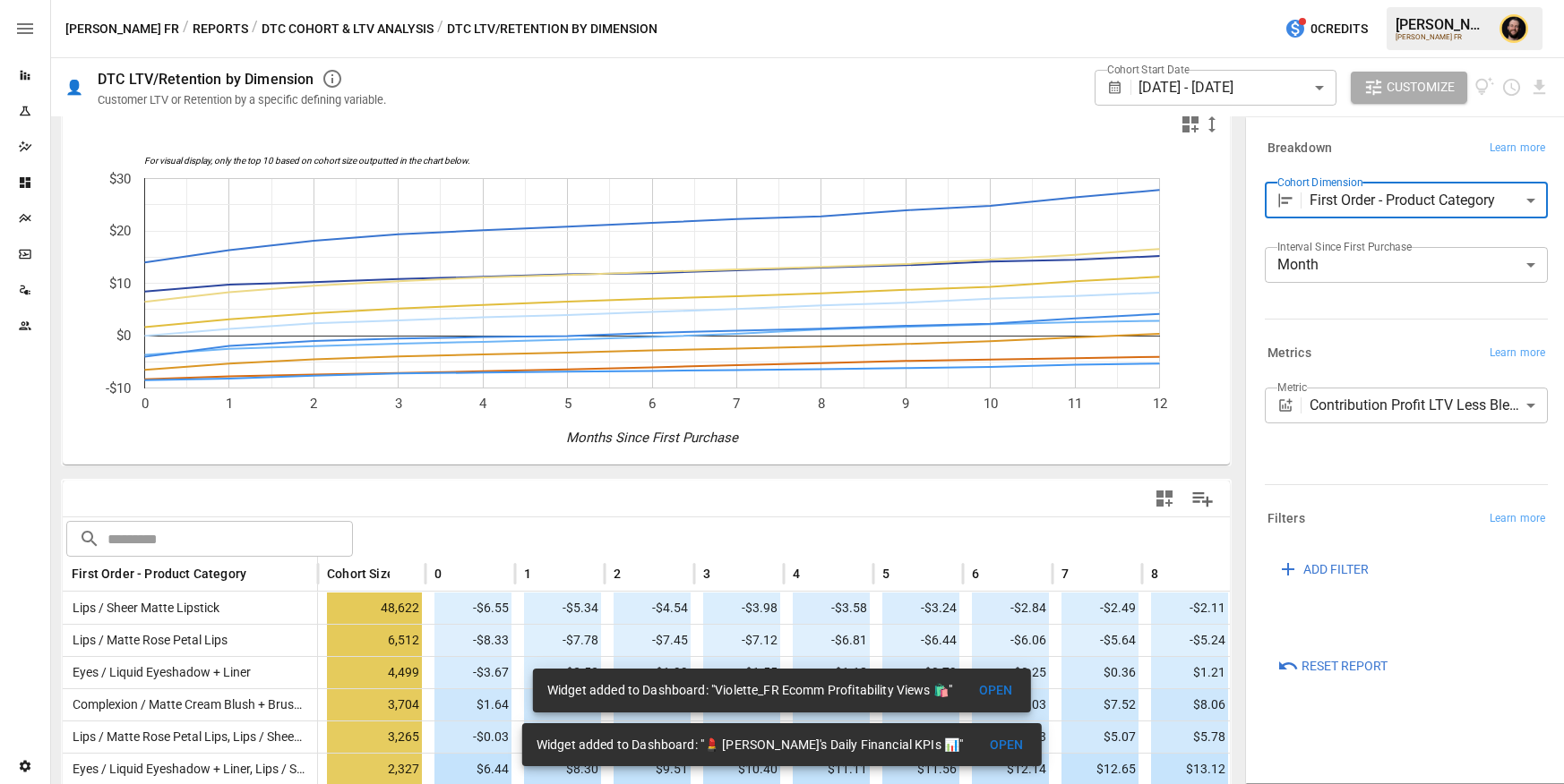
scroll to position [5, 0]
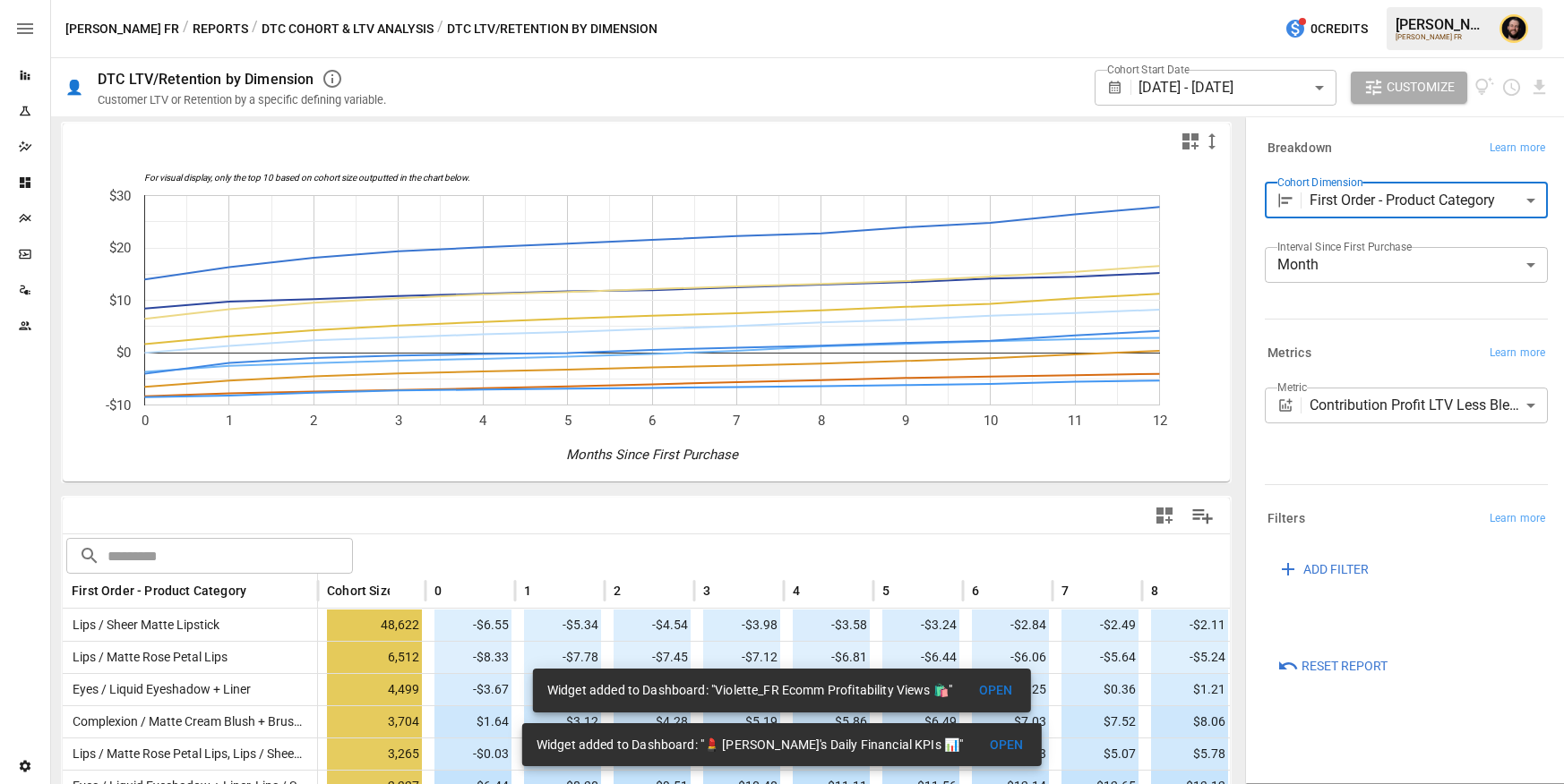
click at [1187, 141] on icon "button" at bounding box center [1190, 141] width 21 height 21
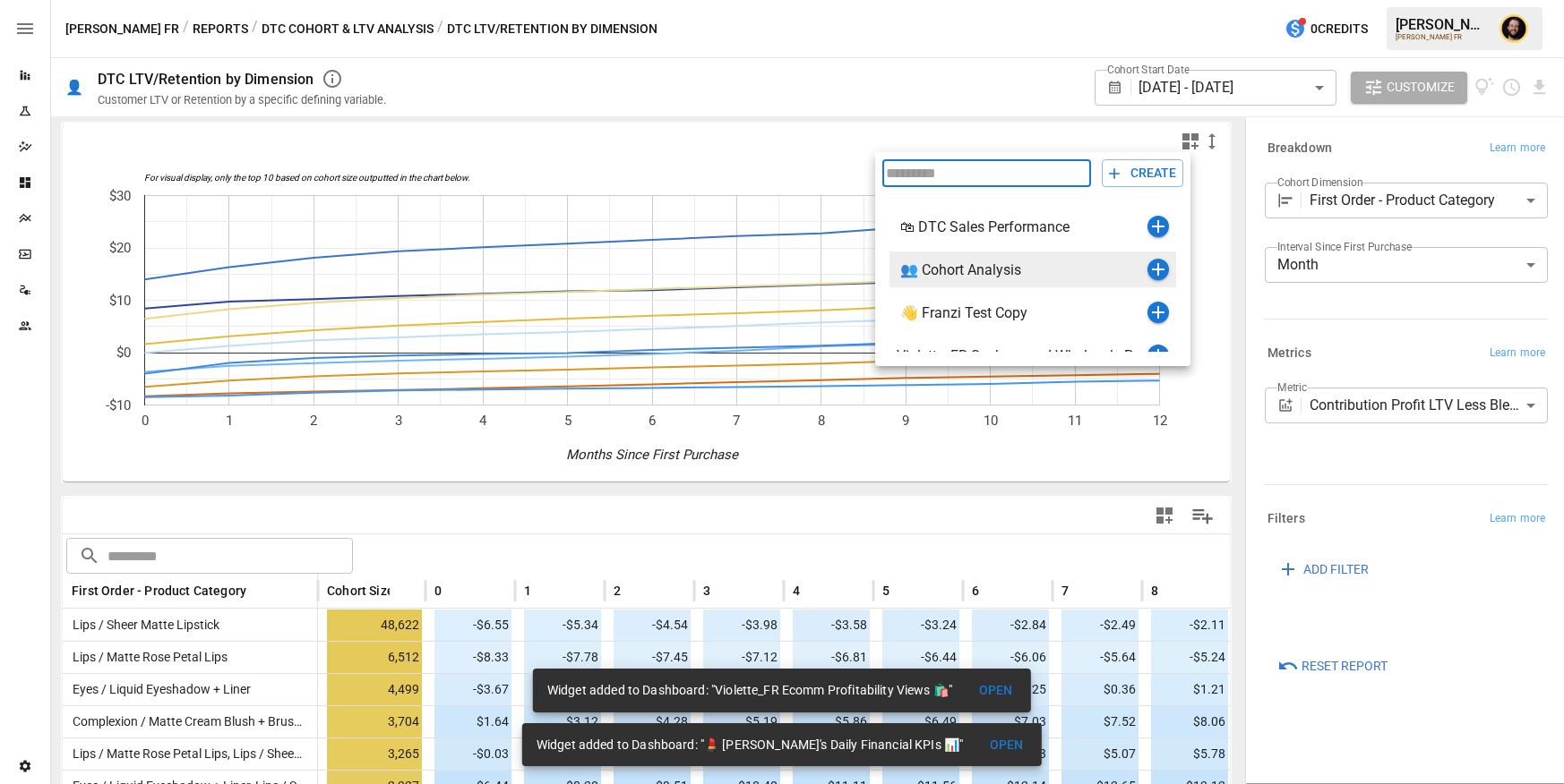
scroll to position [116, 0]
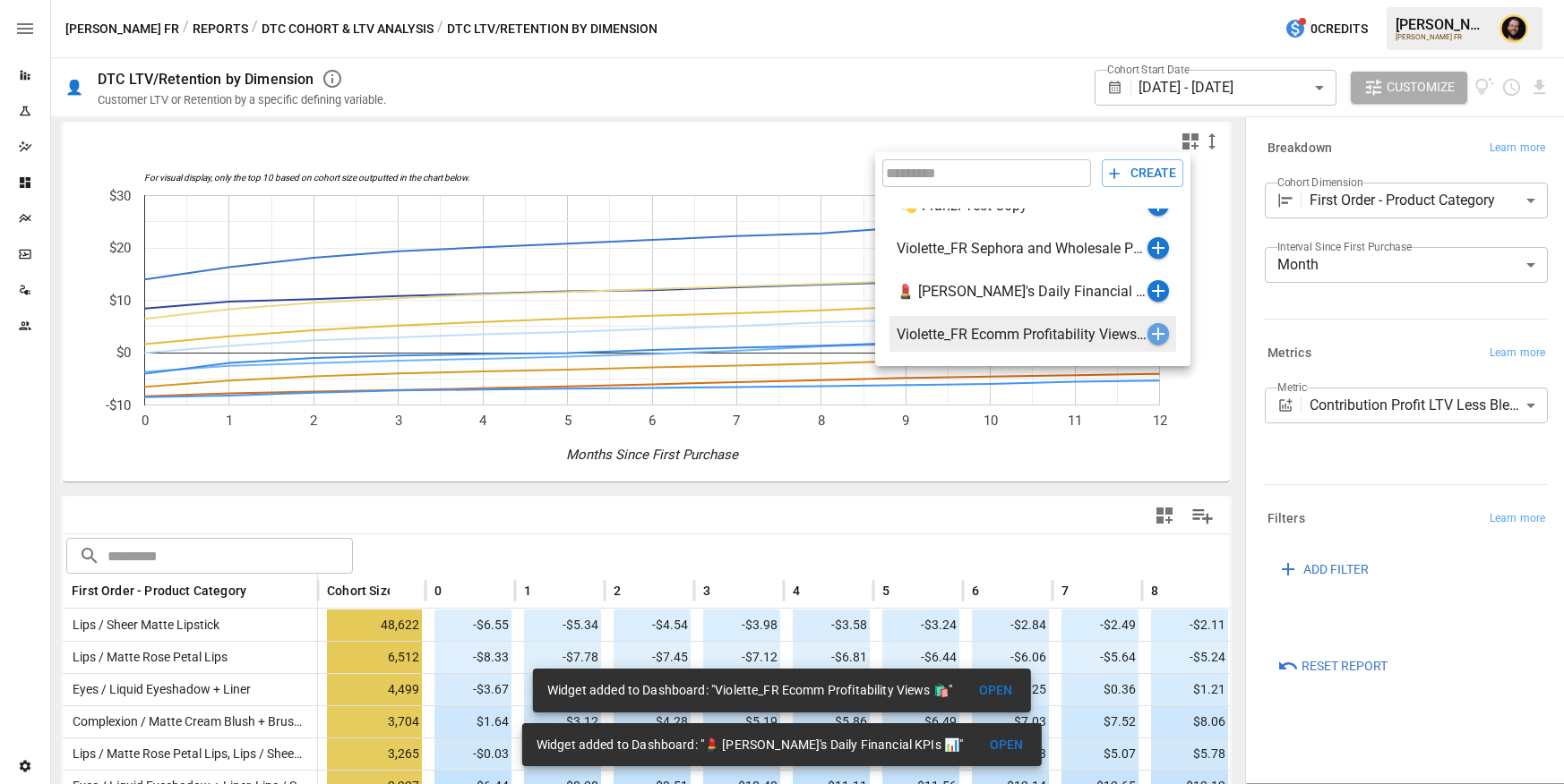
click at [1158, 332] on icon "button" at bounding box center [1159, 334] width 13 height 13
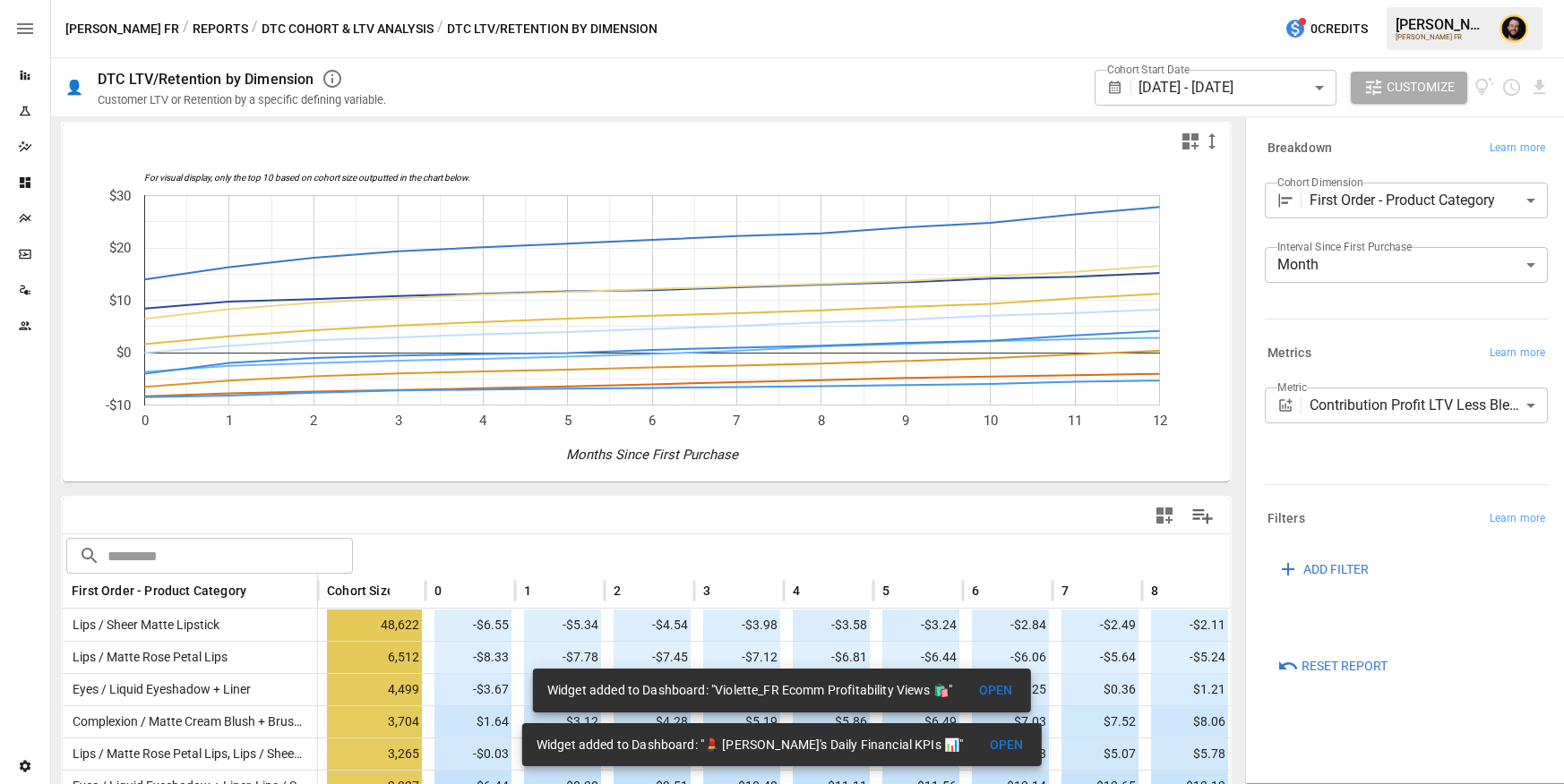
click at [193, 23] on button "Reports" at bounding box center [221, 29] width 55 height 22
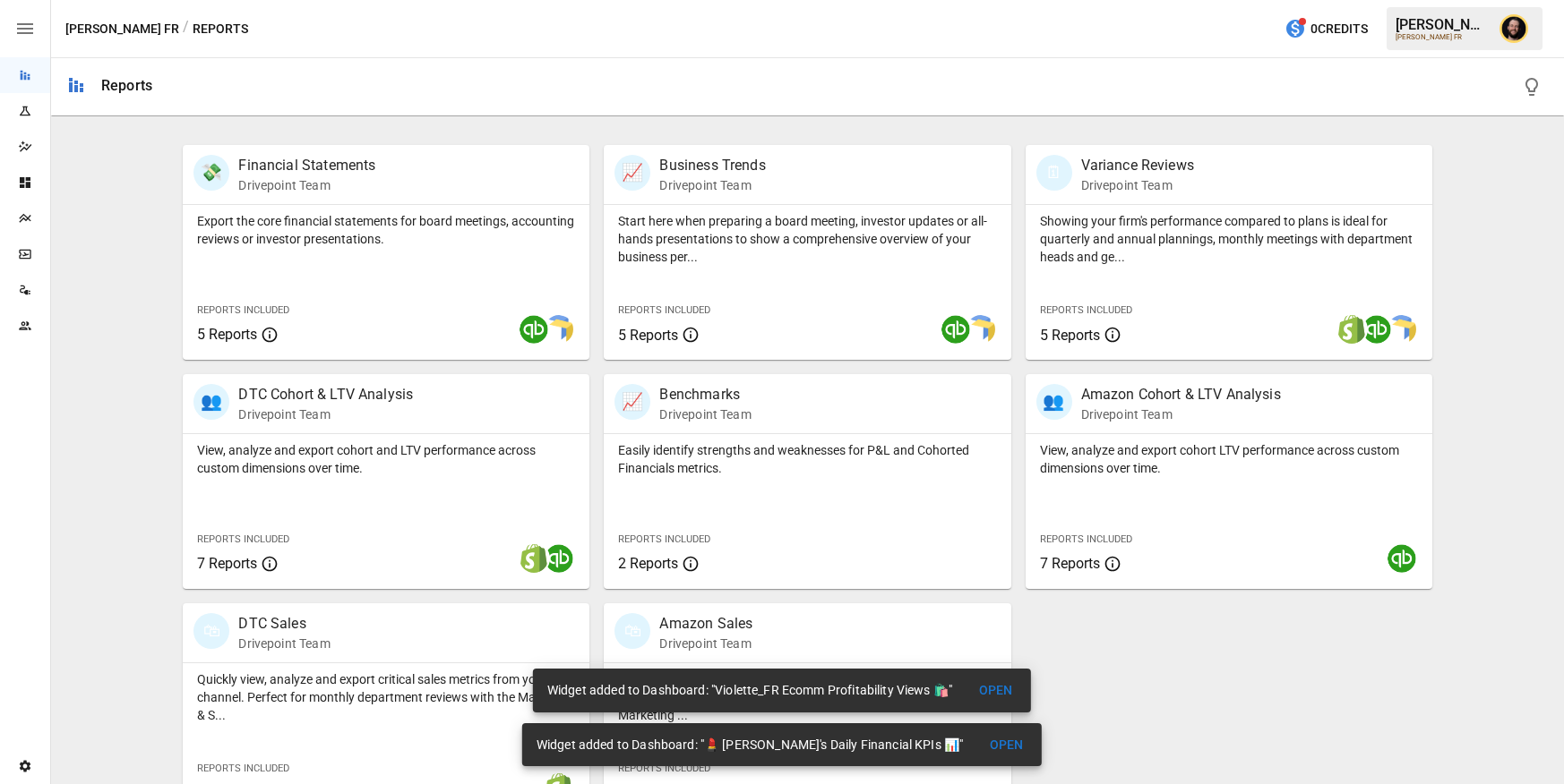
scroll to position [290, 0]
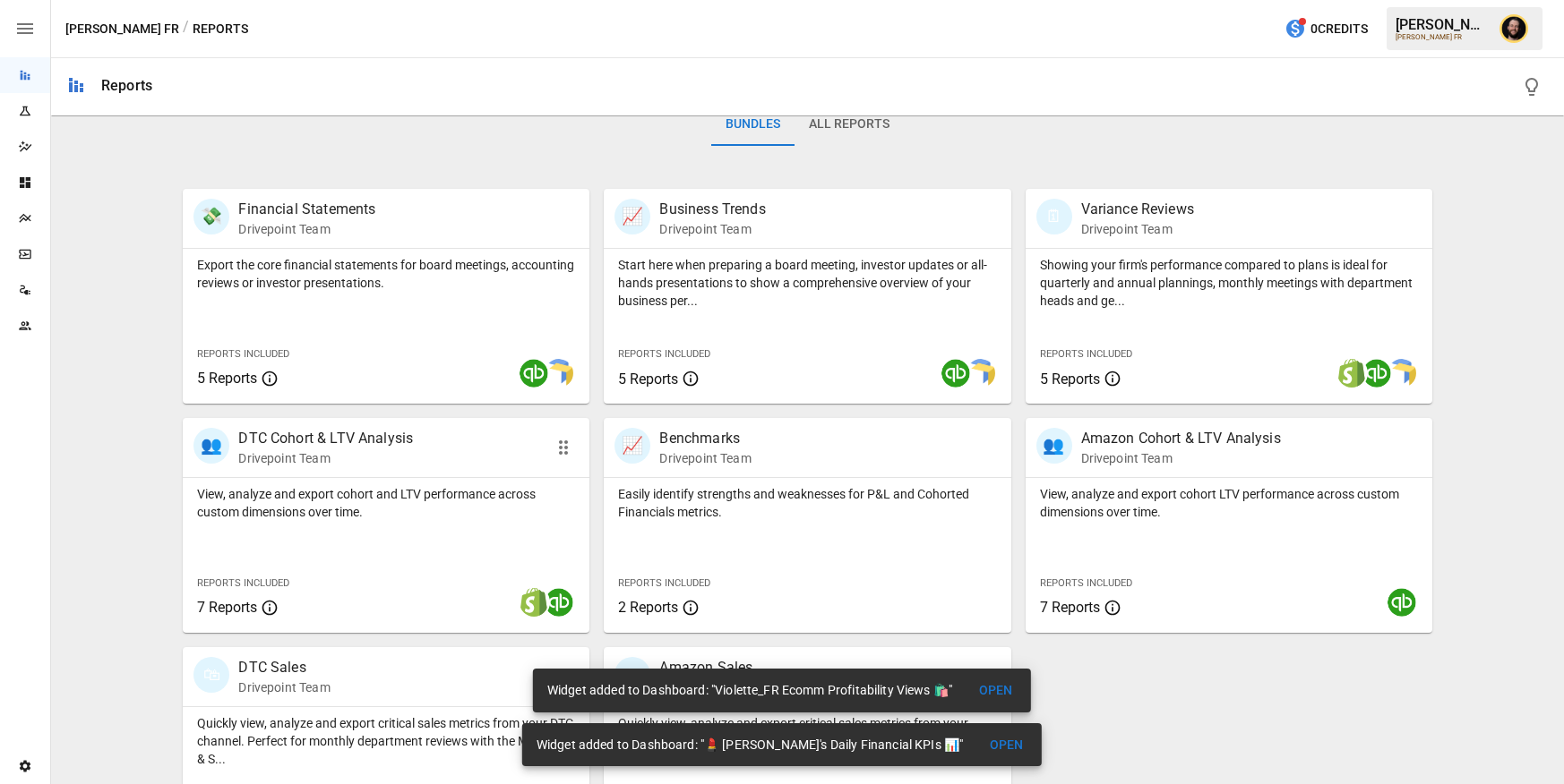
click at [430, 497] on p "View, analyze and export cohort and LTV performance across custom dimensions ov…" at bounding box center [387, 503] width 378 height 36
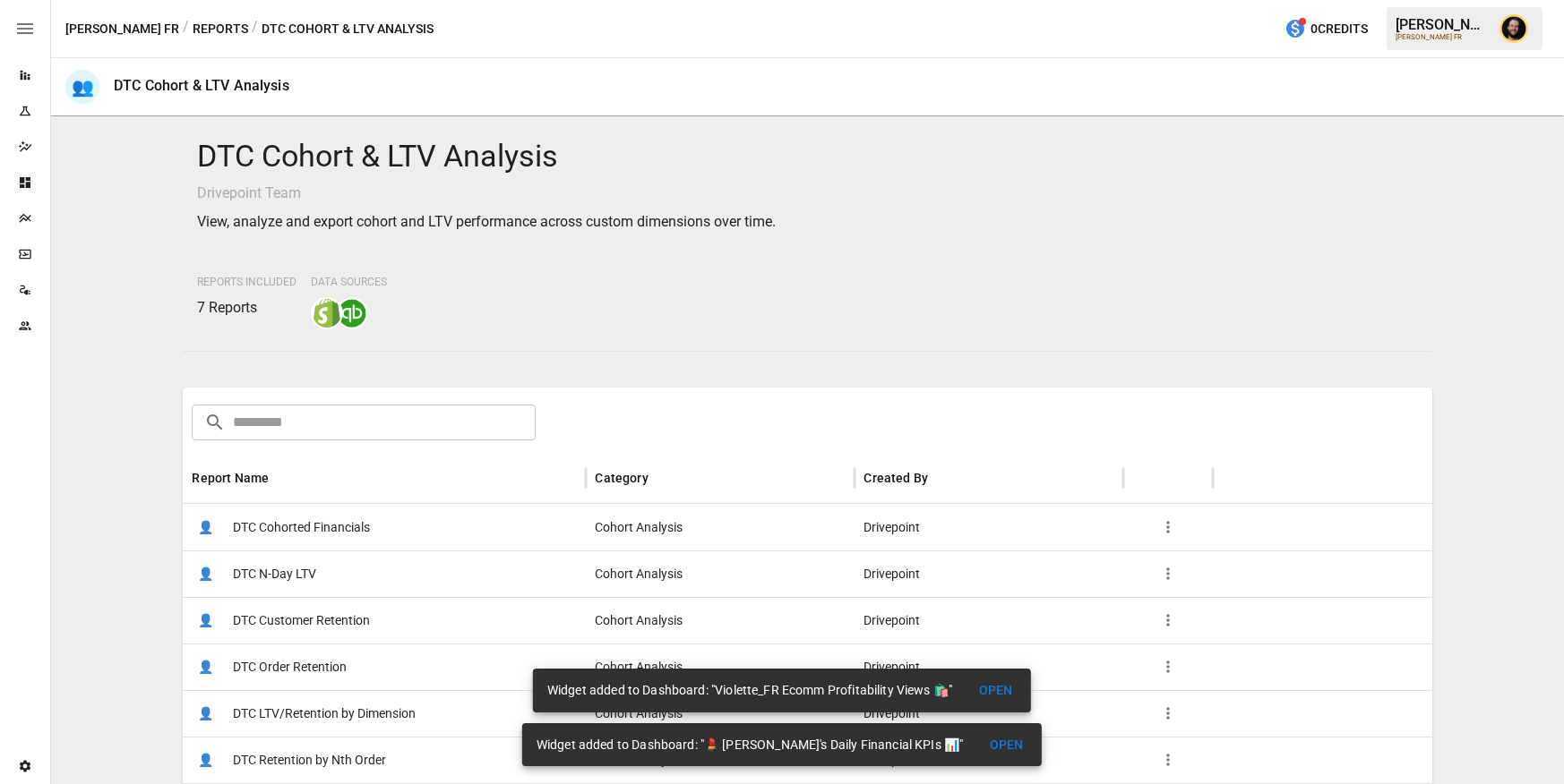
click at [415, 523] on div "👤 DTC Cohorted Financials" at bounding box center [384, 528] width 403 height 46
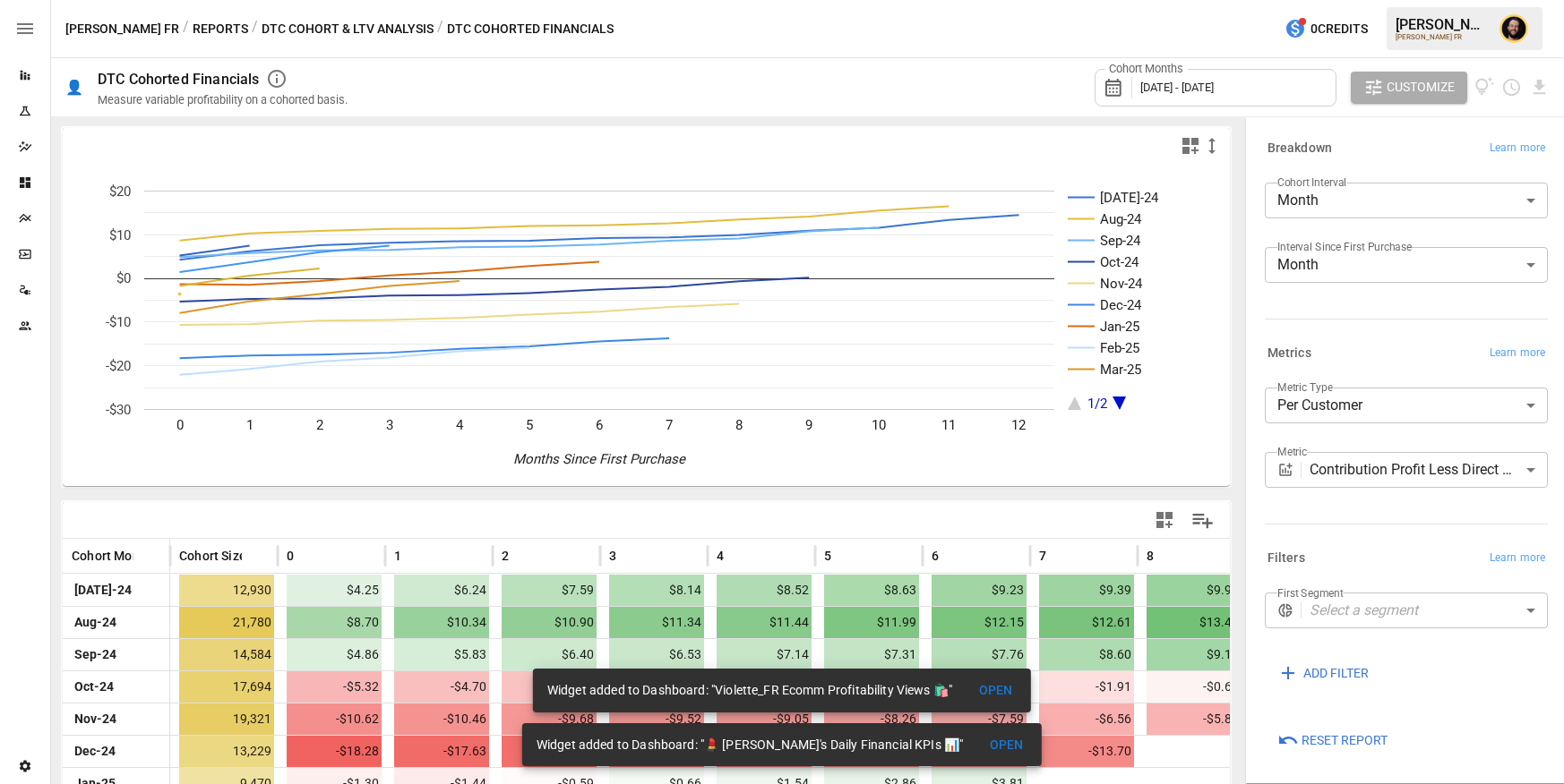
scroll to position [220, 0]
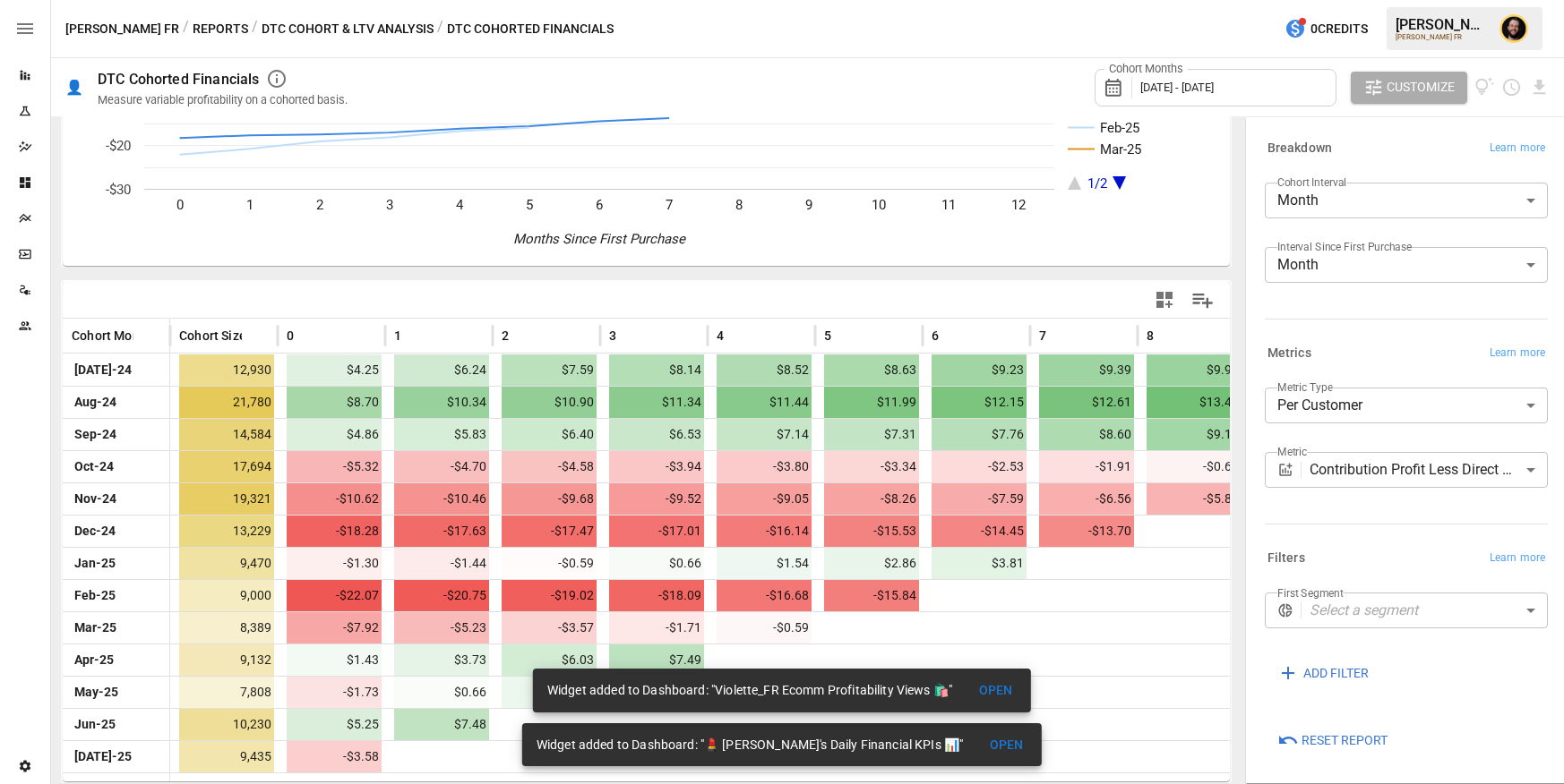
click at [1162, 300] on icon "button" at bounding box center [1164, 300] width 21 height 21
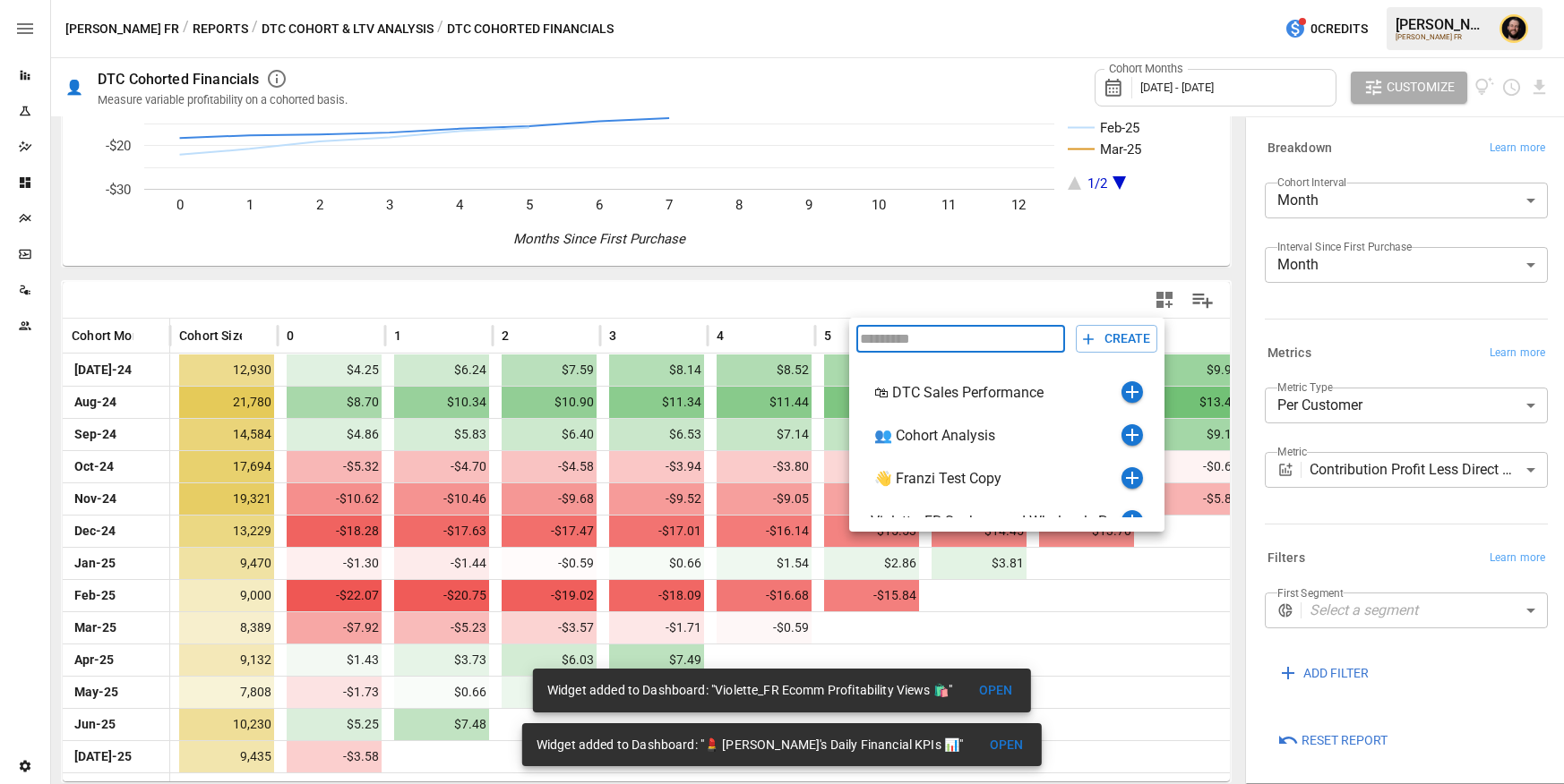
scroll to position [116, 0]
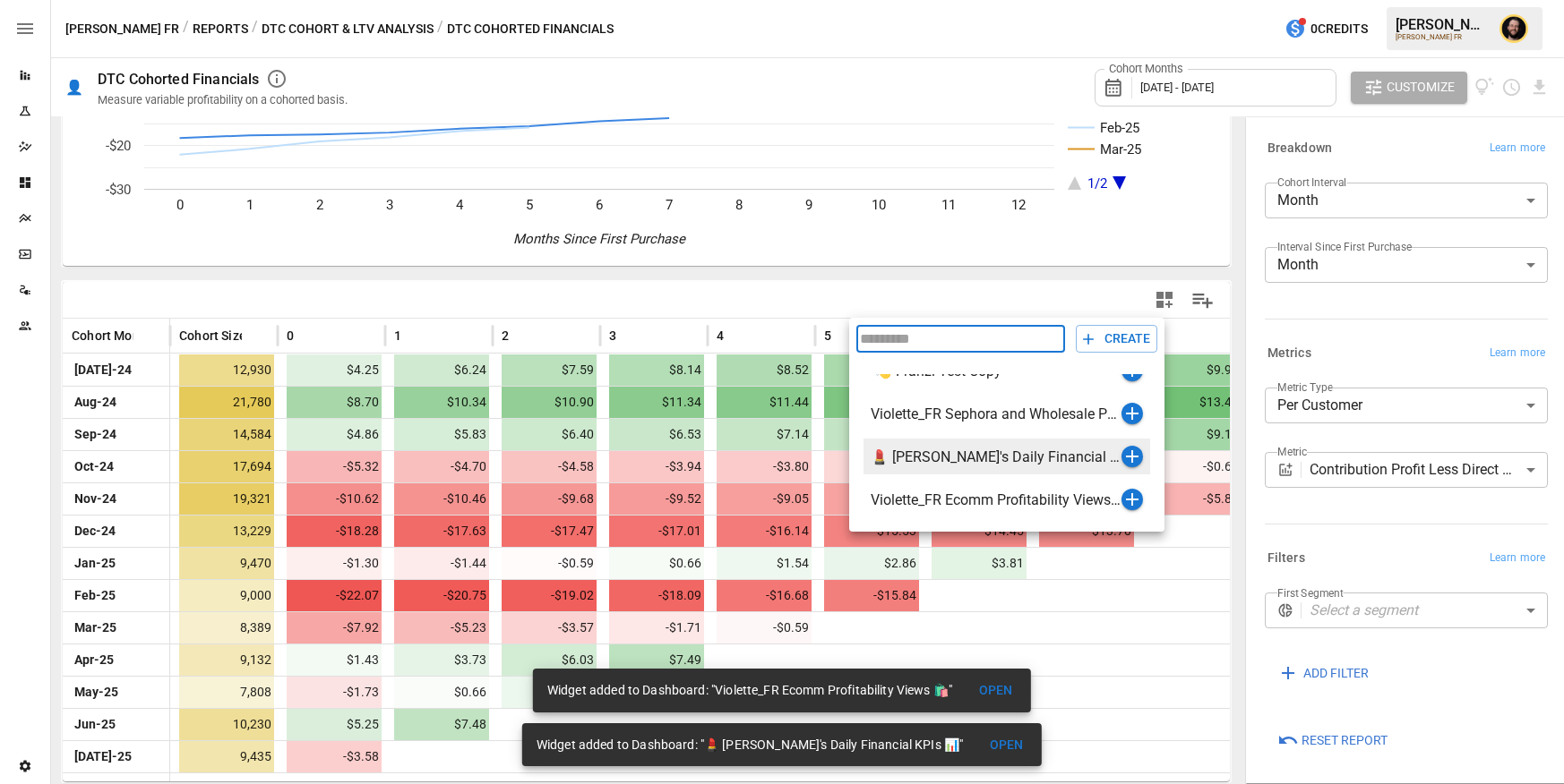
click at [1129, 453] on icon "button" at bounding box center [1132, 457] width 13 height 13
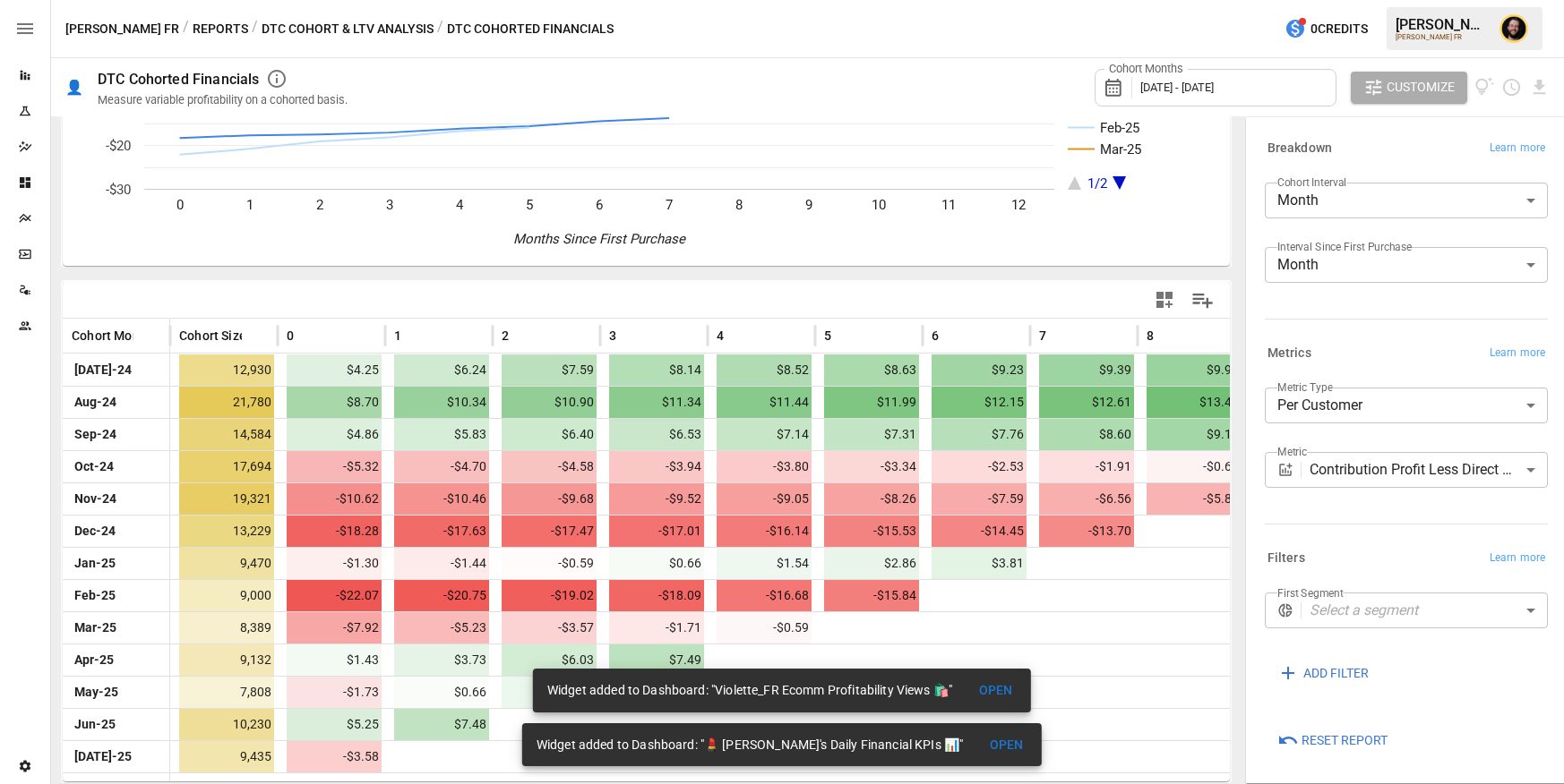
click at [261, 26] on button "DTC Cohort & LTV Analysis" at bounding box center [347, 29] width 172 height 22
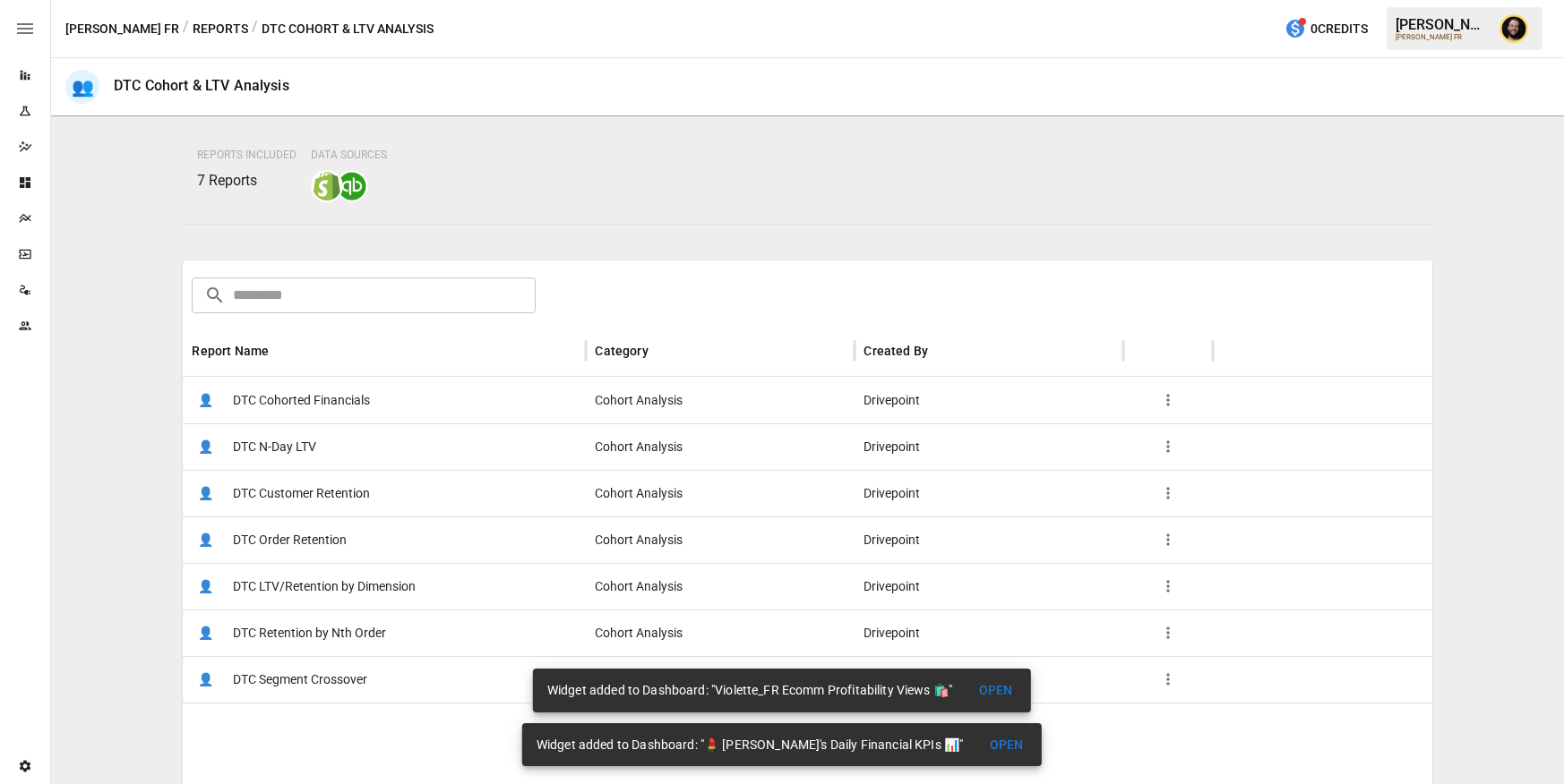
scroll to position [317, 0]
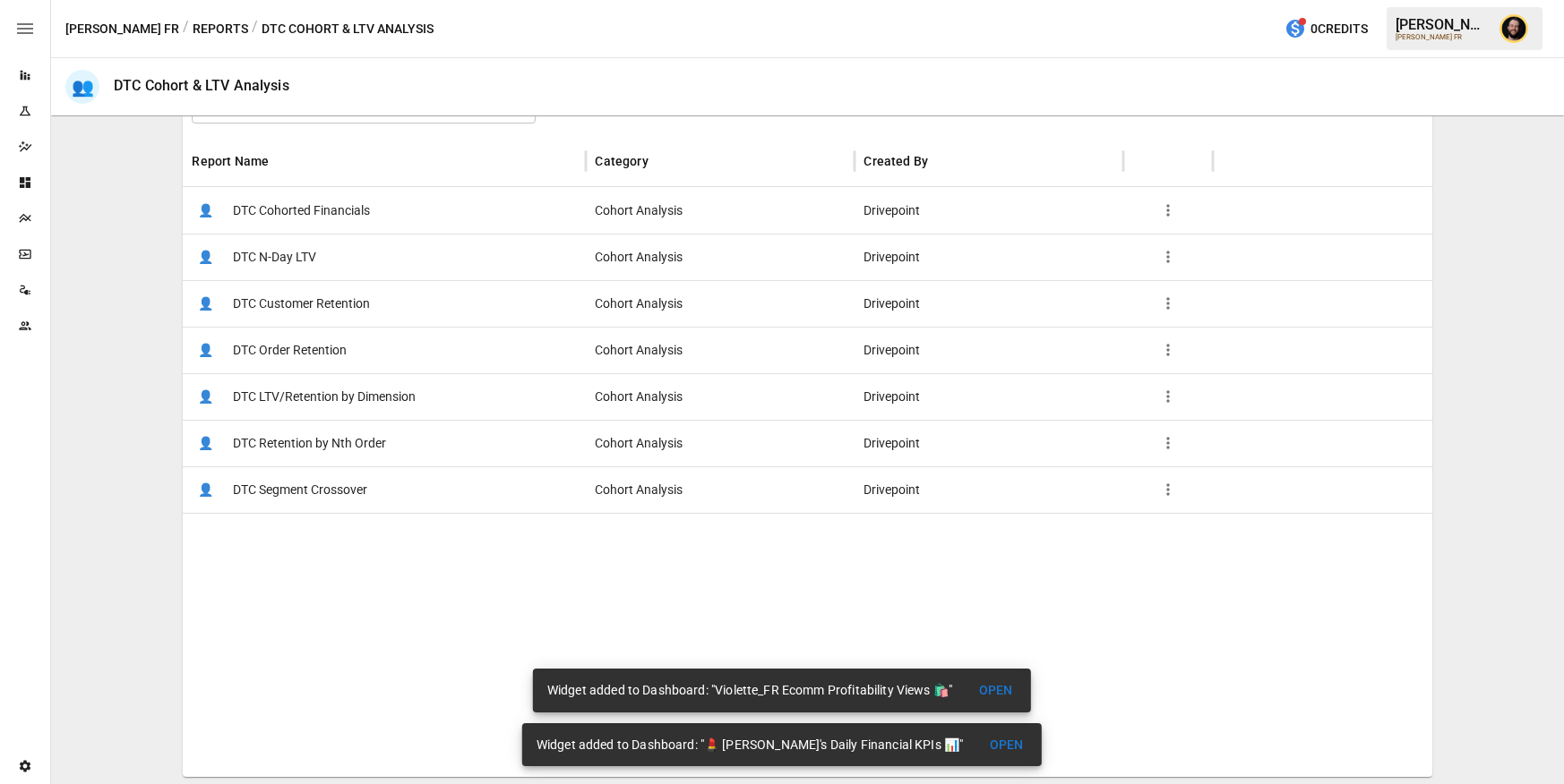
click at [370, 398] on span "DTC LTV/Retention by Dimension" at bounding box center [324, 398] width 183 height 46
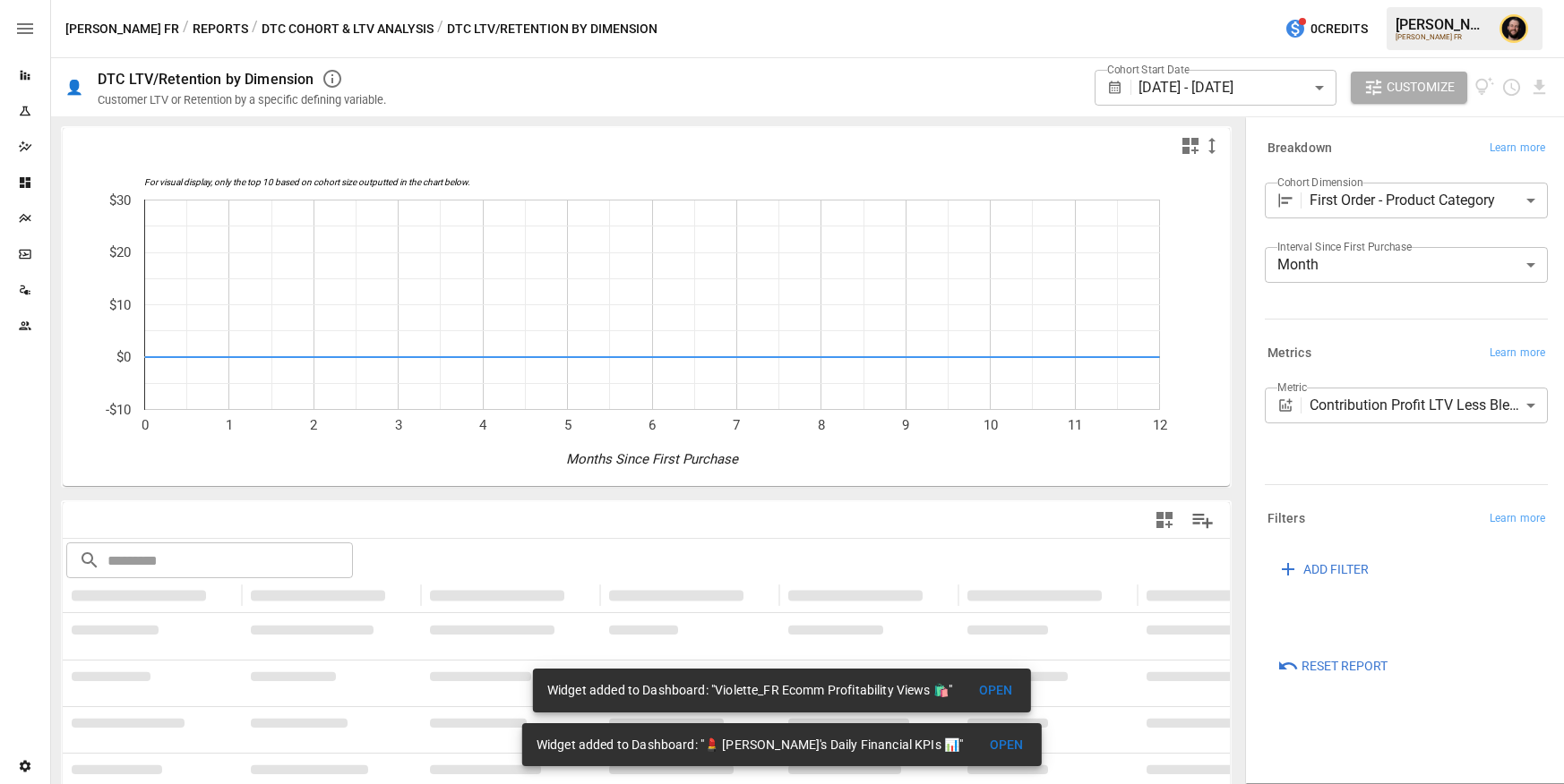
click at [1354, 0] on body "Reports Experiments Dazzler Studio Dashboards Plans SmartModel ™ Data Sources T…" at bounding box center [782, 0] width 1564 height 0
